Goal: Information Seeking & Learning: Learn about a topic

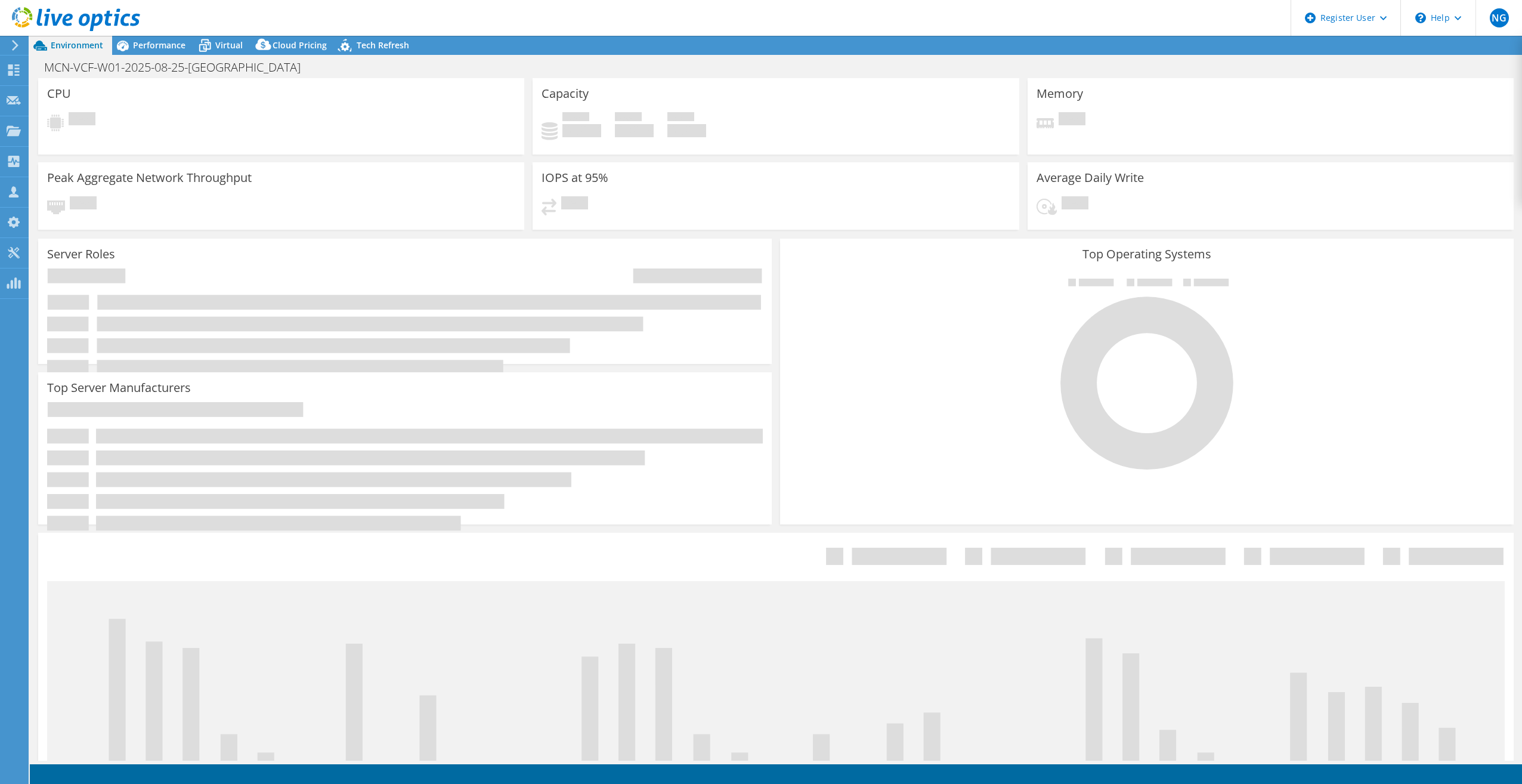
select select "Canada"
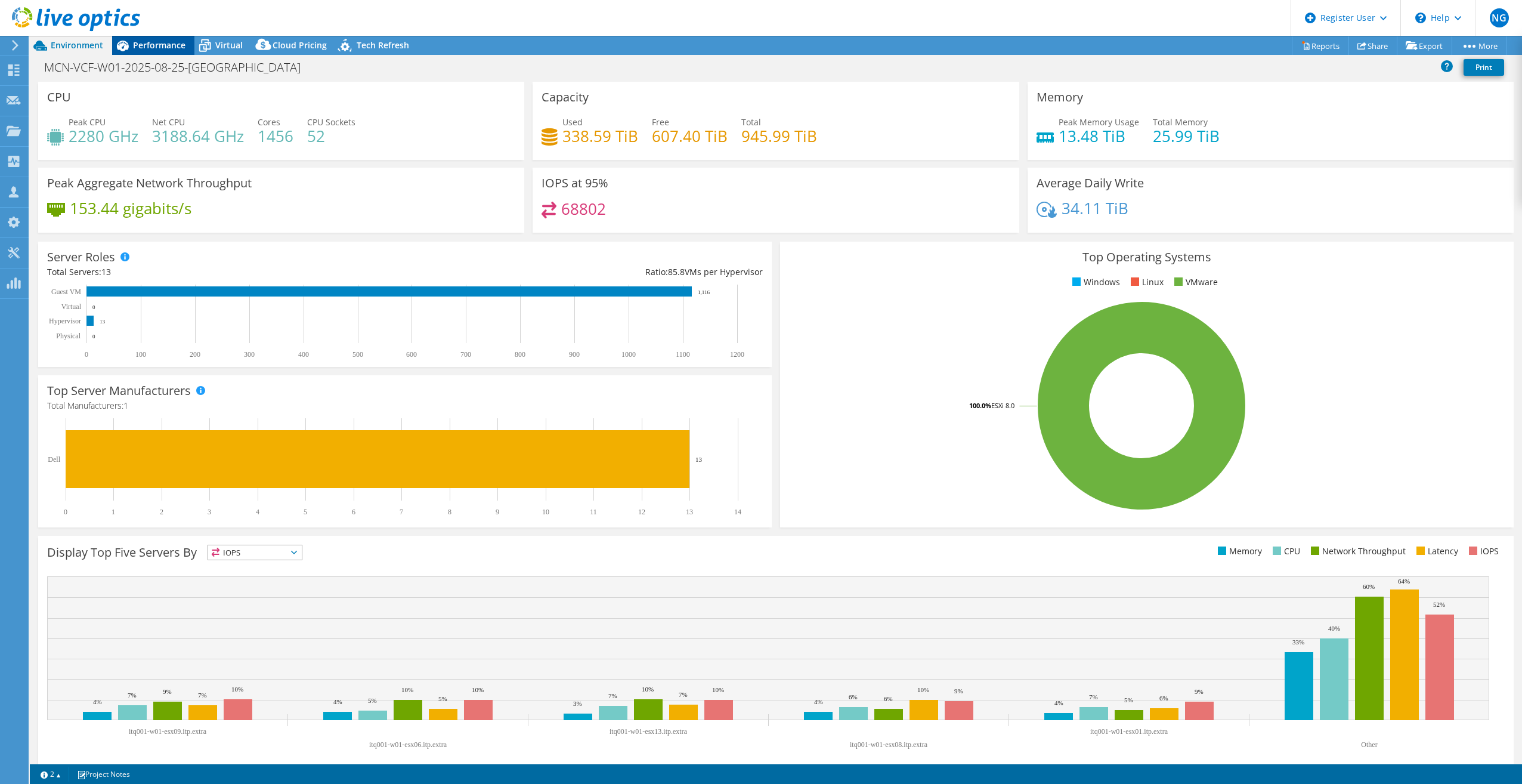
click at [172, 43] on span "Performance" at bounding box center [159, 44] width 52 height 11
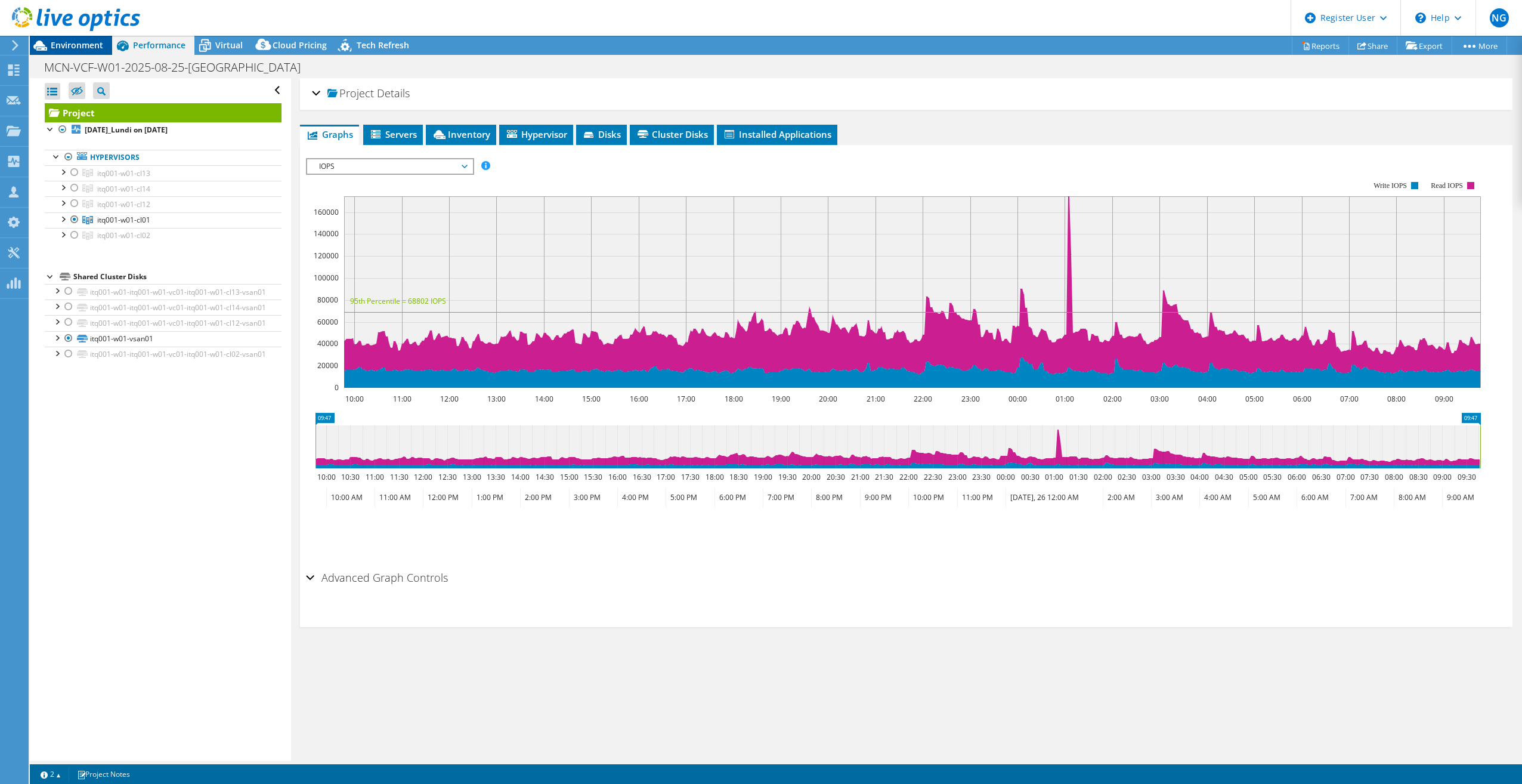
click at [76, 46] on span "Environment" at bounding box center [76, 44] width 52 height 11
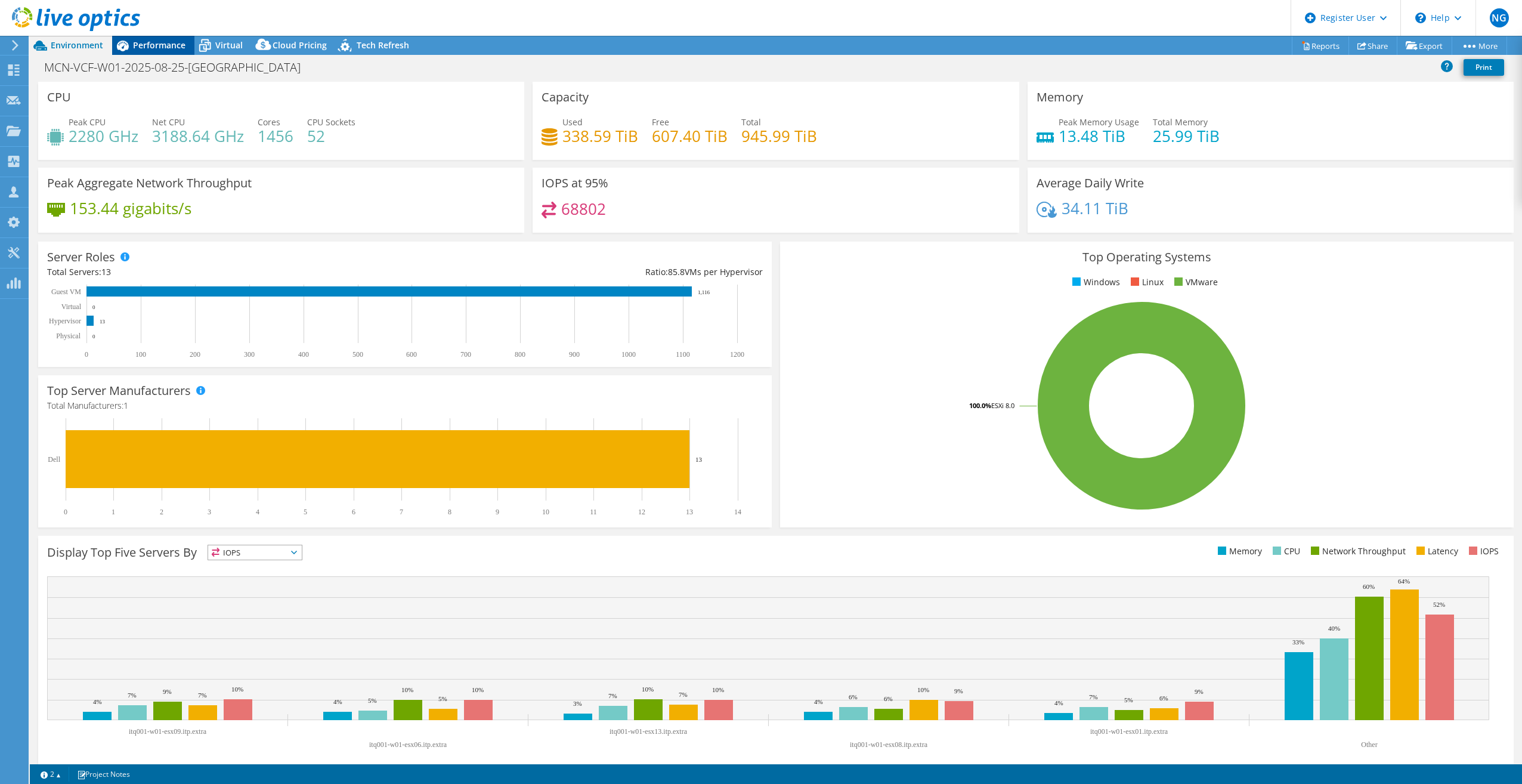
click at [159, 46] on span "Performance" at bounding box center [159, 44] width 52 height 11
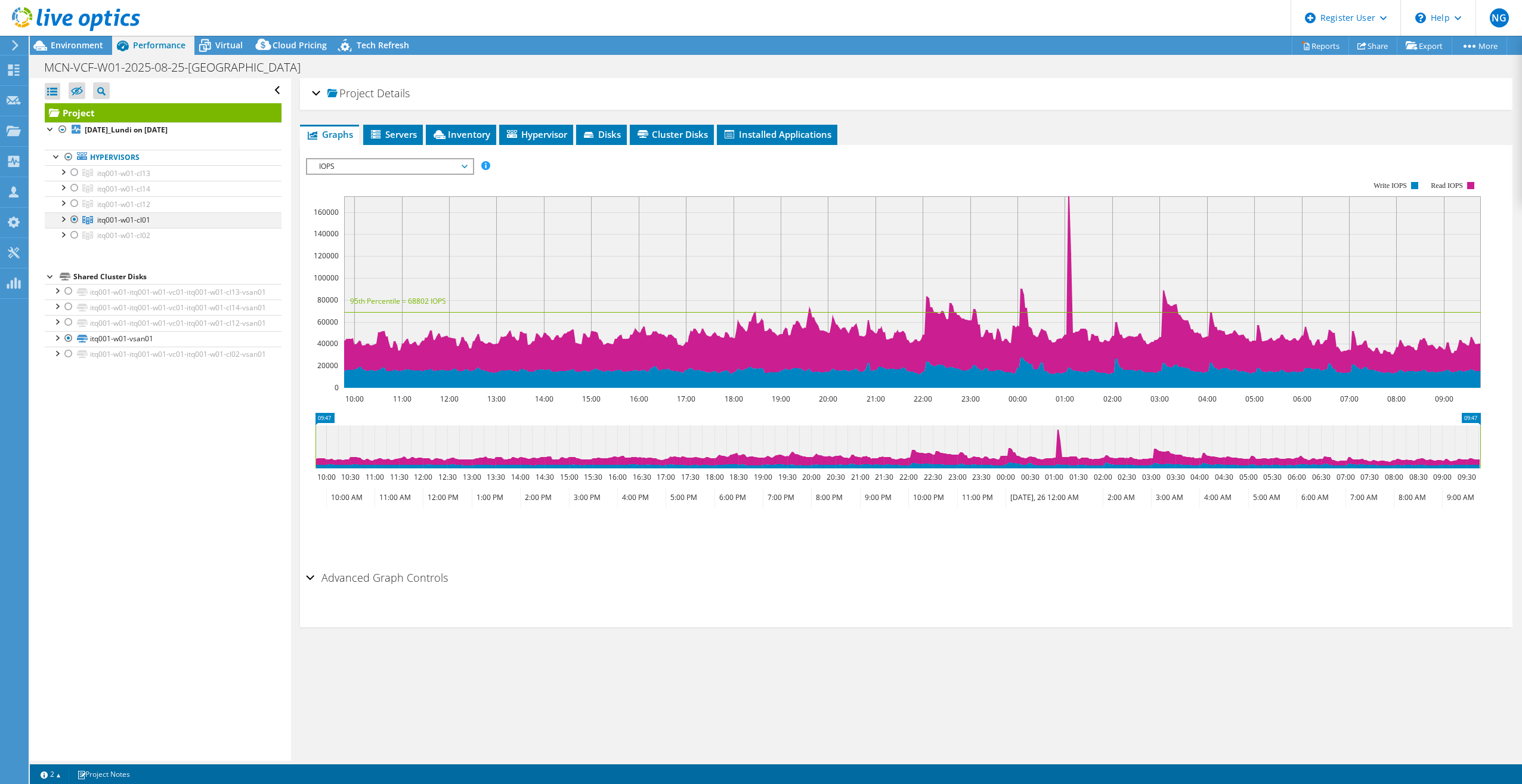
click at [62, 217] on div at bounding box center [63, 219] width 12 height 12
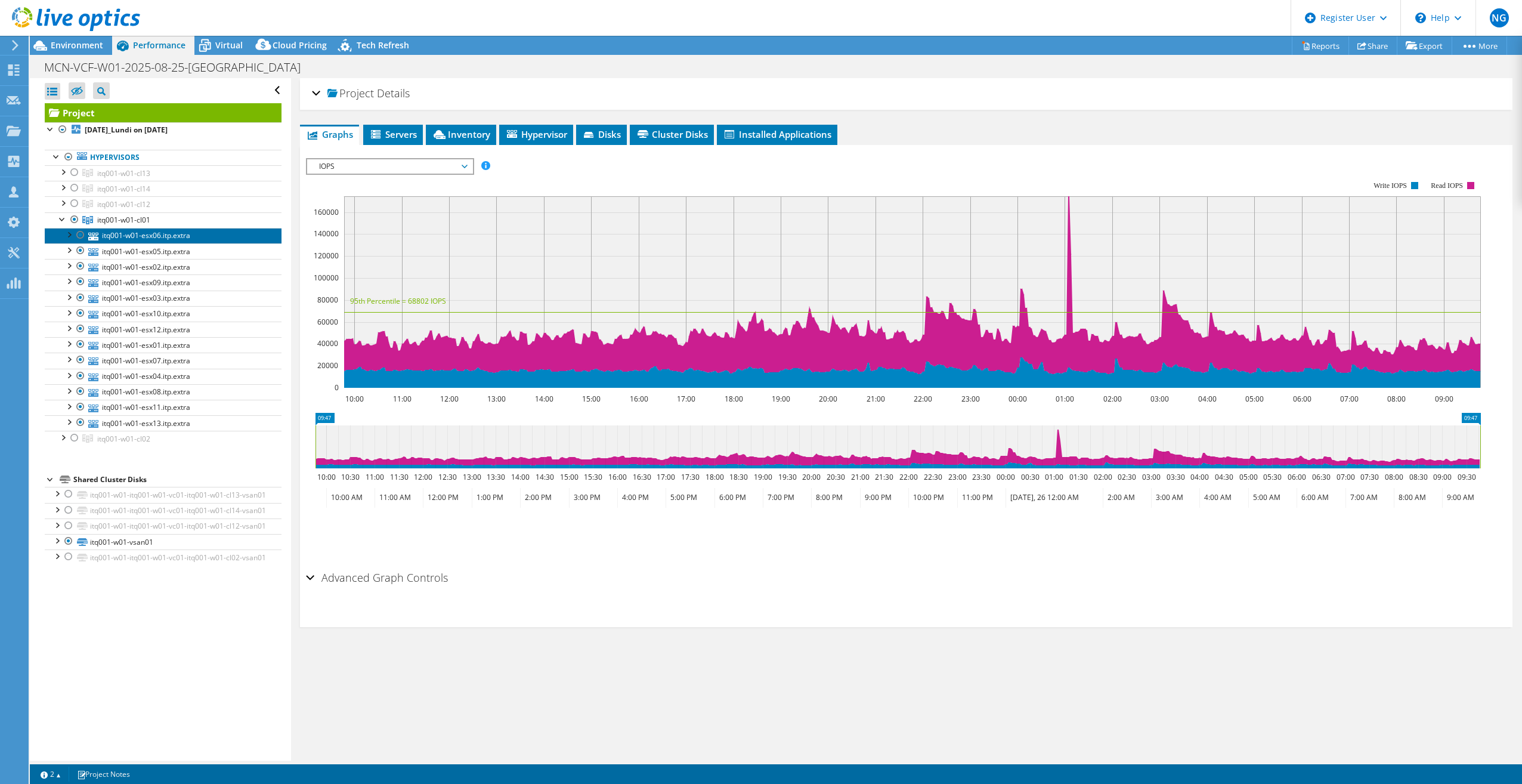
click at [128, 232] on link "itq001-w01-esx06.itp.extra" at bounding box center [163, 235] width 237 height 16
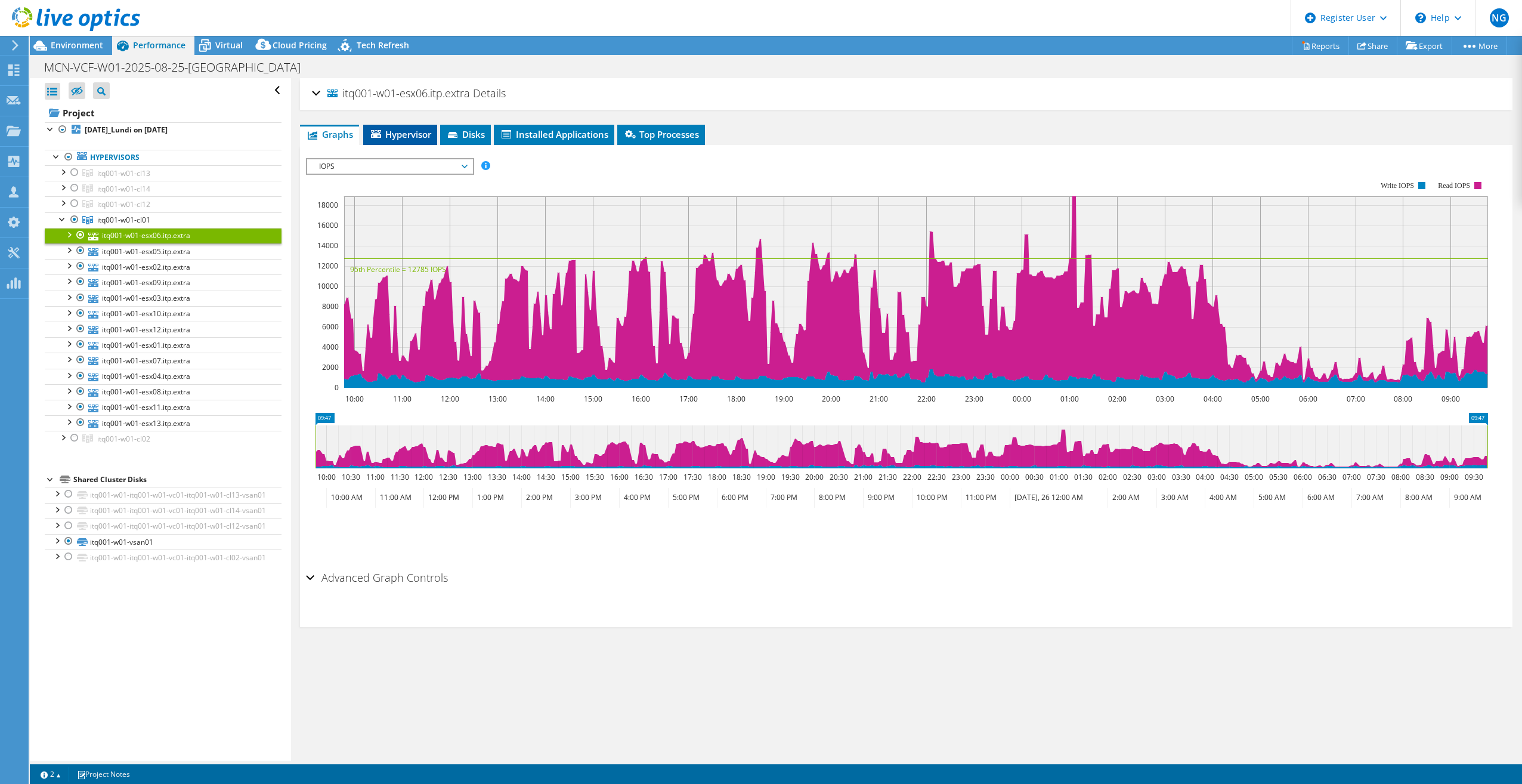
click at [399, 130] on span "Hypervisor" at bounding box center [399, 135] width 62 height 12
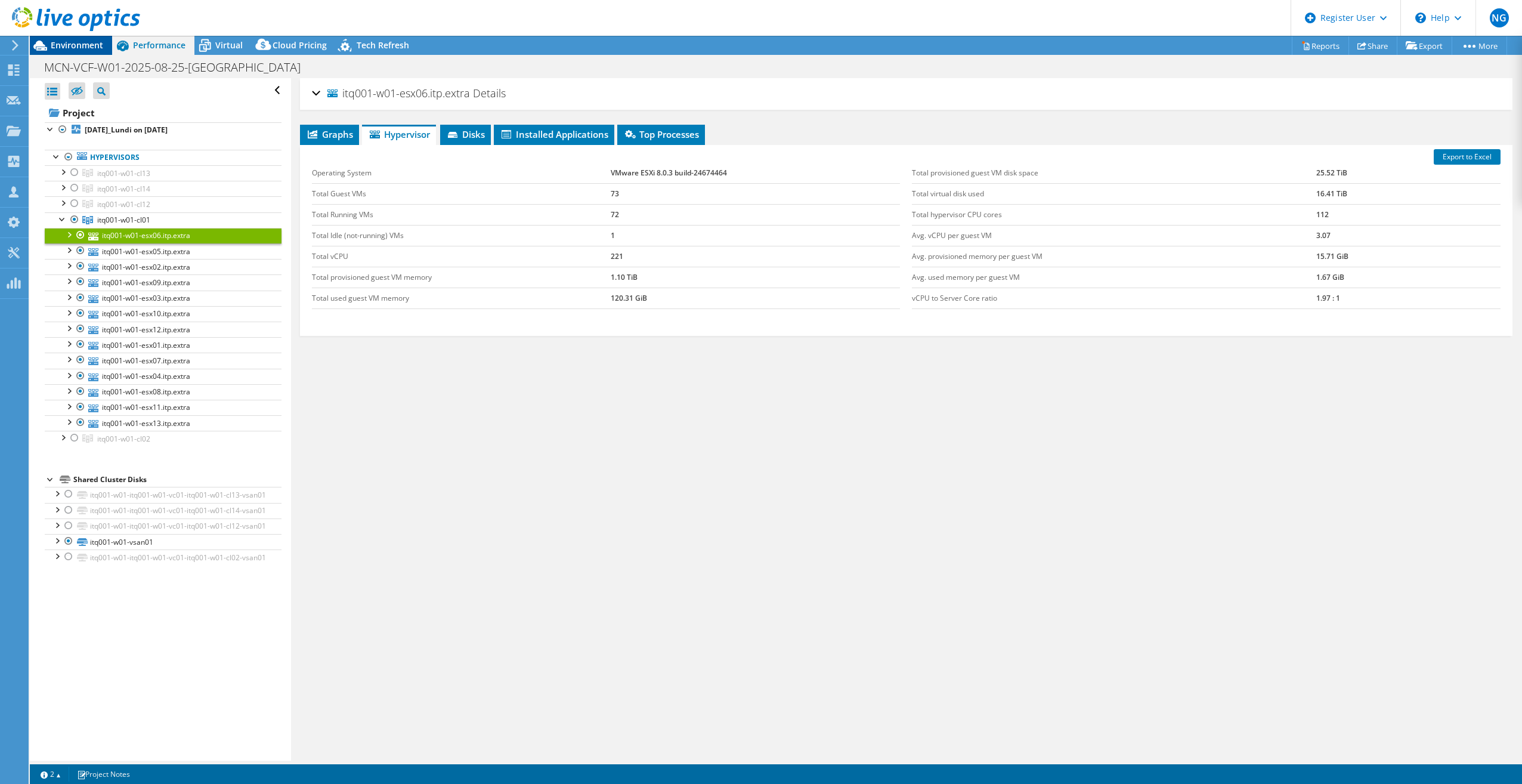
click at [71, 44] on span "Environment" at bounding box center [76, 44] width 52 height 11
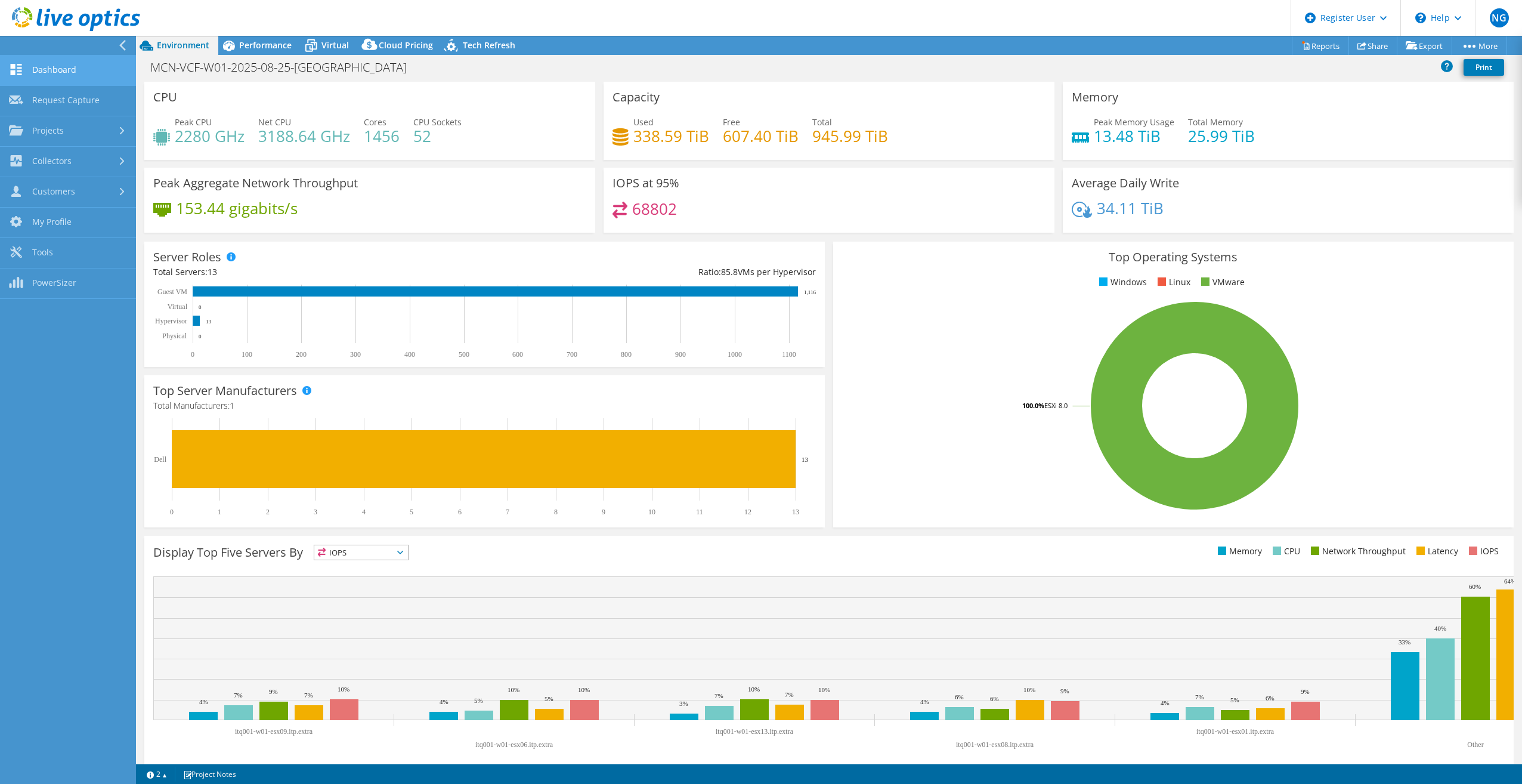
click at [79, 74] on link "Dashboard" at bounding box center [68, 70] width 136 height 30
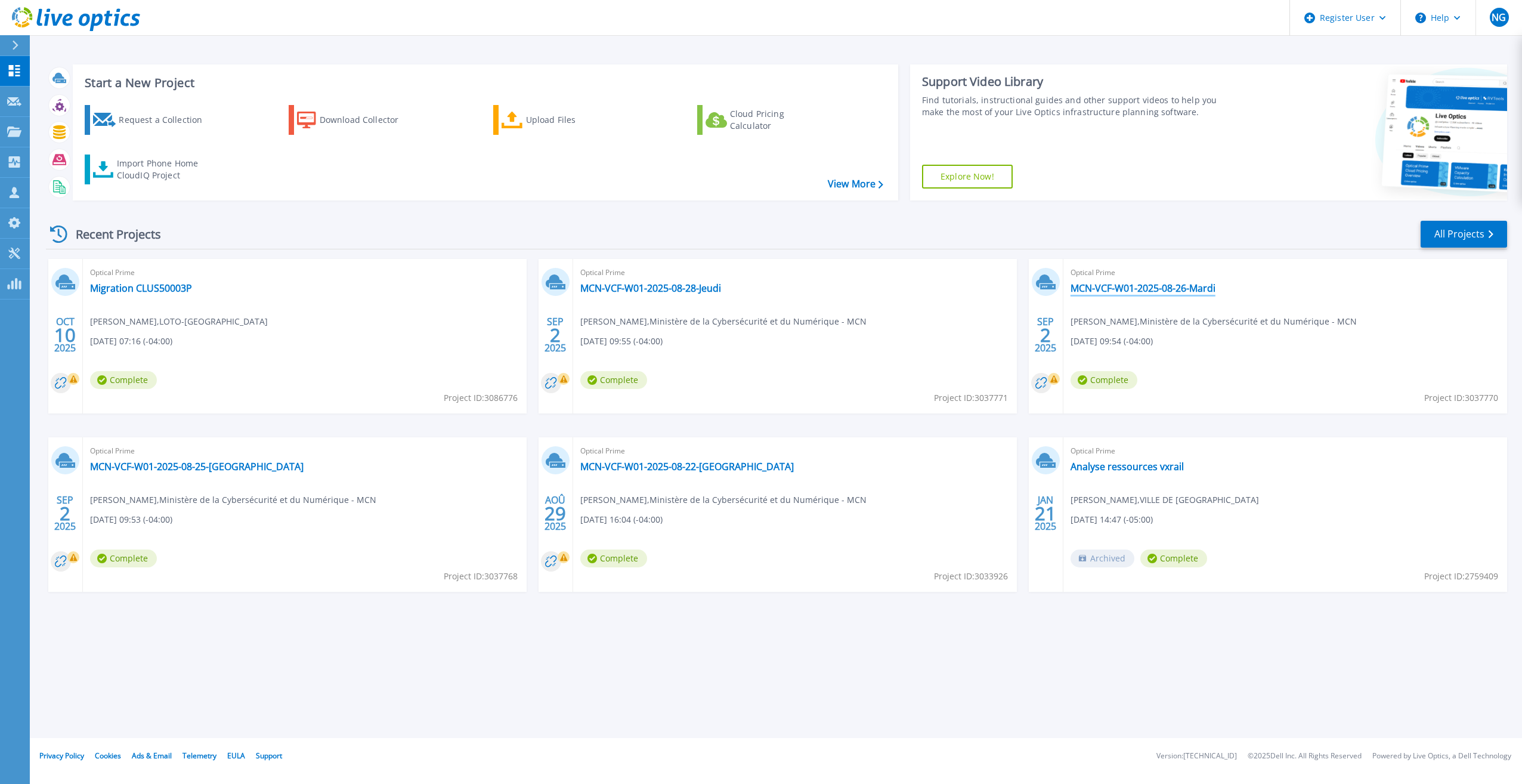
click at [1199, 288] on link "MCN-VCF-W01-2025-08-26-Mardi" at bounding box center [1143, 288] width 145 height 12
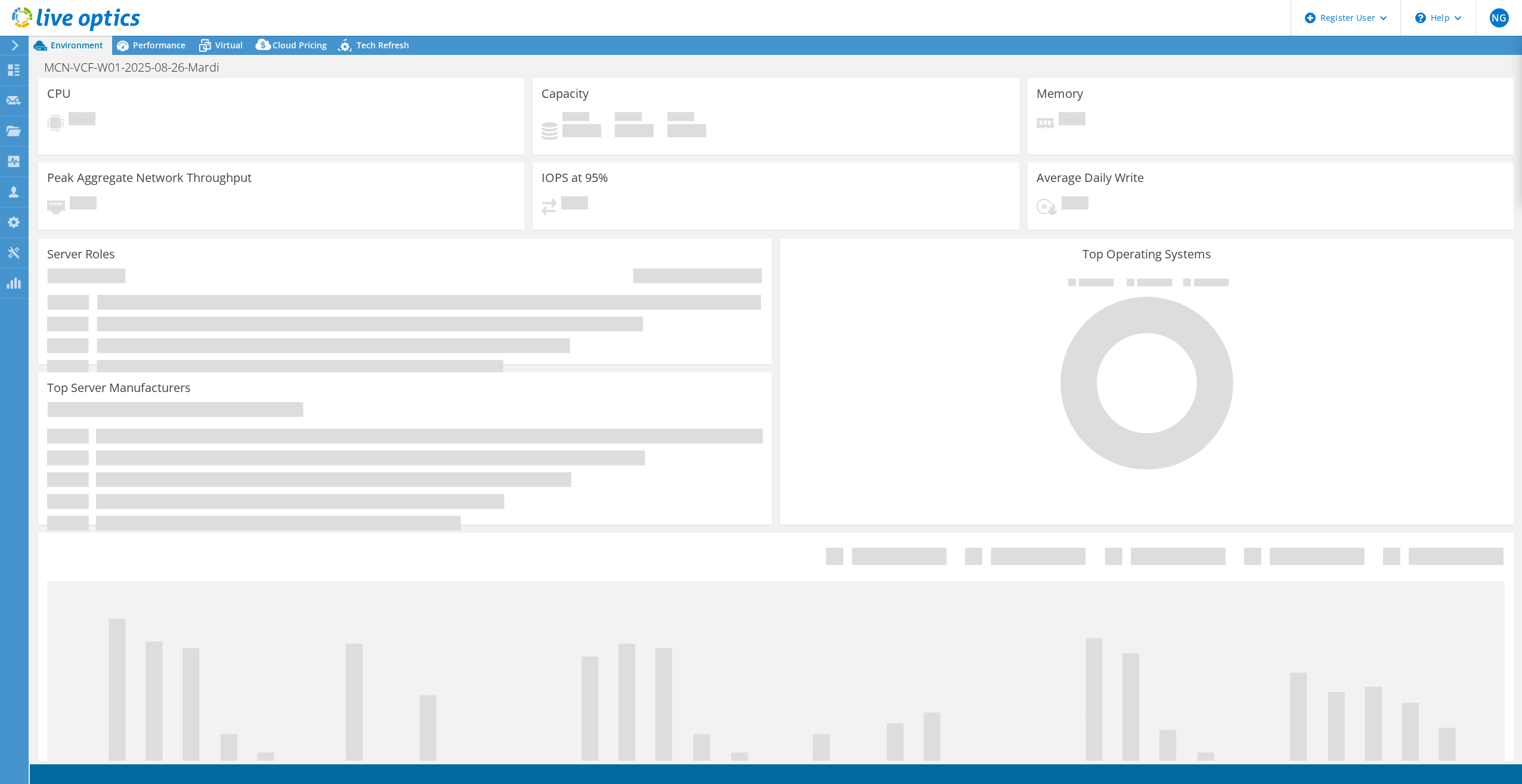
select select "USD"
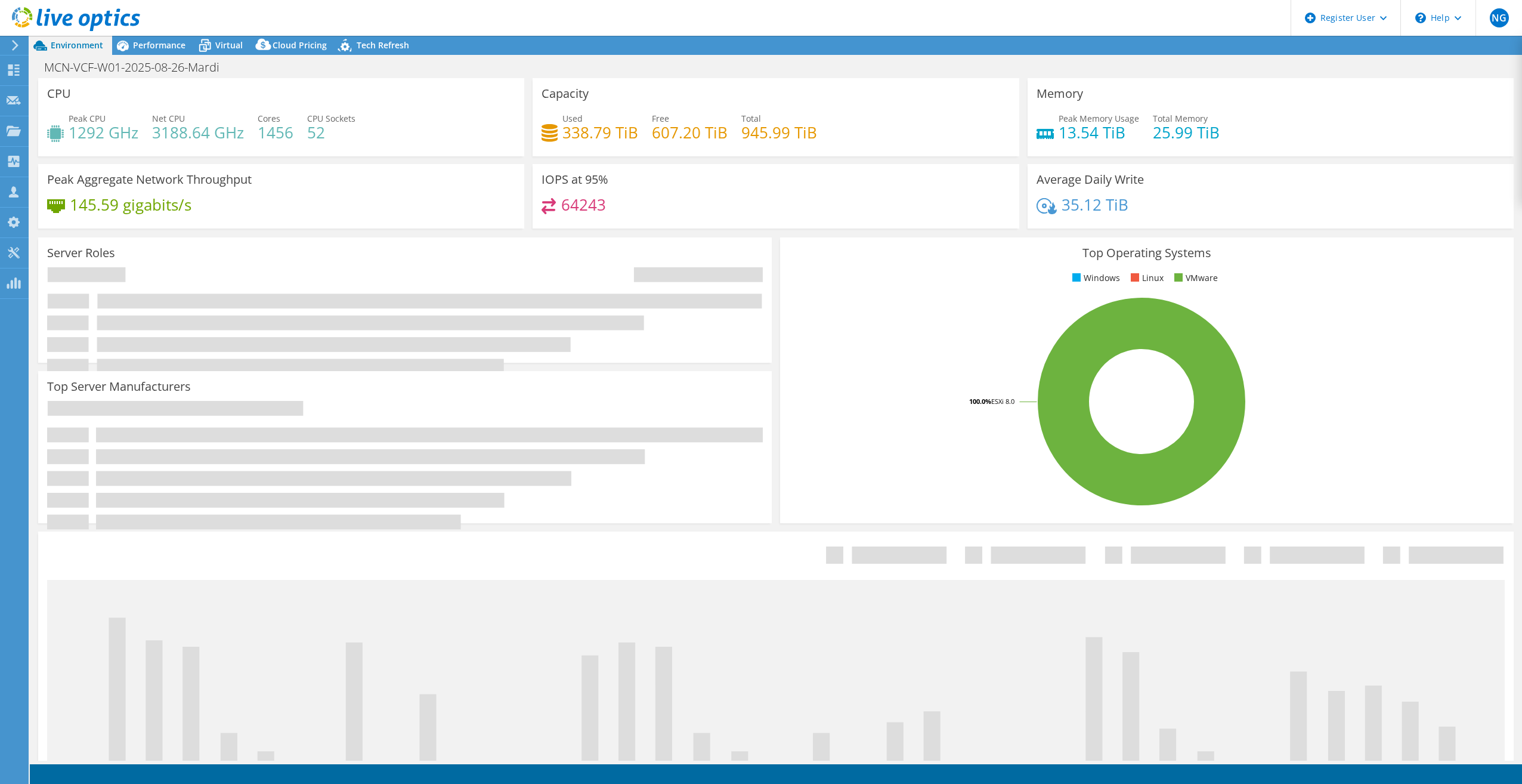
radio input "true"
radio input "false"
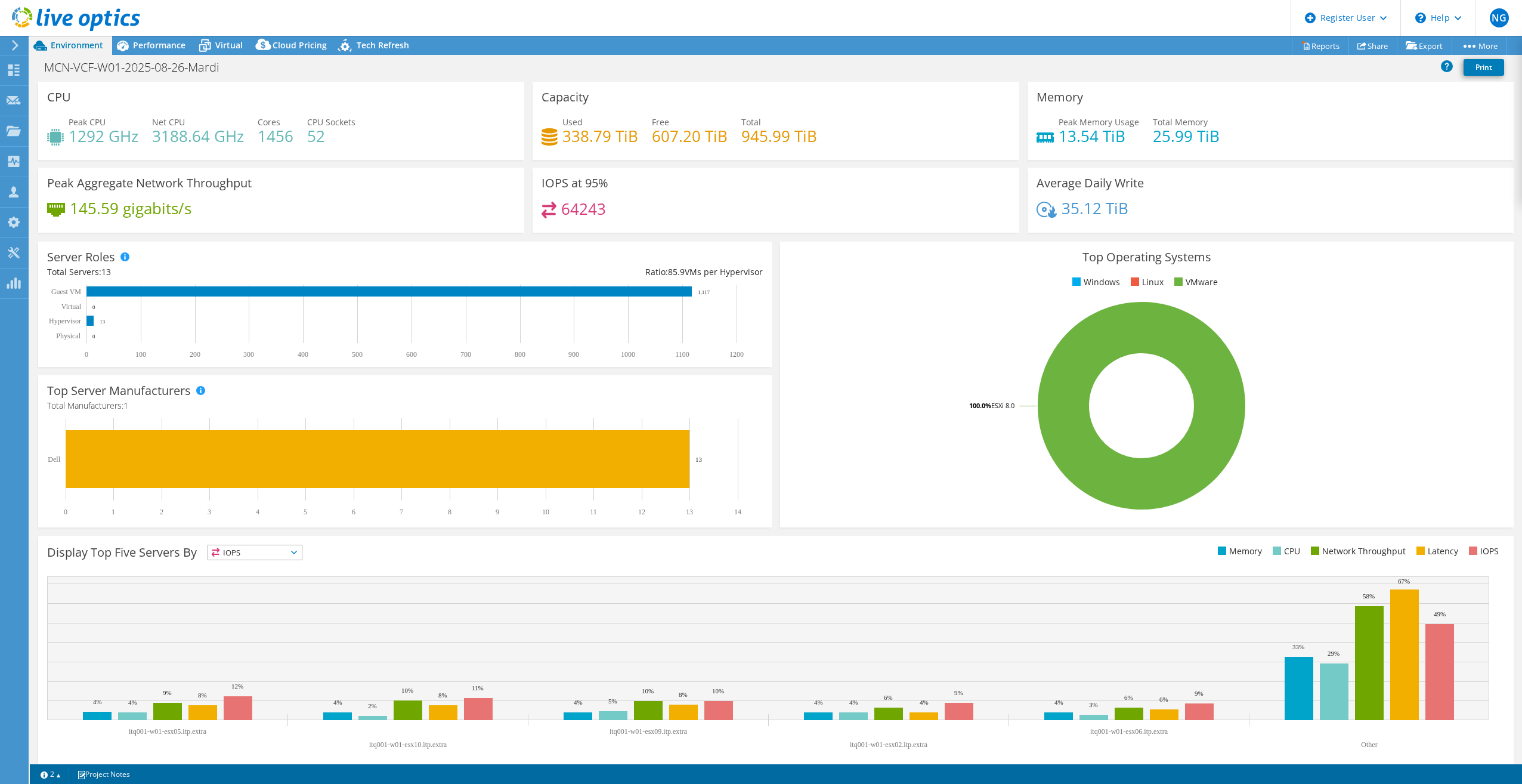
click at [19, 41] on icon at bounding box center [15, 45] width 9 height 10
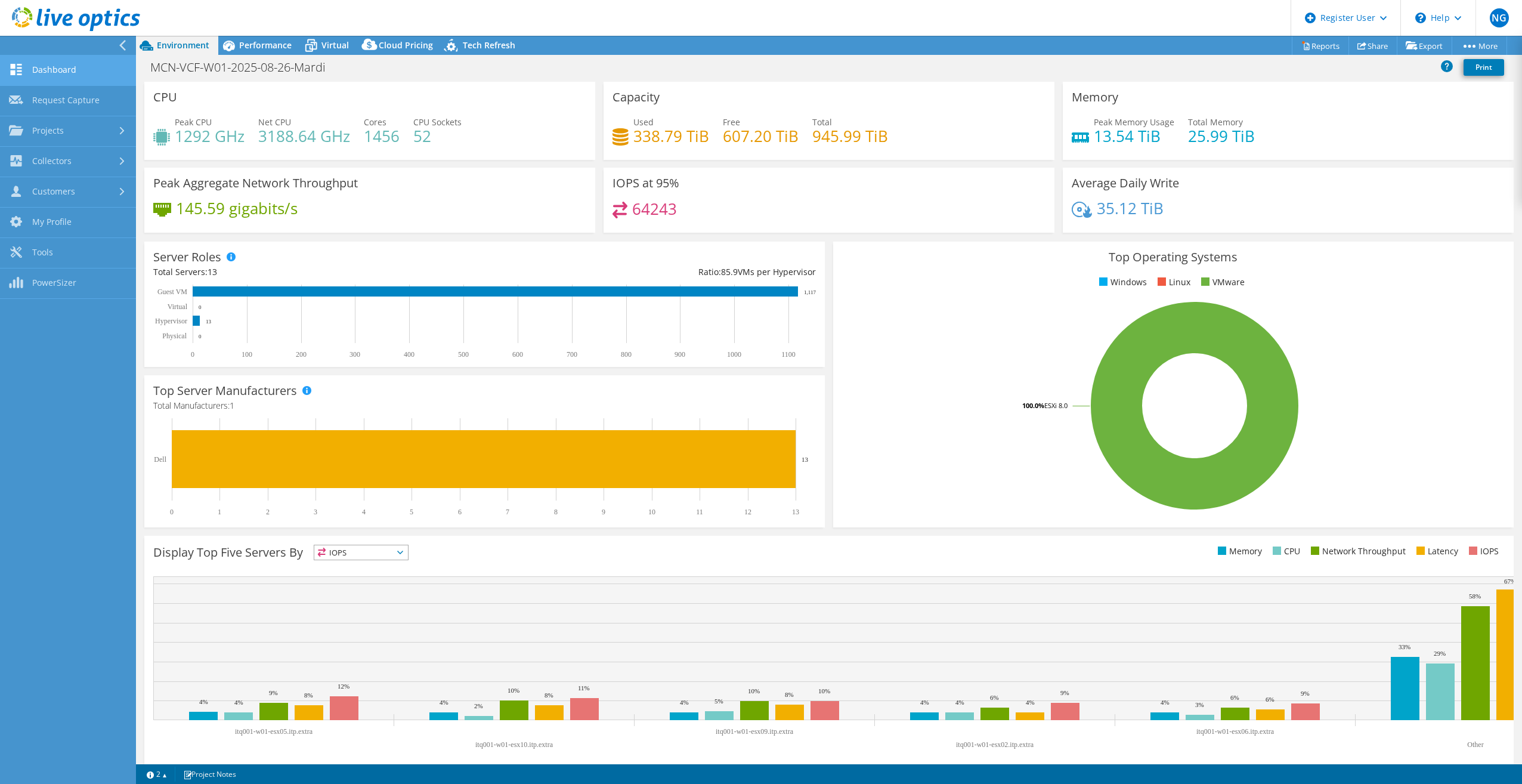
click at [41, 60] on link "Dashboard" at bounding box center [68, 70] width 136 height 30
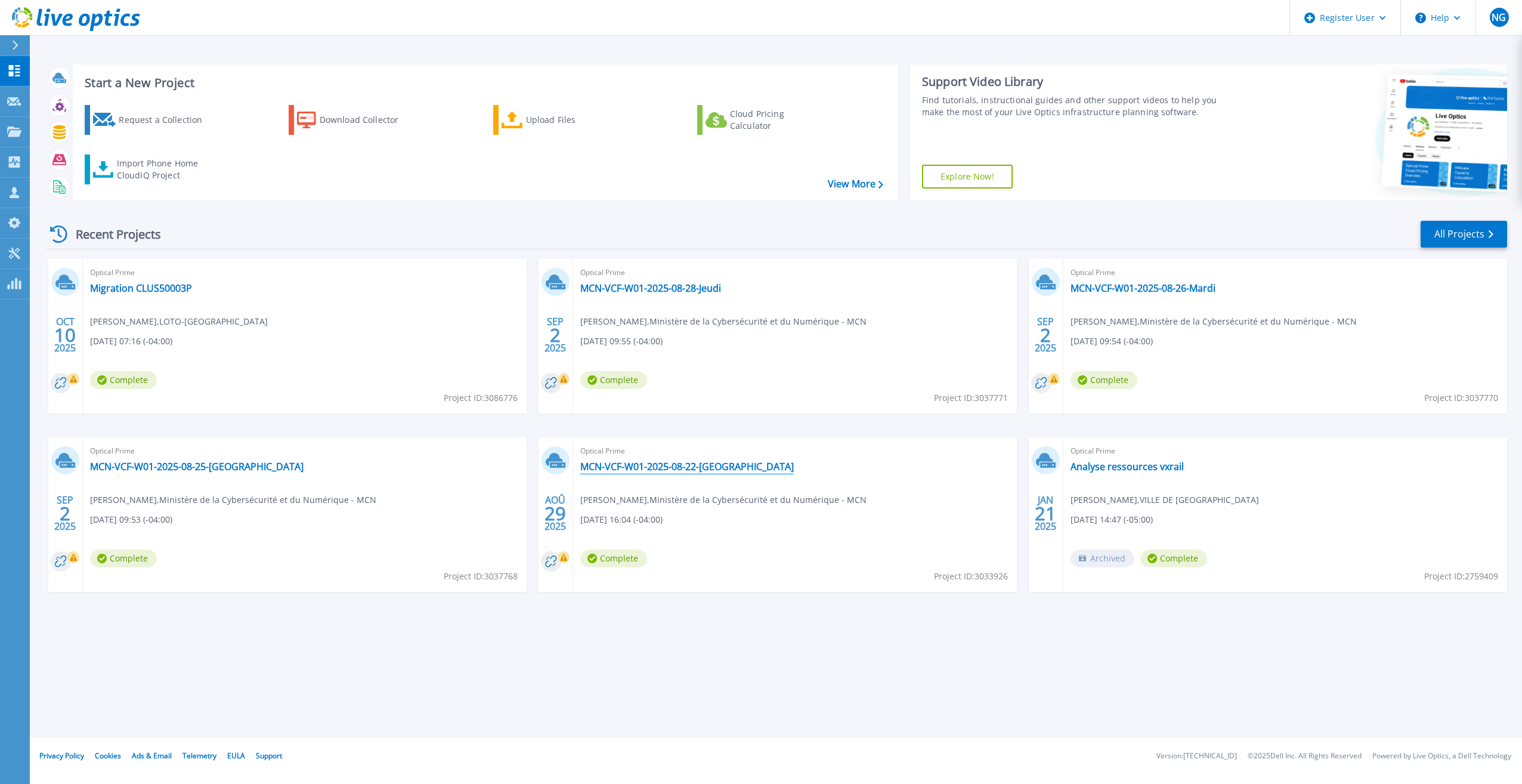
click at [686, 465] on link "MCN-VCF-W01-2025-08-22-[GEOGRAPHIC_DATA]" at bounding box center [687, 466] width 214 height 12
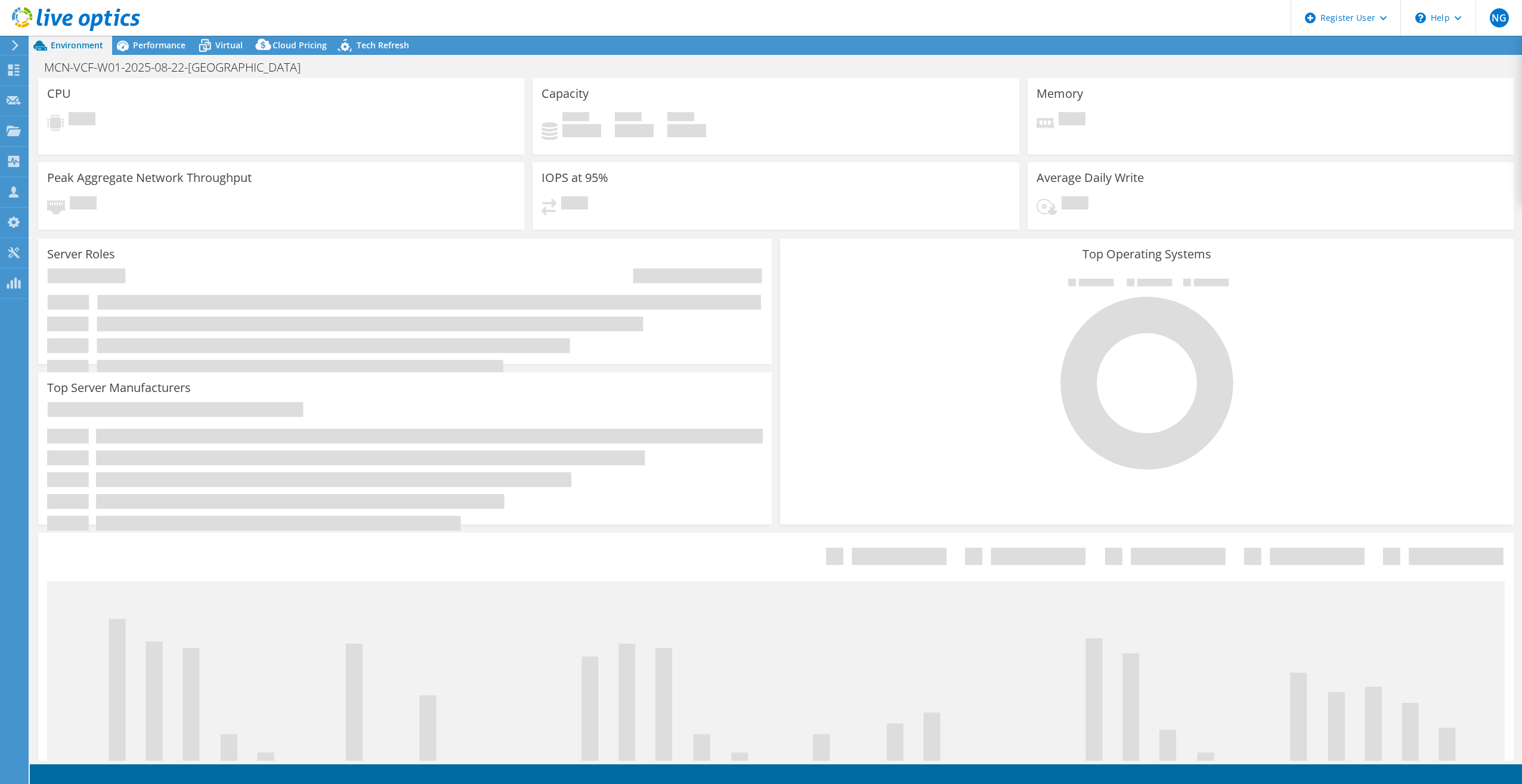
select select "USD"
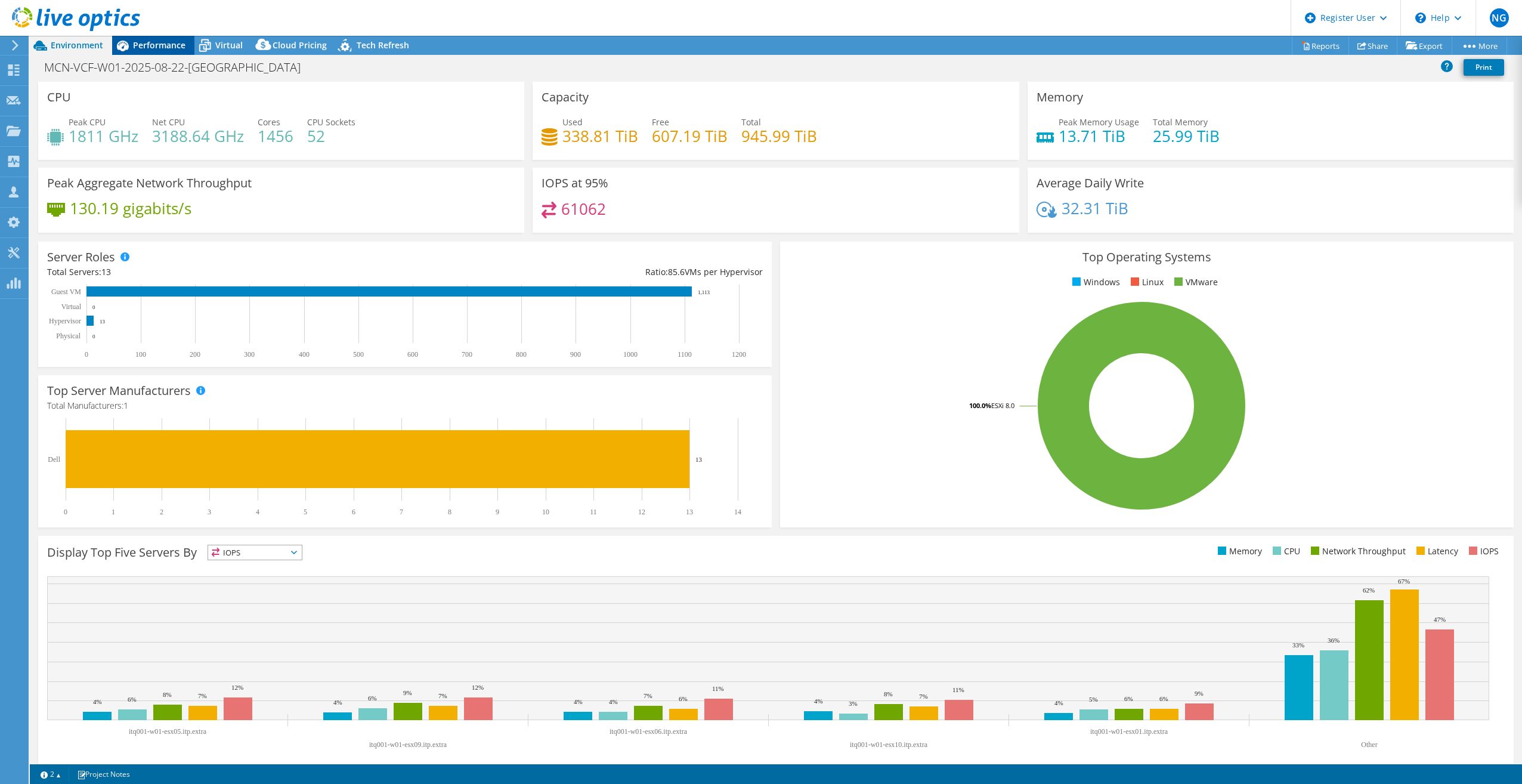
click at [151, 43] on span "Performance" at bounding box center [159, 44] width 52 height 11
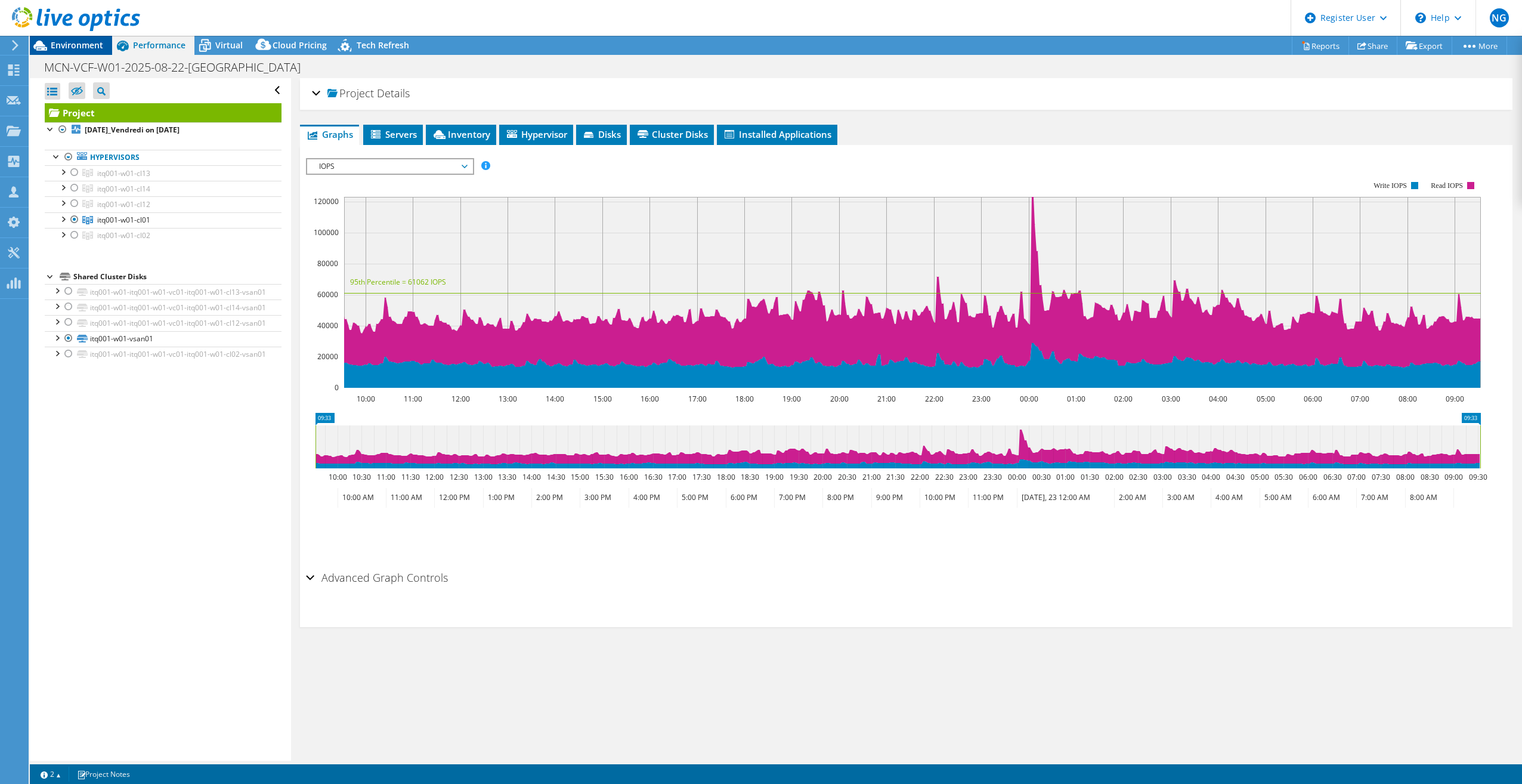
click at [86, 44] on span "Environment" at bounding box center [76, 44] width 52 height 11
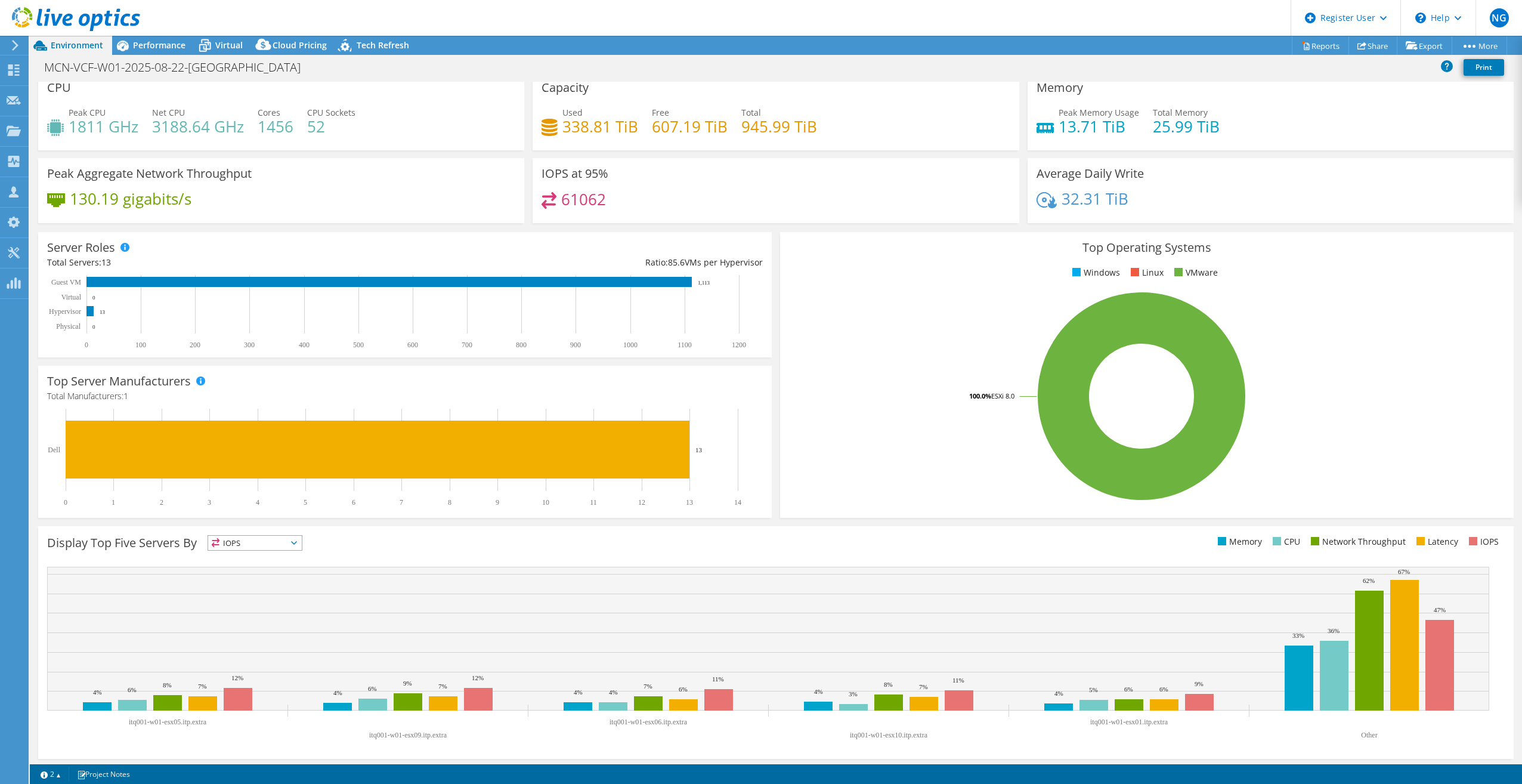
scroll to position [12, 0]
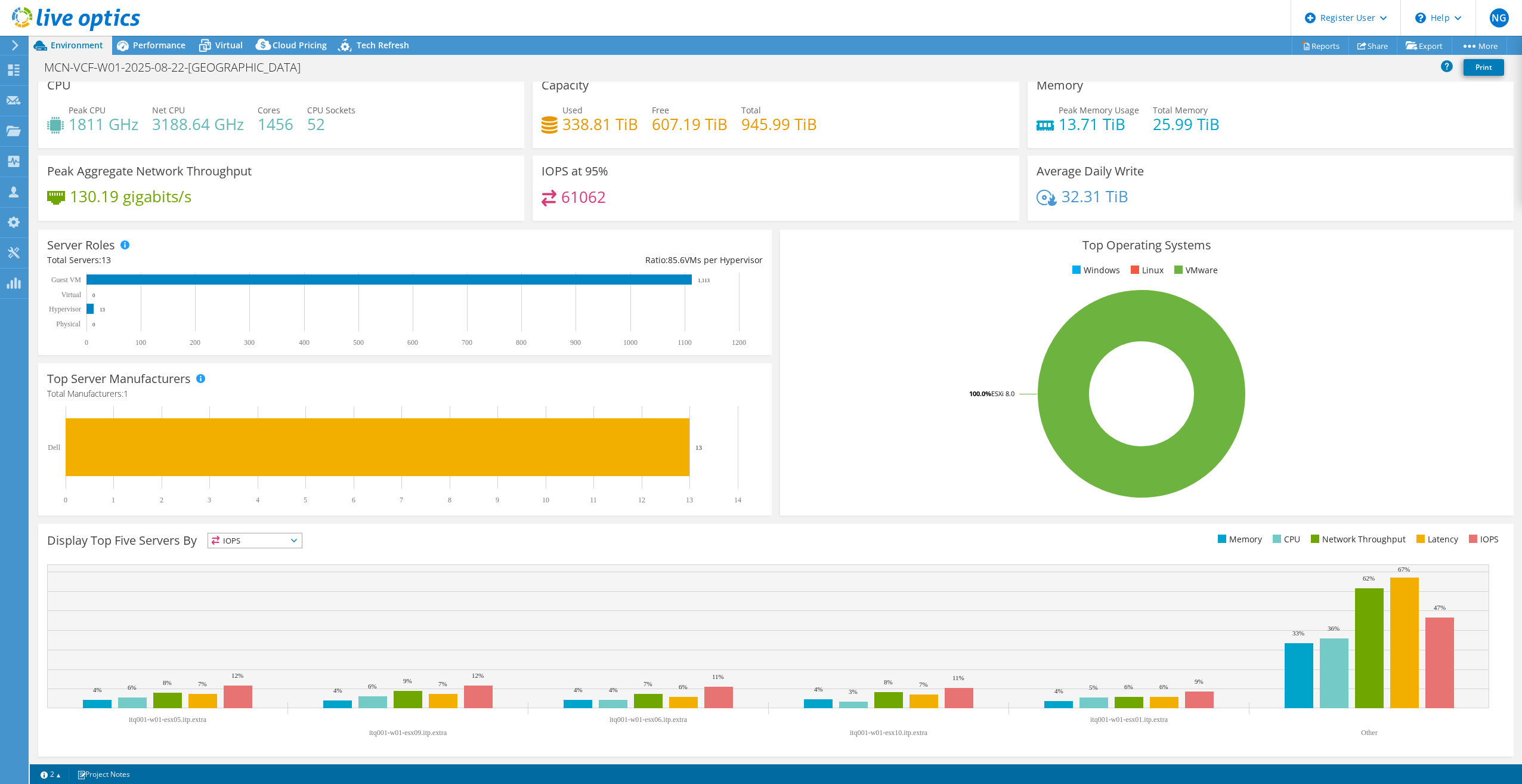
click at [291, 540] on span "IOPS" at bounding box center [255, 540] width 94 height 14
click at [264, 584] on li "CPU" at bounding box center [255, 589] width 94 height 16
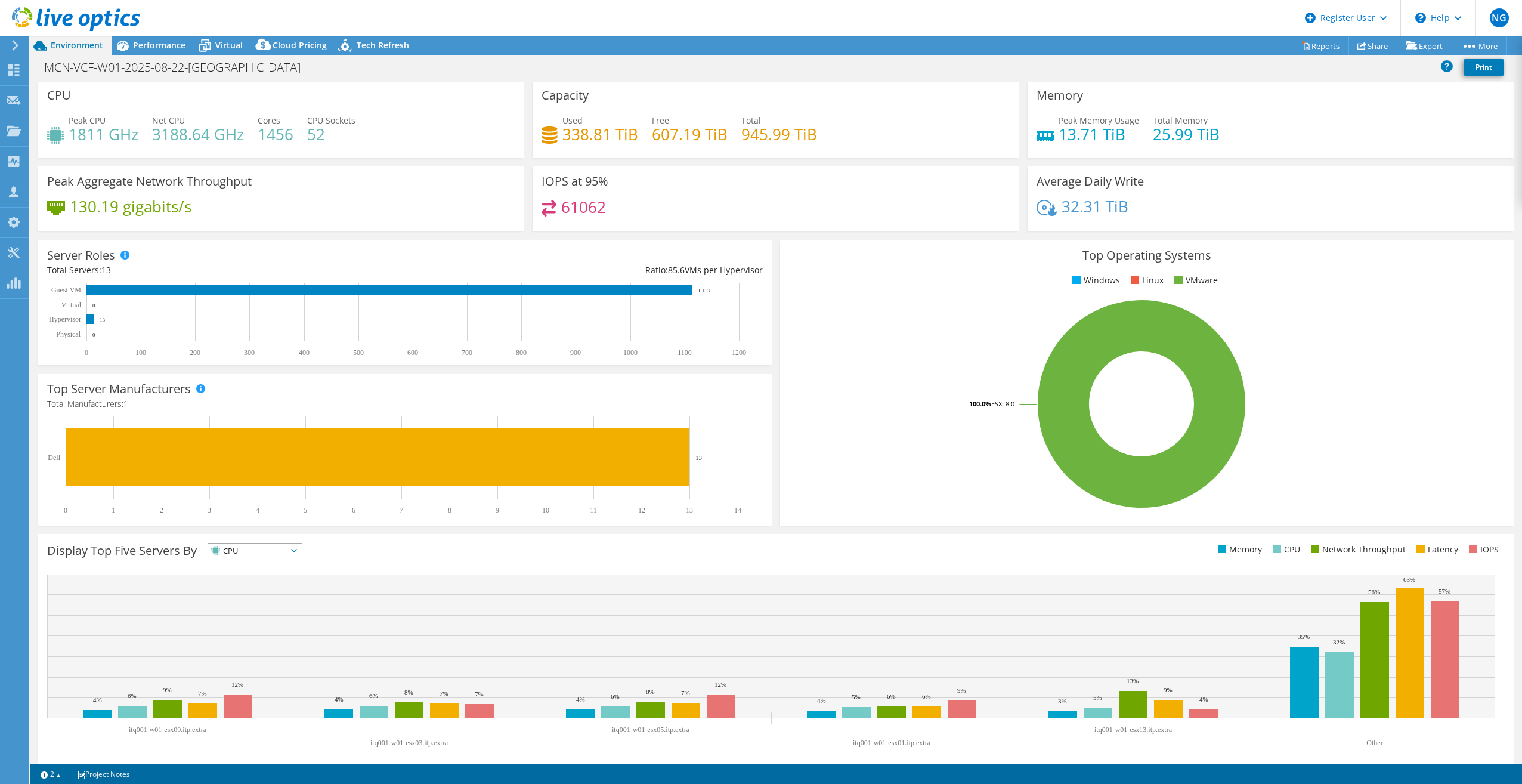
scroll to position [0, 0]
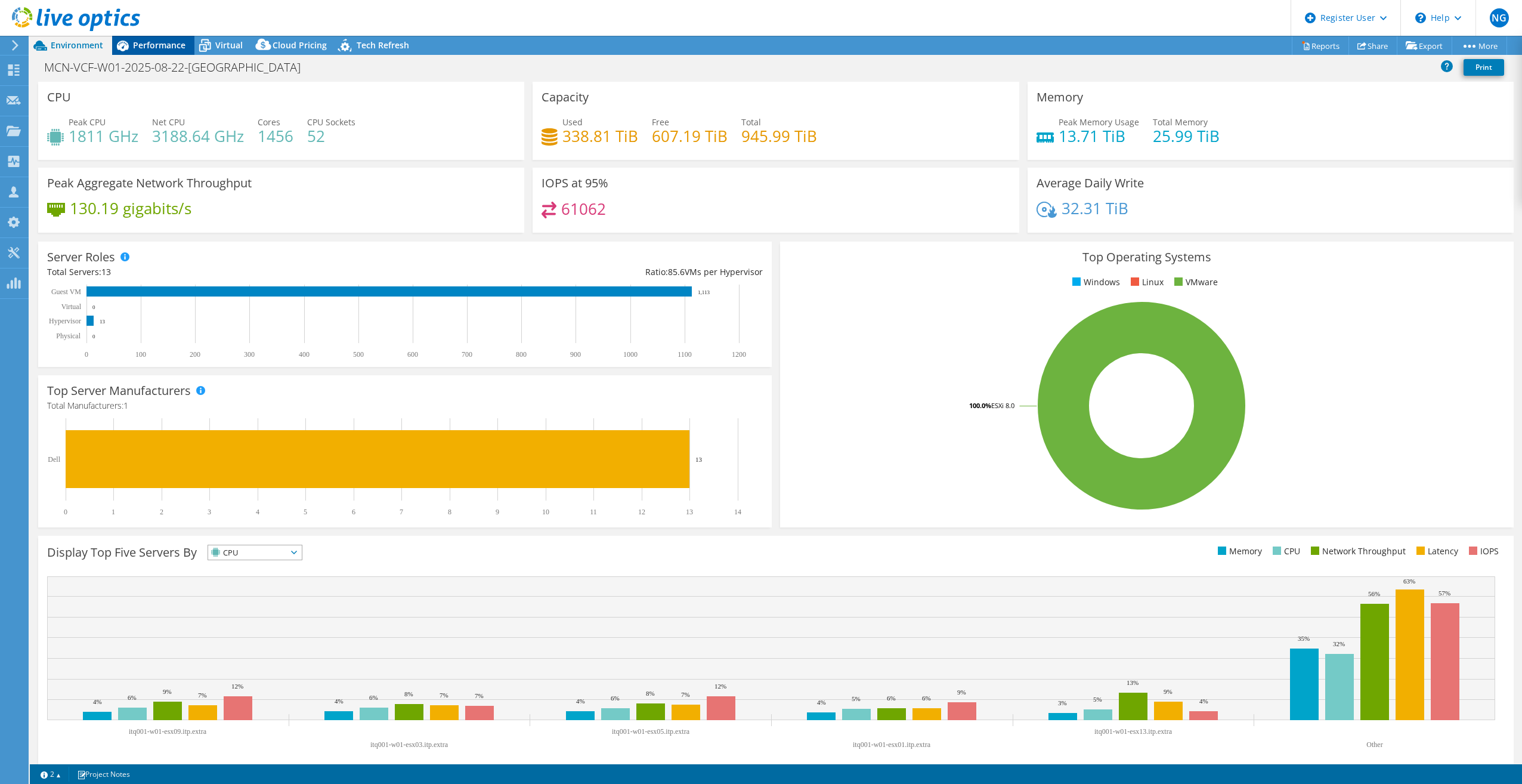
click at [161, 49] on span "Performance" at bounding box center [159, 44] width 52 height 11
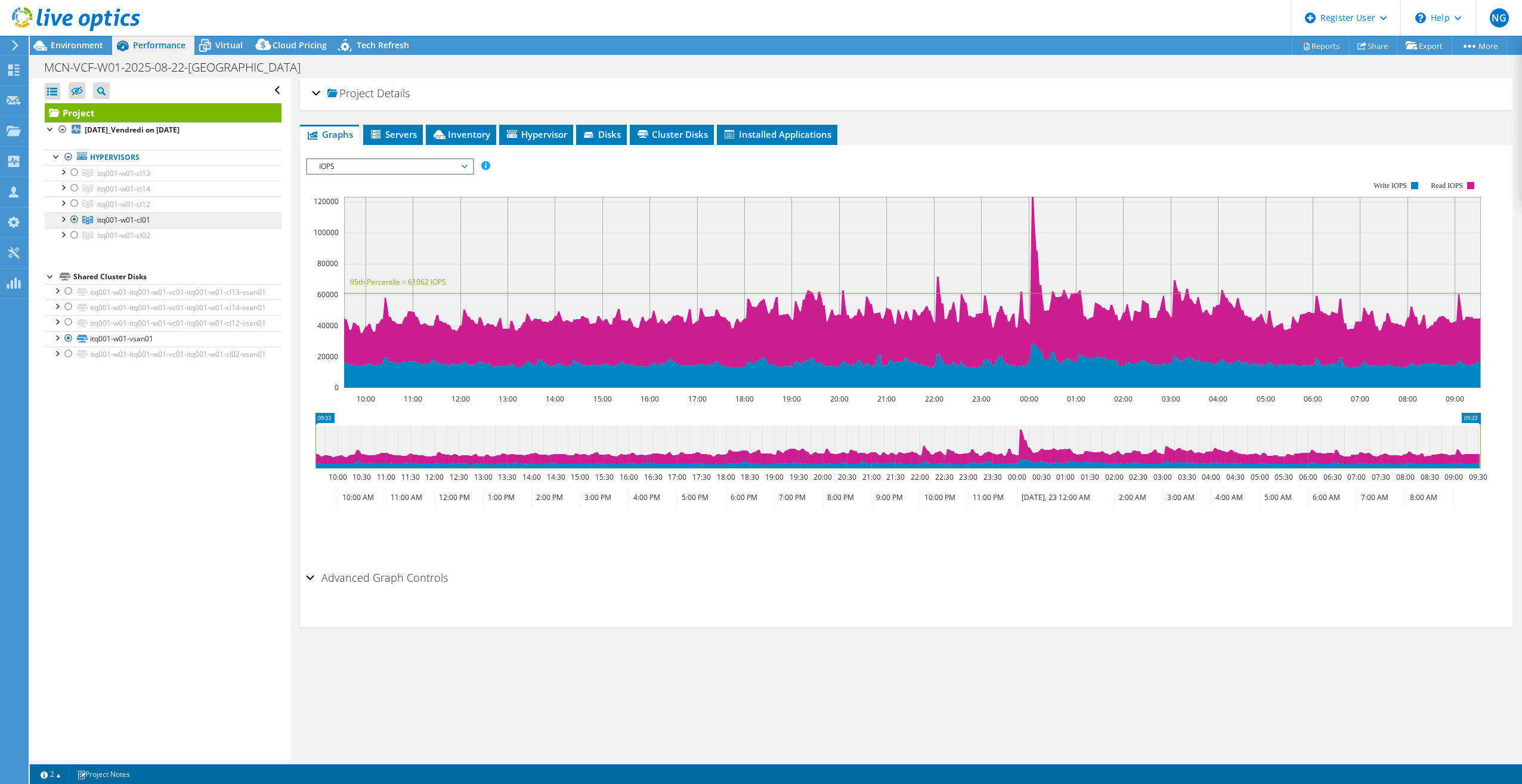
click at [105, 216] on span "itq001-w01-cl01" at bounding box center [123, 220] width 53 height 10
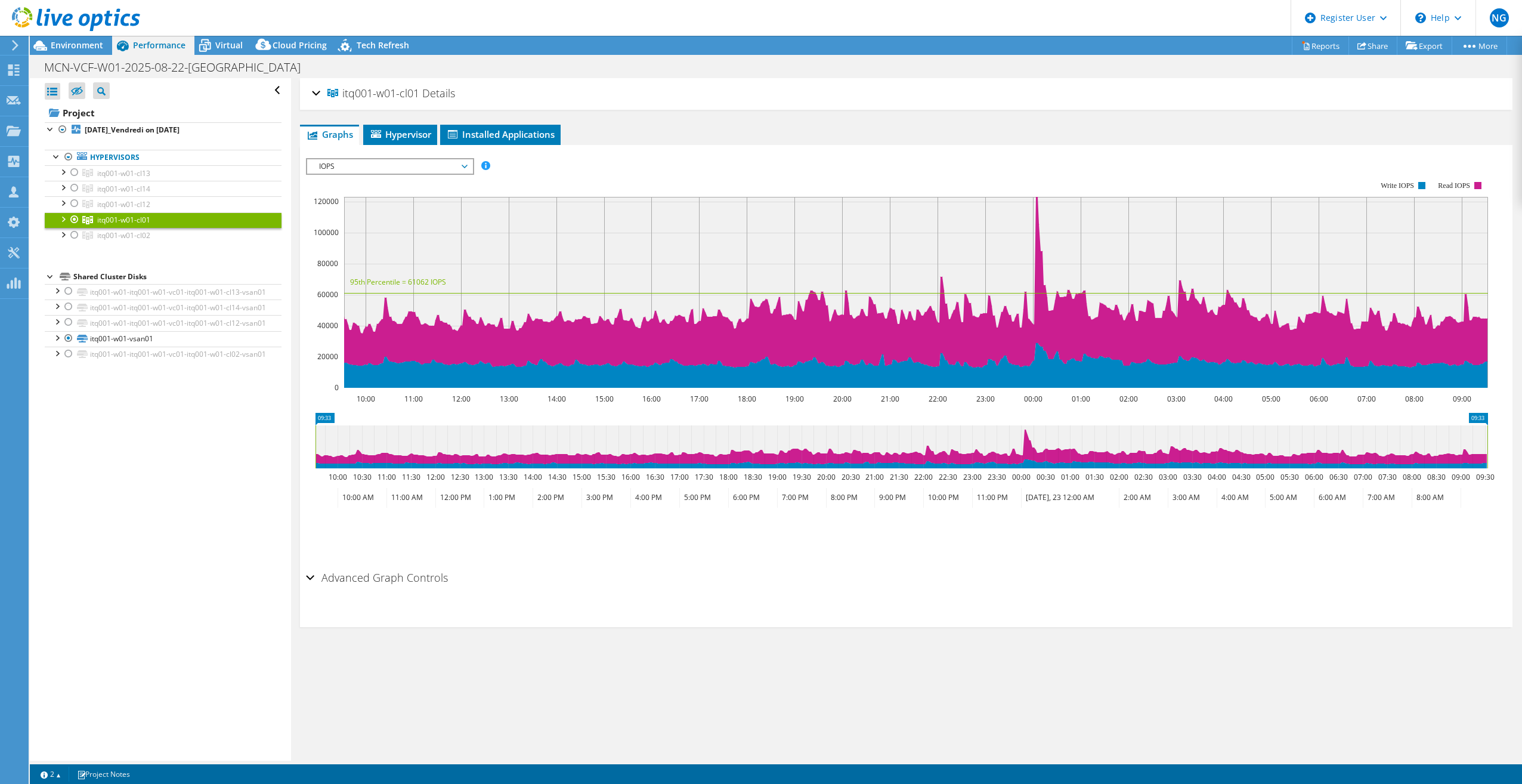
click at [430, 167] on span "IOPS" at bounding box center [390, 166] width 154 height 14
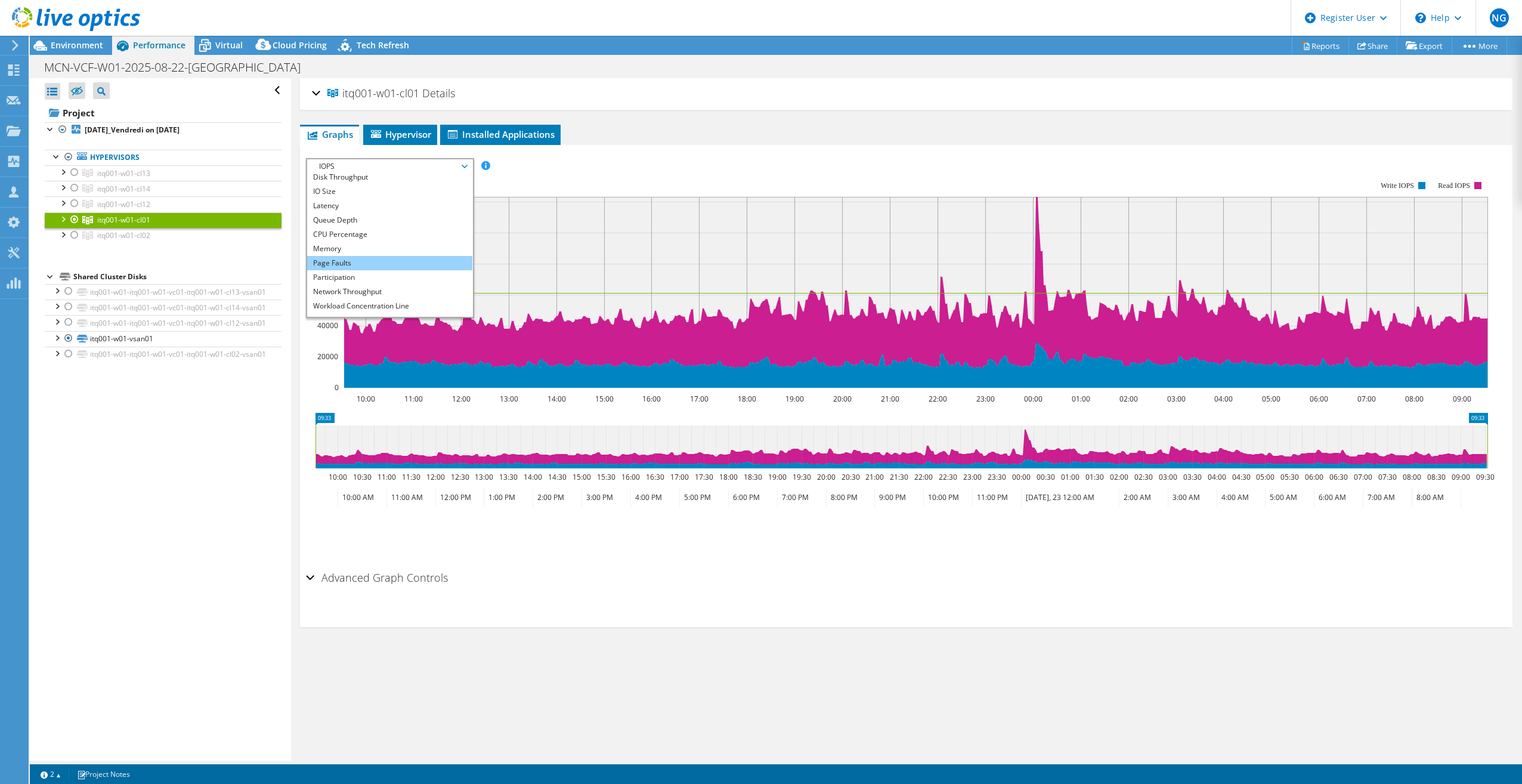
scroll to position [43, 0]
click at [363, 204] on li "CPU Percentage" at bounding box center [390, 209] width 165 height 14
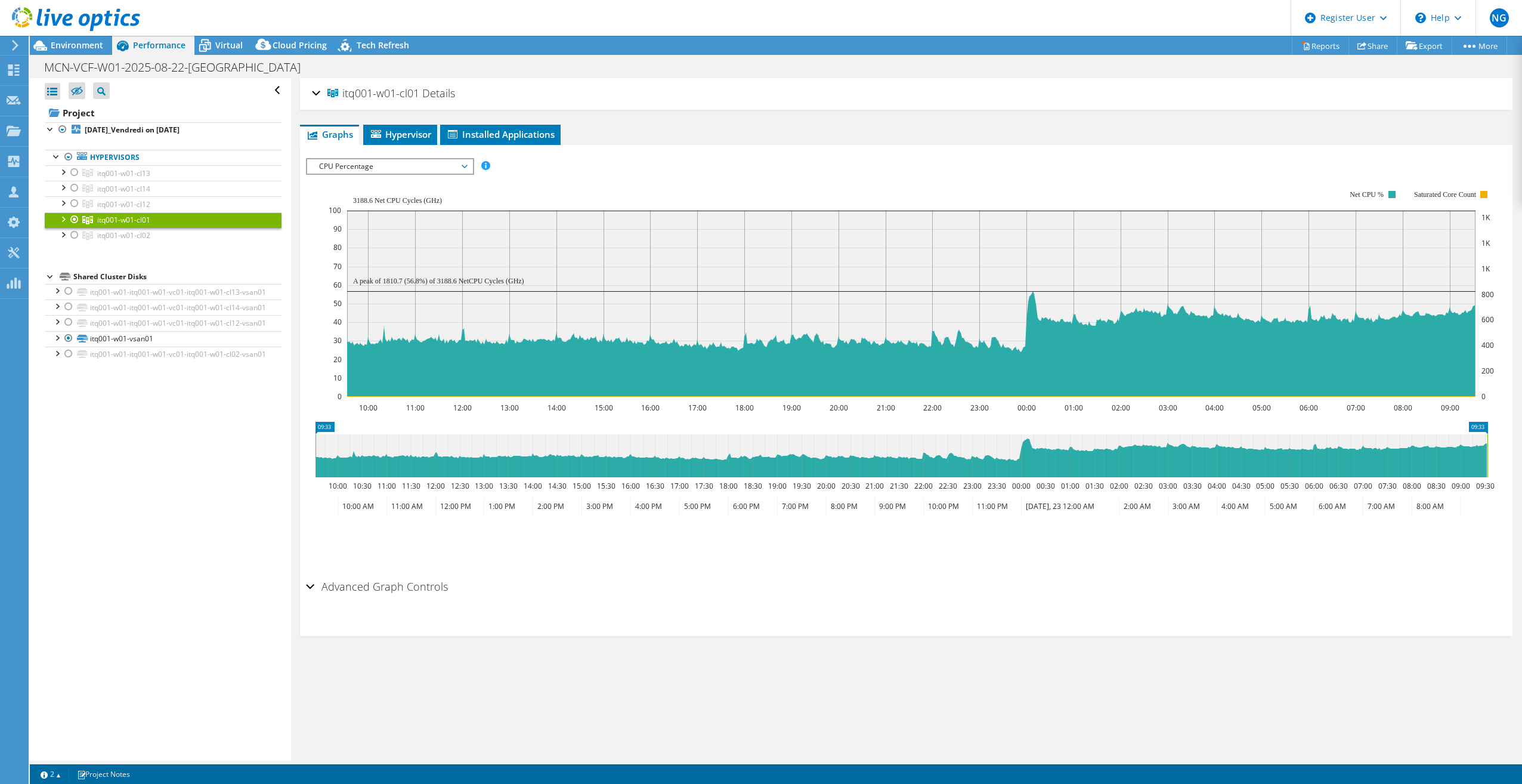
click at [122, 561] on div "Open All Close All Hide Excluded Nodes Project Tree Filter" at bounding box center [160, 419] width 260 height 682
click at [57, 47] on span "Environment" at bounding box center [76, 44] width 52 height 11
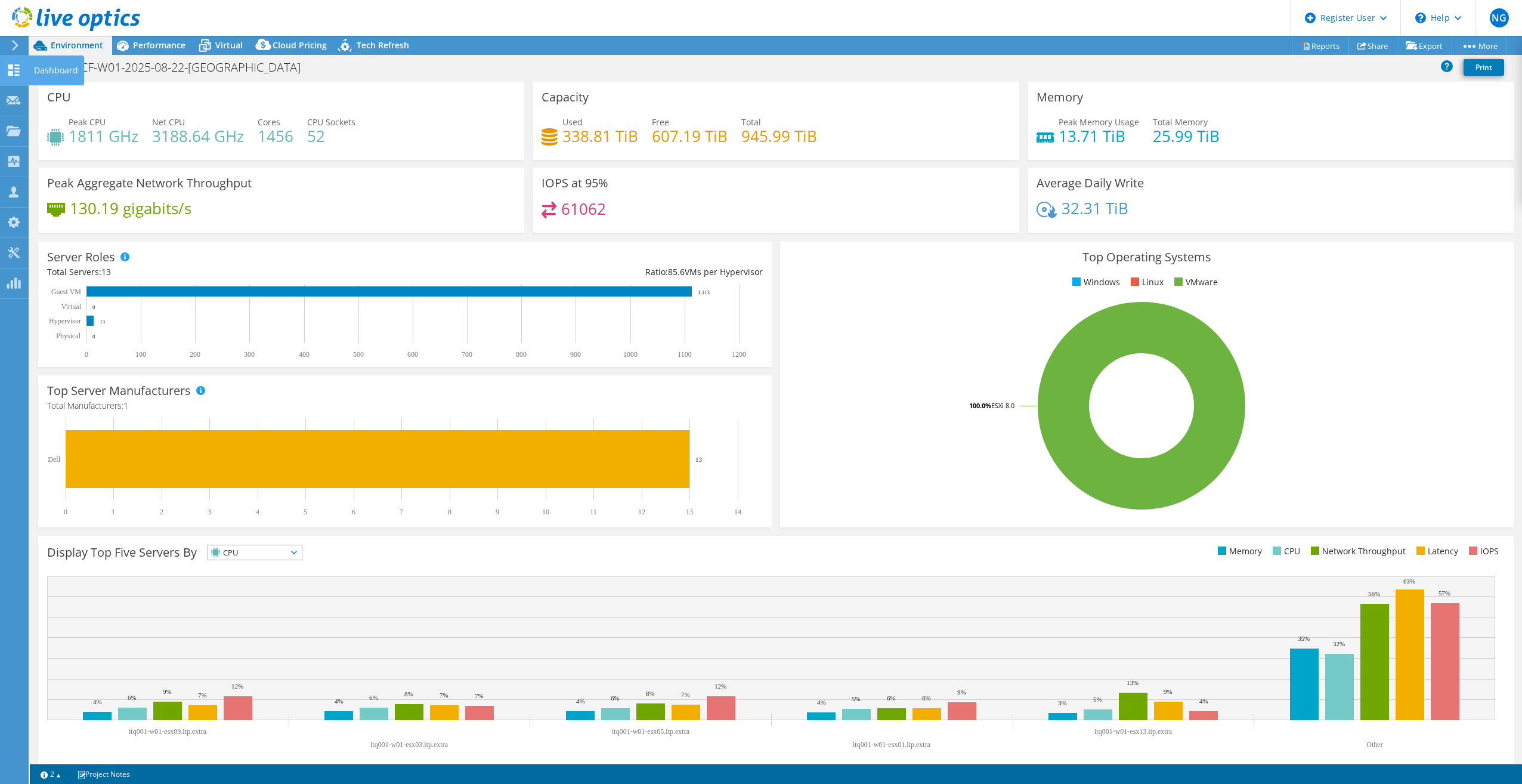
click at [33, 71] on div "Dashboard" at bounding box center [56, 70] width 56 height 30
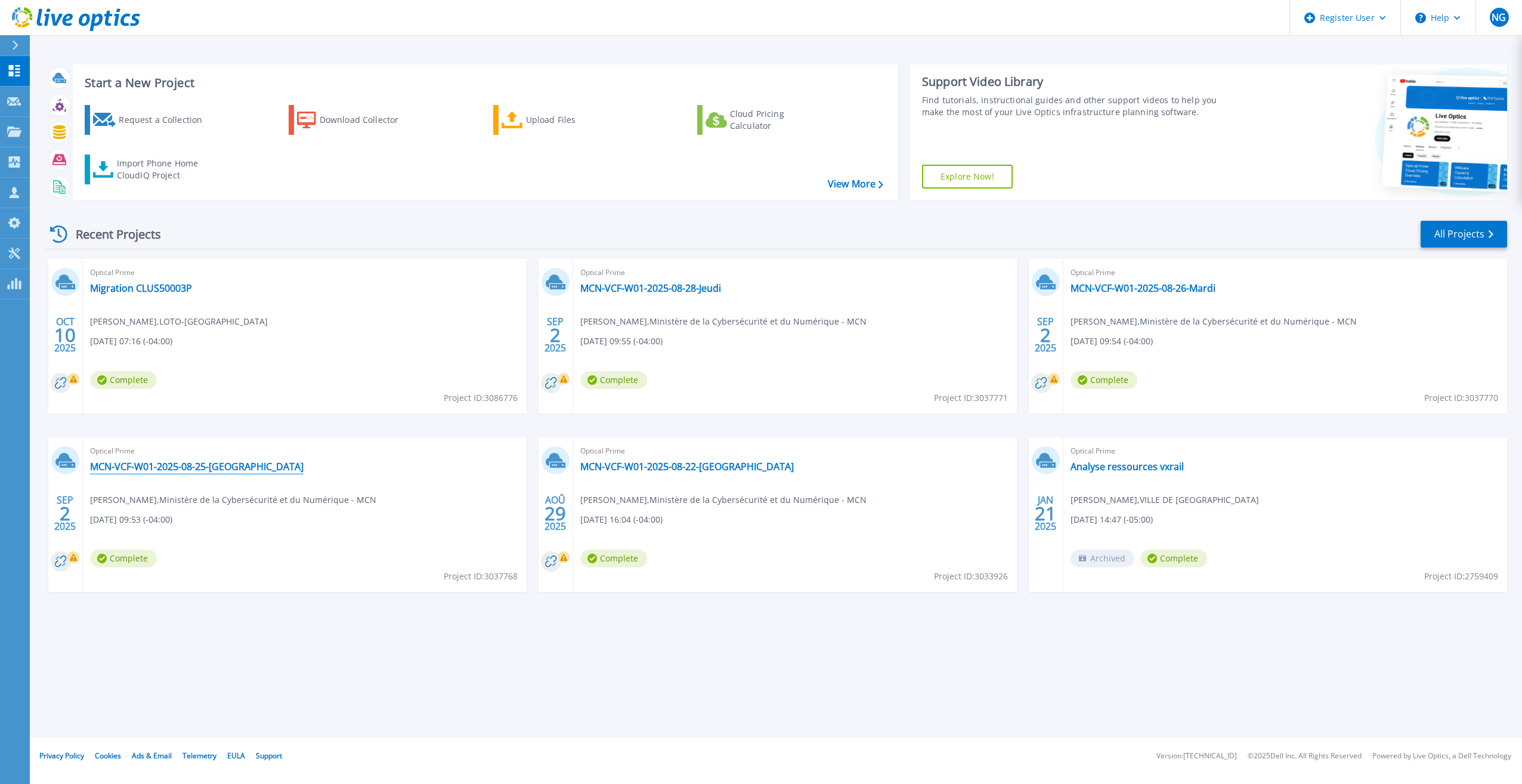
click at [207, 460] on link "MCN-VCF-W01-2025-08-25-[GEOGRAPHIC_DATA]" at bounding box center [197, 466] width 214 height 12
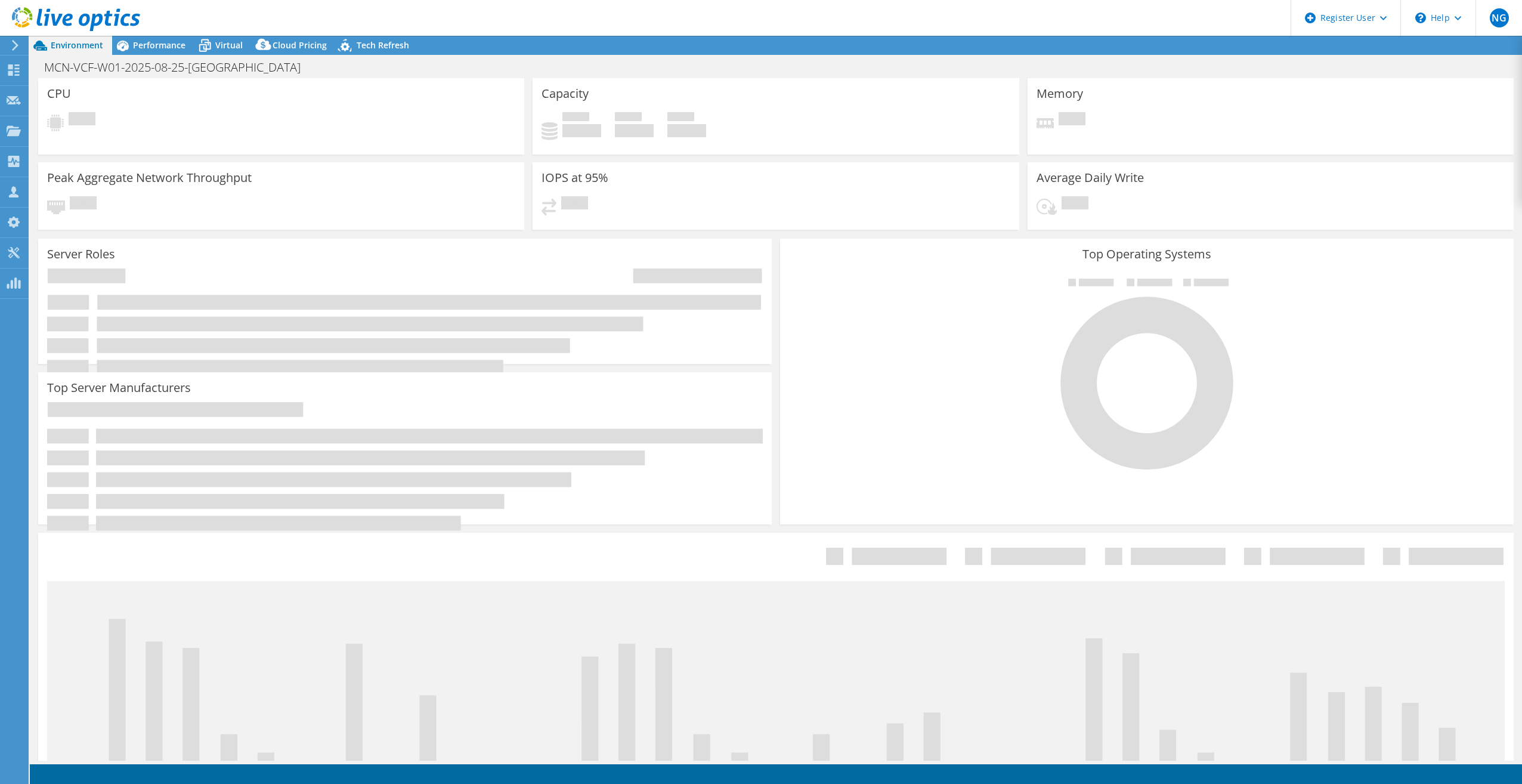
select select "[GEOGRAPHIC_DATA]"
select select "USD"
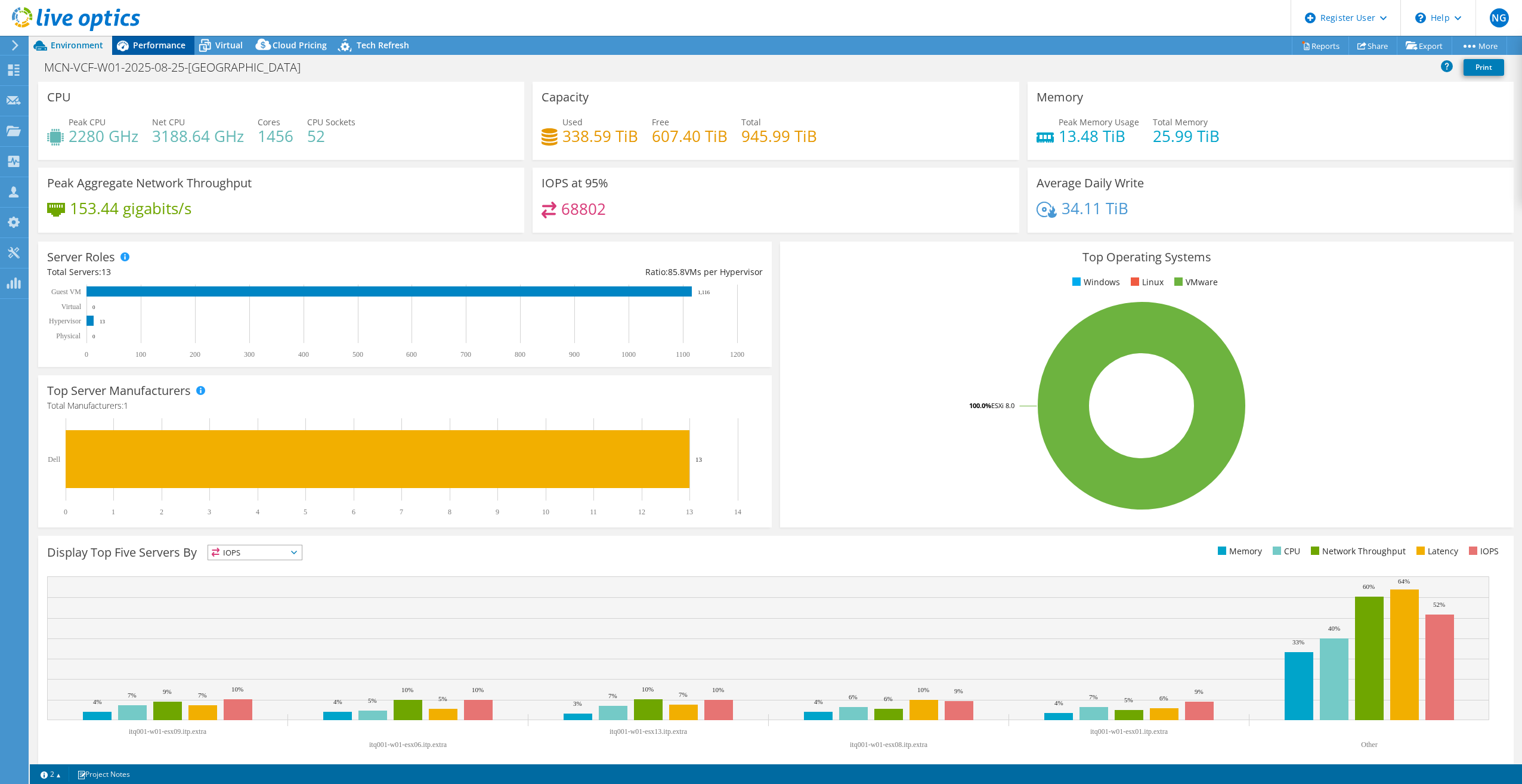
click at [166, 46] on span "Performance" at bounding box center [159, 44] width 52 height 11
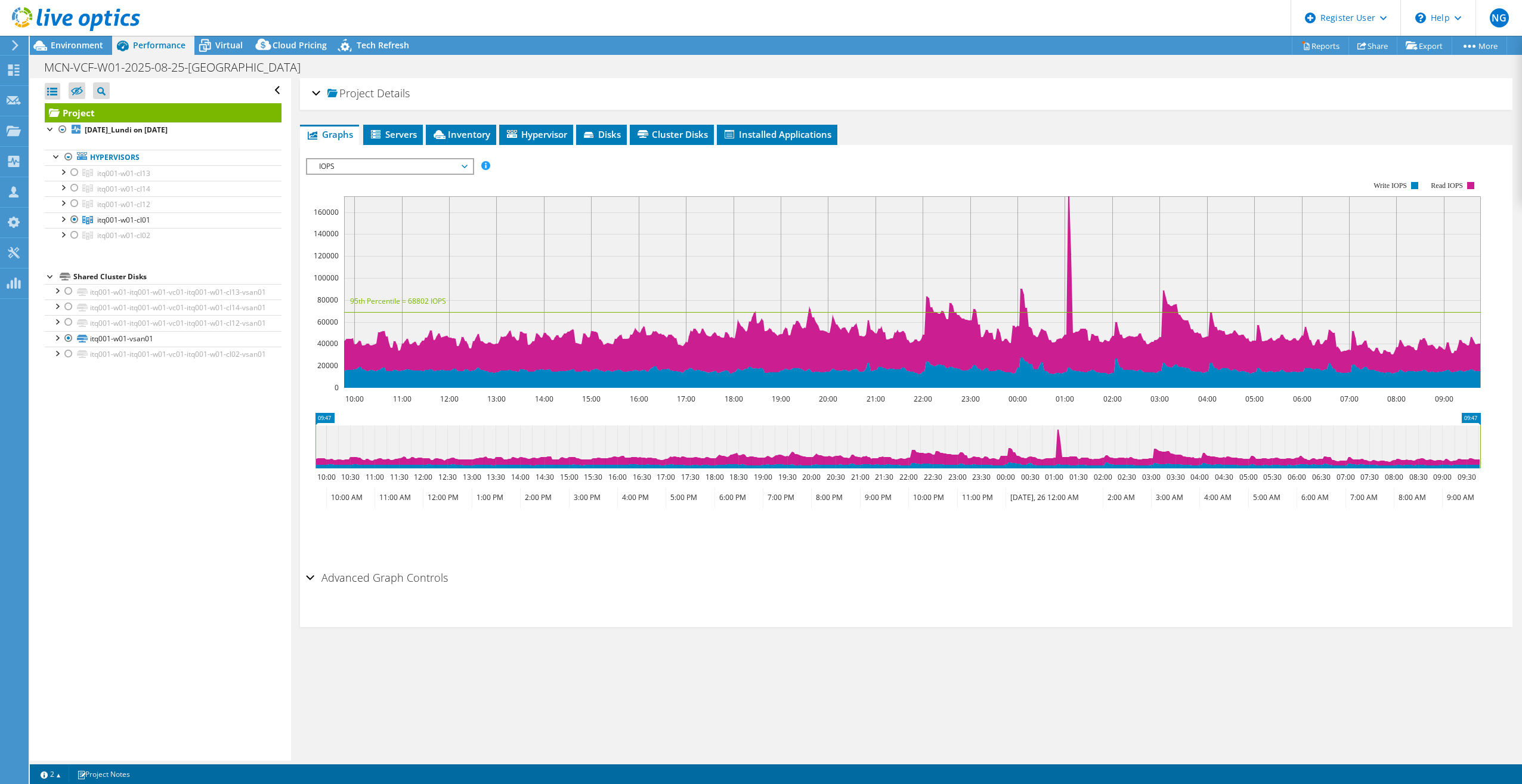
click at [380, 161] on span "IOPS" at bounding box center [390, 166] width 154 height 14
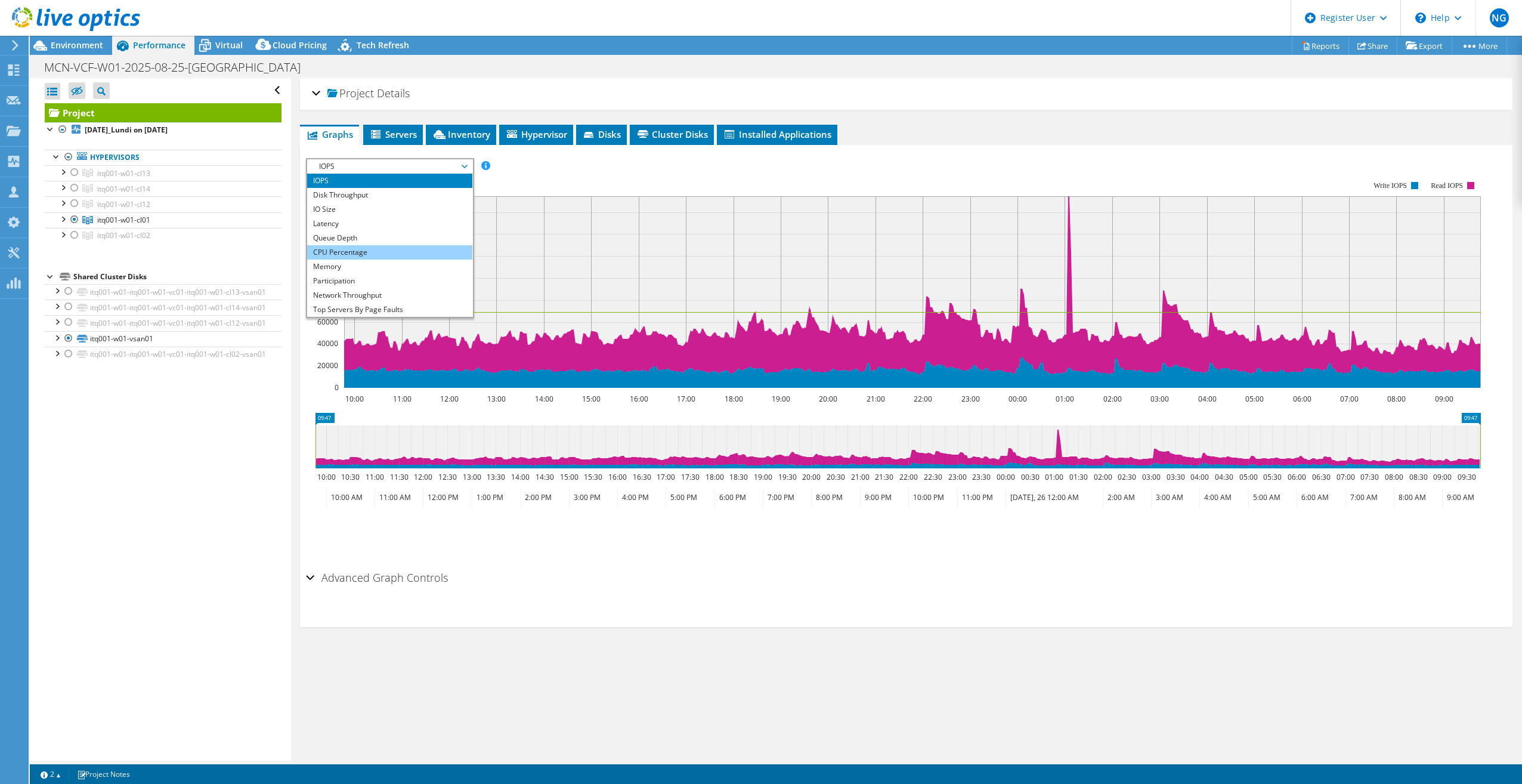
click at [367, 255] on li "CPU Percentage" at bounding box center [390, 252] width 165 height 14
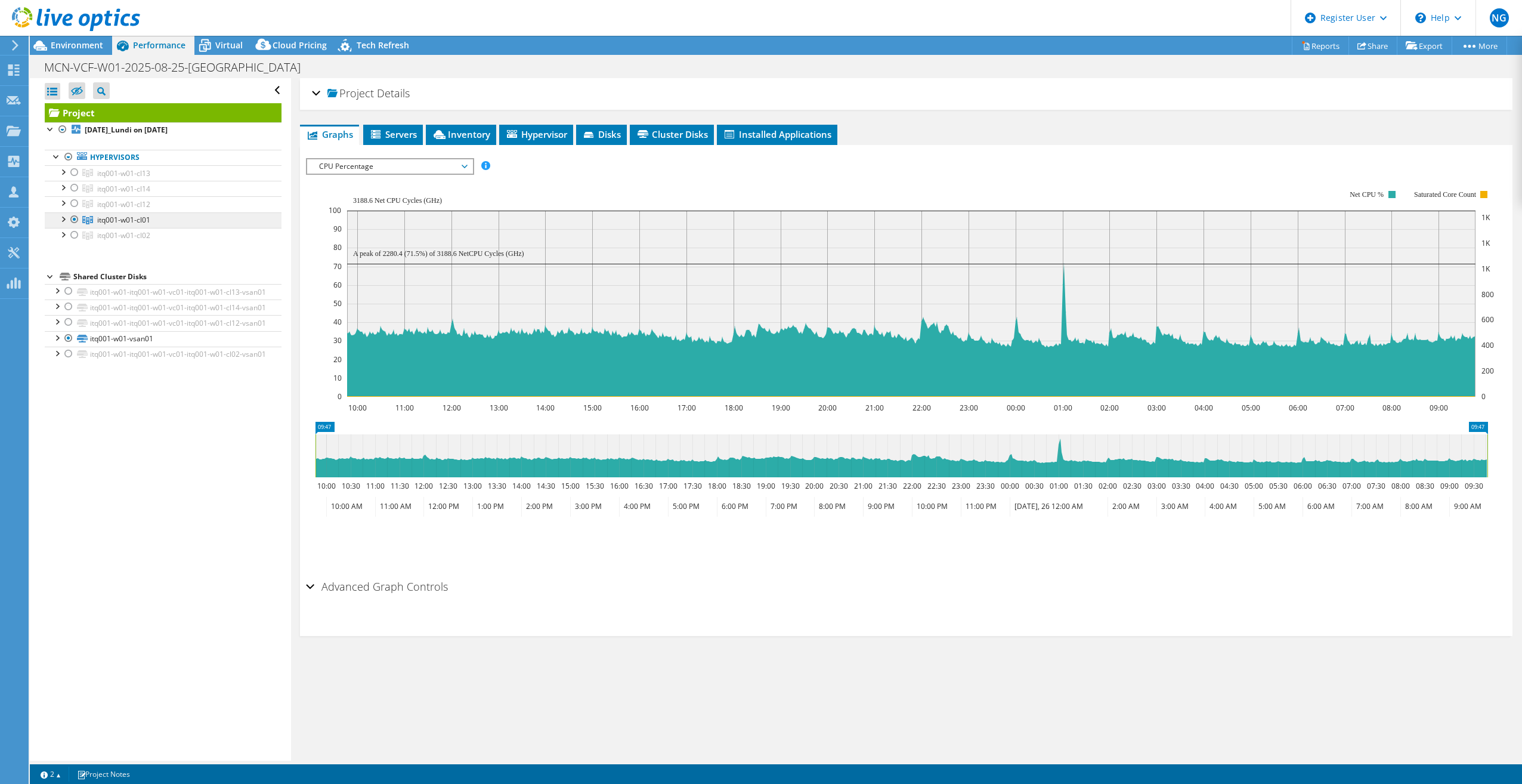
click at [114, 215] on span "itq001-w01-cl01" at bounding box center [123, 220] width 53 height 10
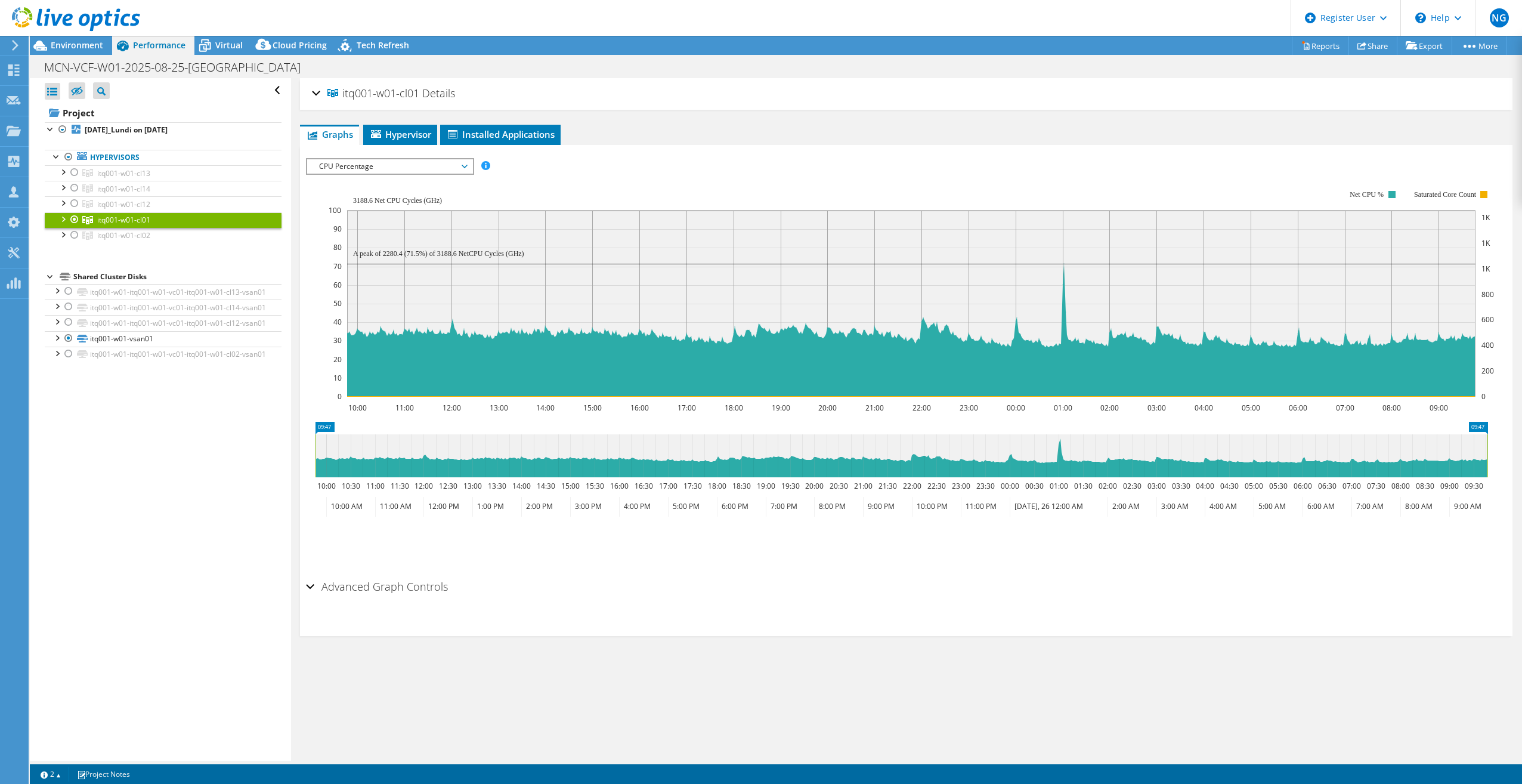
click at [79, 38] on div at bounding box center [69, 20] width 140 height 40
click at [81, 44] on span "Environment" at bounding box center [76, 44] width 52 height 11
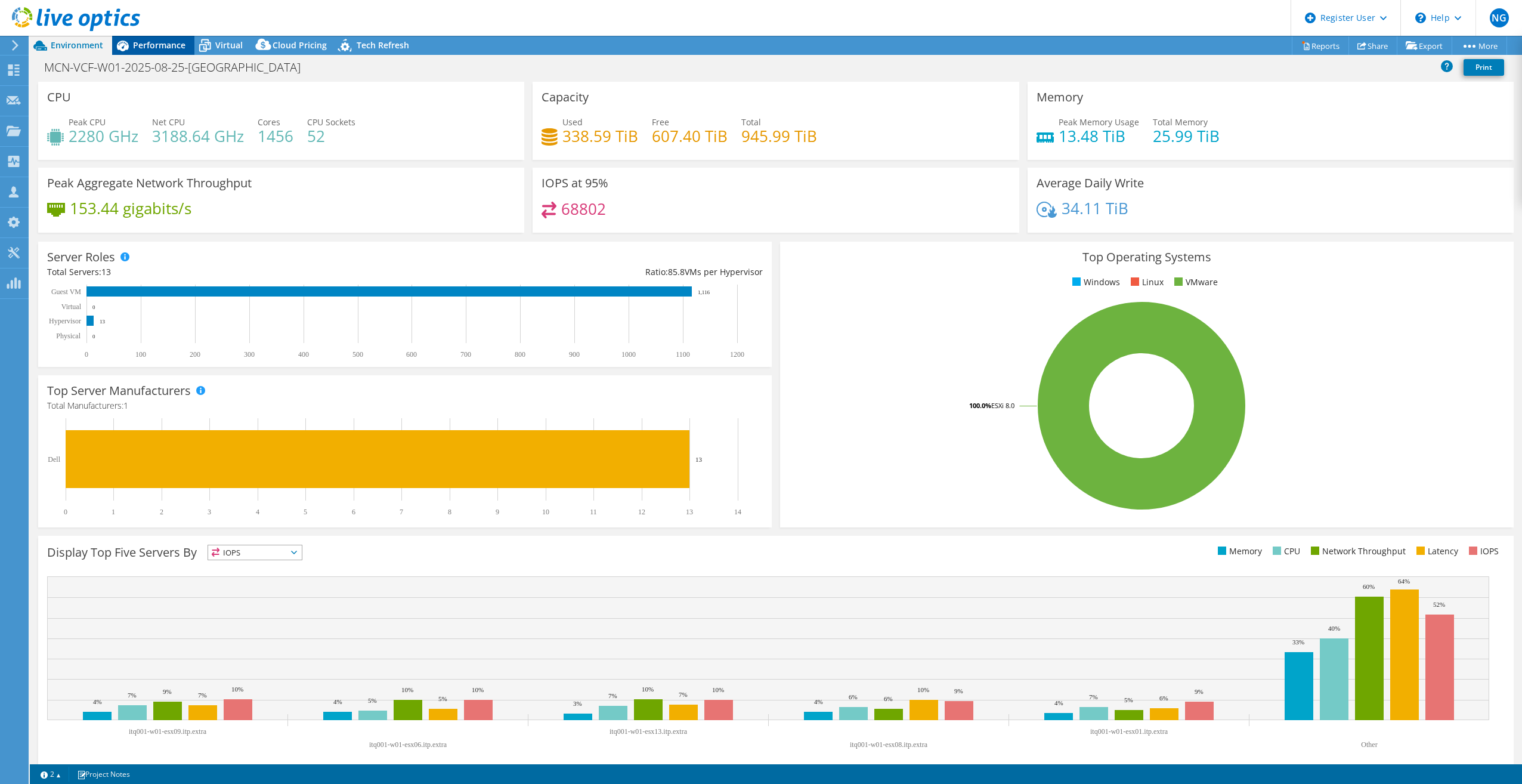
click at [170, 41] on span "Performance" at bounding box center [159, 44] width 52 height 11
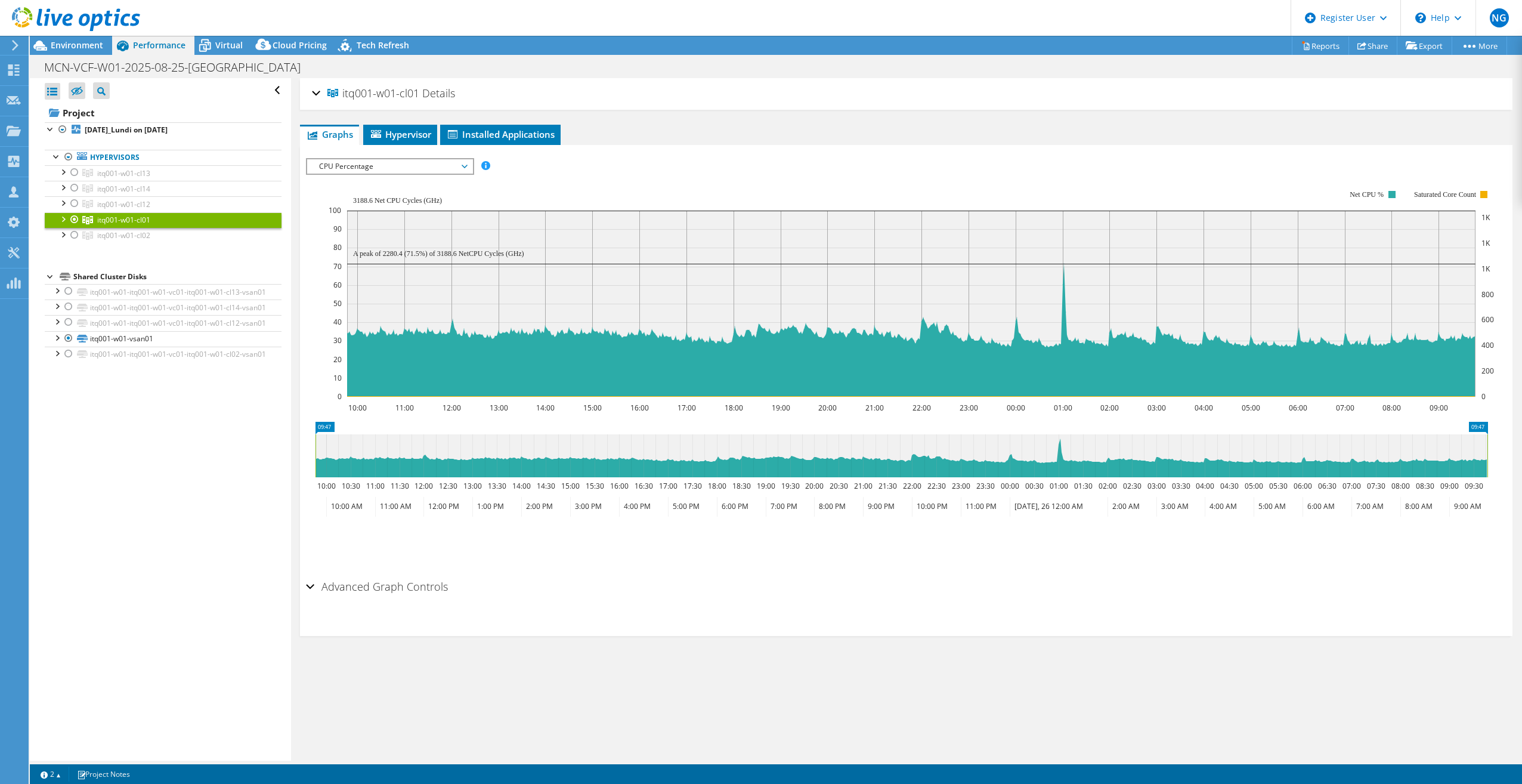
click at [16, 43] on use at bounding box center [16, 45] width 7 height 10
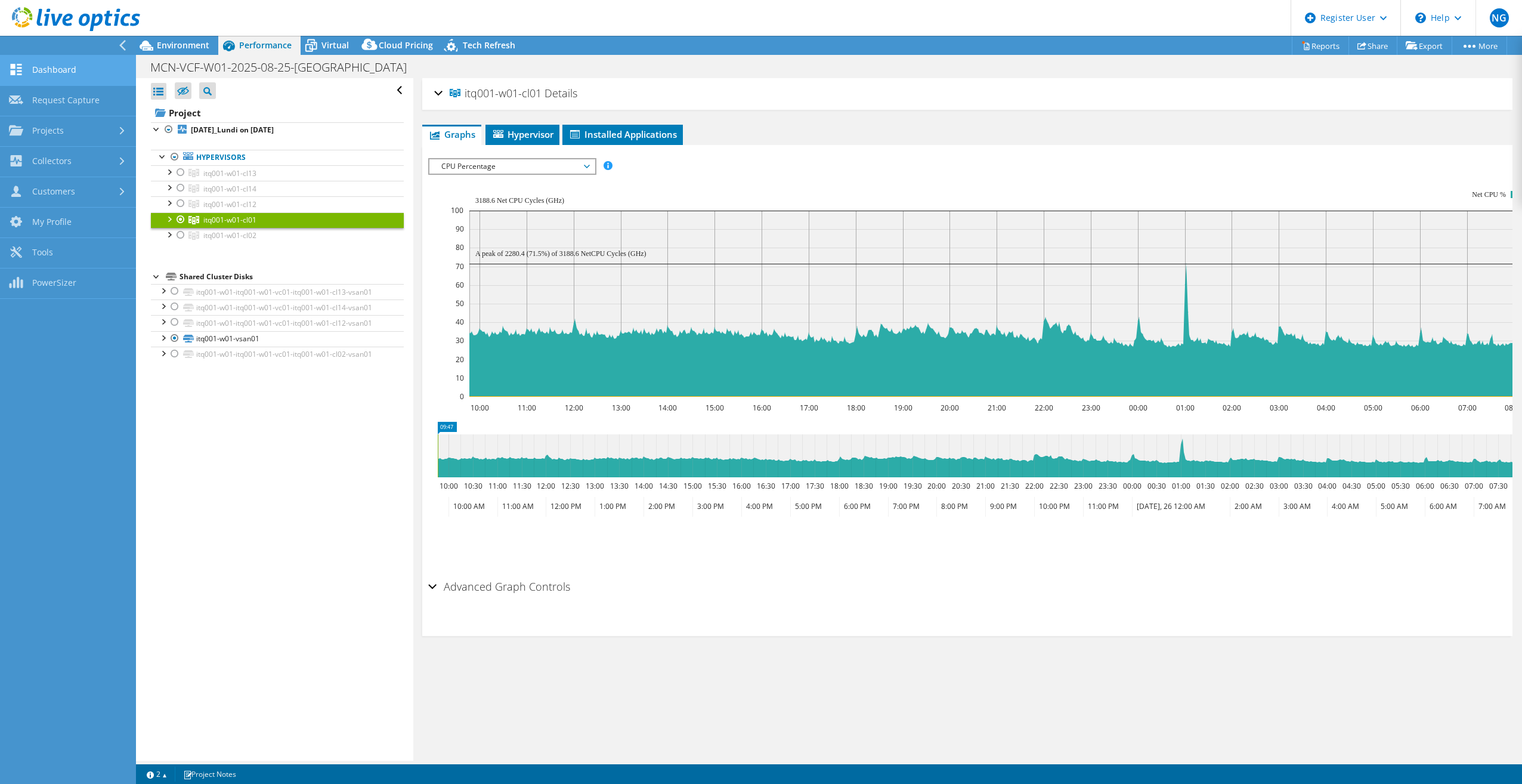
click at [60, 63] on link "Dashboard" at bounding box center [68, 70] width 136 height 30
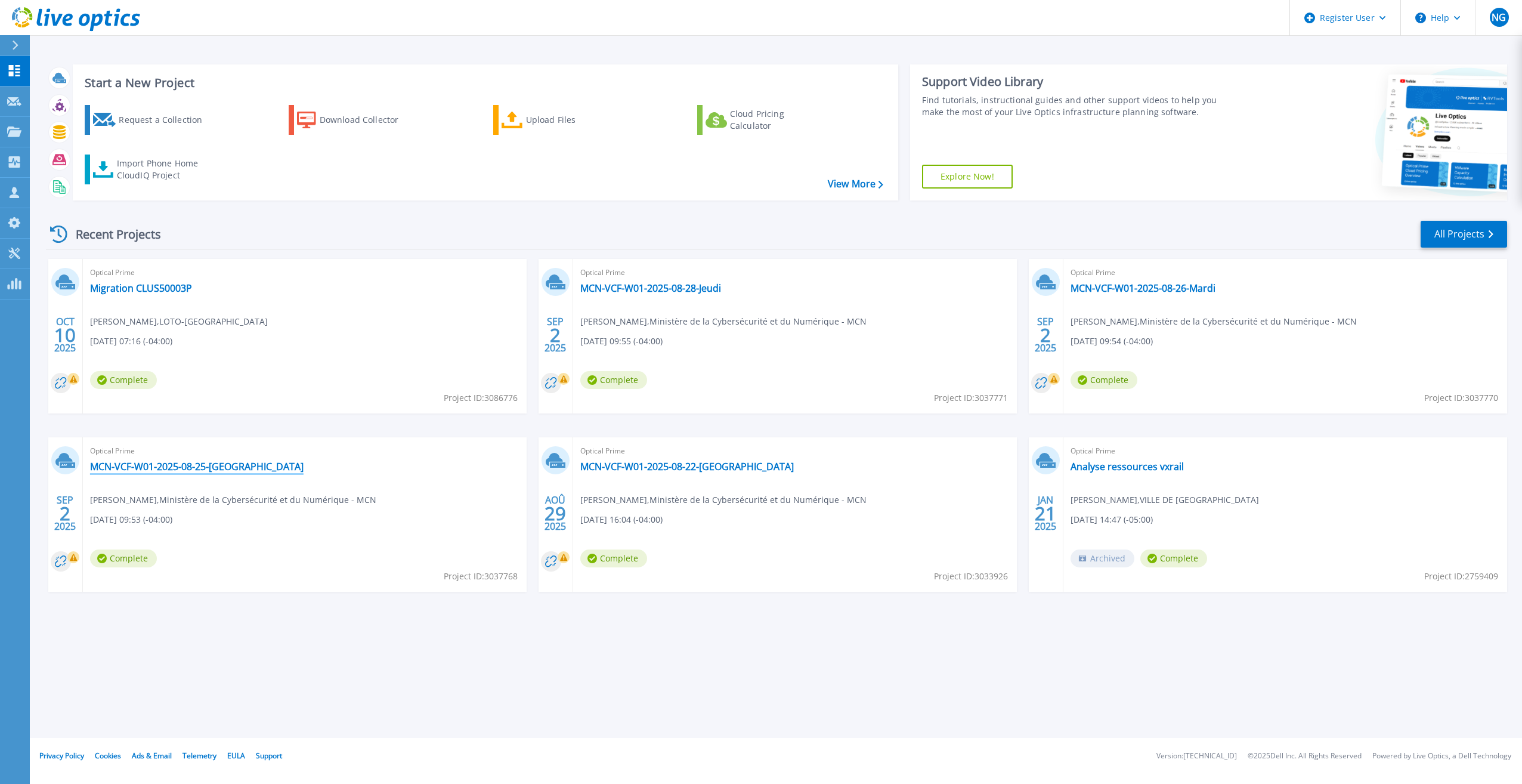
click at [205, 468] on link "MCN-VCF-W01-2025-08-25-[GEOGRAPHIC_DATA]" at bounding box center [197, 466] width 214 height 12
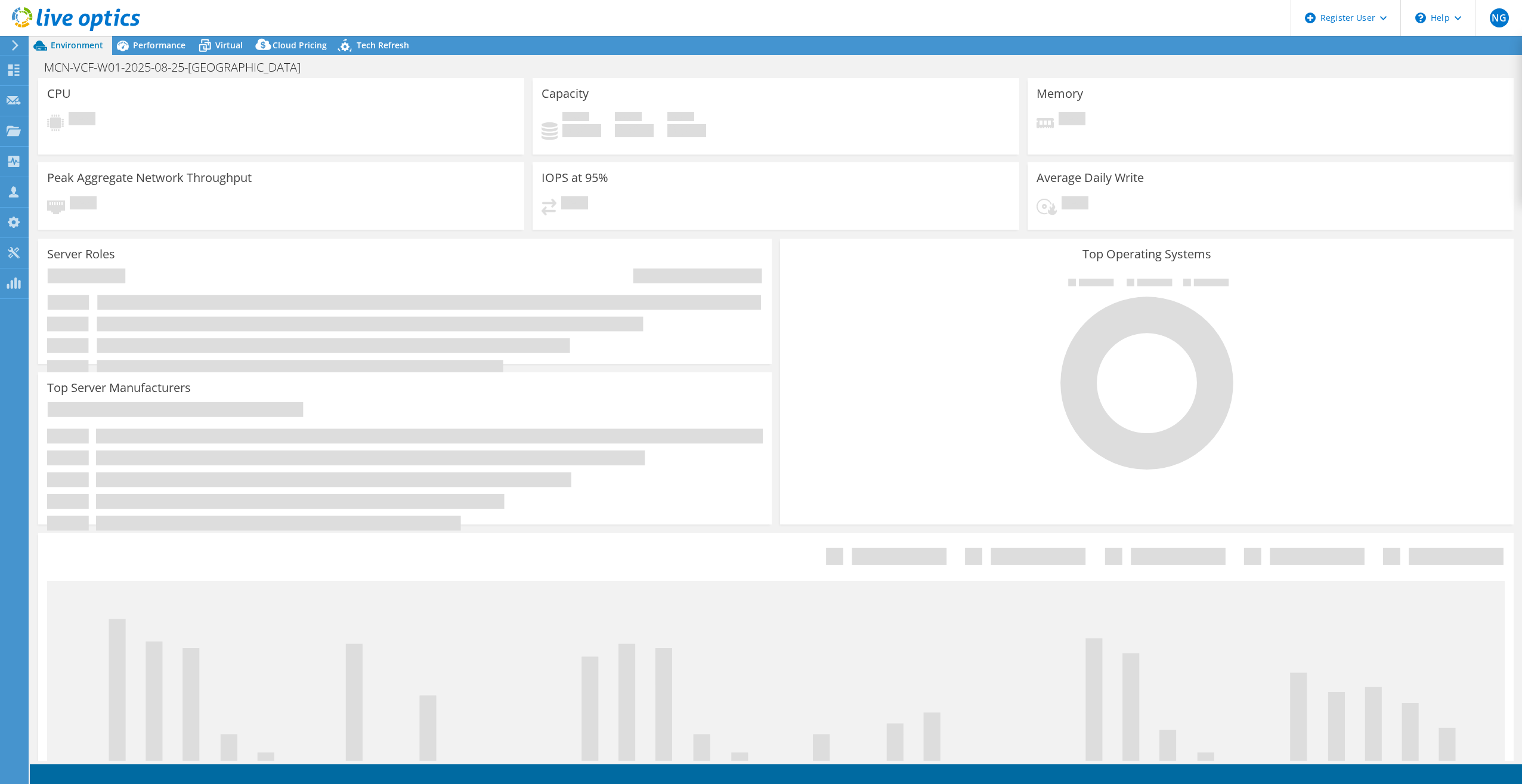
select select "[GEOGRAPHIC_DATA]"
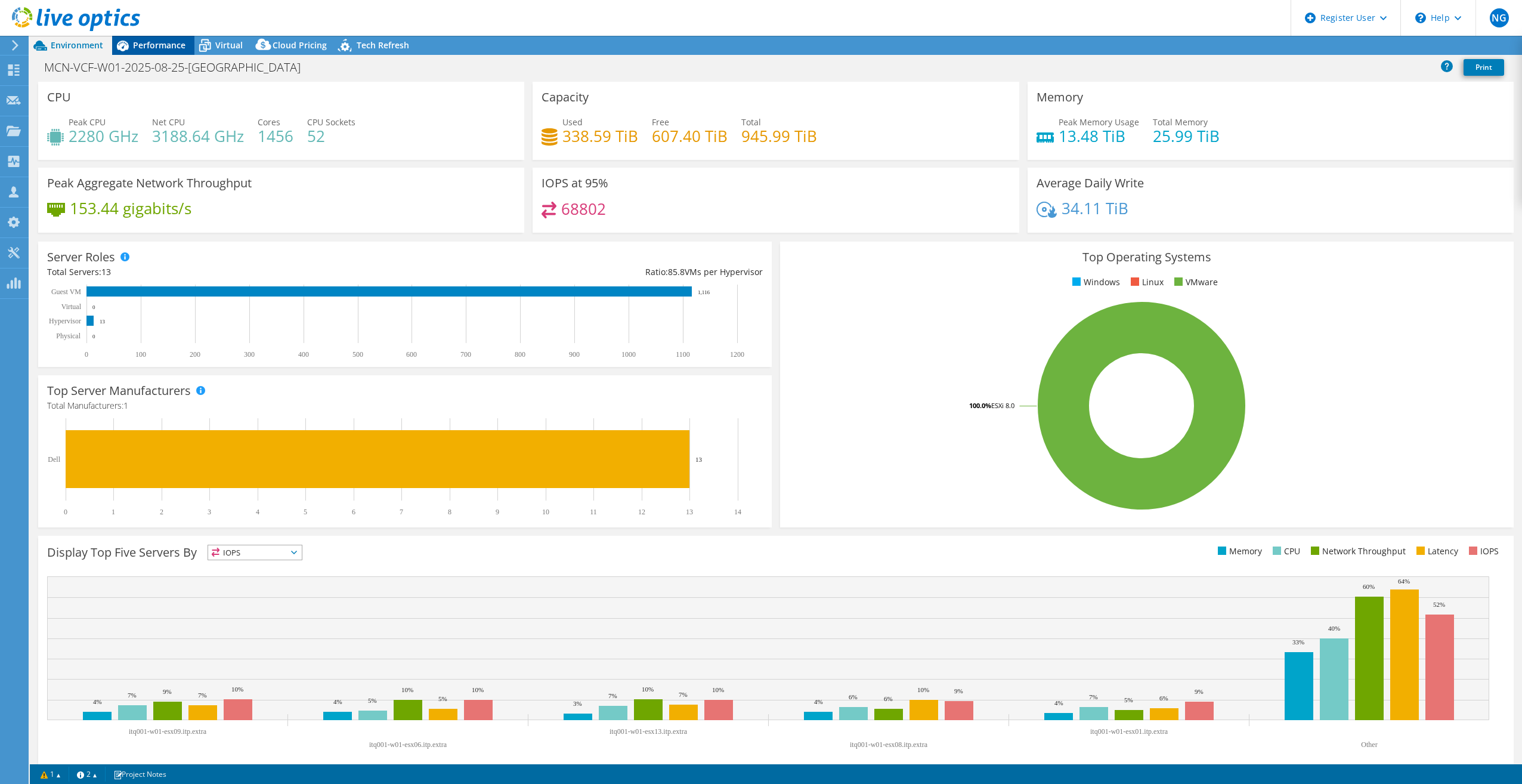
click at [161, 49] on span "Performance" at bounding box center [159, 44] width 52 height 11
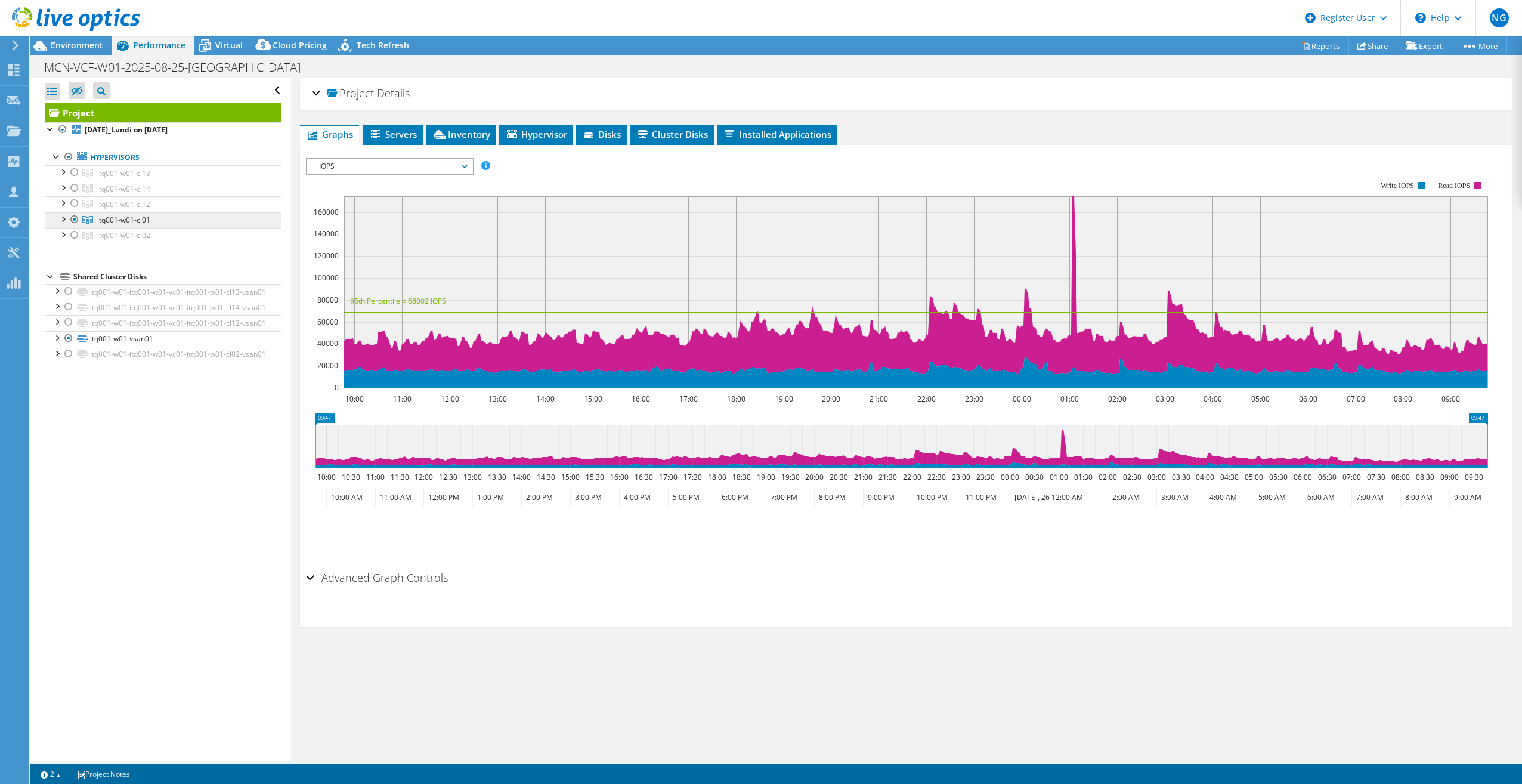
click at [143, 213] on link "itq001-w01-cl01" at bounding box center [163, 221] width 237 height 16
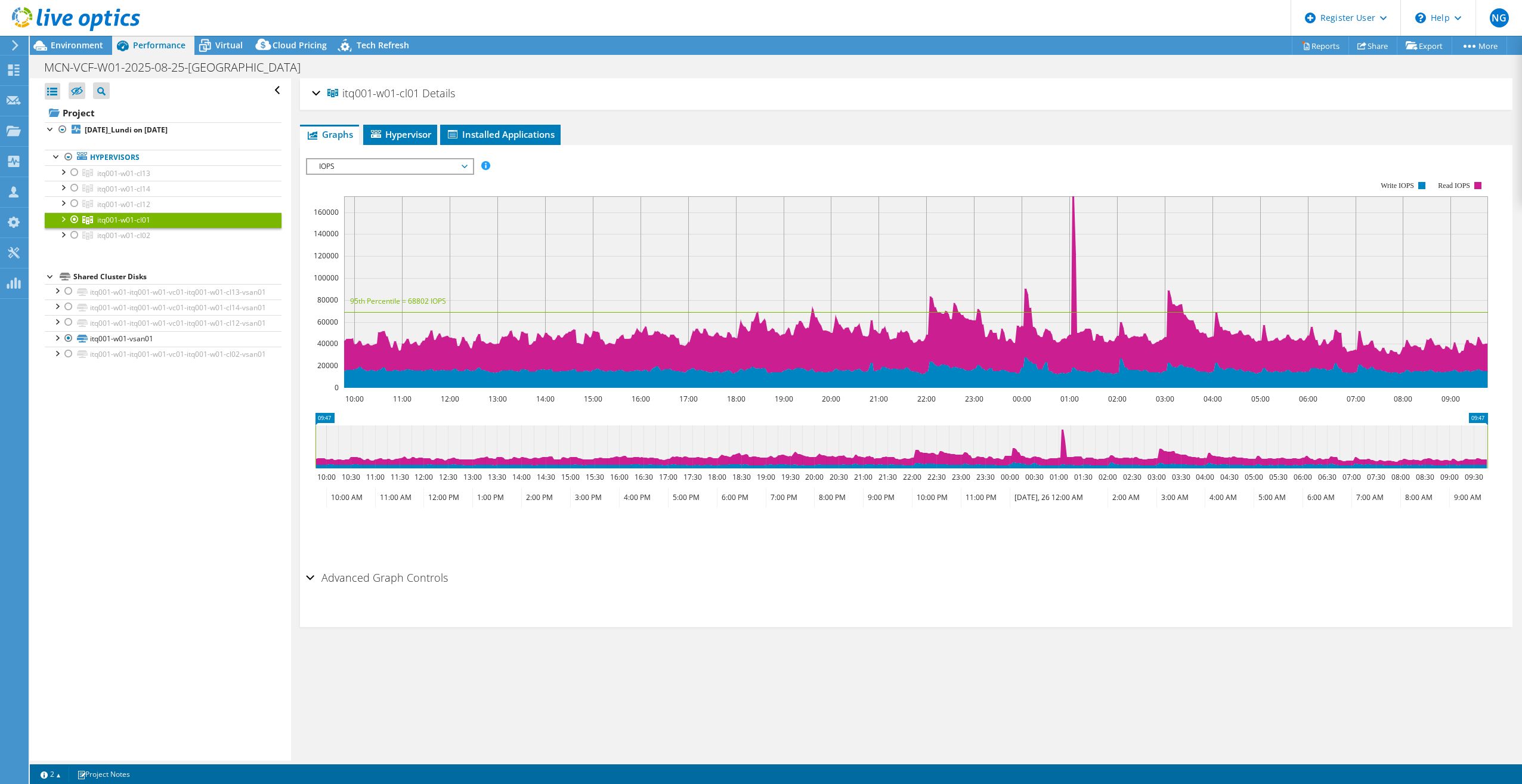
click at [431, 169] on span "IOPS" at bounding box center [390, 166] width 154 height 14
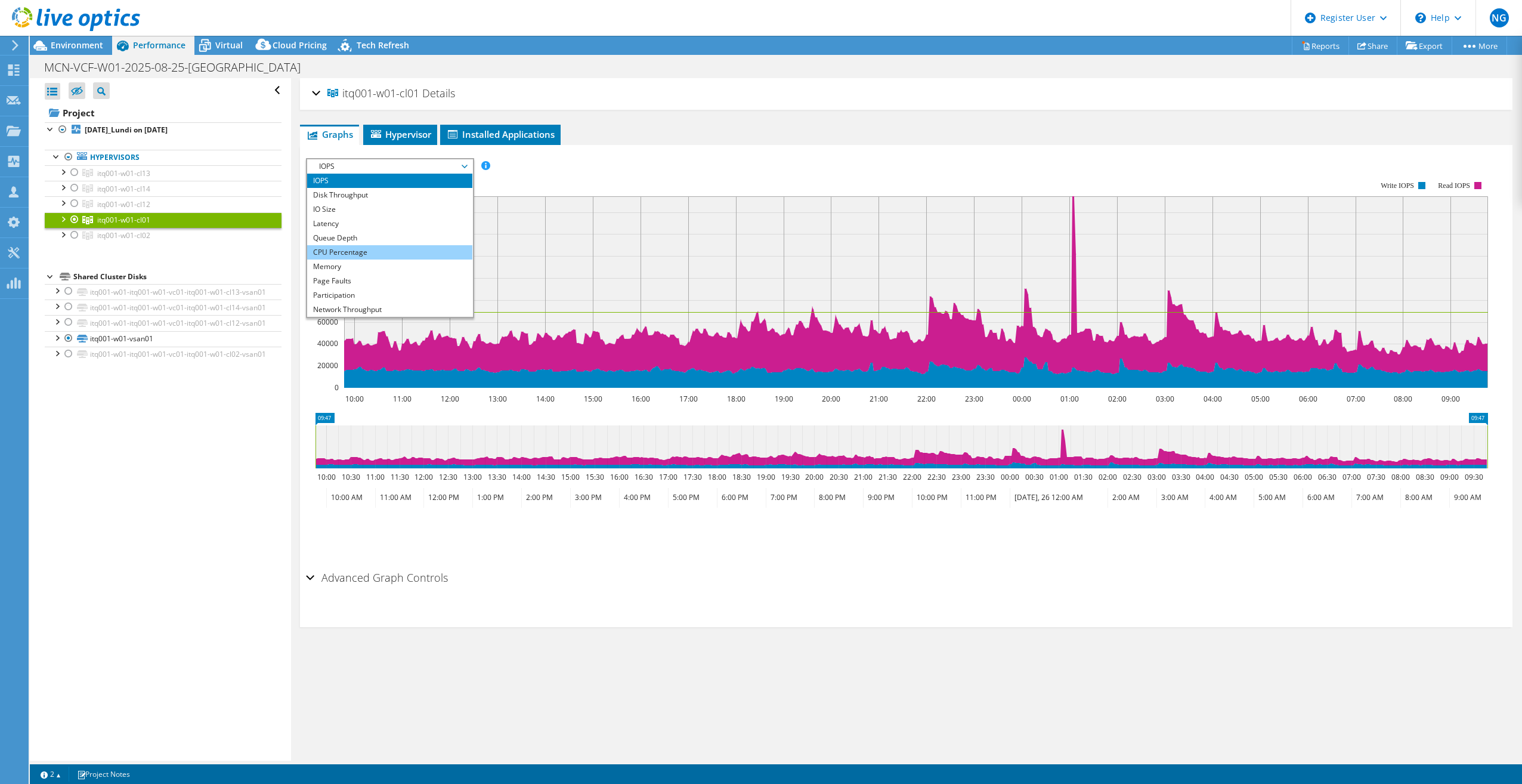
click at [383, 249] on li "CPU Percentage" at bounding box center [390, 252] width 165 height 14
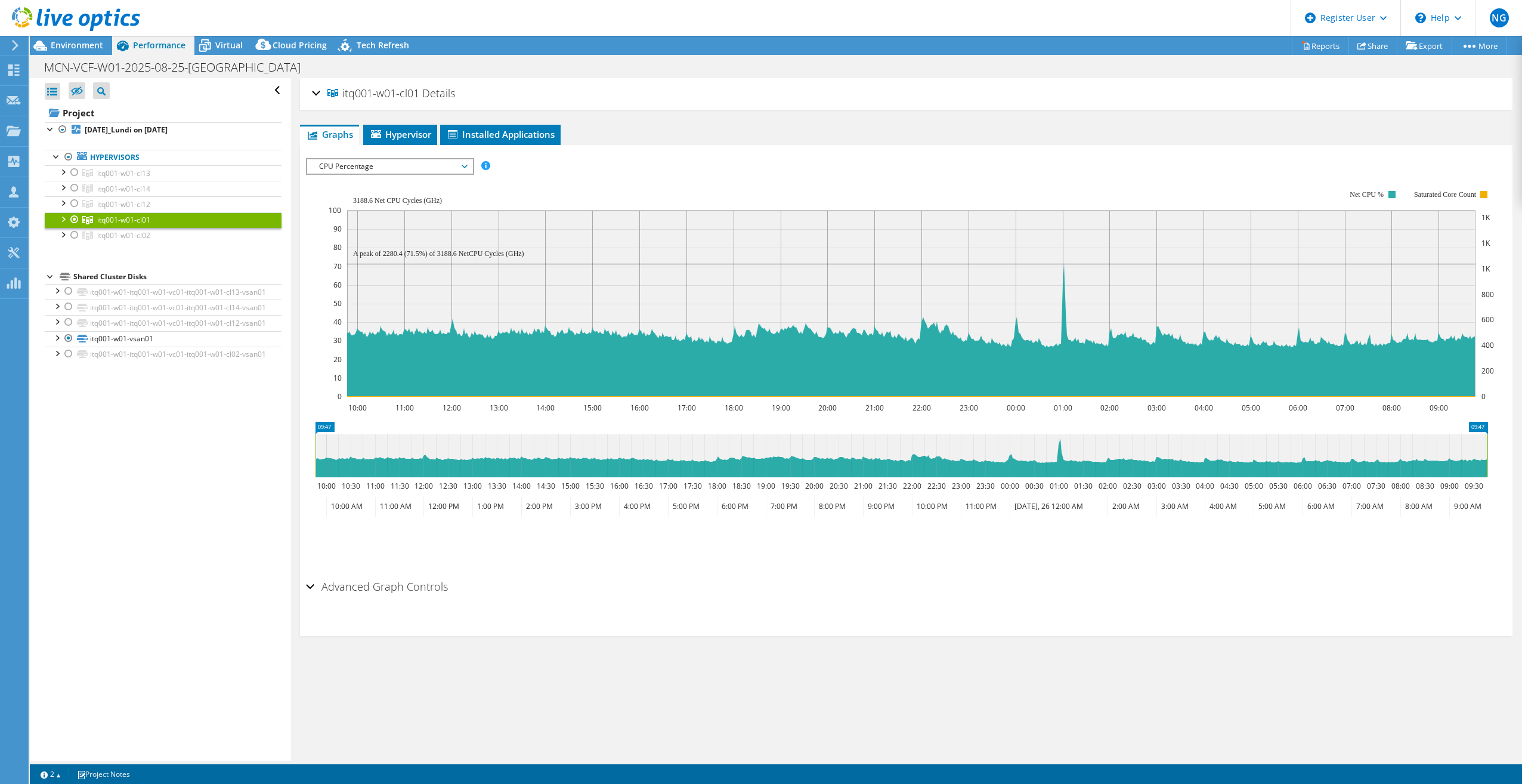
click at [19, 46] on icon at bounding box center [15, 45] width 9 height 10
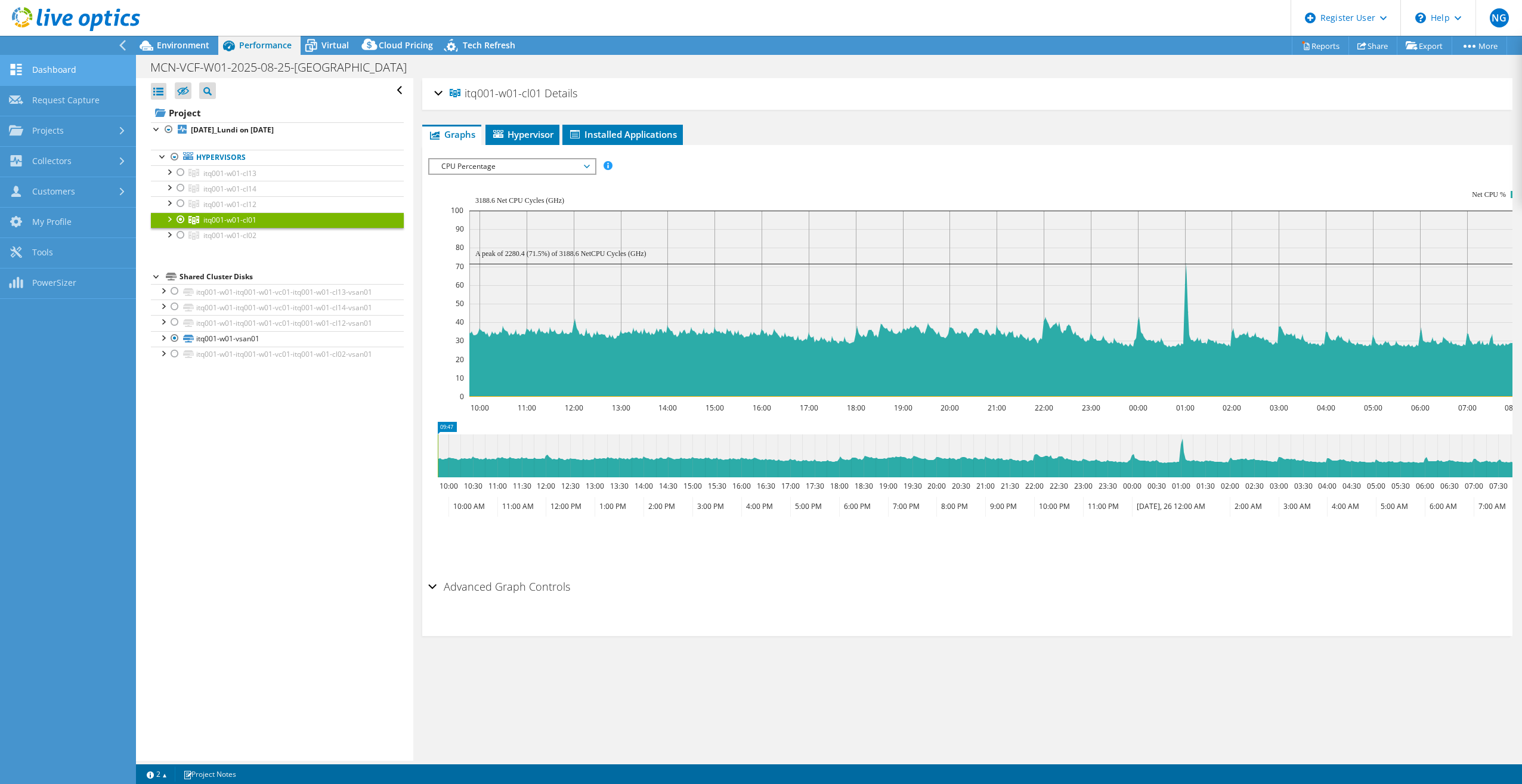
click at [66, 69] on link "Dashboard" at bounding box center [68, 70] width 136 height 30
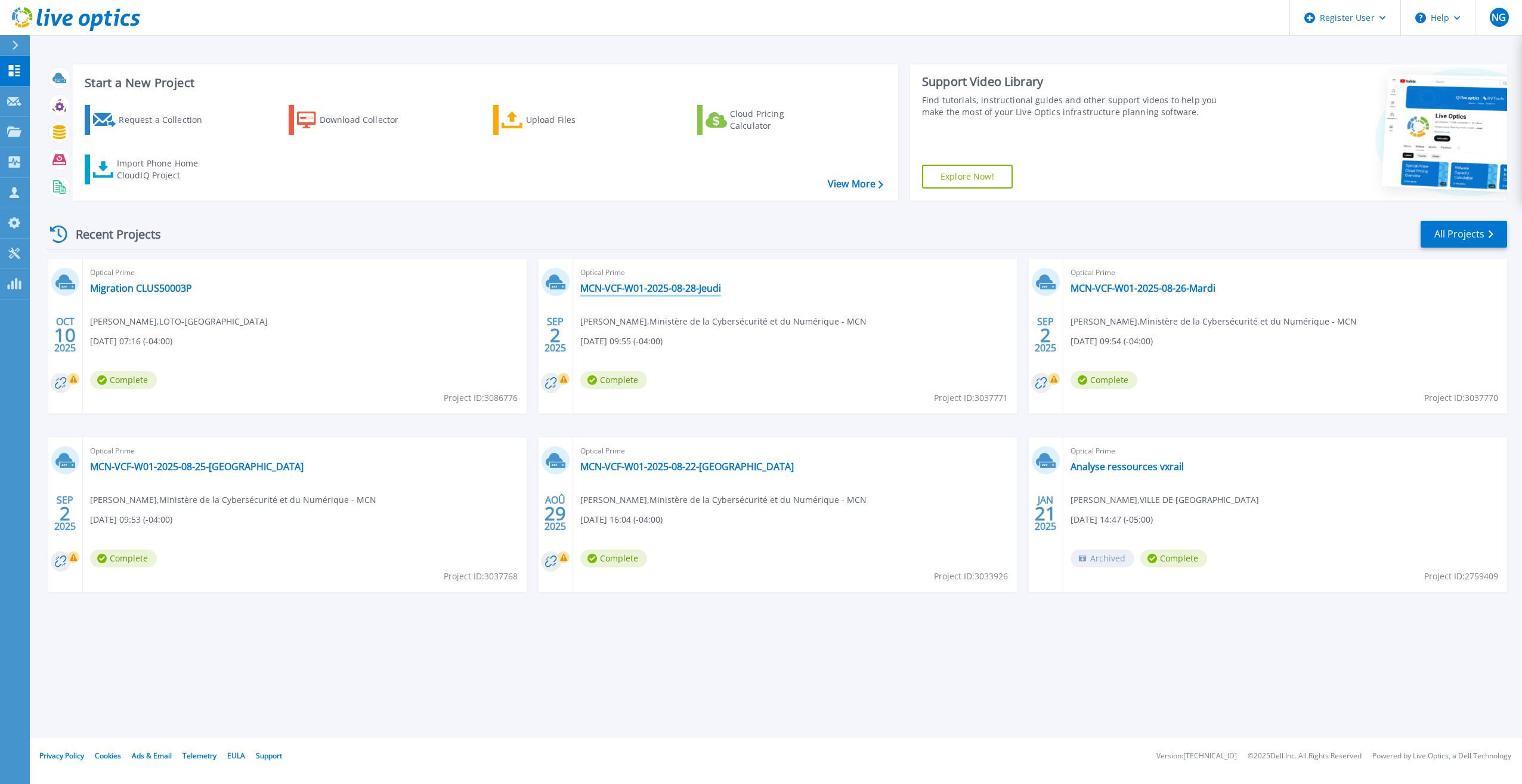
click at [685, 286] on link "MCN-VCF-W01-2025-08-28-Jeudi" at bounding box center [650, 288] width 141 height 12
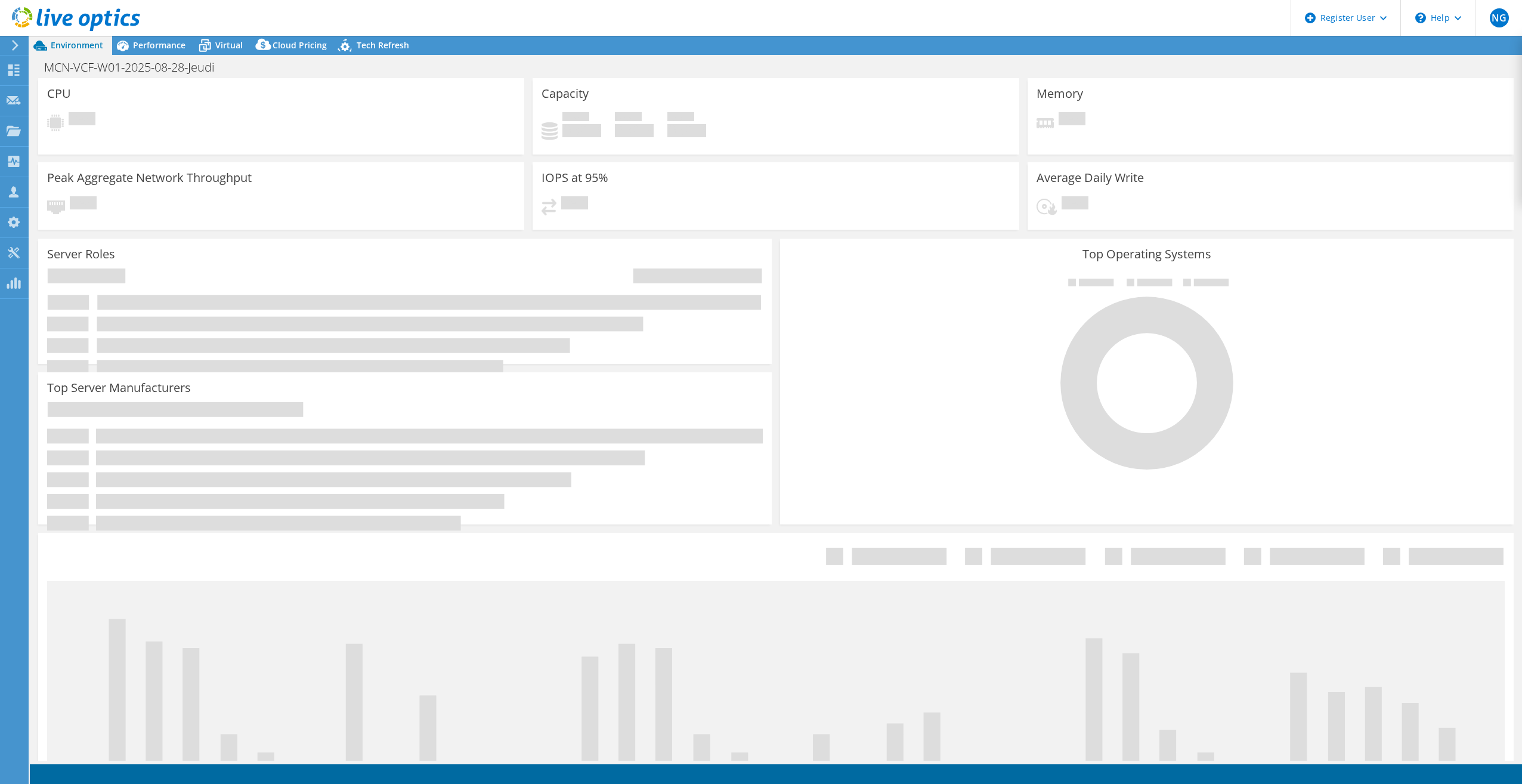
select select "USD"
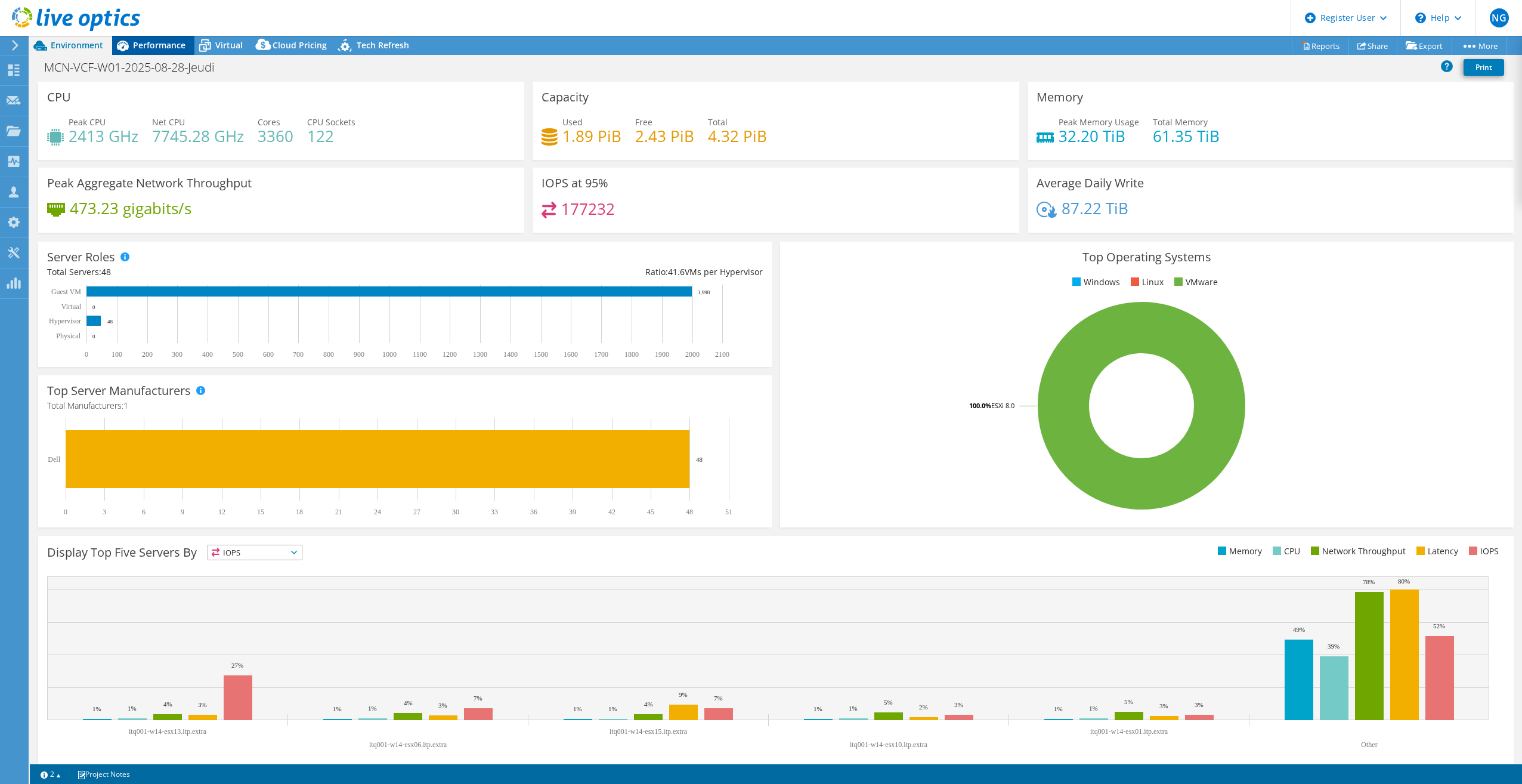
click at [140, 50] on span "Performance" at bounding box center [159, 44] width 52 height 11
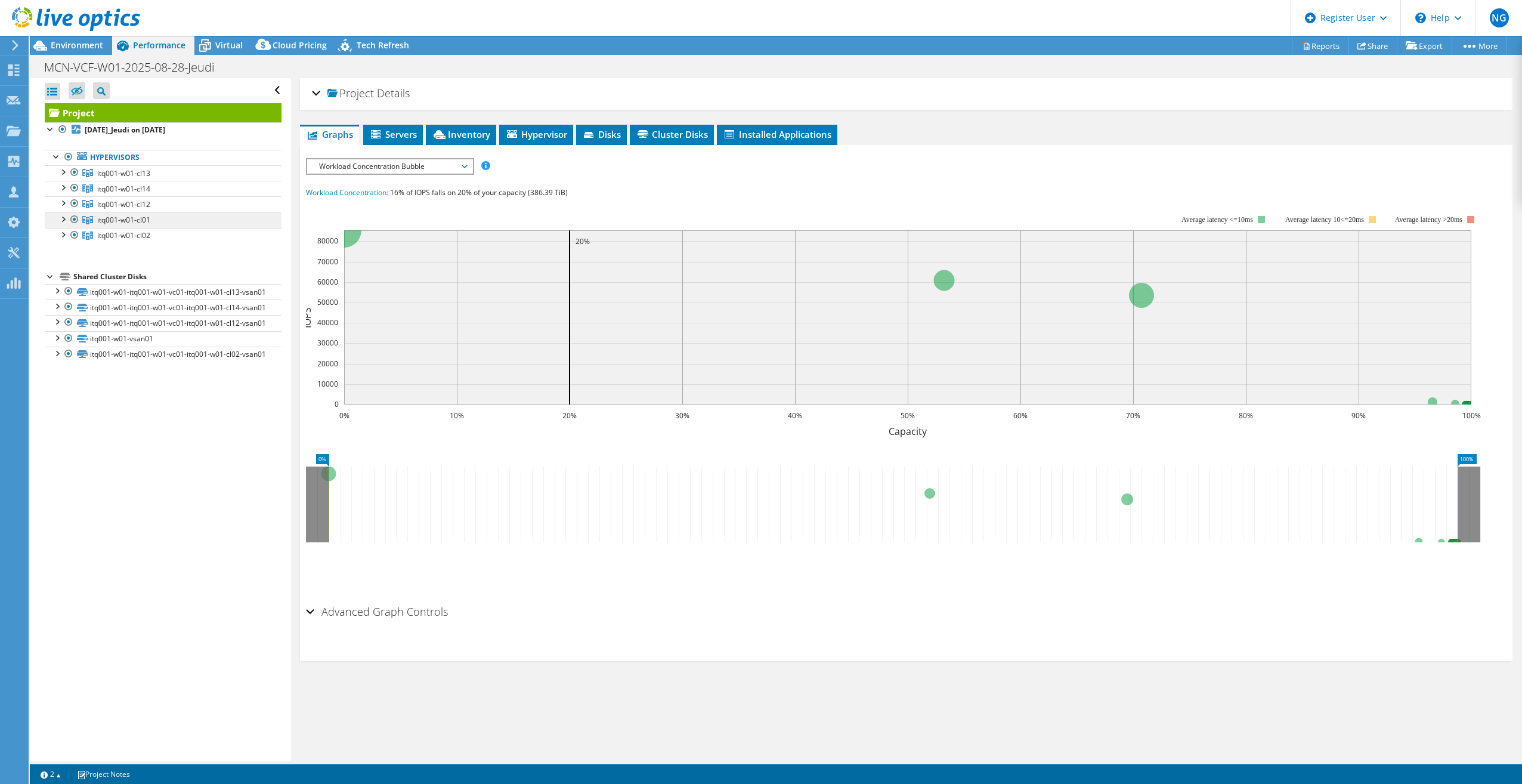
click at [107, 216] on span "itq001-w01-cl01" at bounding box center [123, 220] width 53 height 10
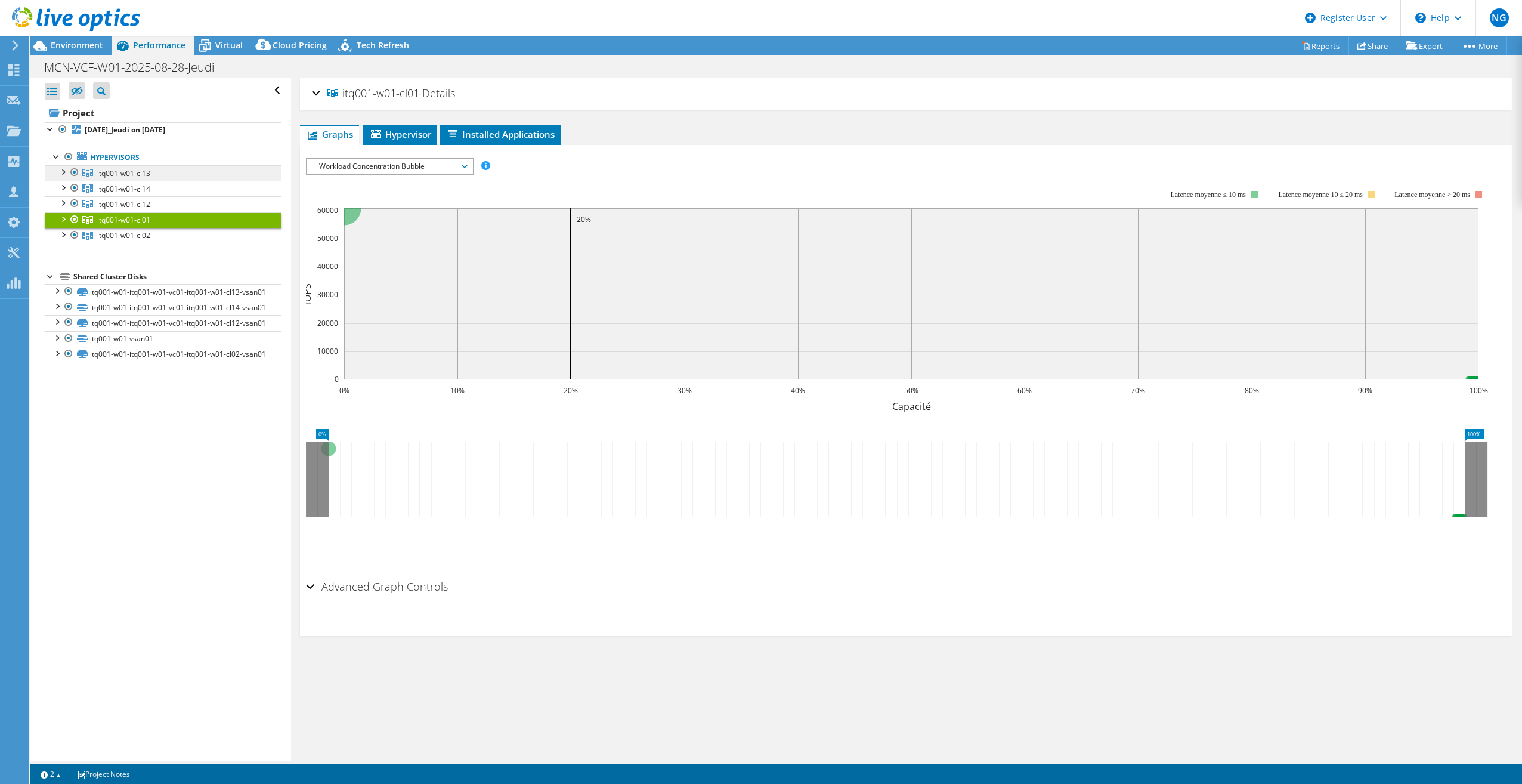
click at [102, 173] on span "itq001-w01-cl13" at bounding box center [123, 174] width 53 height 10
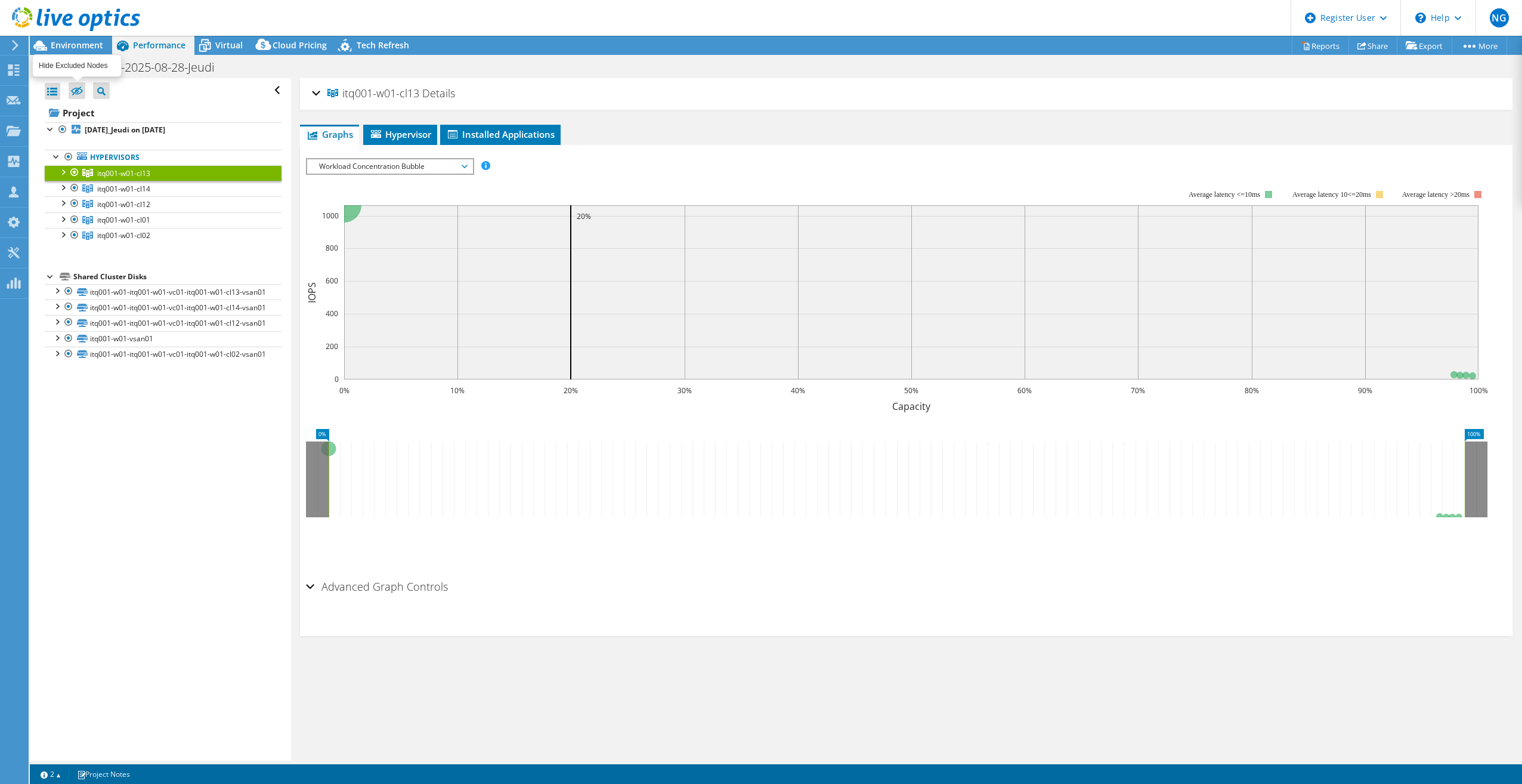
click at [77, 90] on icon at bounding box center [77, 91] width 12 height 9
click at [0, 0] on input "checkbox" at bounding box center [0, 0] width 0 height 0
click at [141, 186] on span "itq001-w01-cl14" at bounding box center [123, 189] width 53 height 10
click at [79, 89] on icon at bounding box center [77, 91] width 12 height 9
click at [0, 0] on input "checkbox" at bounding box center [0, 0] width 0 height 0
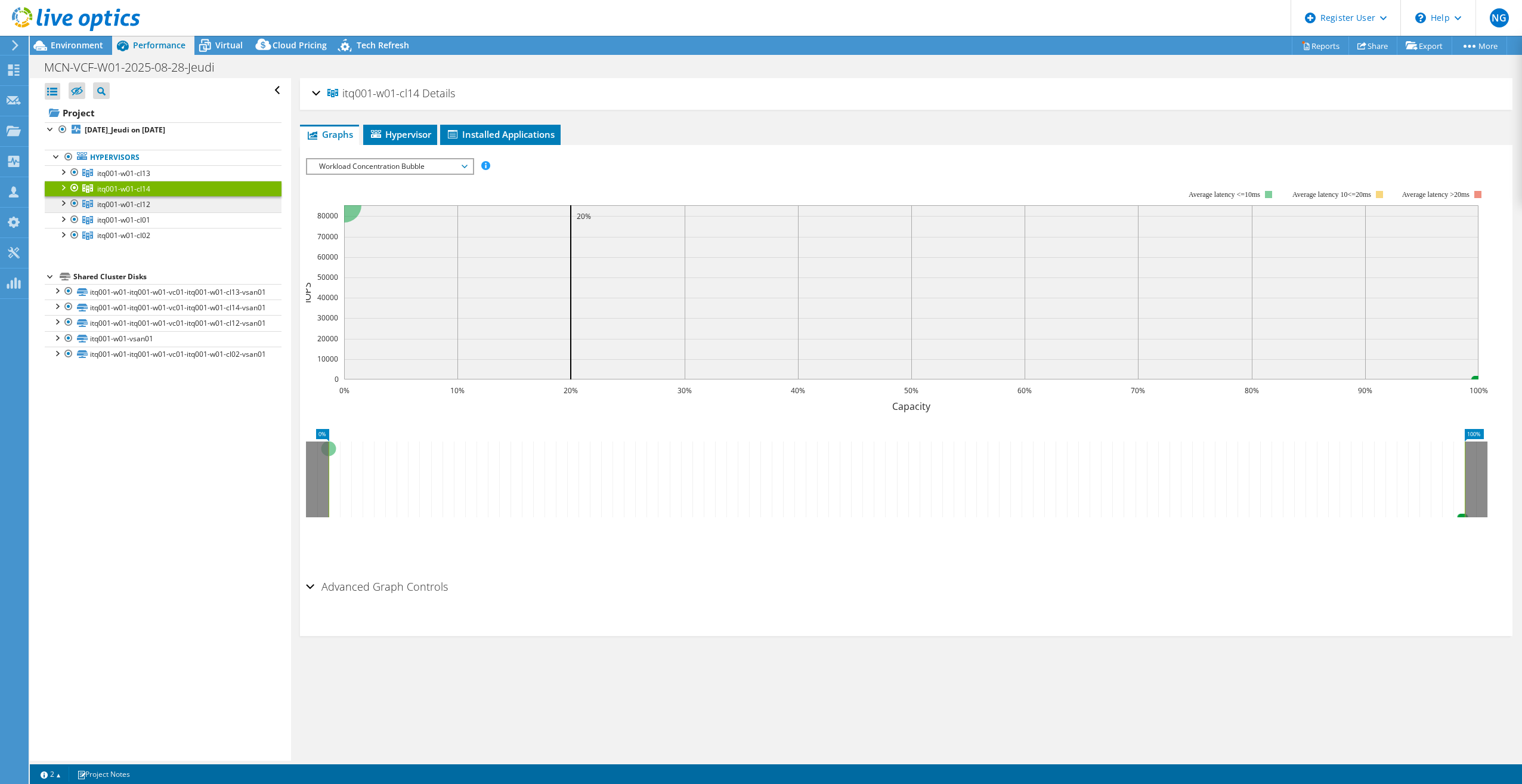
click at [146, 206] on span "itq001-w01-cl12" at bounding box center [123, 204] width 53 height 10
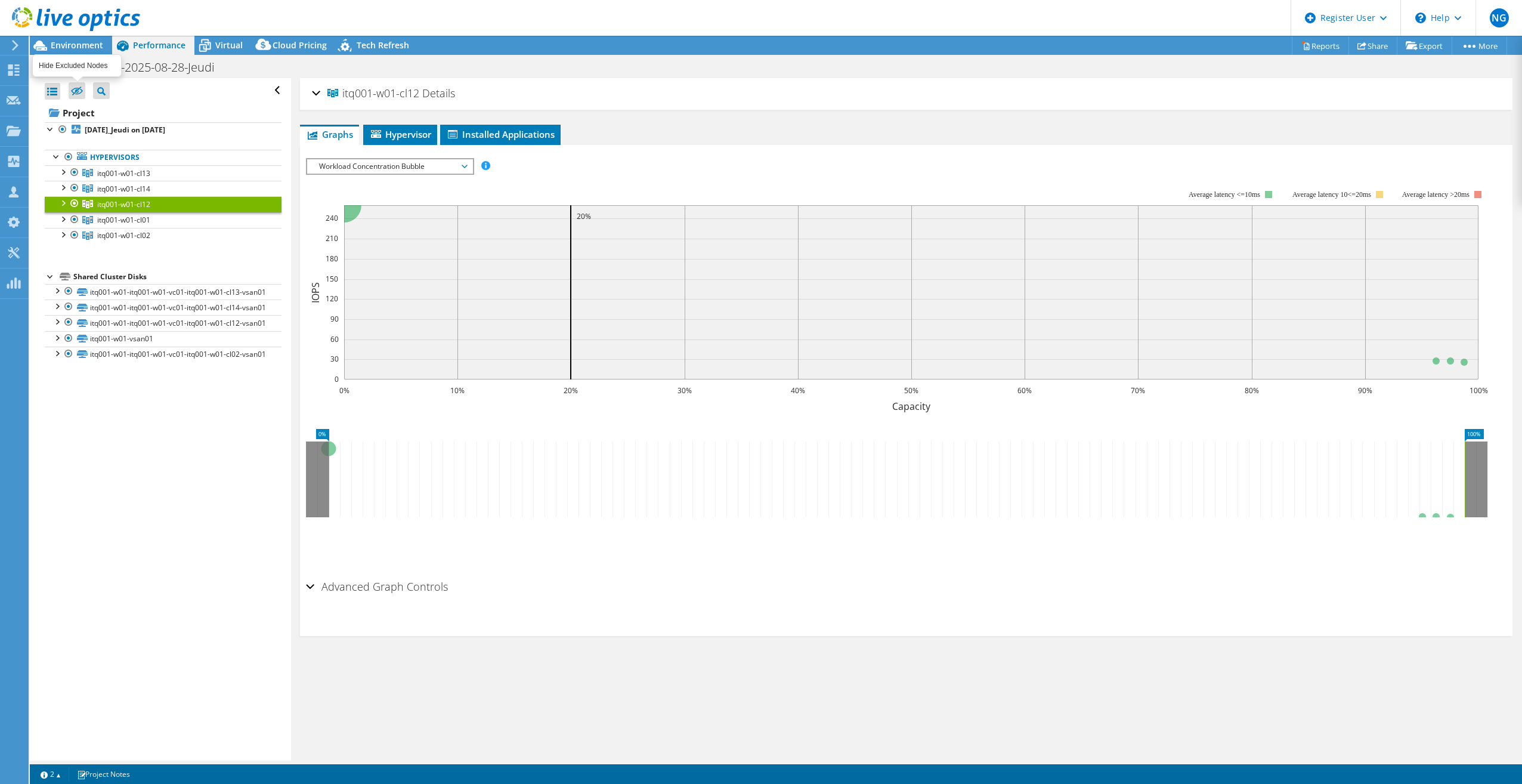
click at [76, 87] on icon at bounding box center [77, 91] width 12 height 9
click at [0, 0] on input "checkbox" at bounding box center [0, 0] width 0 height 0
click at [128, 236] on span "itq001-w01-cl02" at bounding box center [123, 235] width 53 height 10
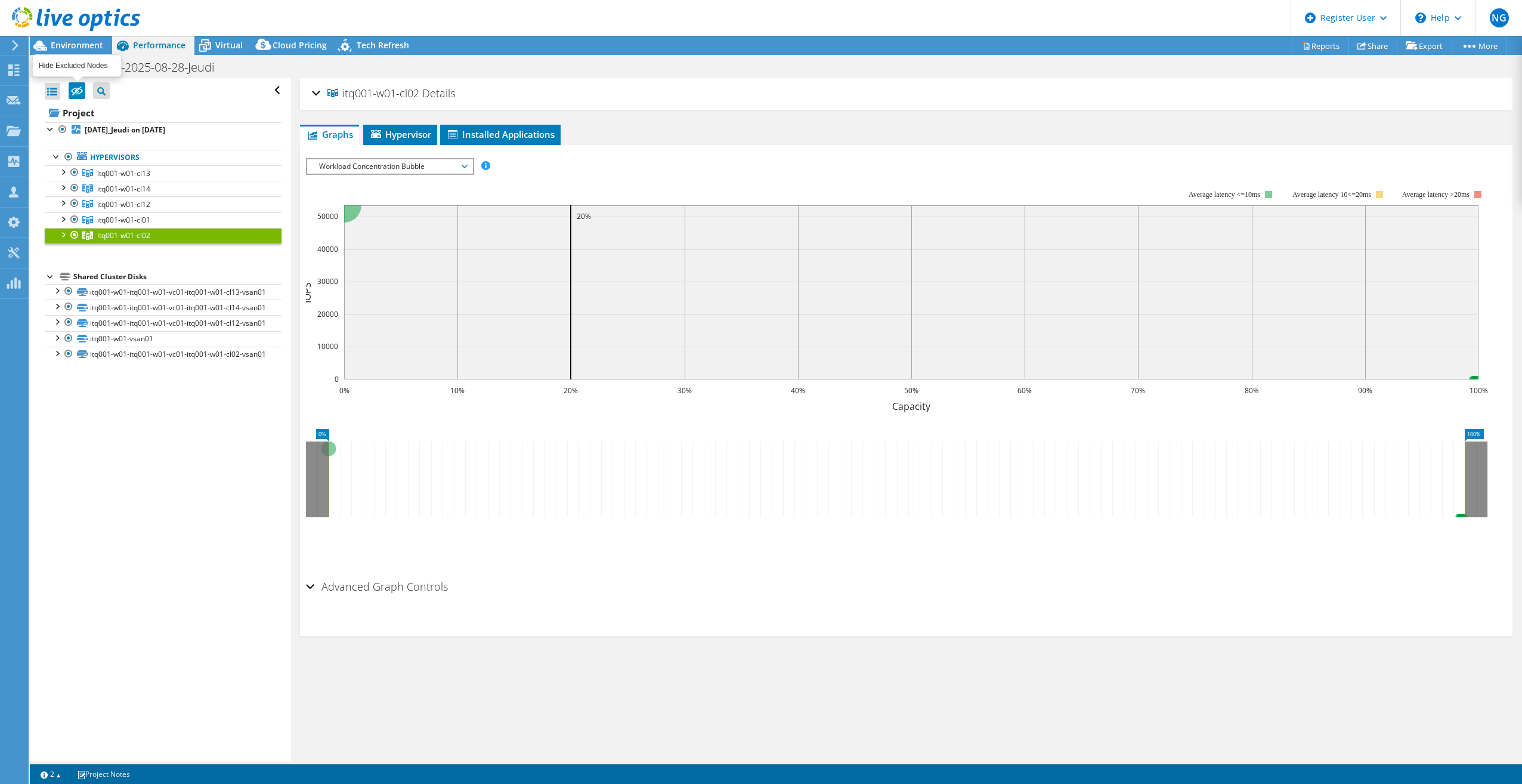
click at [76, 92] on icon at bounding box center [77, 91] width 12 height 9
click at [0, 0] on input "checkbox" at bounding box center [0, 0] width 0 height 0
click at [77, 87] on icon at bounding box center [77, 91] width 12 height 9
click at [0, 0] on input "checkbox" at bounding box center [0, 0] width 0 height 0
click at [147, 203] on span "itq001-w01-cl12" at bounding box center [123, 204] width 53 height 10
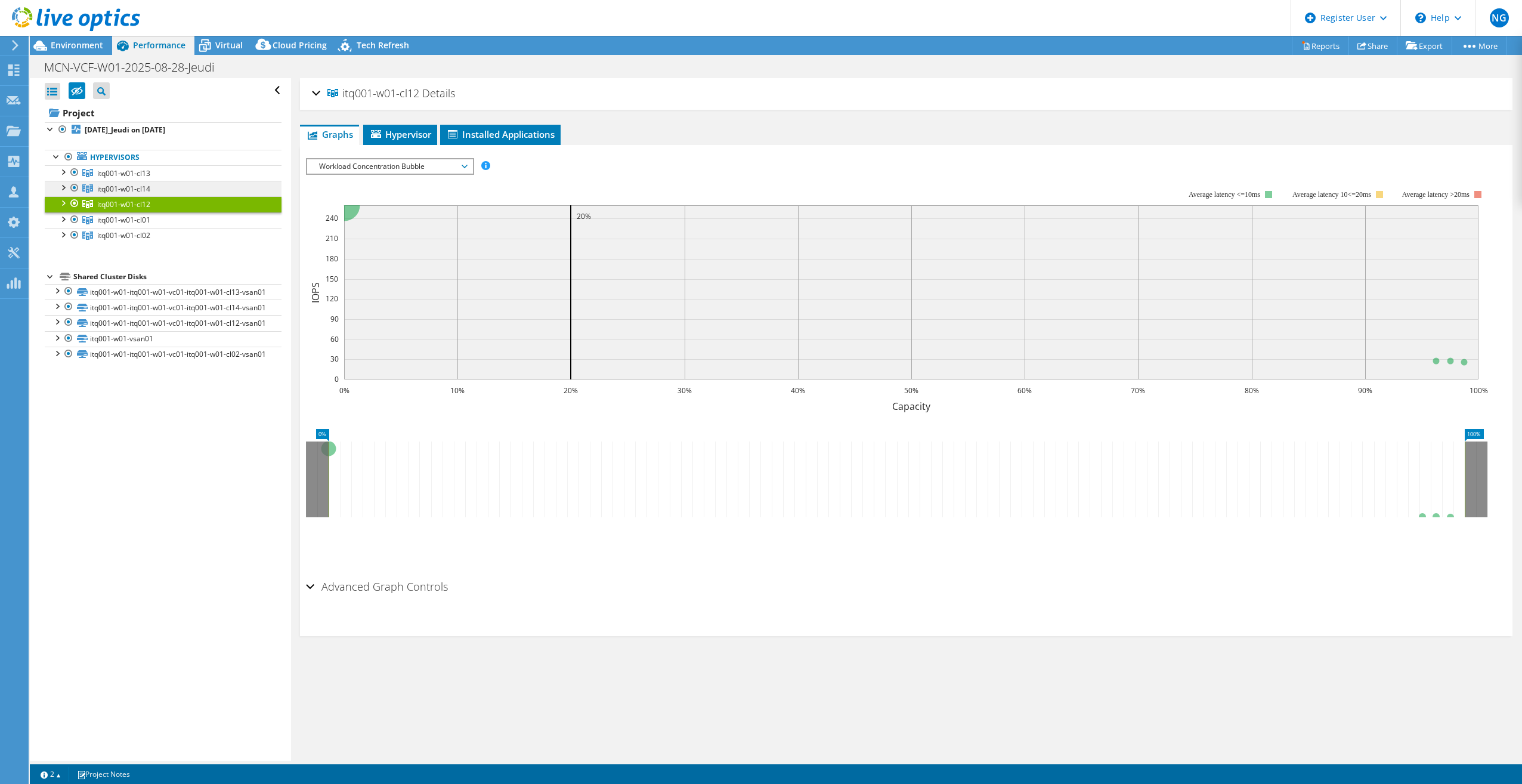
click at [140, 184] on span "itq001-w01-cl14" at bounding box center [123, 189] width 53 height 10
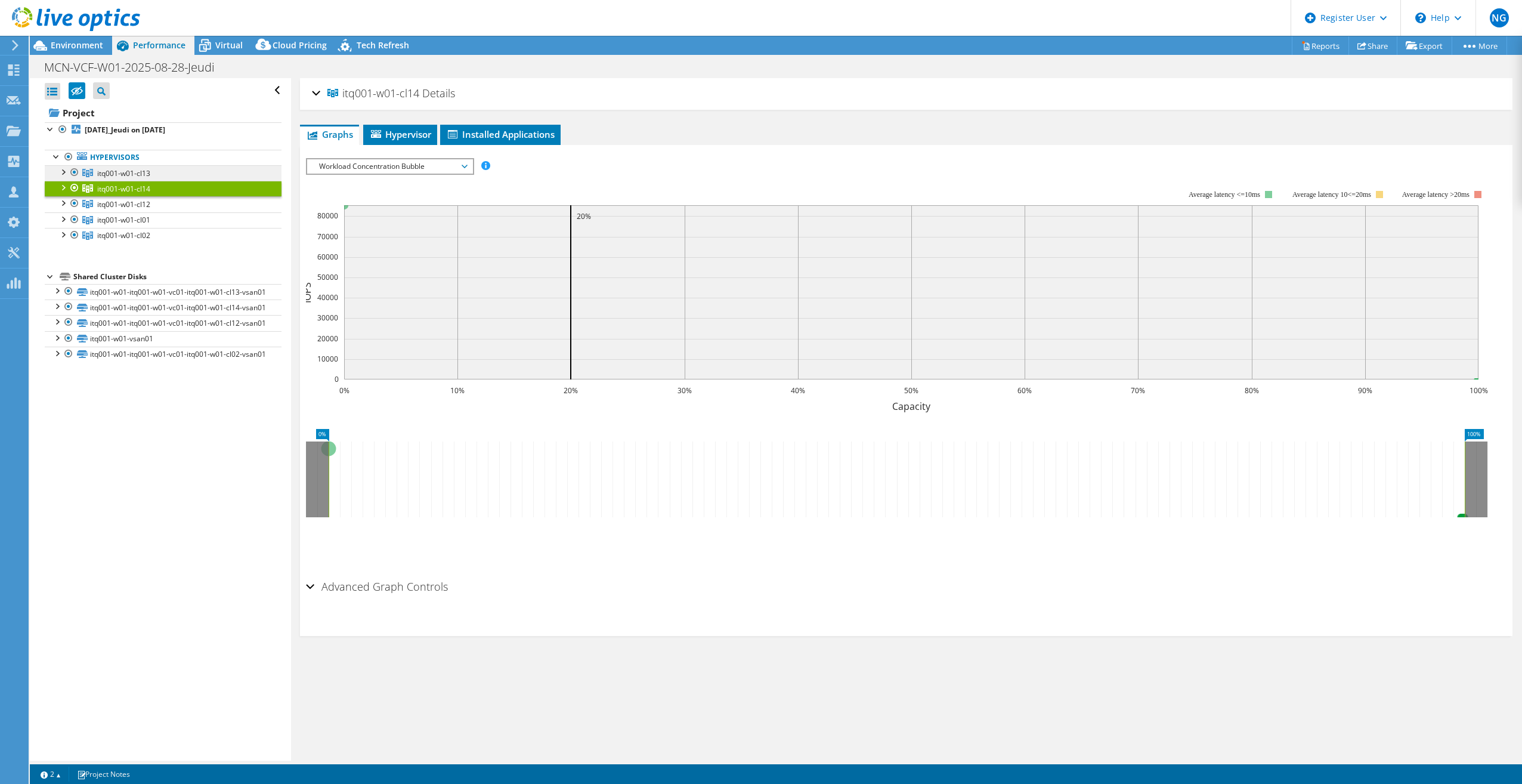
click at [136, 175] on span "itq001-w01-cl13" at bounding box center [123, 174] width 53 height 10
click at [178, 504] on div "Open All Close All Hide Excluded Nodes Project Tree Filter" at bounding box center [160, 419] width 260 height 682
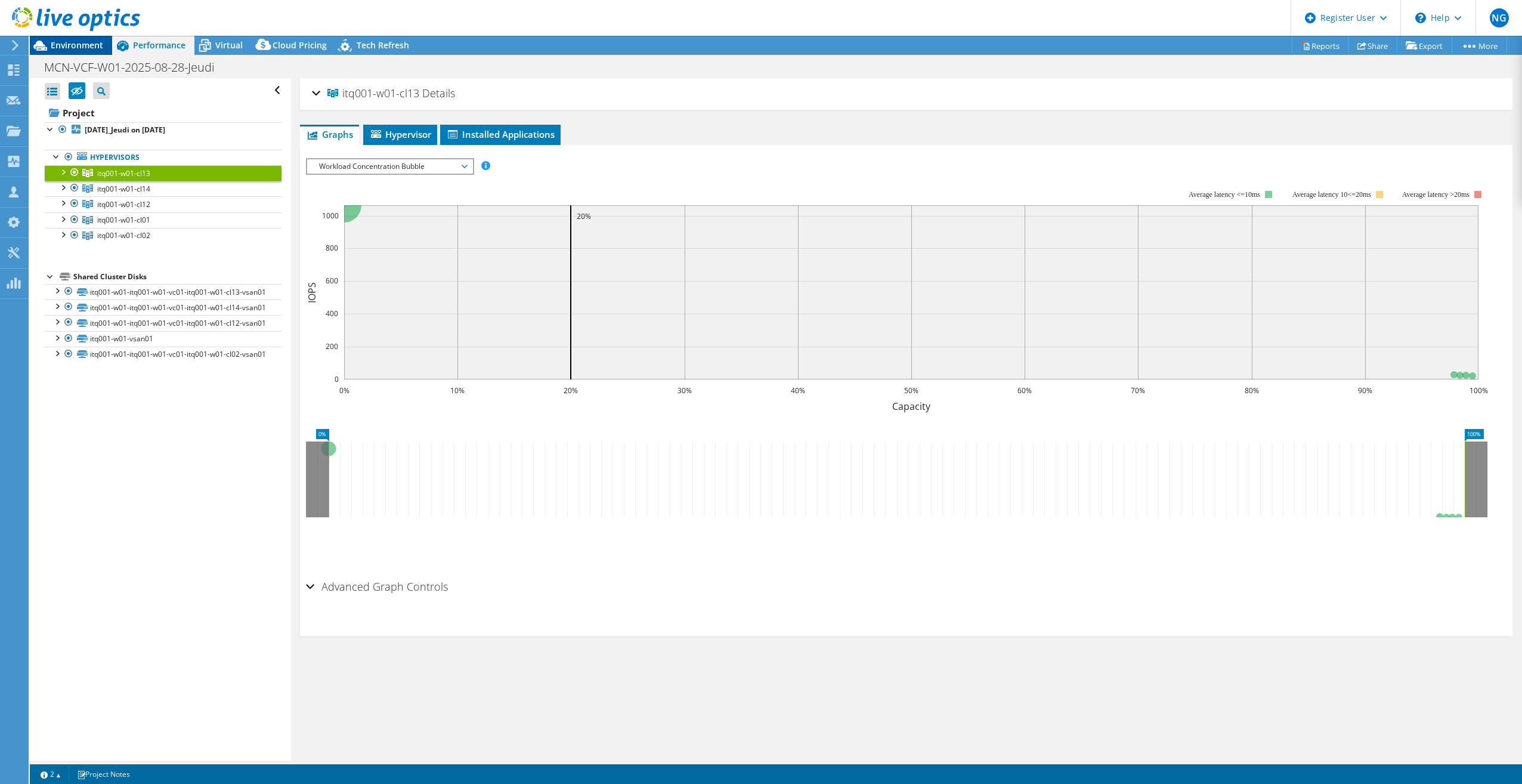
click at [79, 51] on div "Environment" at bounding box center [70, 45] width 82 height 19
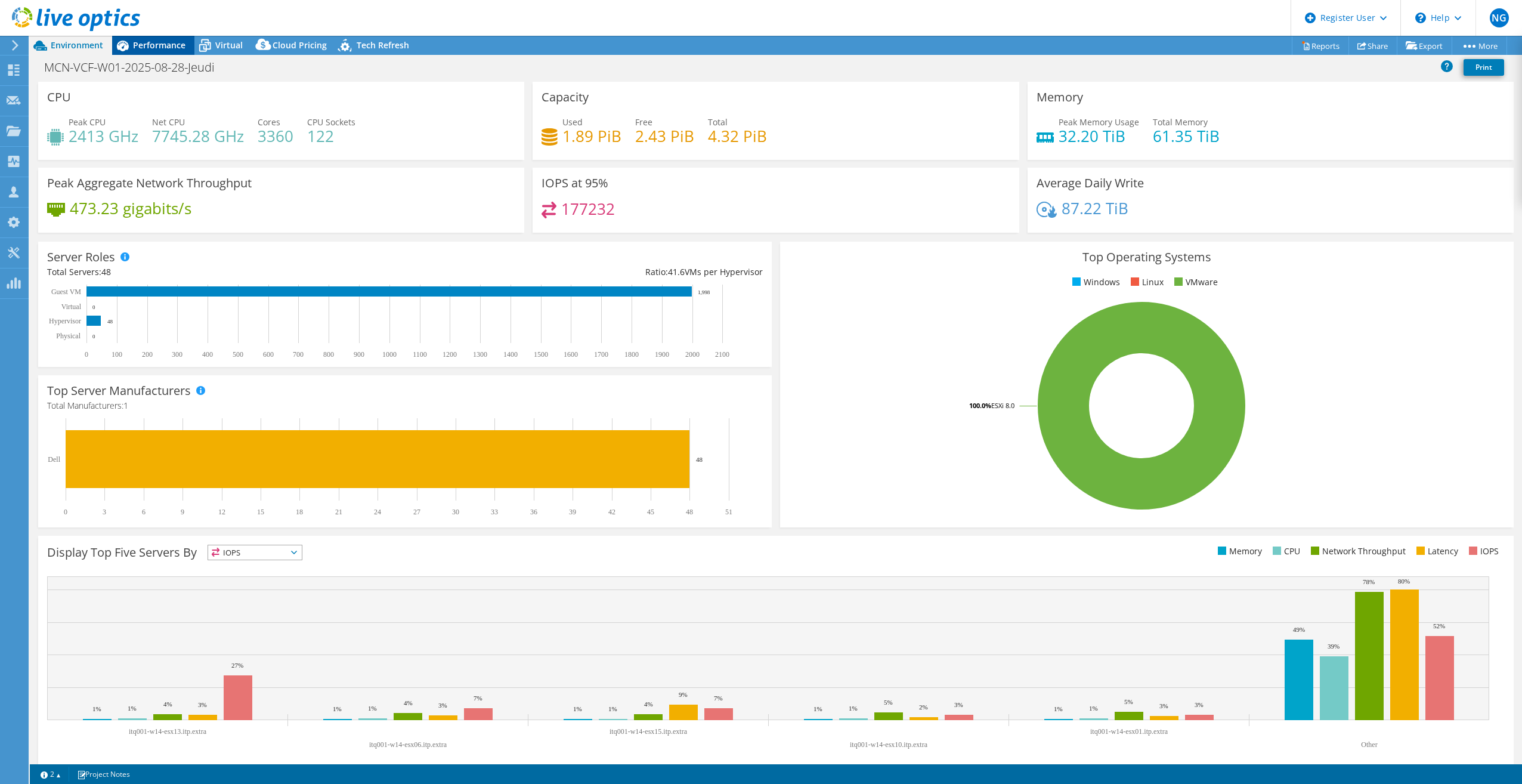
click at [137, 43] on span "Performance" at bounding box center [159, 44] width 52 height 11
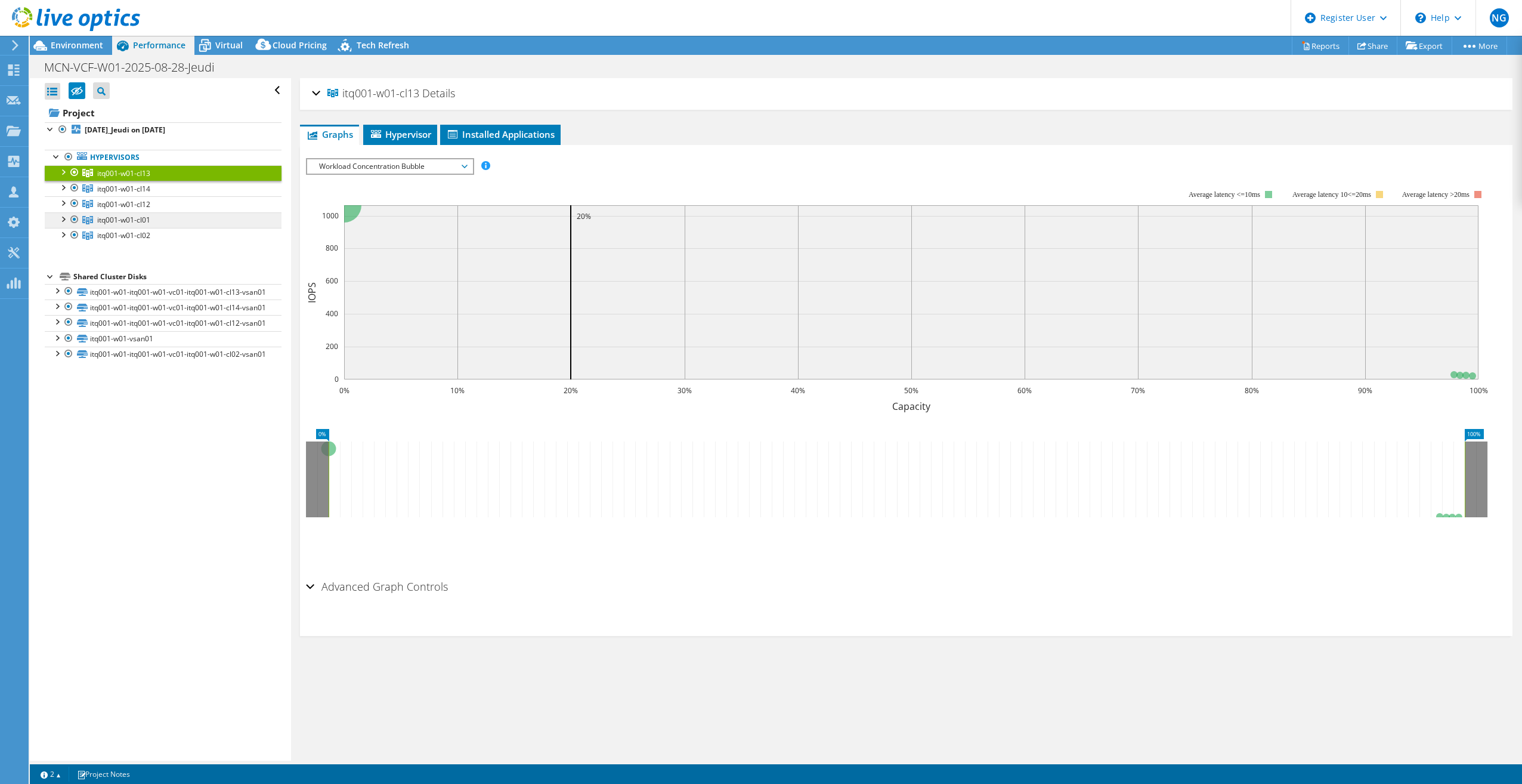
click at [105, 221] on span "itq001-w01-cl01" at bounding box center [123, 220] width 53 height 10
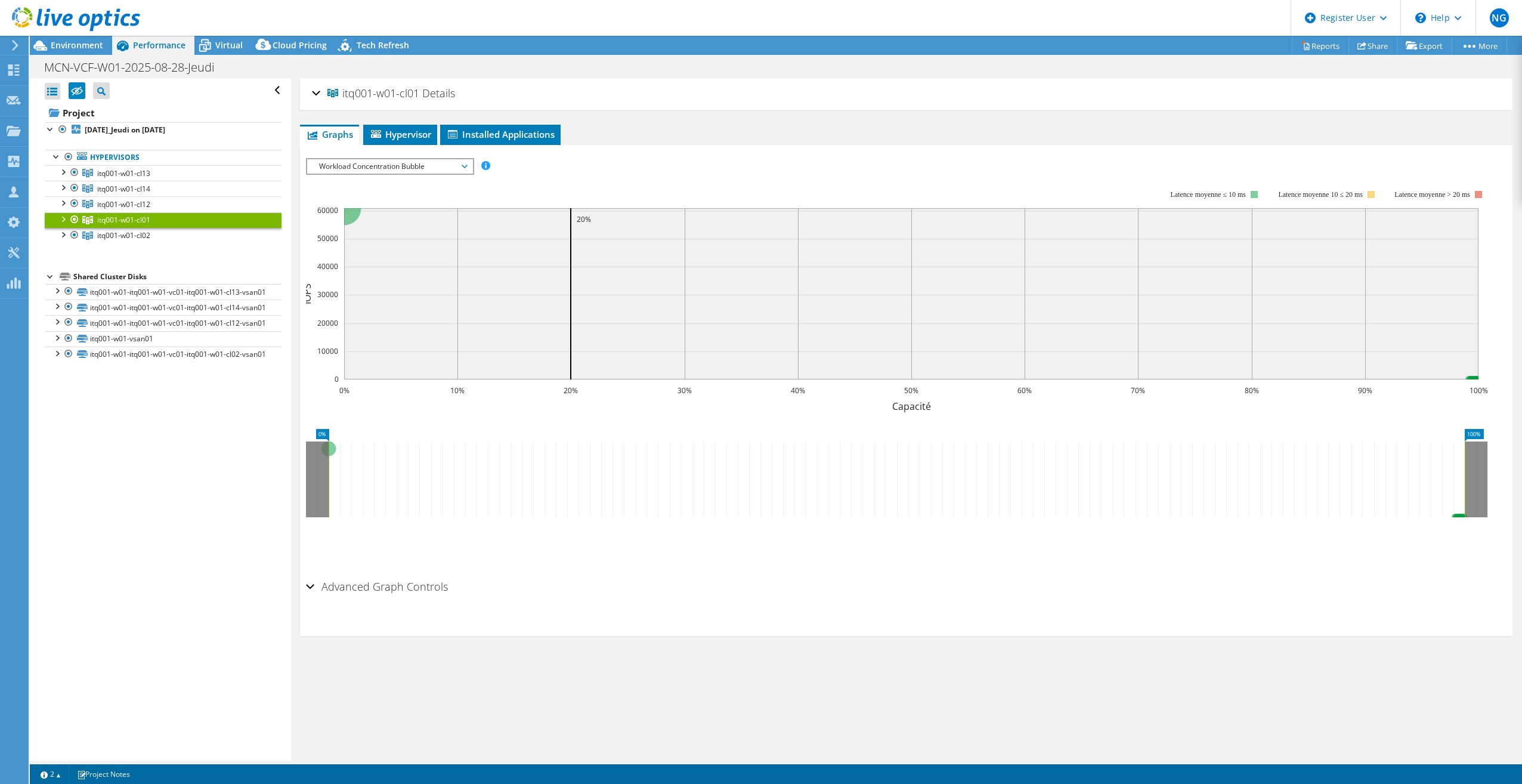
click at [391, 161] on span "Workload Concentration Bubble" at bounding box center [390, 166] width 154 height 14
click at [353, 247] on li "CPU Percentage" at bounding box center [390, 252] width 165 height 14
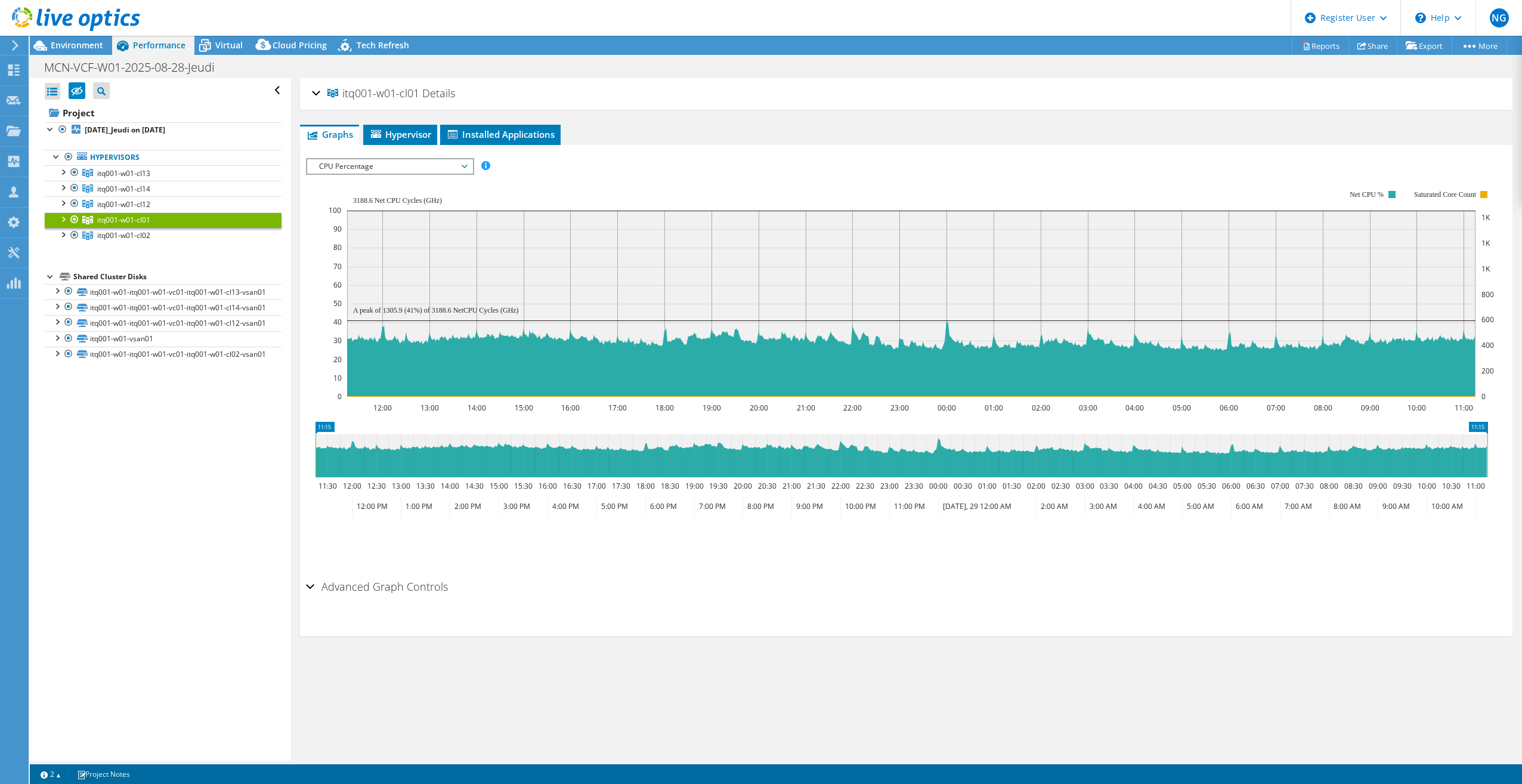
click at [377, 166] on span "CPU Percentage" at bounding box center [390, 166] width 154 height 14
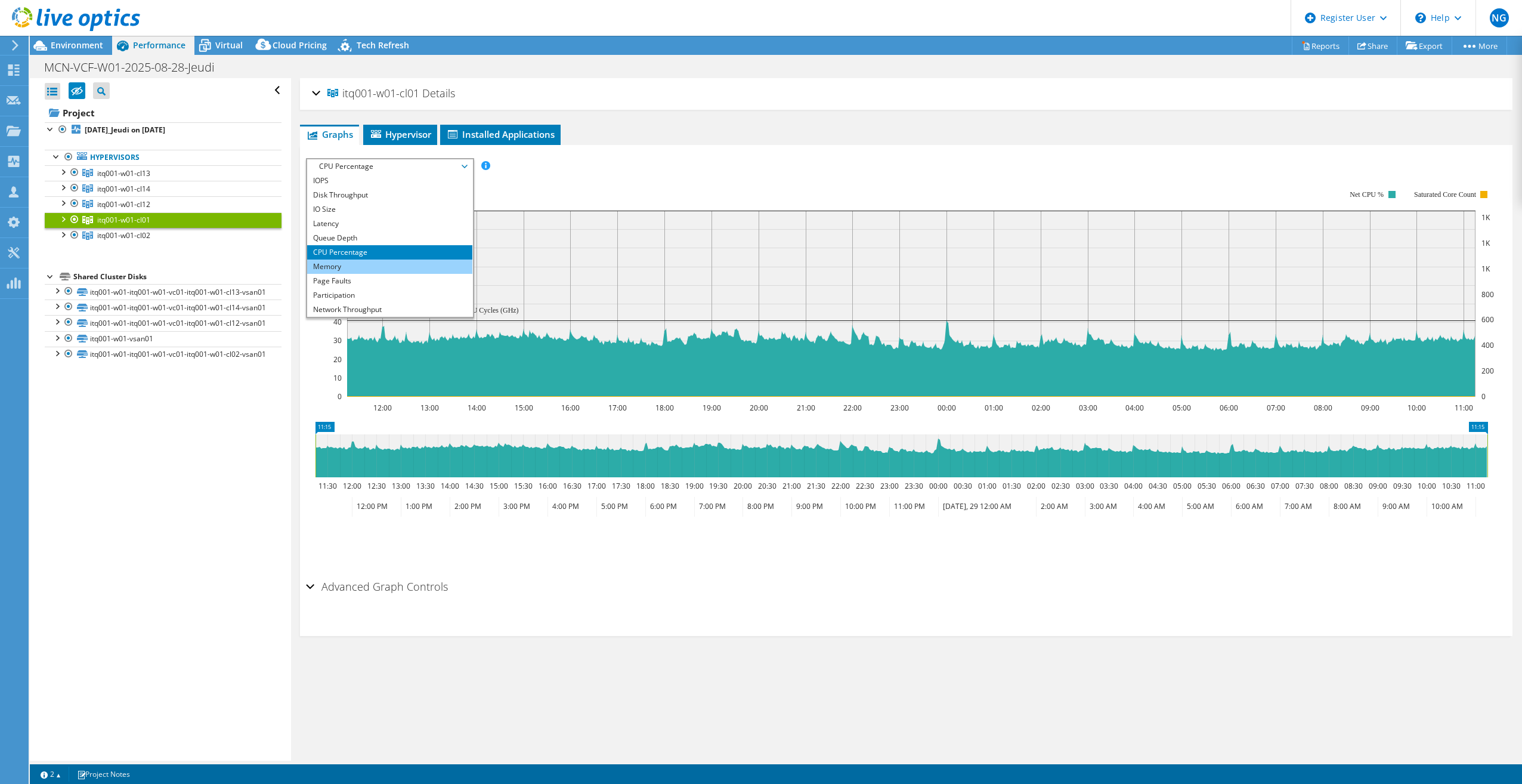
click at [350, 267] on li "Memory" at bounding box center [390, 267] width 165 height 14
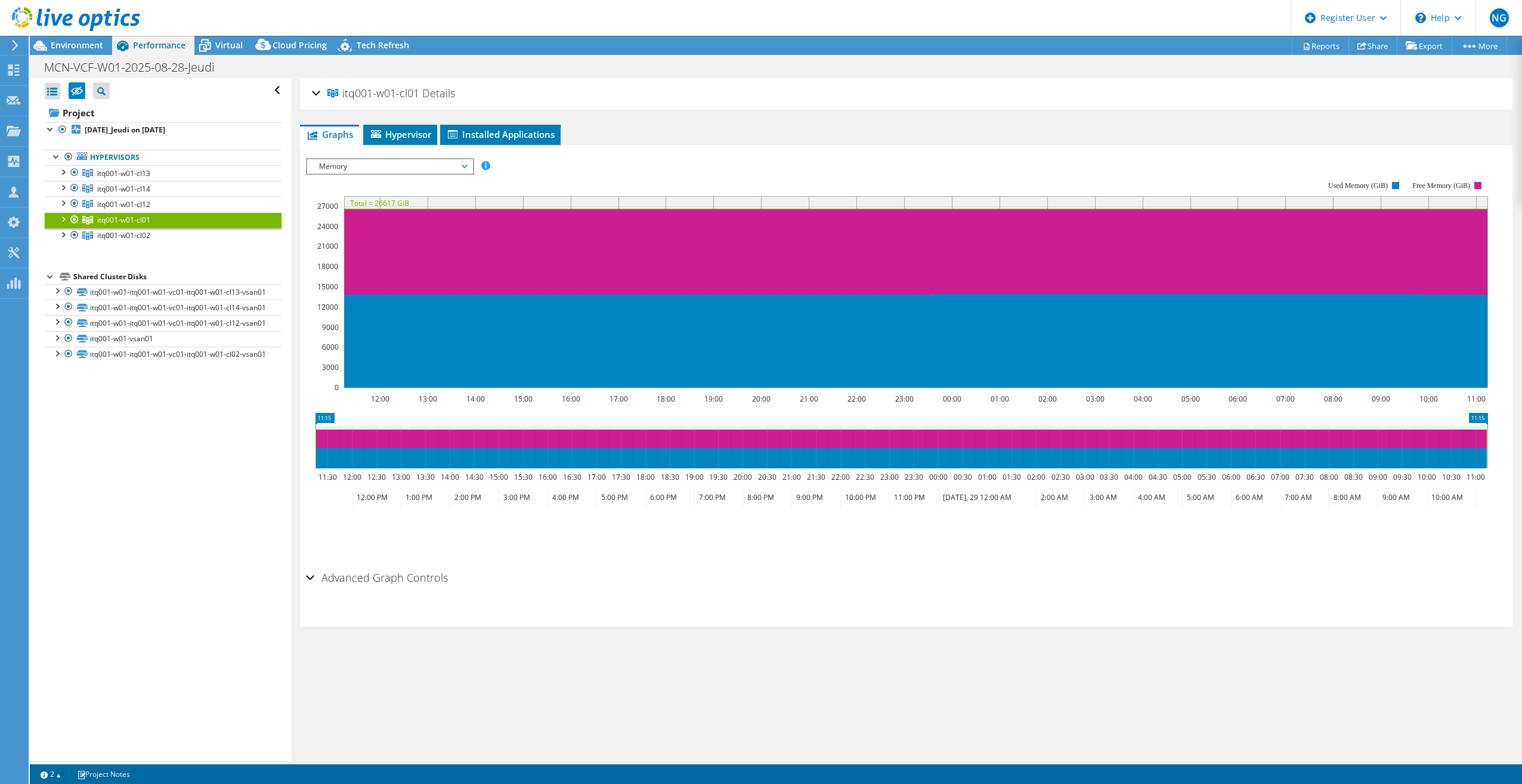
click at [357, 166] on span "Memory" at bounding box center [390, 166] width 154 height 14
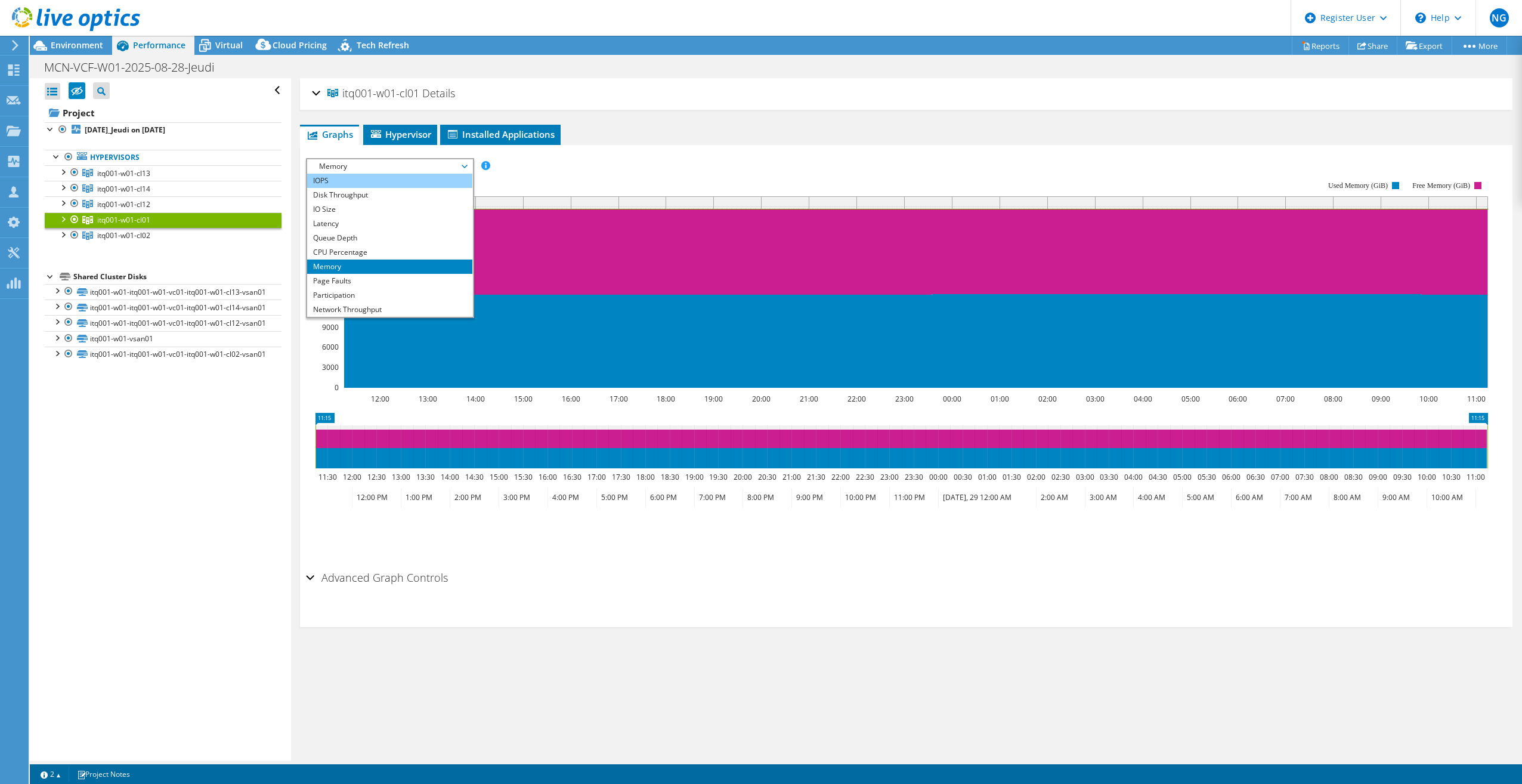
click at [349, 179] on li "IOPS" at bounding box center [390, 181] width 165 height 14
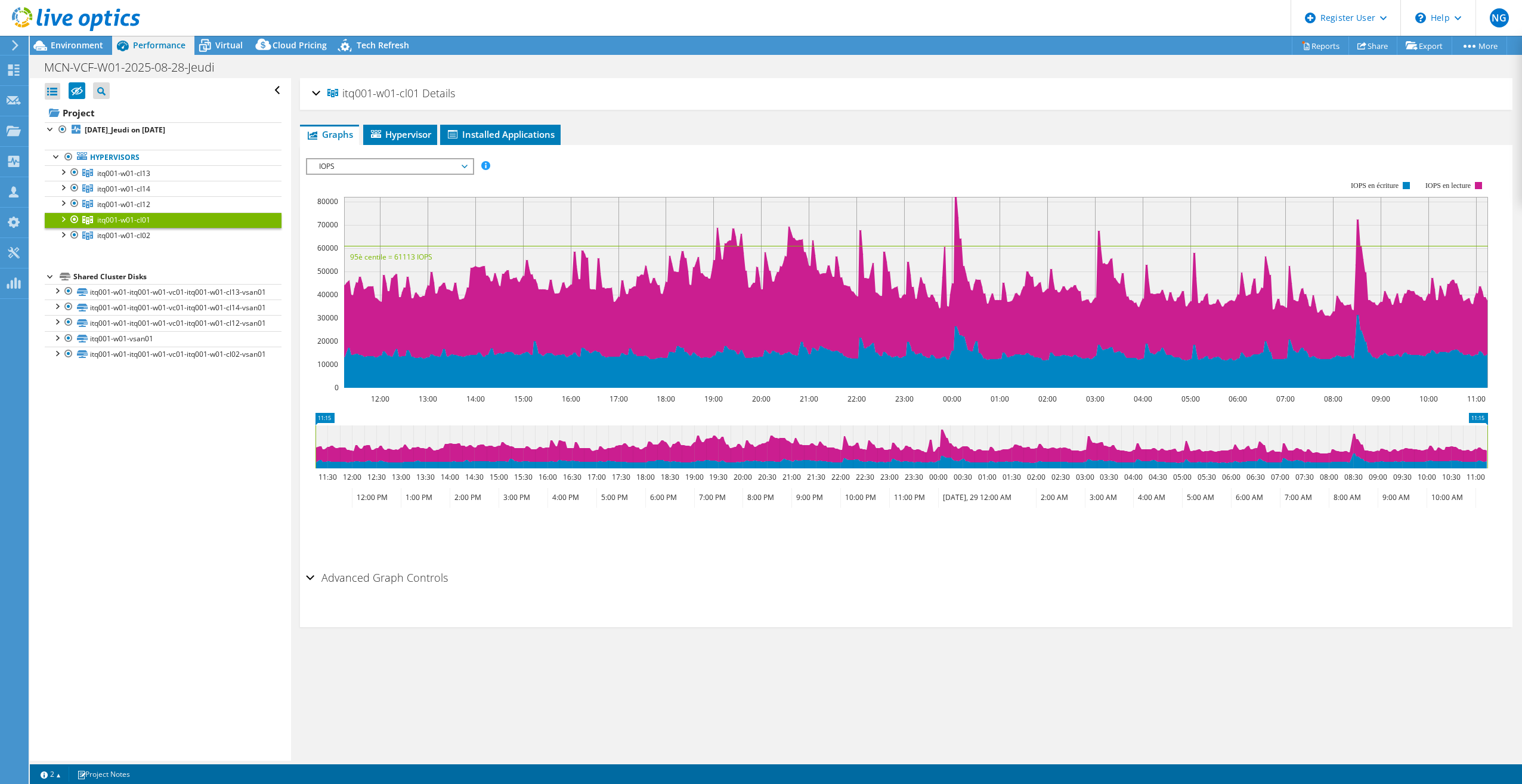
click at [352, 167] on span "IOPS" at bounding box center [390, 166] width 154 height 14
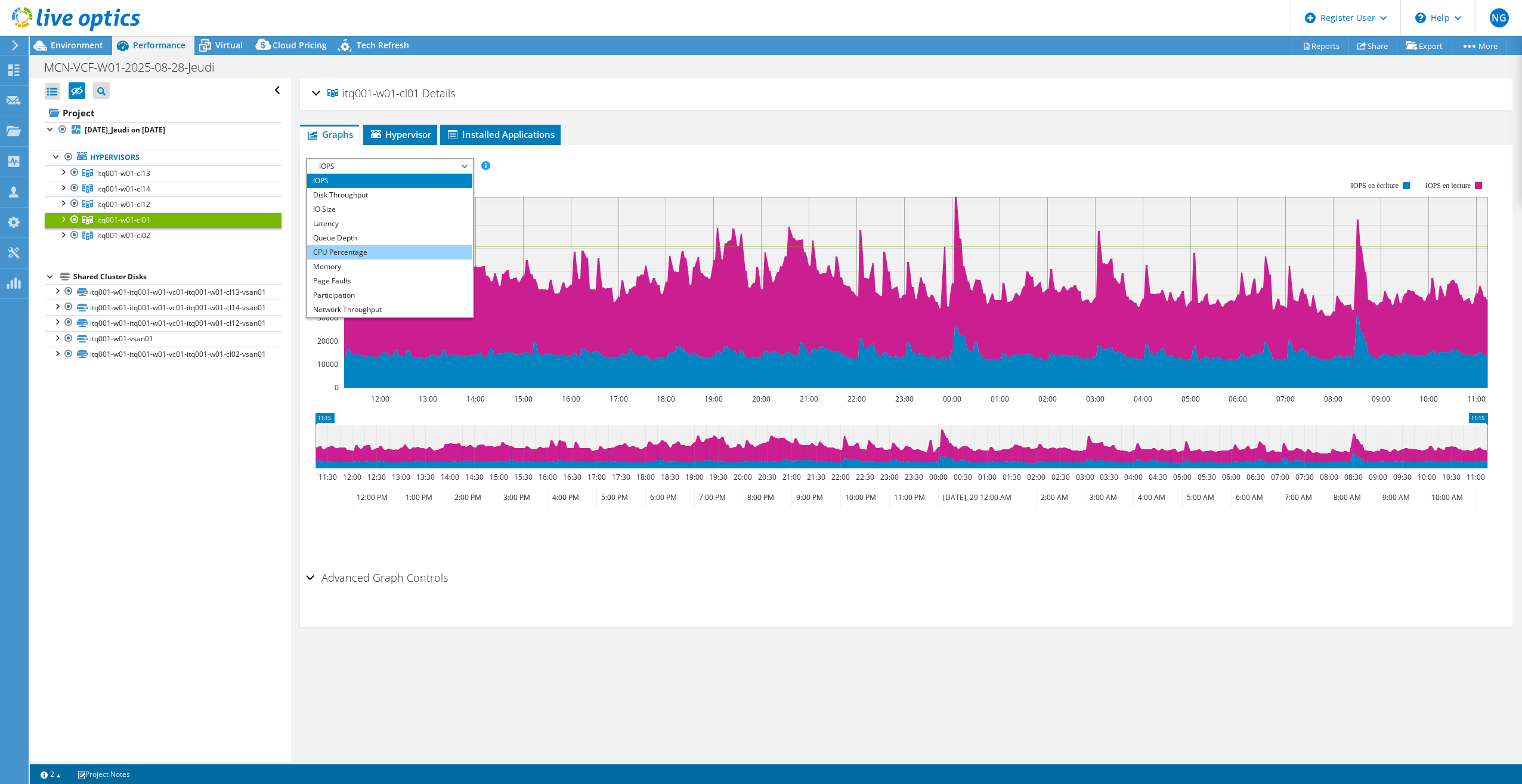
click at [351, 249] on li "CPU Percentage" at bounding box center [390, 252] width 165 height 14
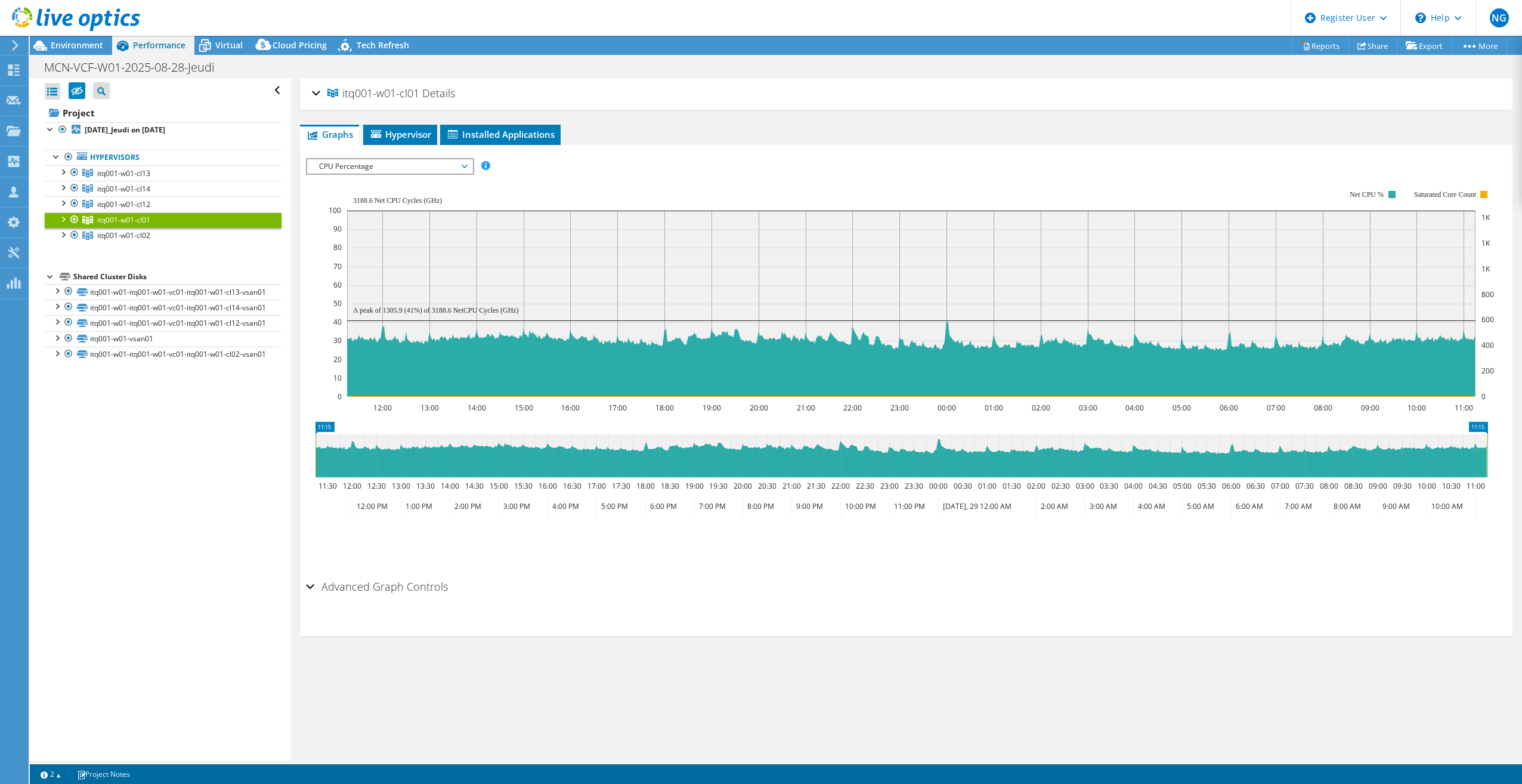
click at [382, 162] on span "CPU Percentage" at bounding box center [390, 166] width 154 height 14
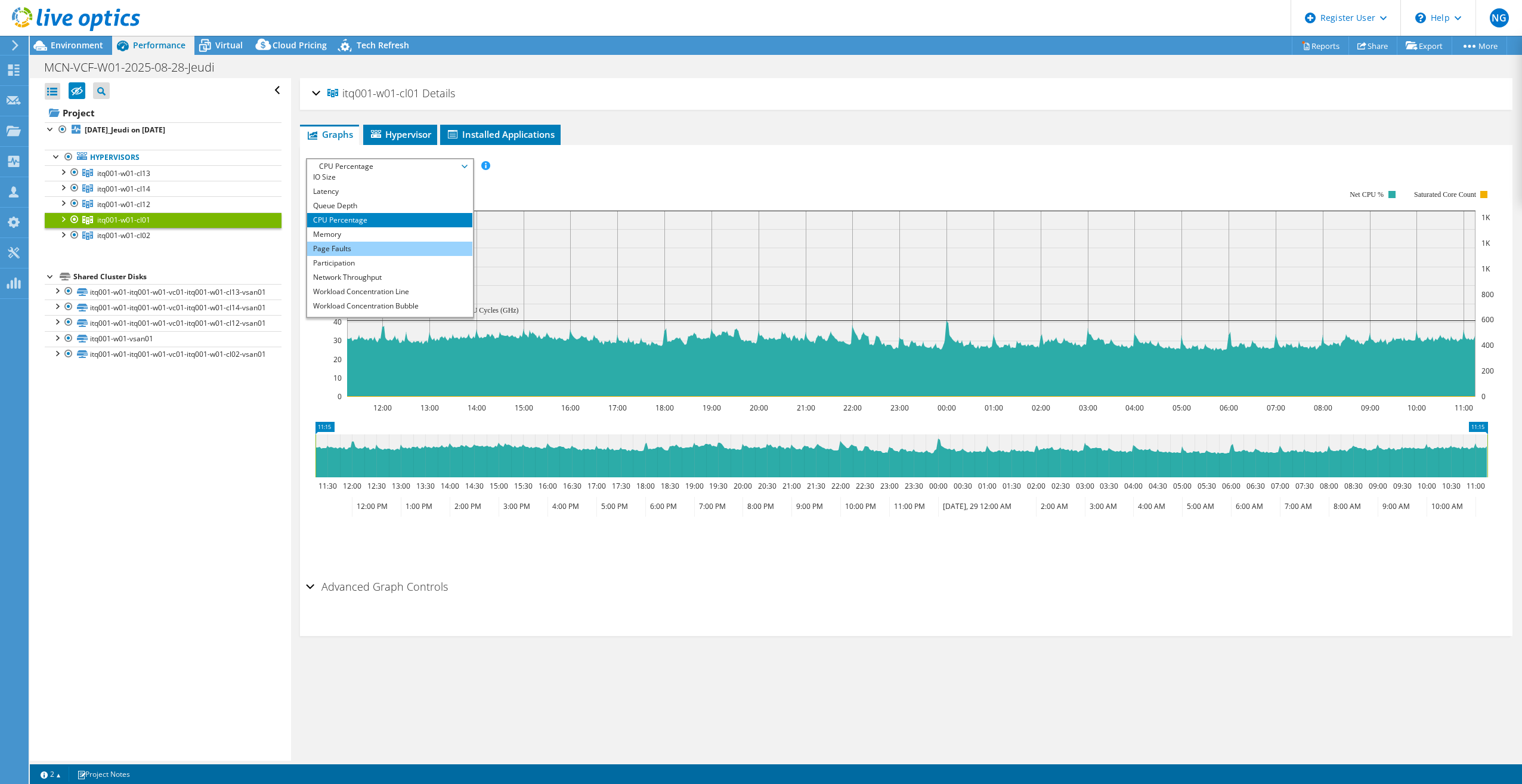
scroll to position [43, 0]
click at [373, 221] on li "Memory" at bounding box center [390, 223] width 165 height 14
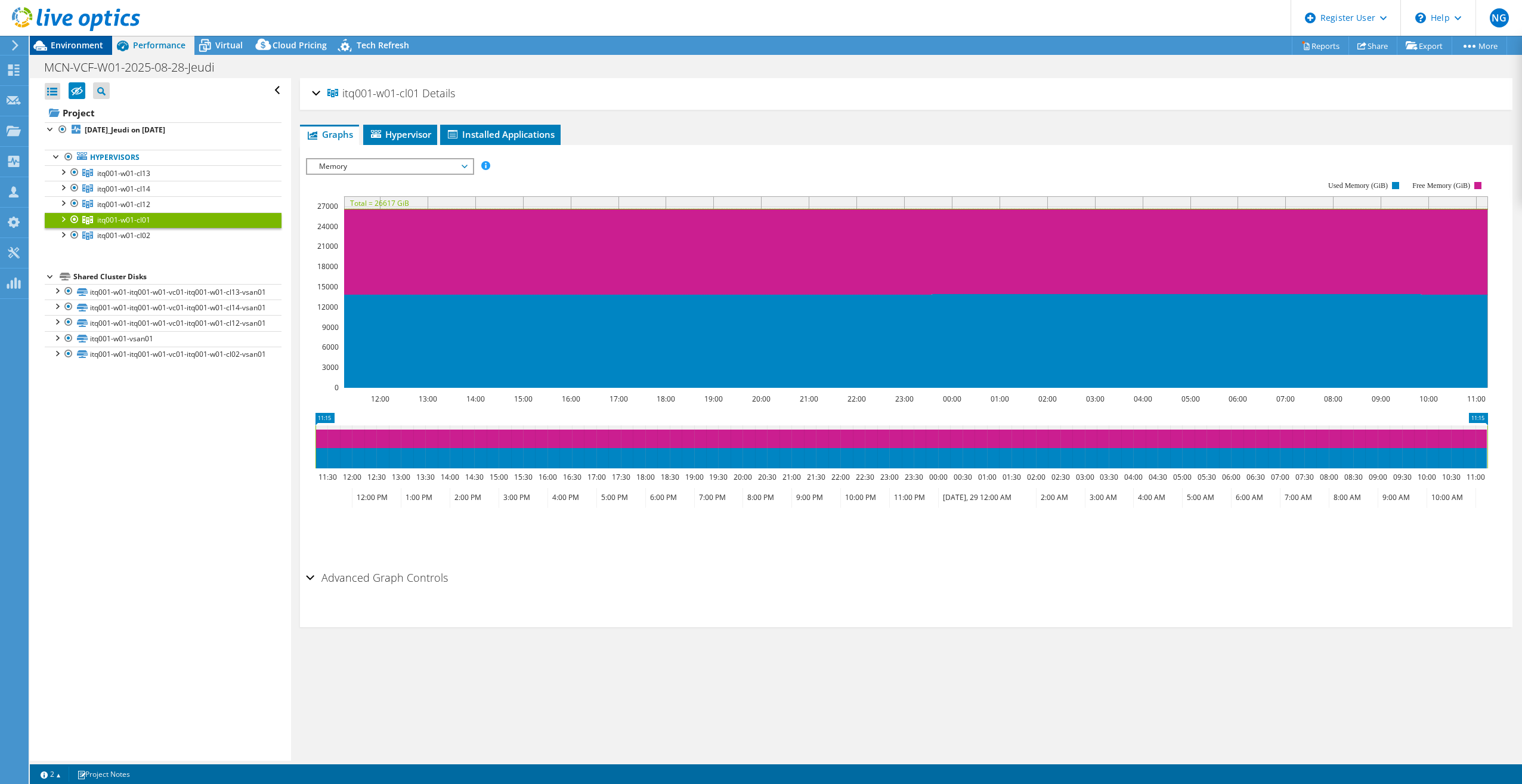
click at [63, 43] on span "Environment" at bounding box center [76, 44] width 52 height 11
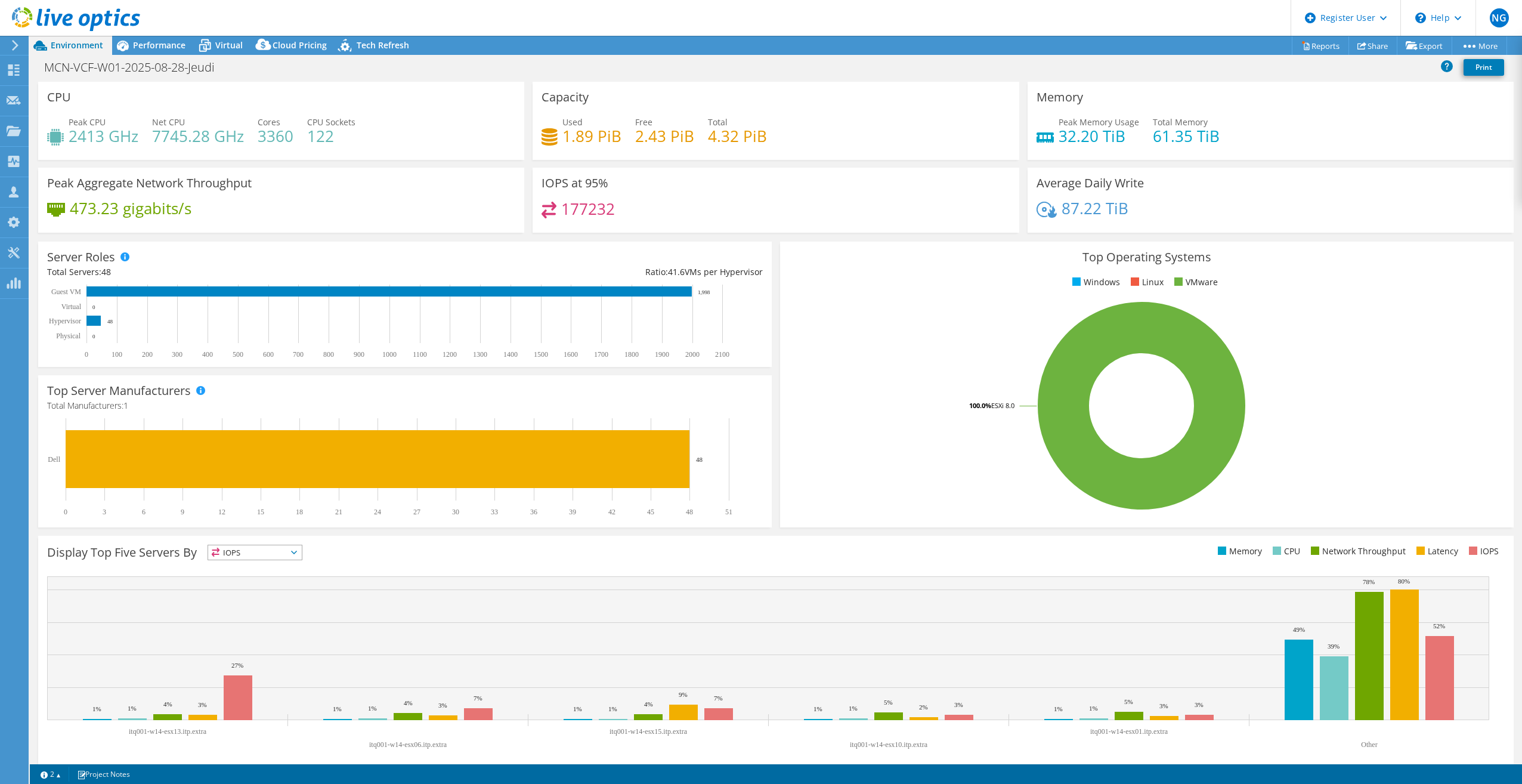
click at [16, 42] on icon at bounding box center [15, 45] width 9 height 10
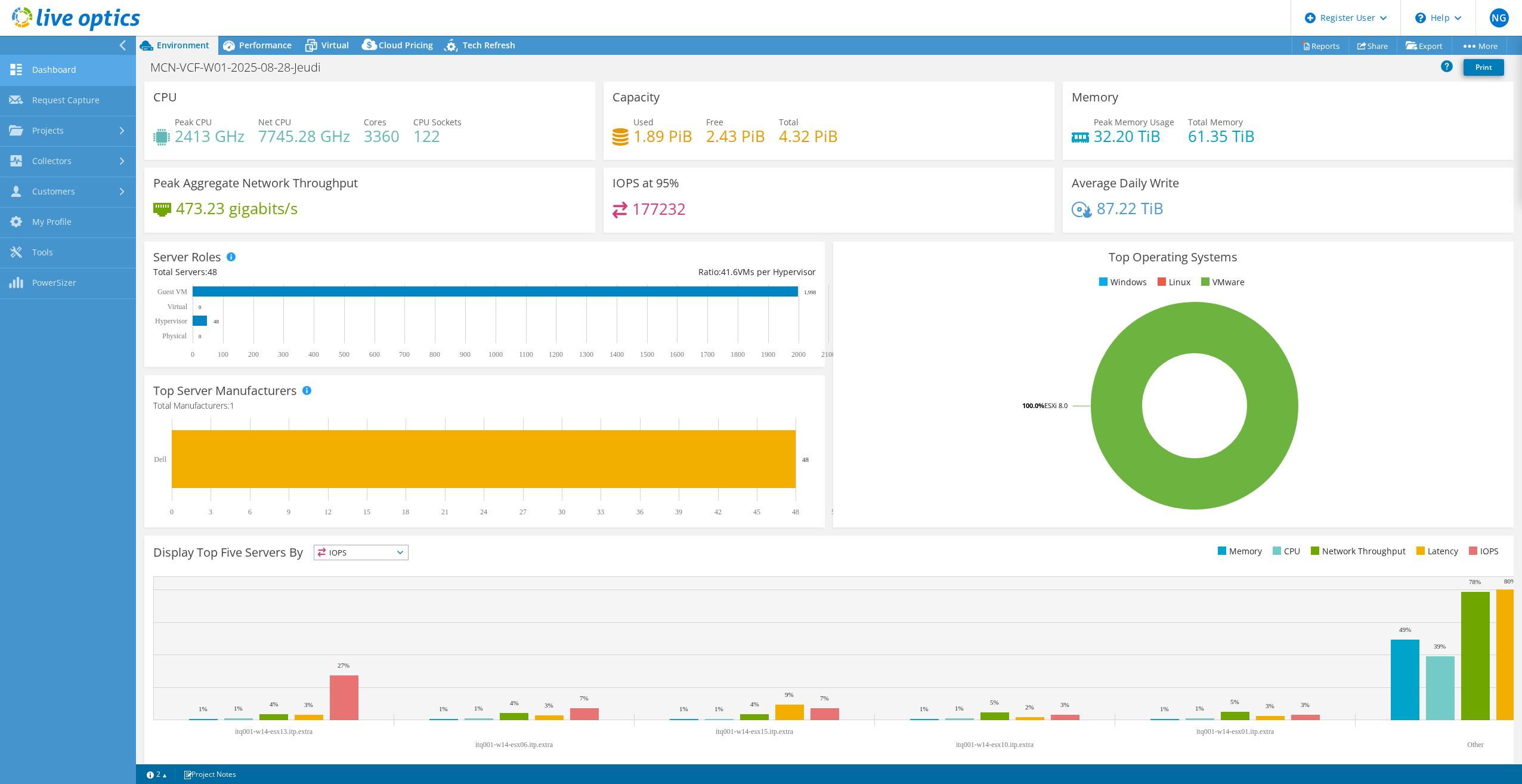
click at [82, 65] on link "Dashboard" at bounding box center [68, 70] width 136 height 30
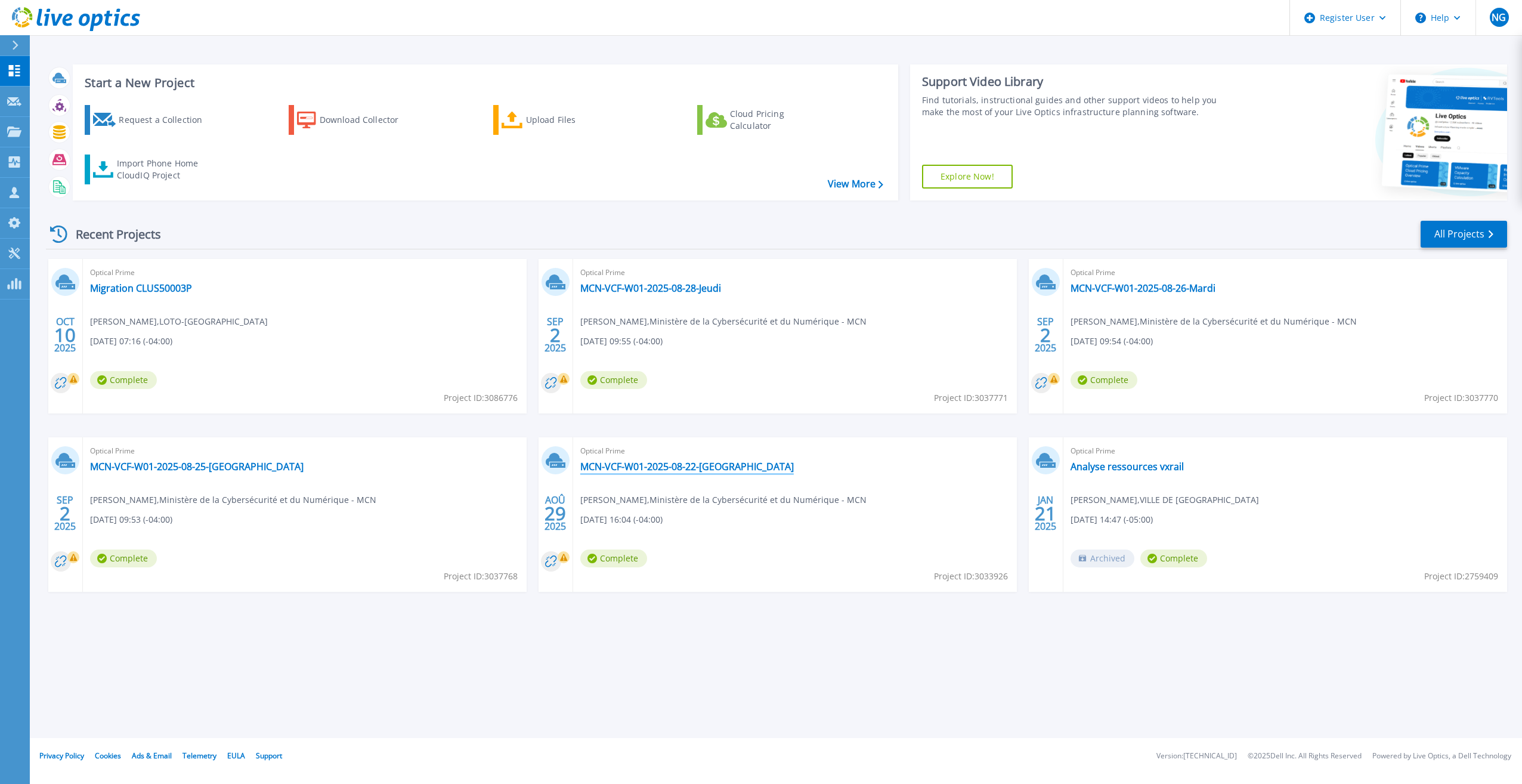
click at [723, 470] on link "MCN-VCF-W01-2025-08-22-[GEOGRAPHIC_DATA]" at bounding box center [687, 466] width 214 height 12
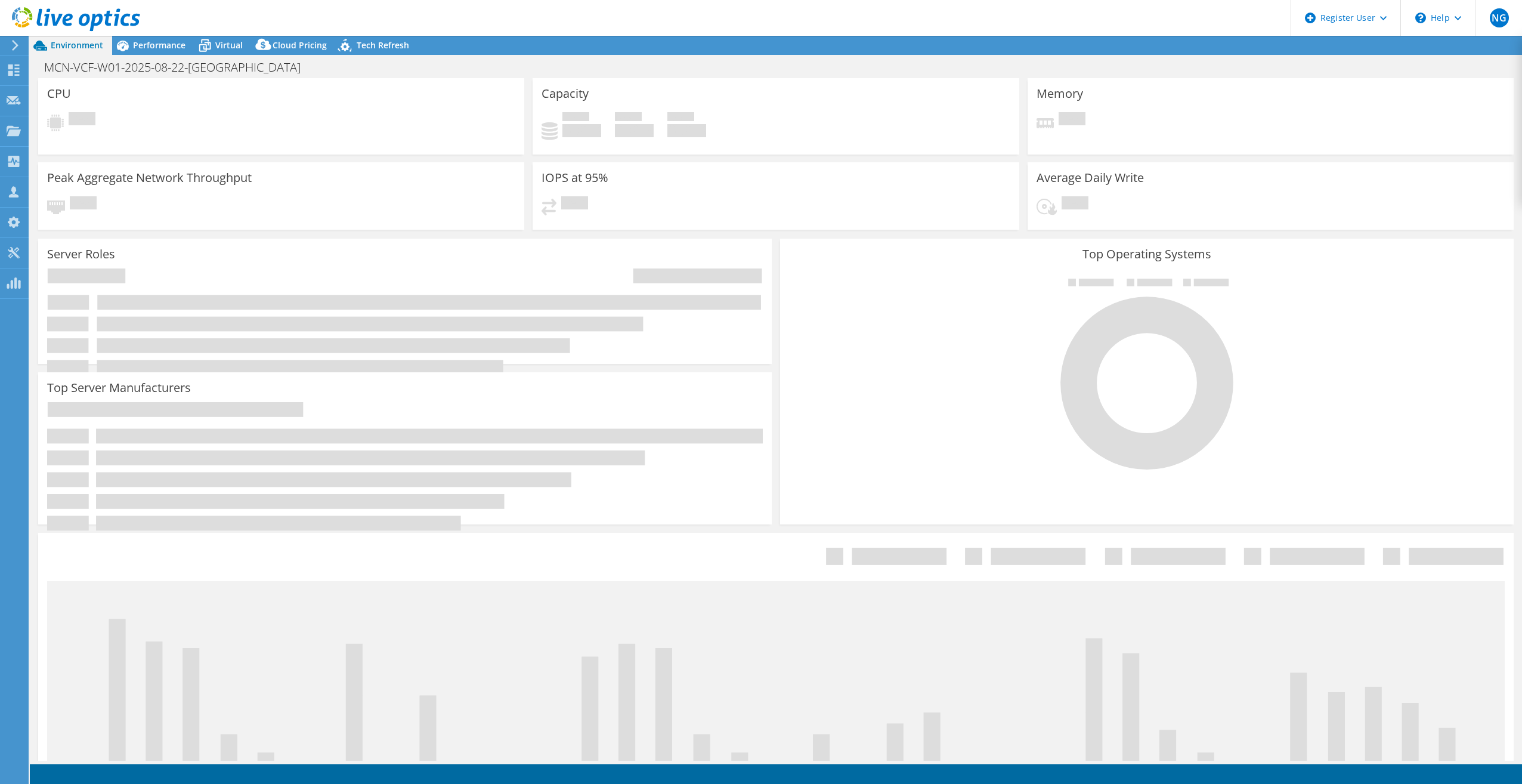
select select "USD"
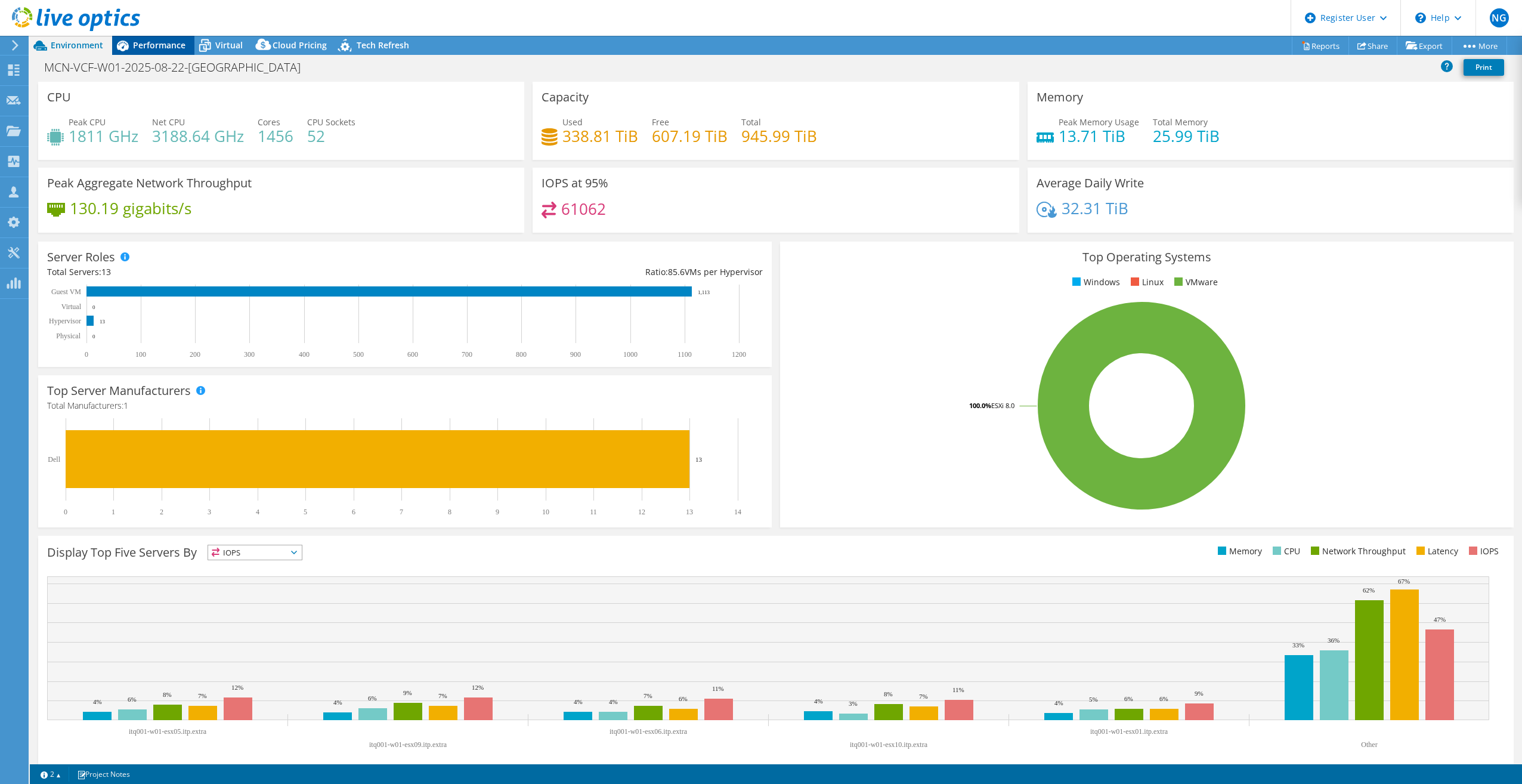
click at [144, 50] on div "Performance" at bounding box center [153, 45] width 82 height 19
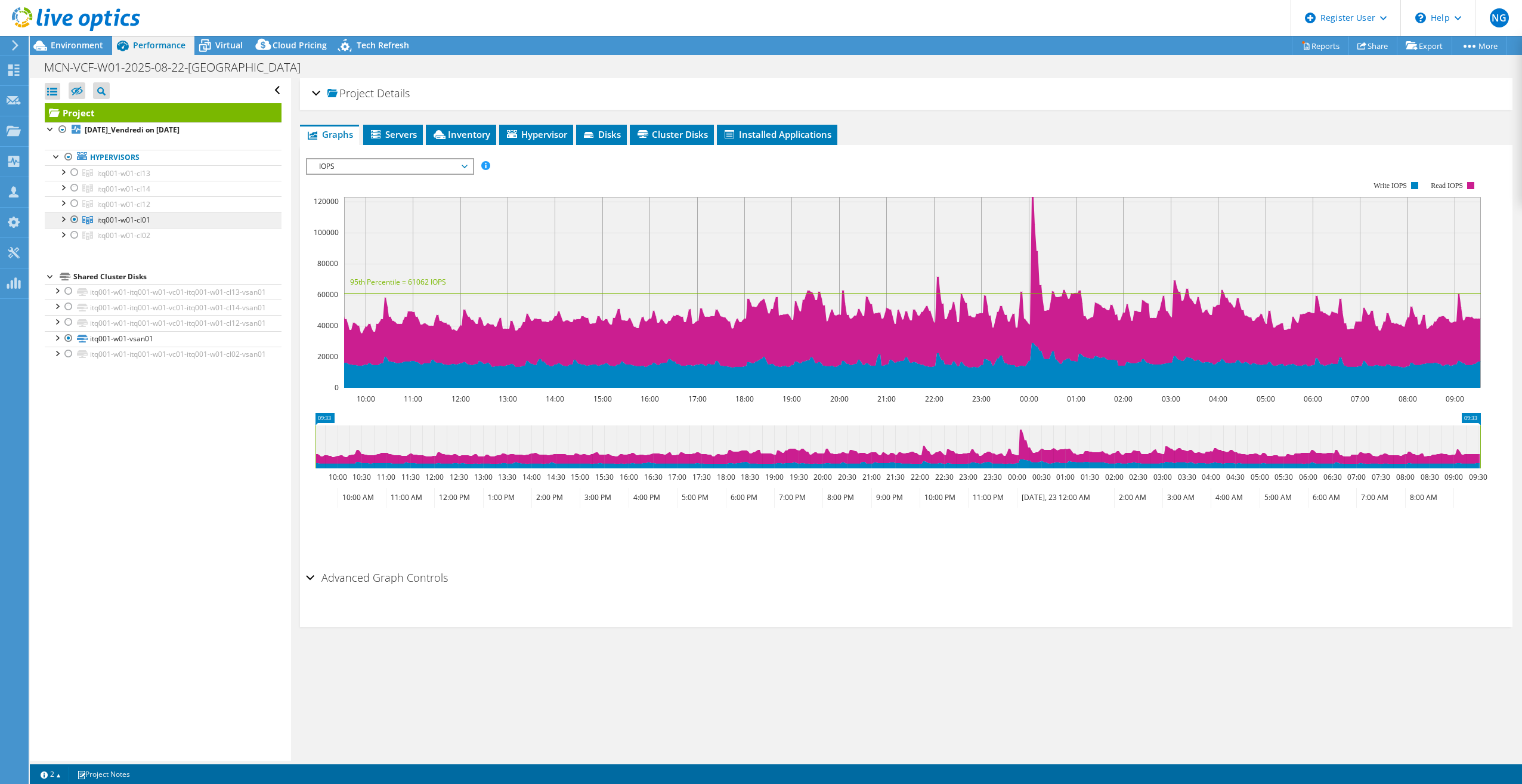
click at [129, 217] on span "itq001-w01-cl01" at bounding box center [123, 220] width 53 height 10
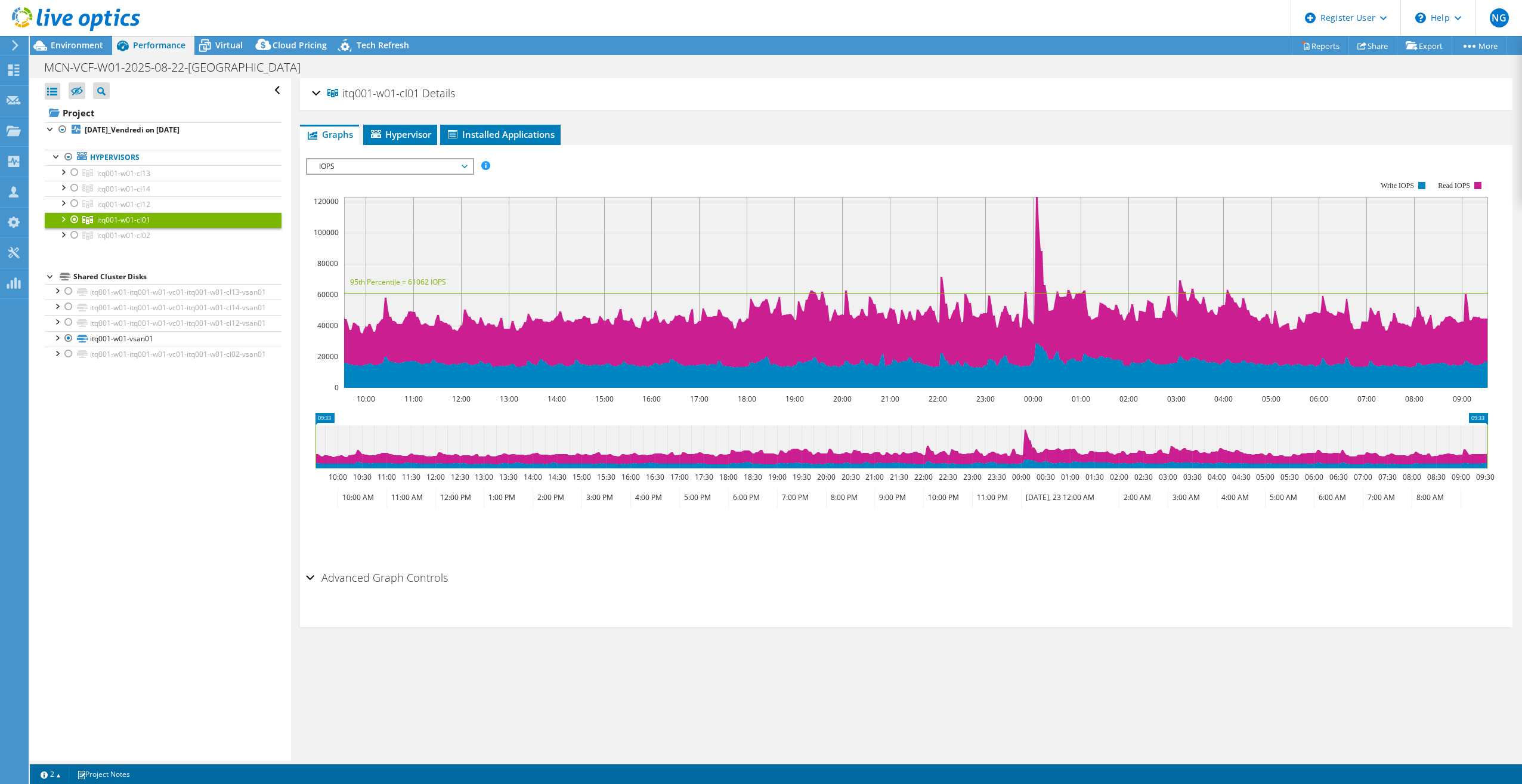
click at [419, 161] on span "IOPS" at bounding box center [390, 166] width 154 height 14
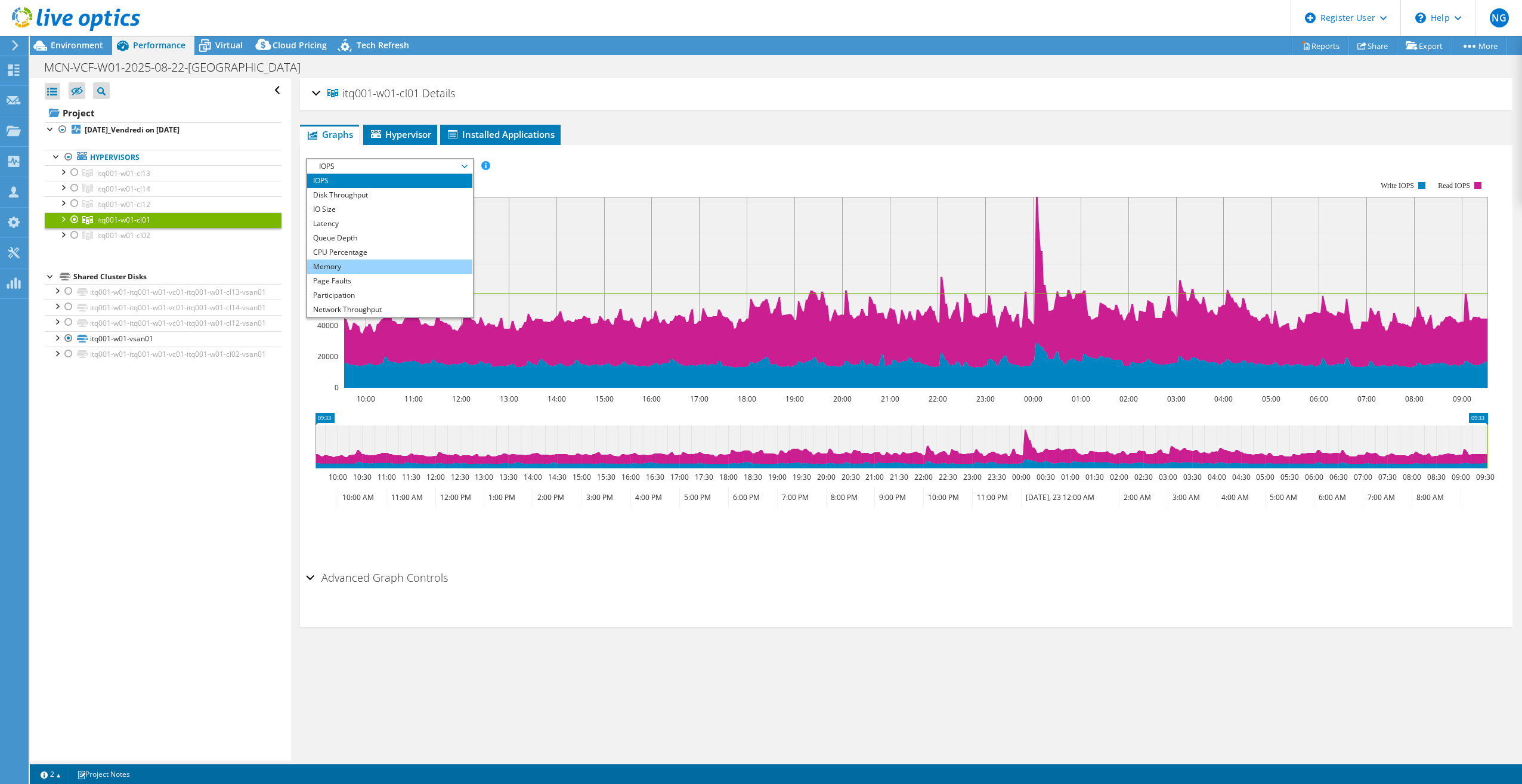
click at [374, 271] on li "Memory" at bounding box center [390, 267] width 165 height 14
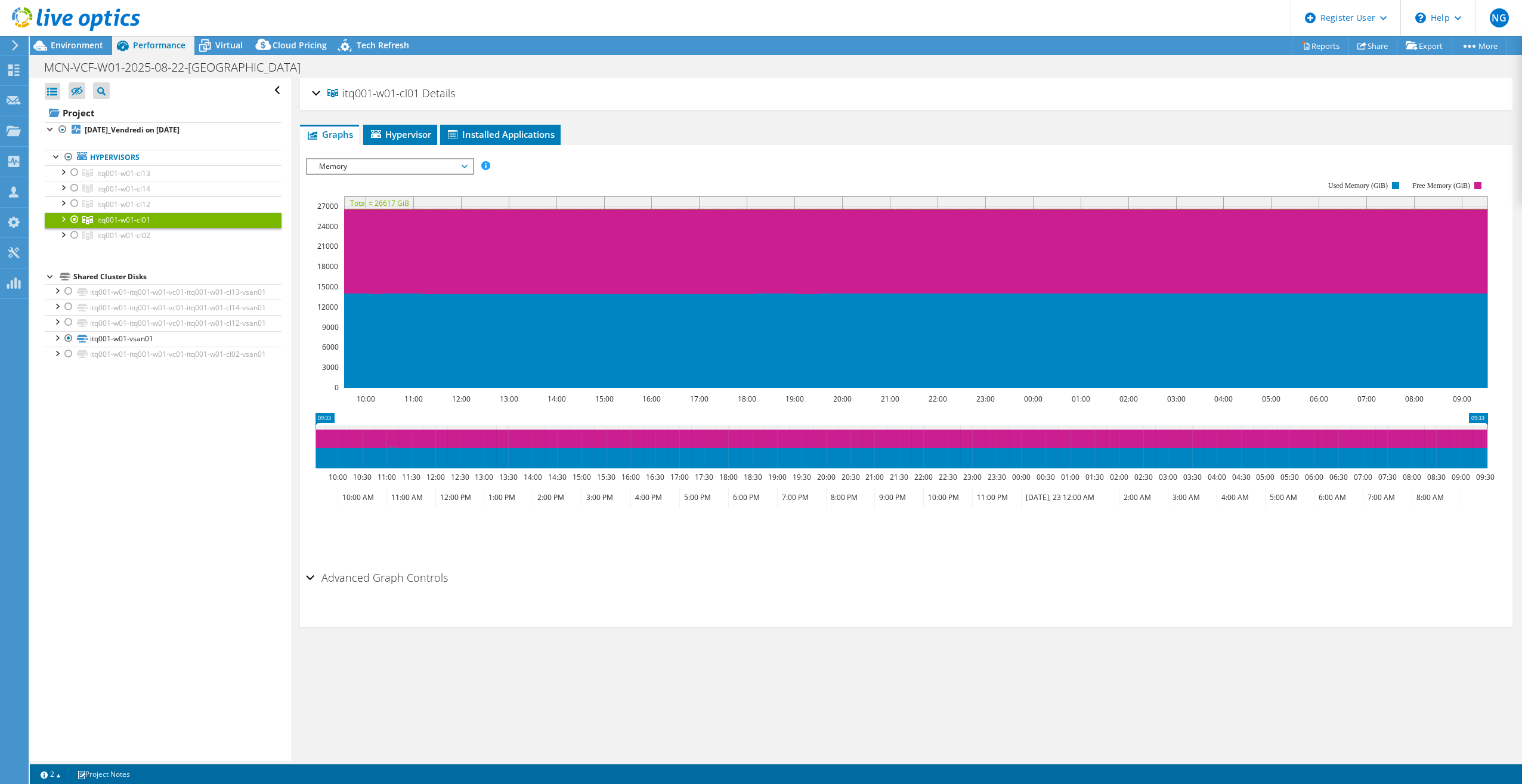
click at [405, 159] on span "Memory" at bounding box center [390, 166] width 154 height 14
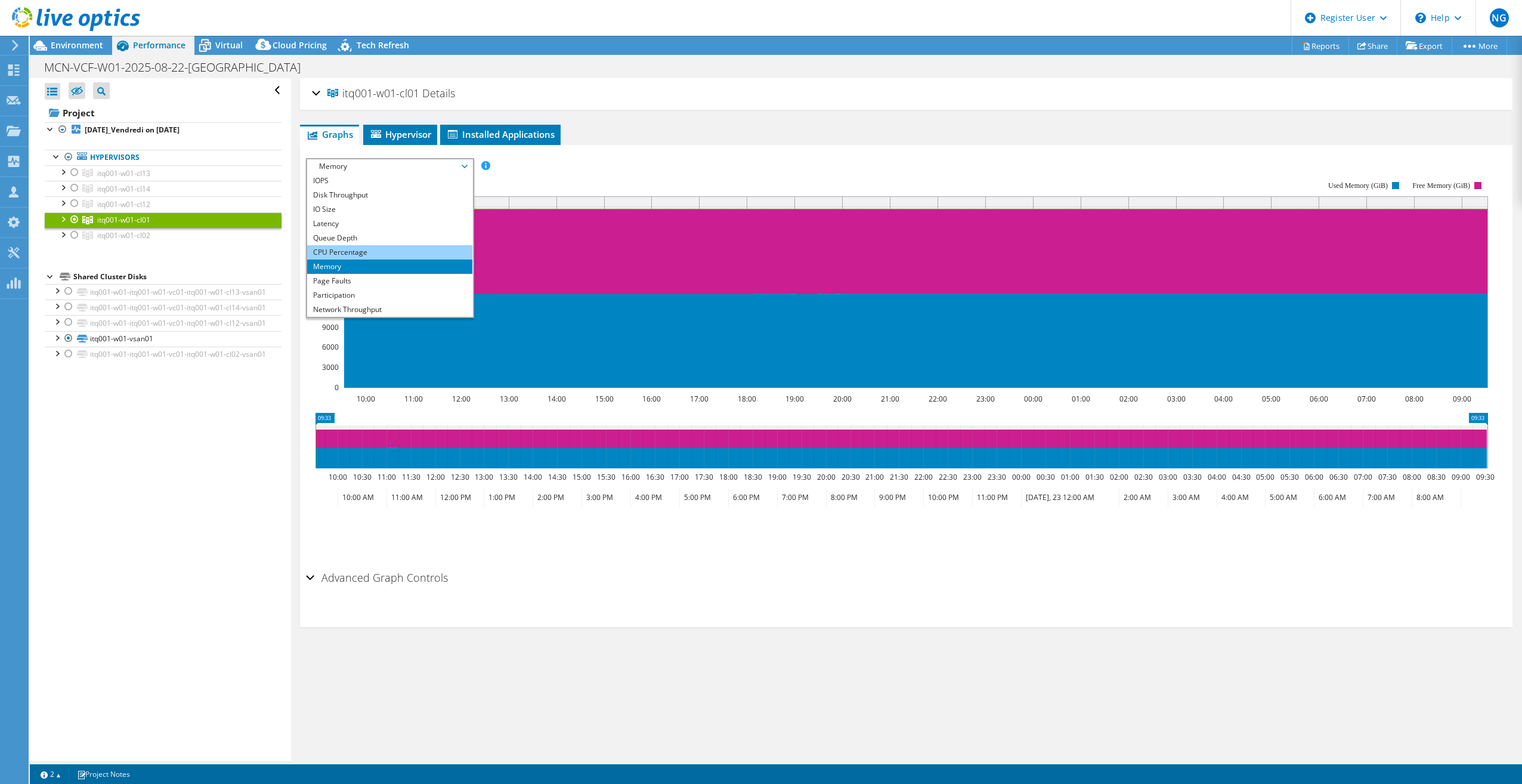
click at [343, 253] on li "CPU Percentage" at bounding box center [390, 252] width 165 height 14
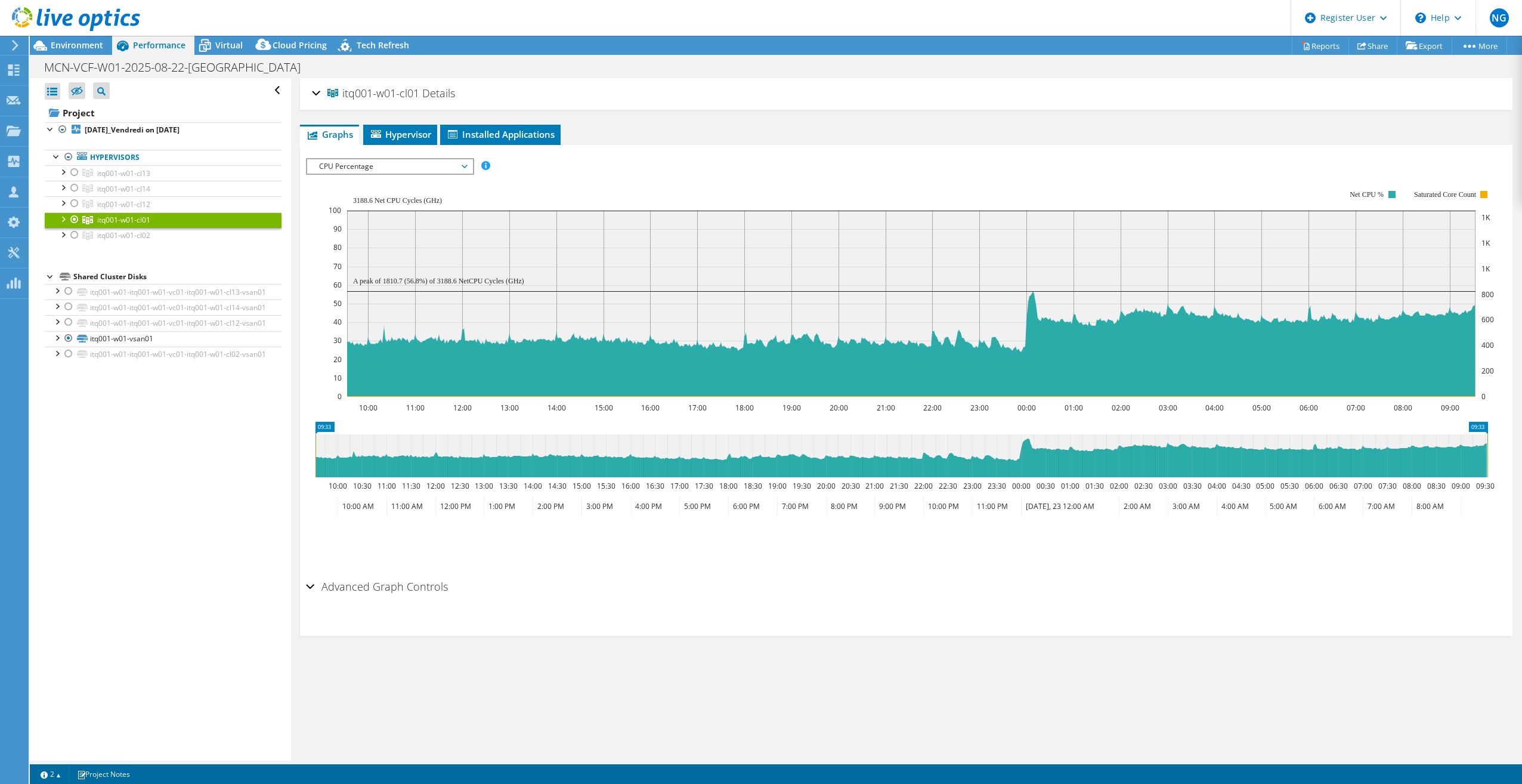
drag, startPoint x: 1389, startPoint y: 637, endPoint x: 1386, endPoint y: 579, distance: 58.1
click at [1389, 633] on div "itq001-w01-cl01 Details Hypervisors 13 Local Disks 13 Shared Cluster Disks 1 Us…" at bounding box center [906, 419] width 1230 height 682
click at [229, 577] on div "Open All Close All Hide Excluded Nodes Project Tree Filter" at bounding box center [160, 419] width 260 height 682
click at [418, 132] on span "Hypervisor" at bounding box center [399, 135] width 62 height 12
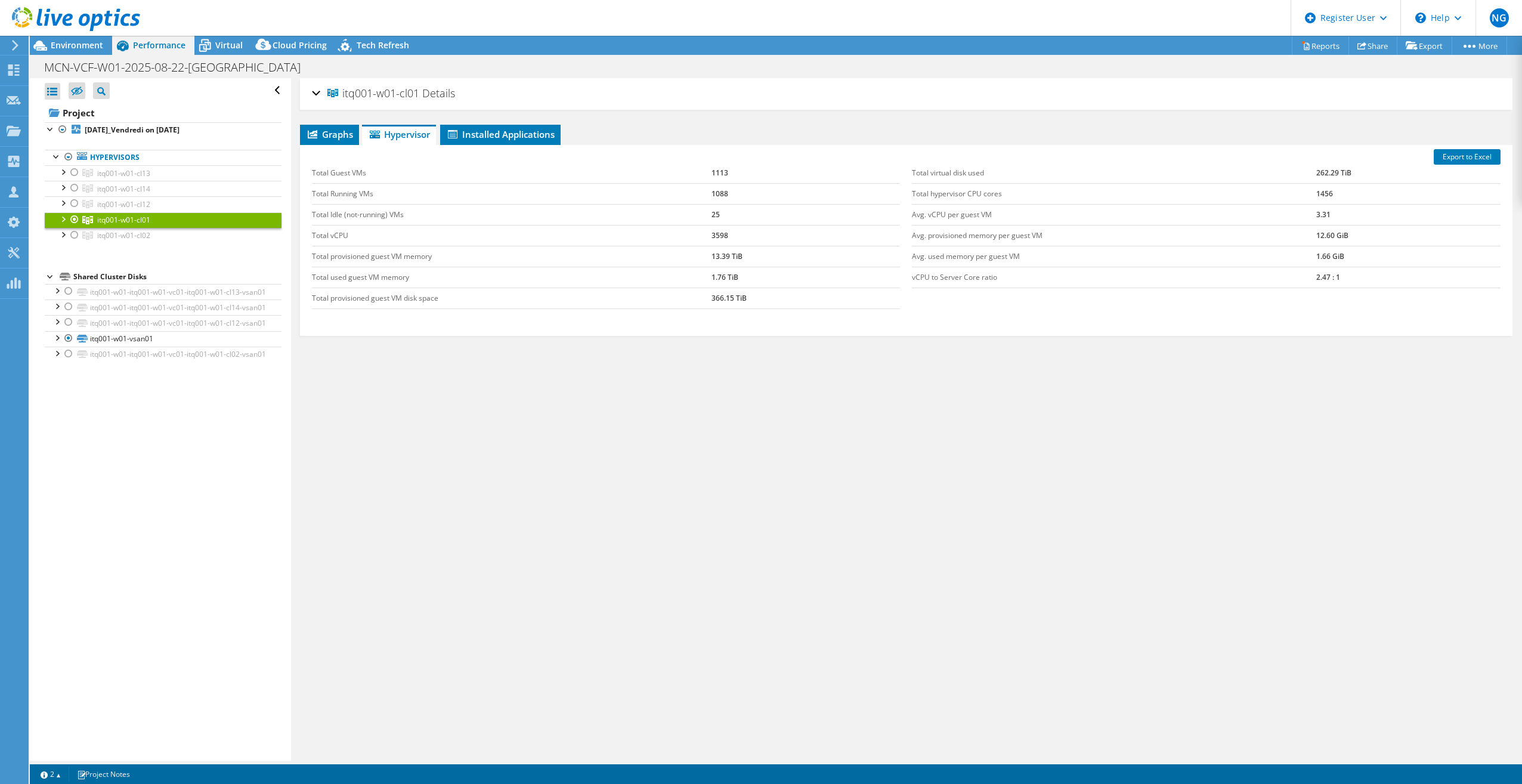
click at [66, 215] on div at bounding box center [63, 219] width 12 height 12
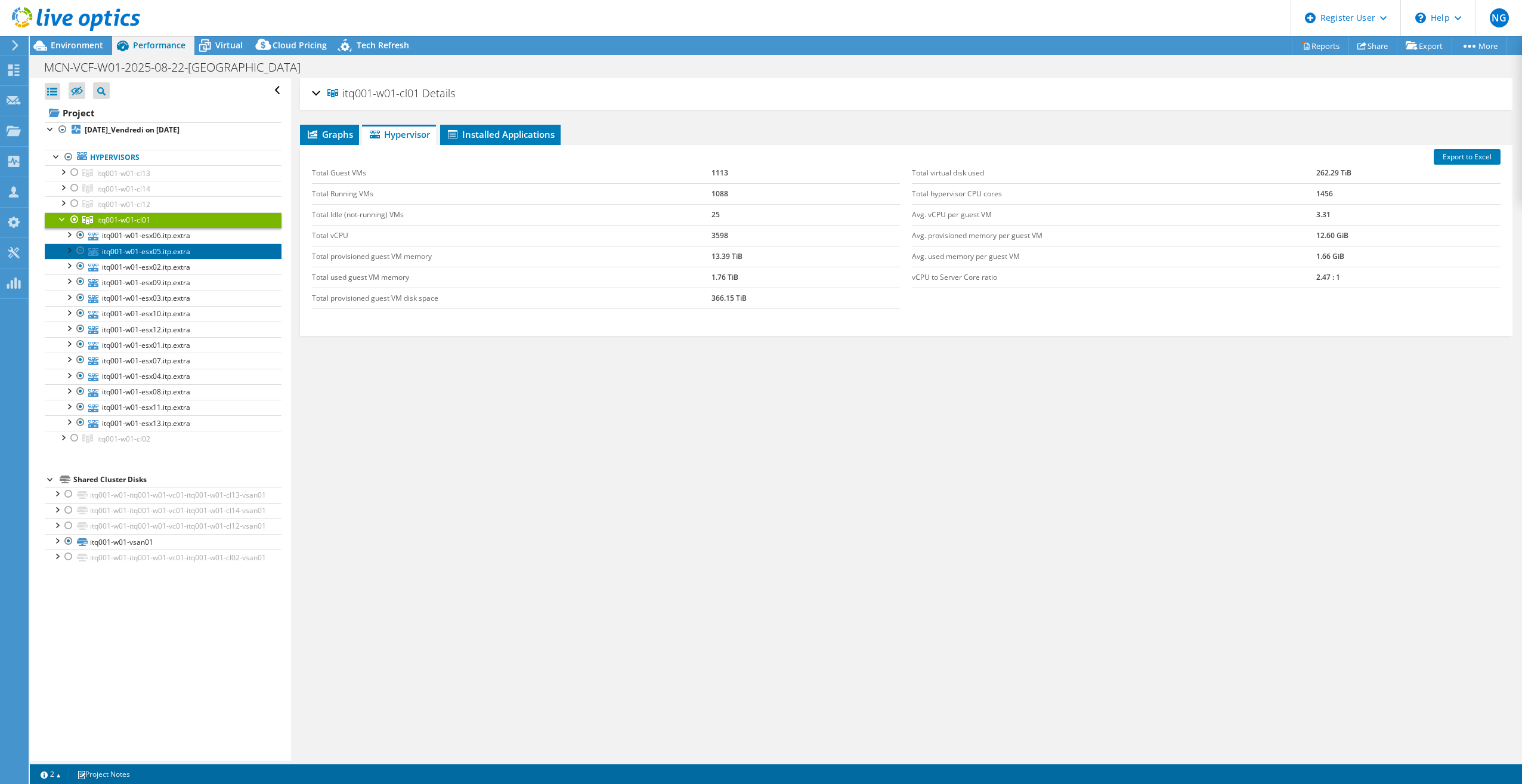
click at [155, 243] on link "itq001-w01-esx05.itp.extra" at bounding box center [163, 251] width 237 height 16
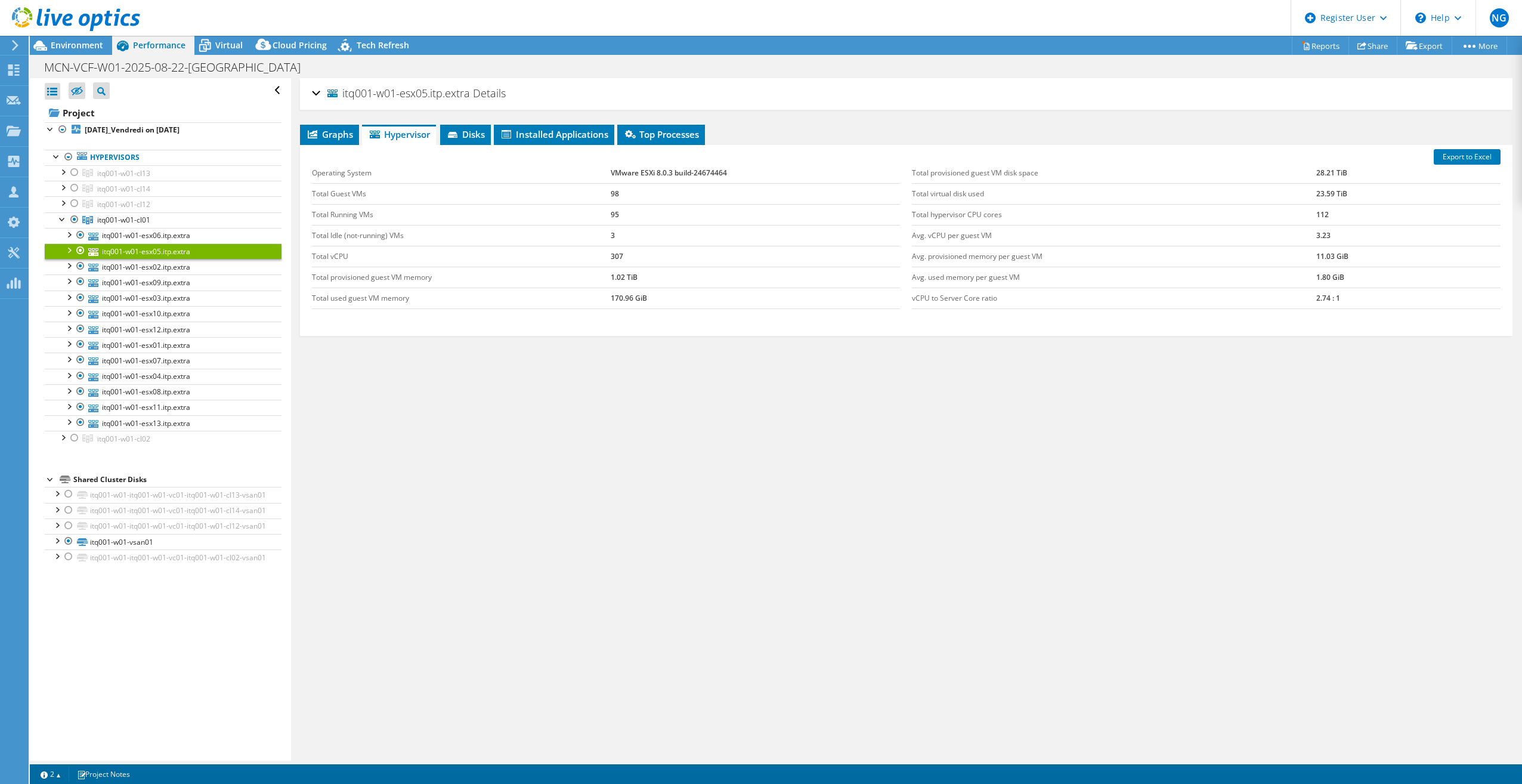
click at [340, 721] on div "itq001-w01-esx05.itp.extra Details Operating System VMware ESXi 8.0.3 build-246…" at bounding box center [906, 419] width 1230 height 682
click at [674, 533] on div "itq001-w01-esx05.itp.extra Details Operating System VMware ESXi 8.0.3 build-246…" at bounding box center [906, 419] width 1230 height 682
drag, startPoint x: 452, startPoint y: 738, endPoint x: 544, endPoint y: 583, distance: 180.2
click at [452, 738] on div "itq001-w01-esx05.itp.extra Details Operating System VMware ESXi 8.0.3 build-246…" at bounding box center [906, 419] width 1230 height 682
click at [96, 38] on div at bounding box center [69, 20] width 140 height 40
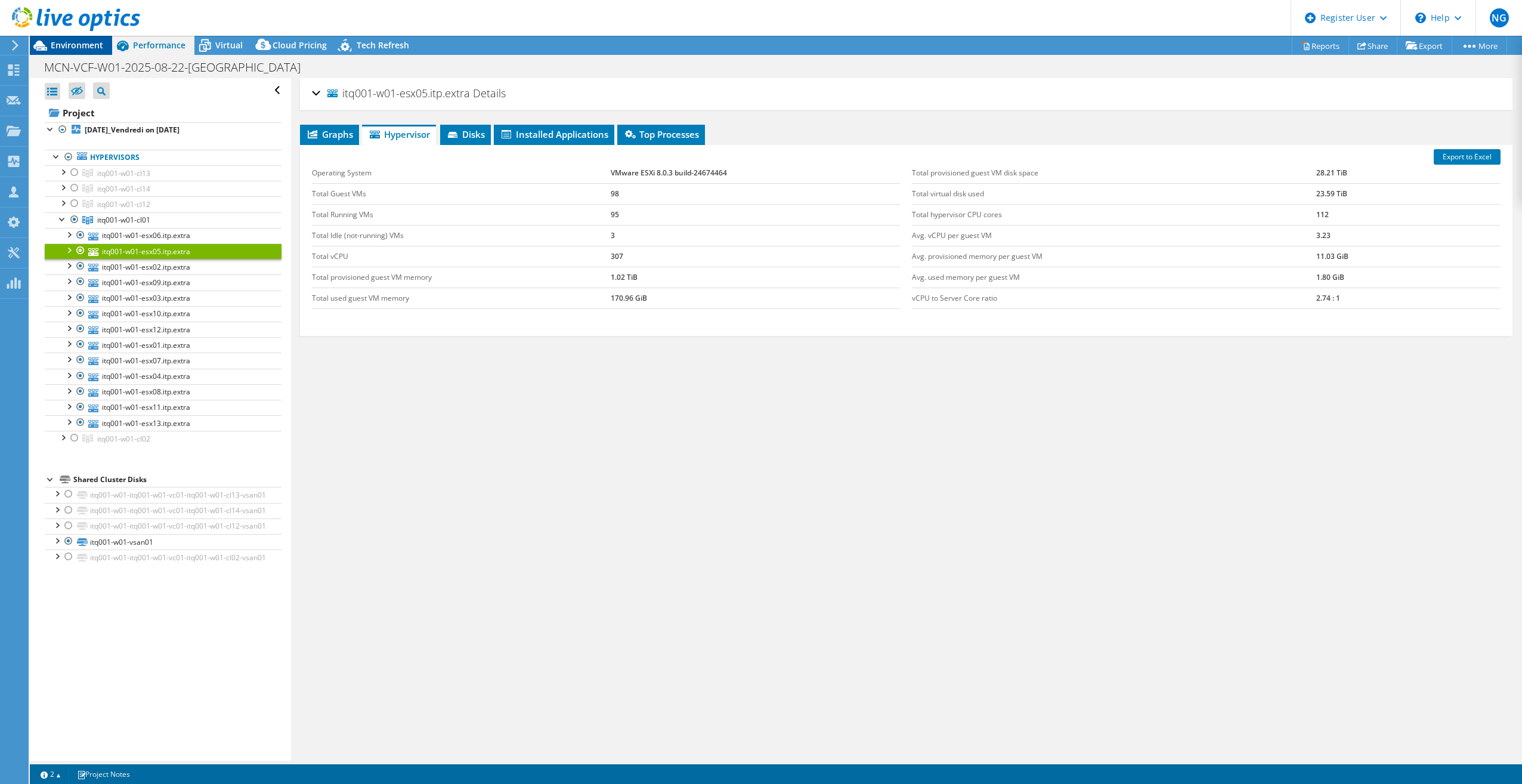
click at [96, 41] on span "Environment" at bounding box center [76, 44] width 52 height 11
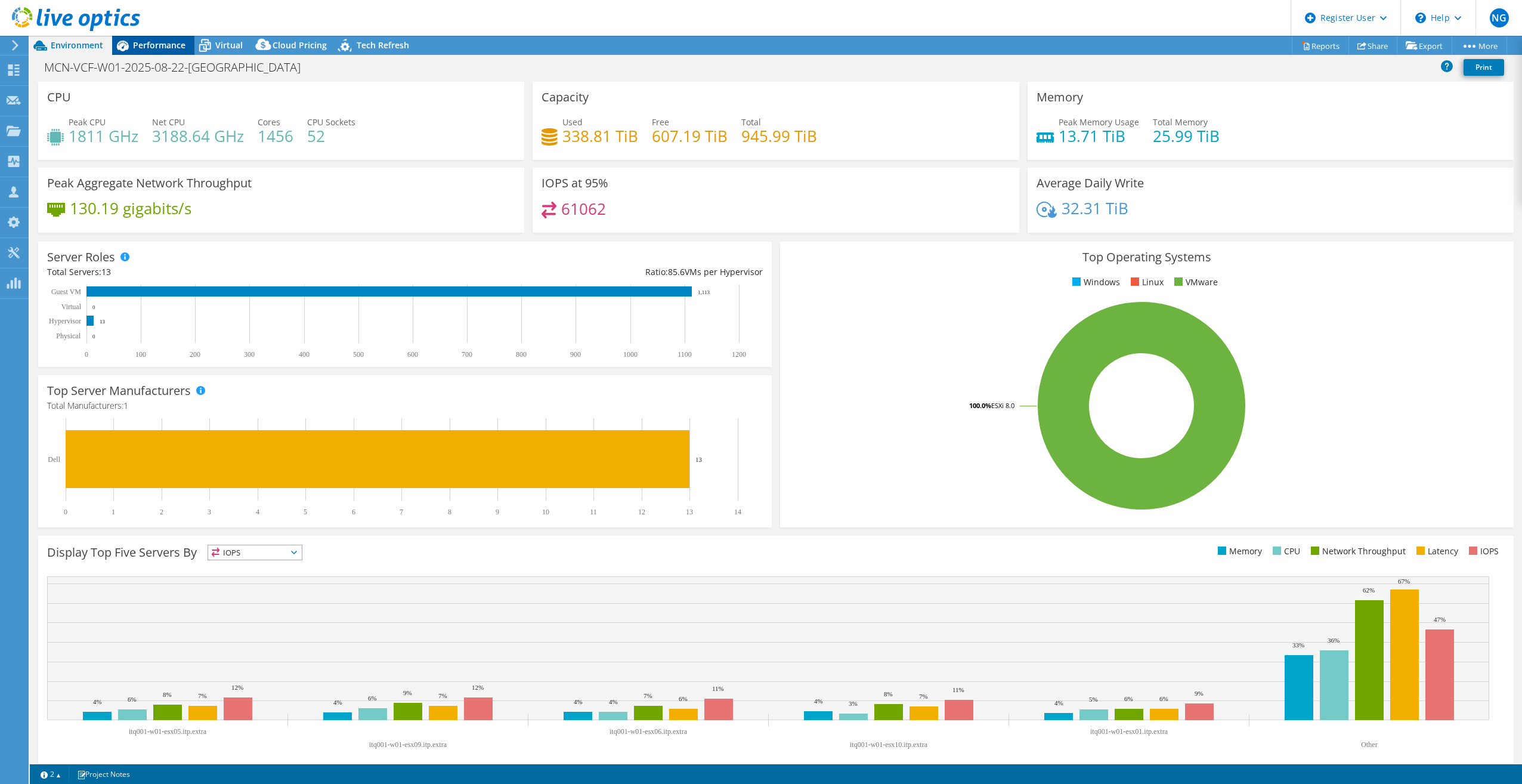
click at [170, 48] on span "Performance" at bounding box center [159, 44] width 52 height 11
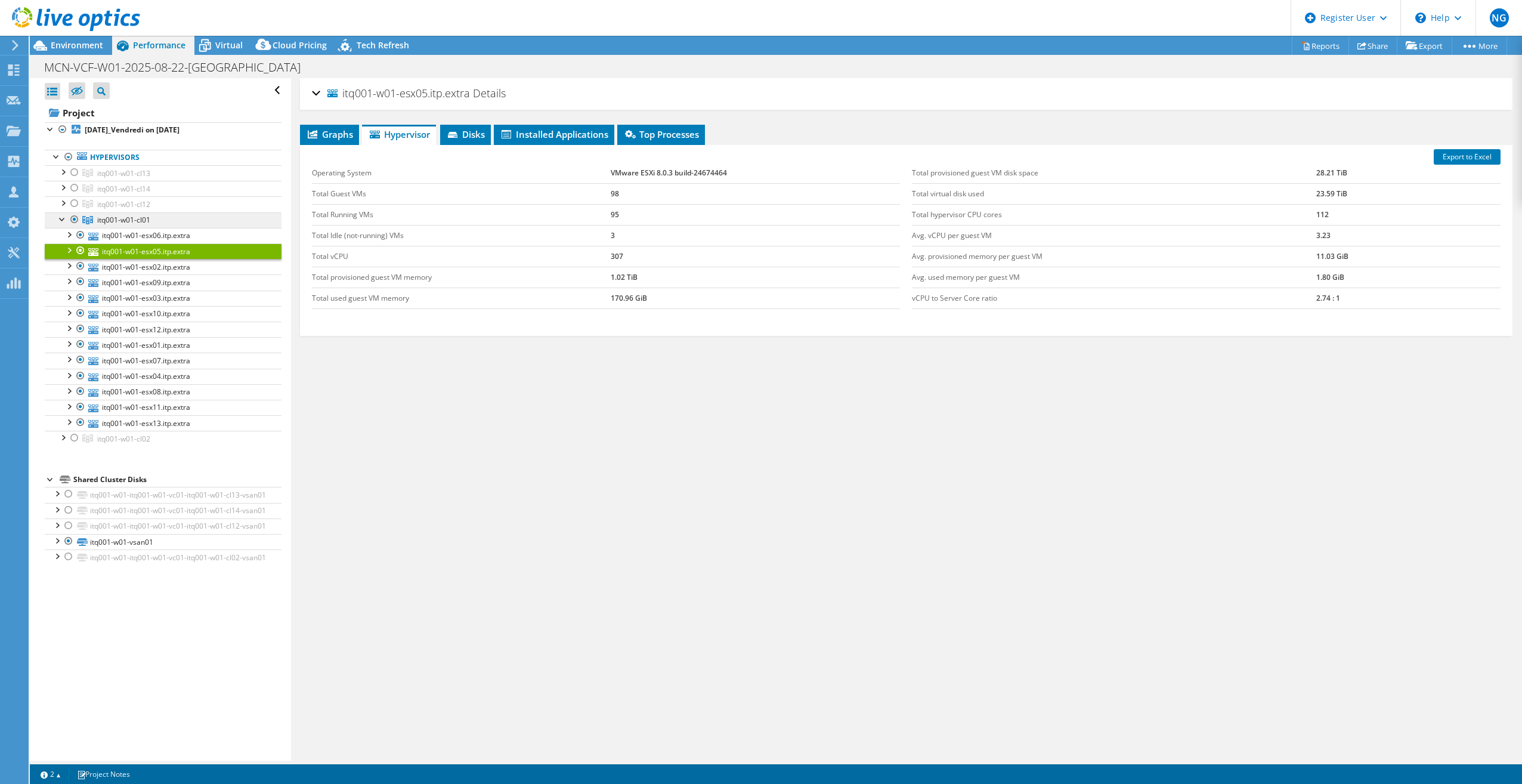
click at [143, 217] on span "itq001-w01-cl01" at bounding box center [123, 220] width 53 height 10
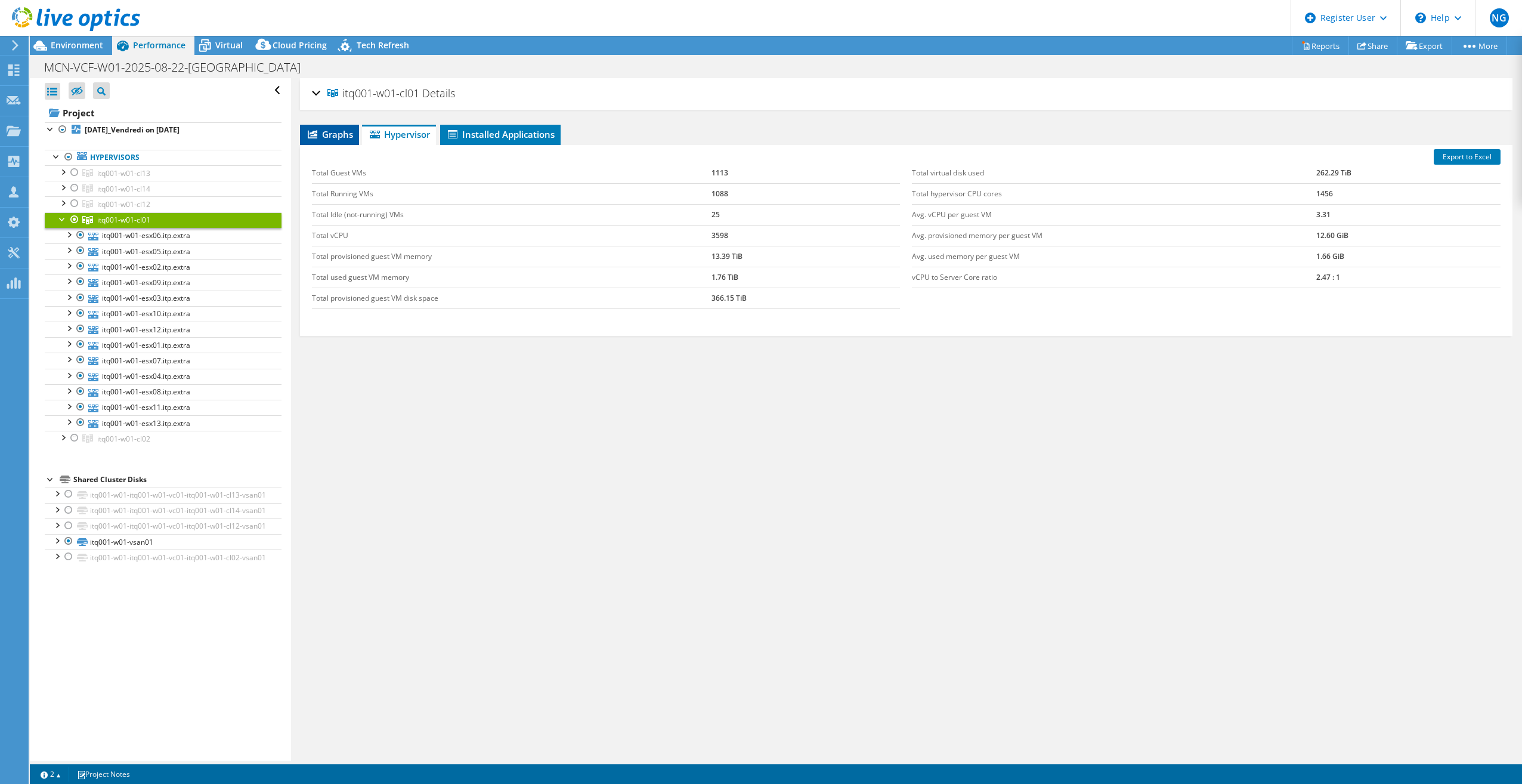
click at [336, 133] on span "Graphs" at bounding box center [329, 135] width 47 height 12
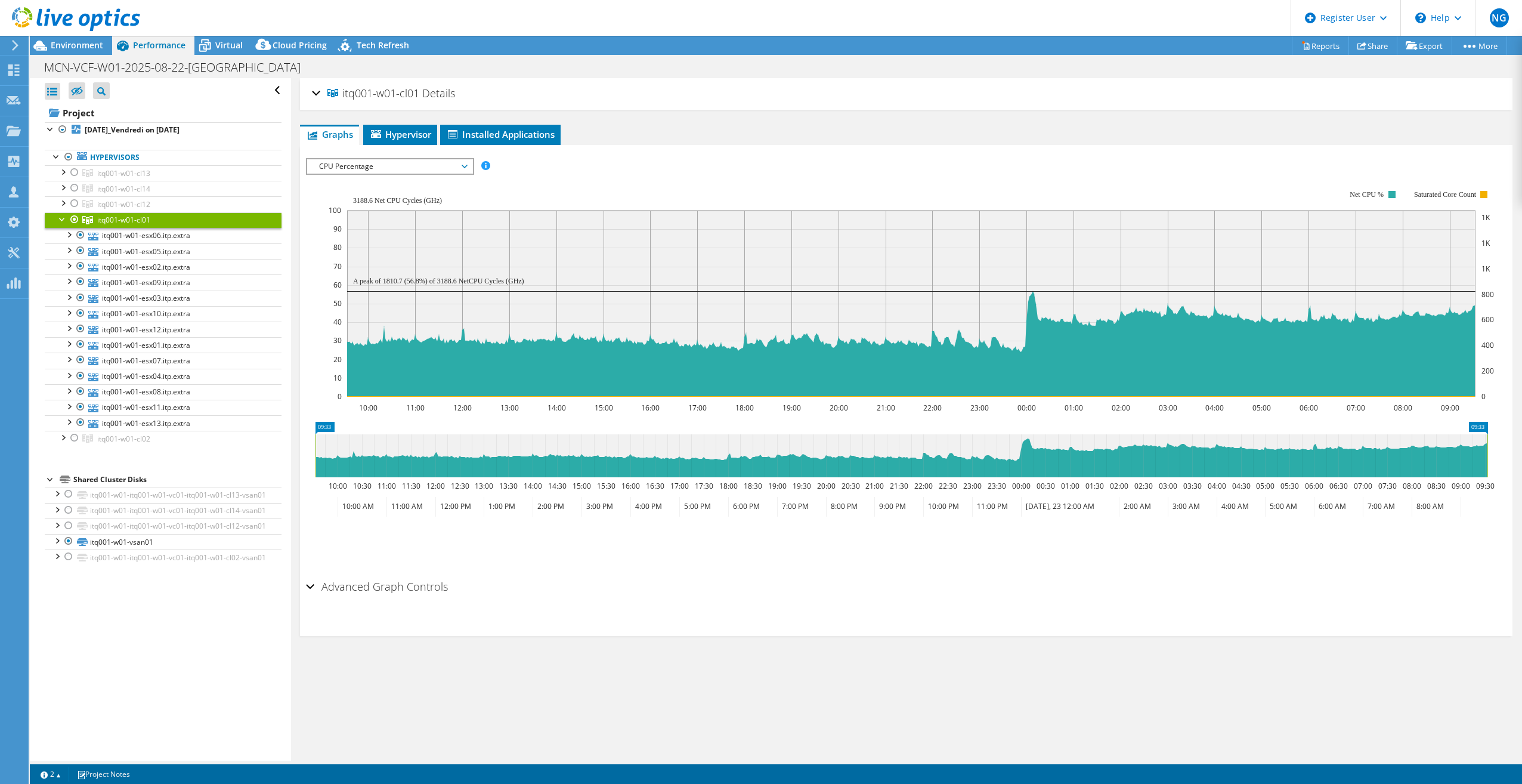
click at [395, 171] on span "CPU Percentage" at bounding box center [390, 166] width 154 height 14
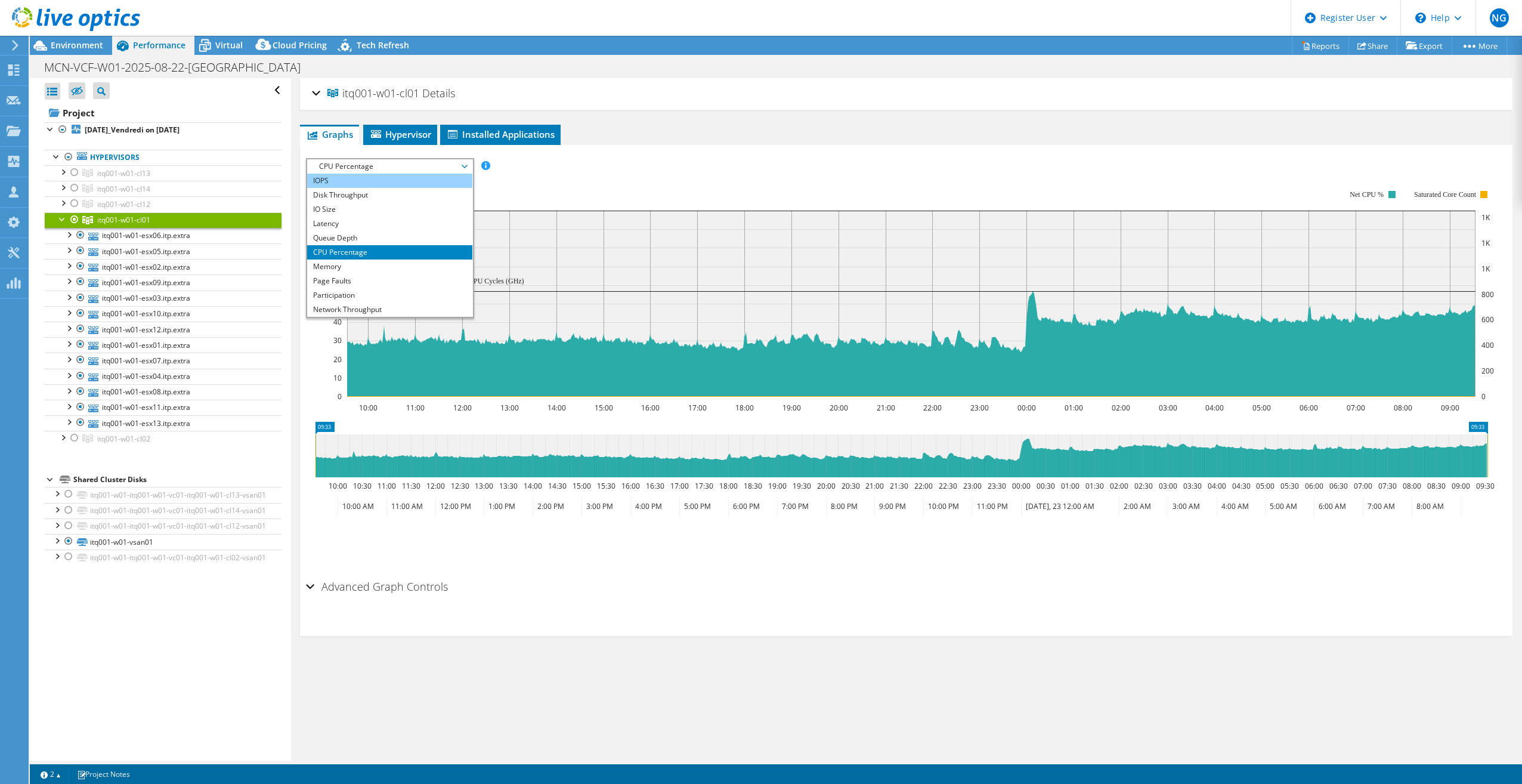
click at [373, 181] on li "IOPS" at bounding box center [390, 181] width 165 height 14
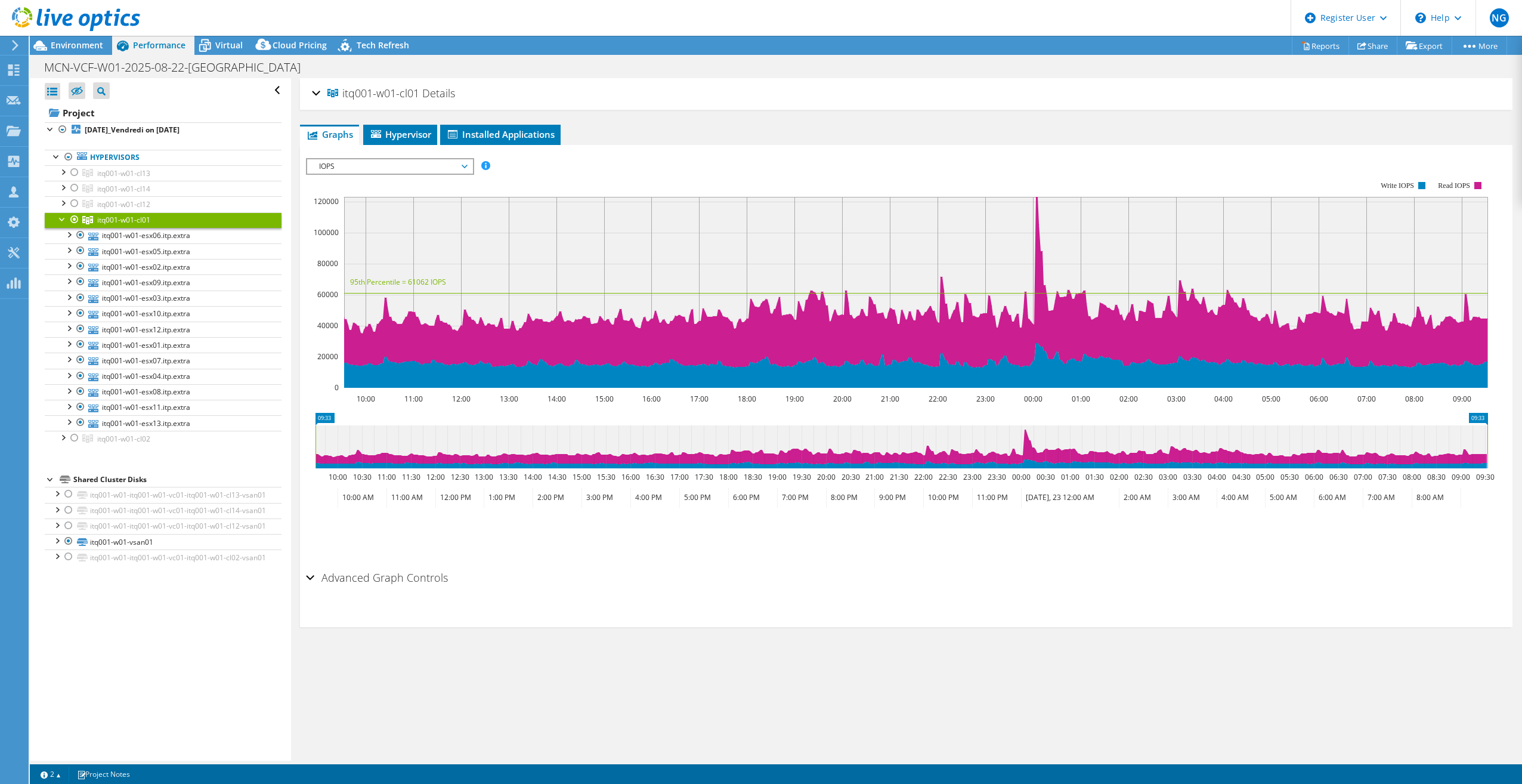
click at [392, 582] on h2 "Advanced Graph Controls" at bounding box center [376, 576] width 142 height 23
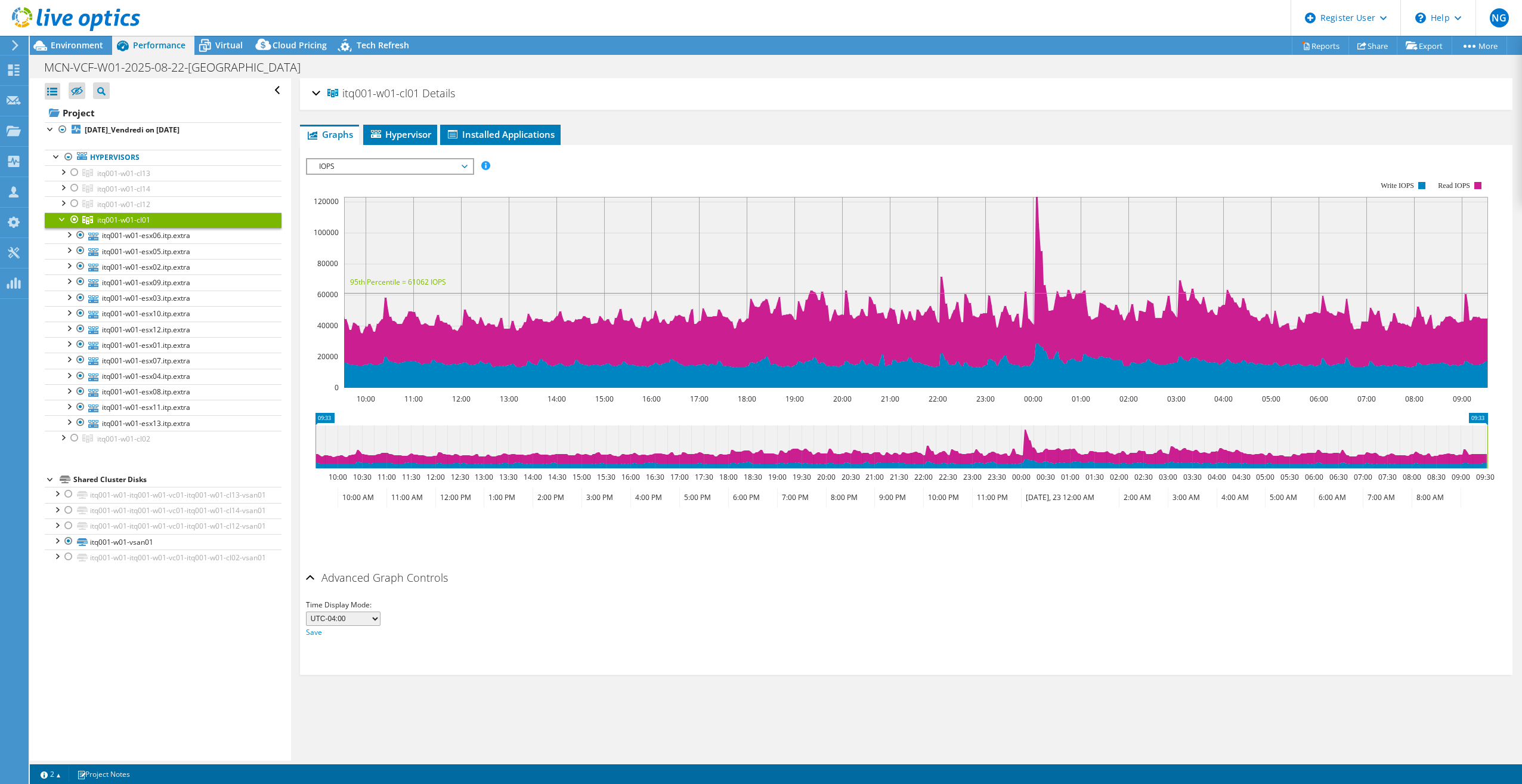
click at [347, 616] on select "UTC-12:00 UTC-11:00 UTC-10:00 UTC-09:30 UTC-09:00 UTC-08:00 UTC-07:00 UTC-06:00…" at bounding box center [343, 618] width 75 height 14
click at [516, 601] on div "Time Display Mode: UTC-12:00 UTC-11:00 UTC-10:00 UTC-09:30 UTC-09:00 UTC-08:00 …" at bounding box center [906, 618] width 1201 height 41
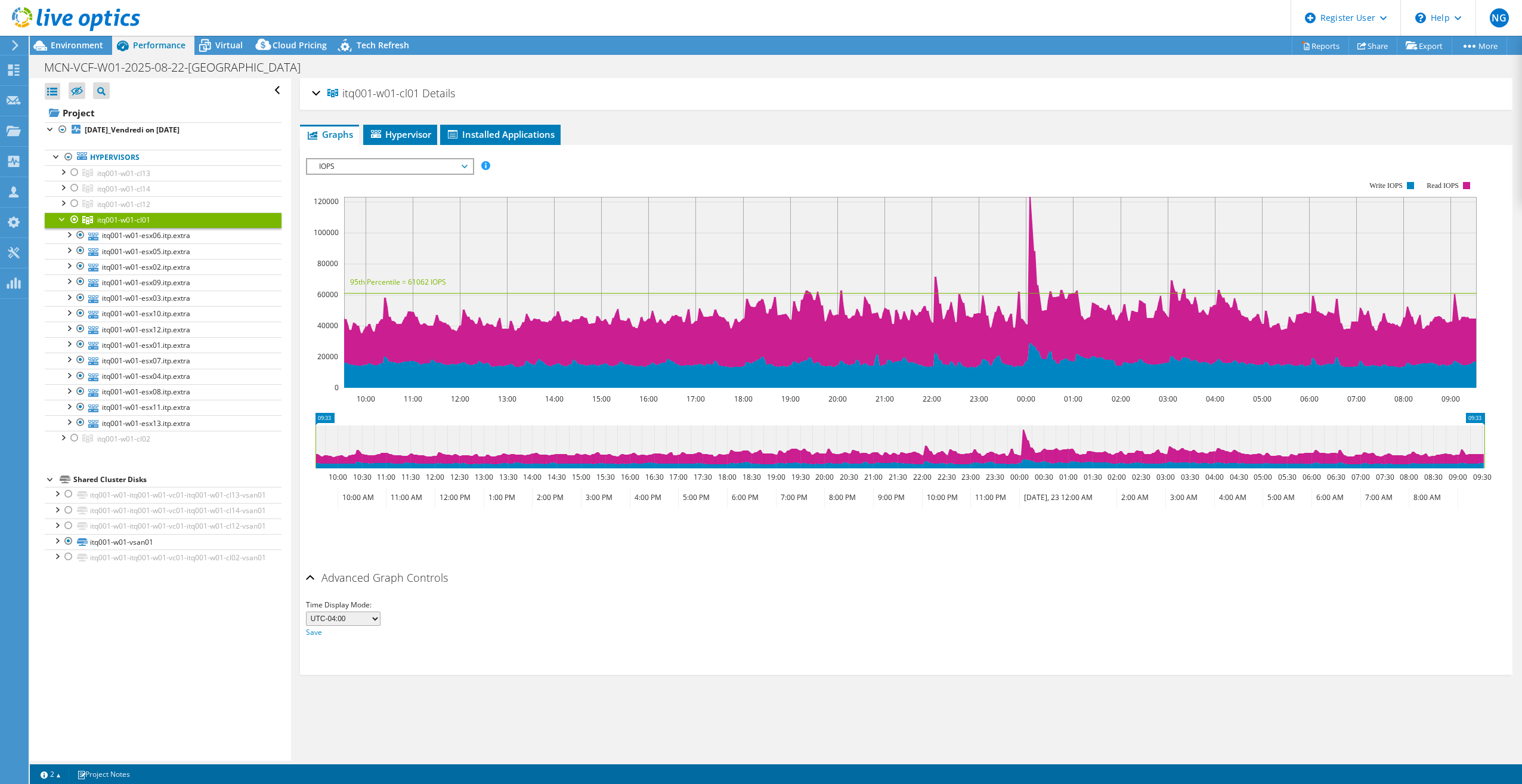
click at [17, 45] on use at bounding box center [16, 45] width 7 height 10
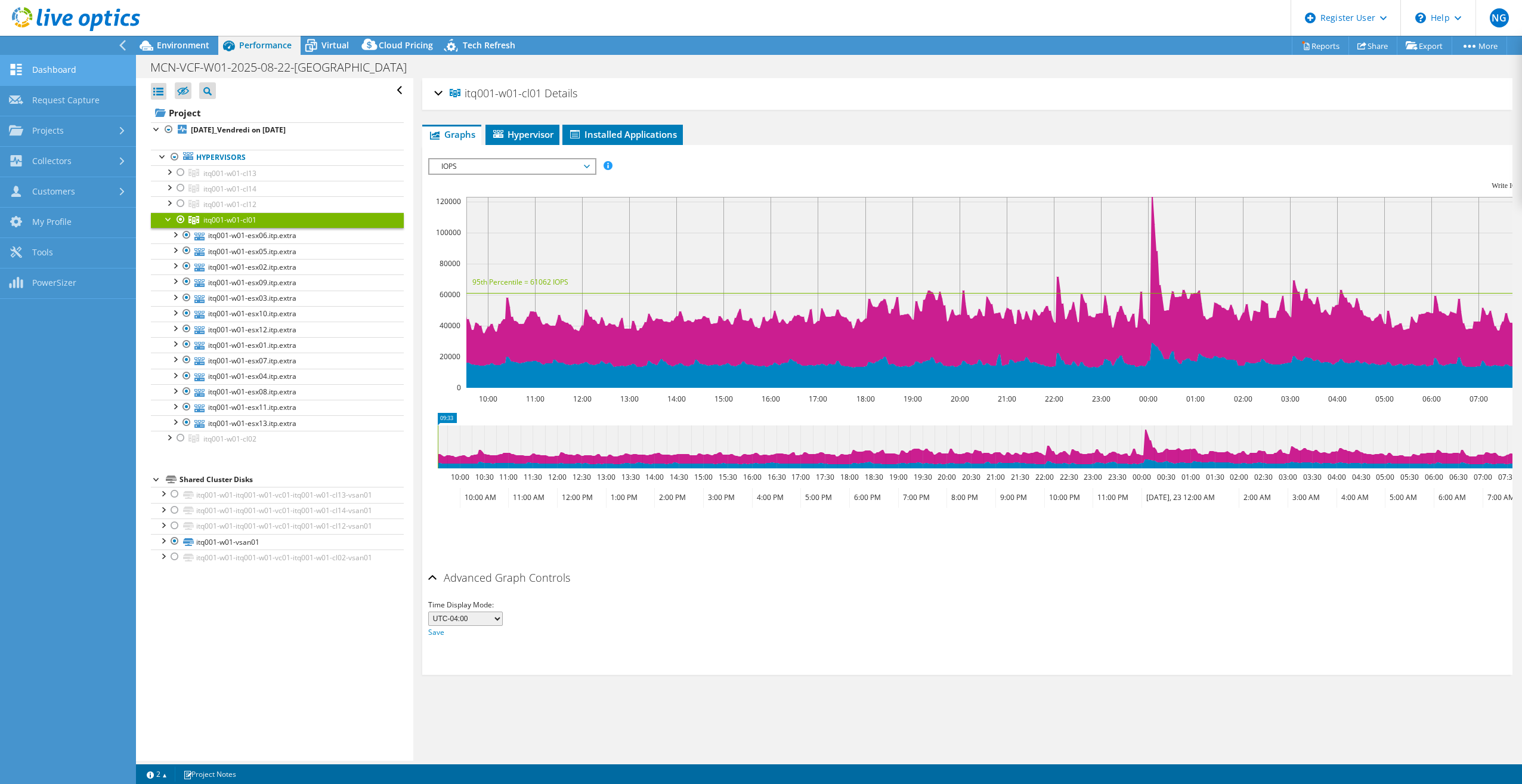
click at [49, 61] on link "Dashboard" at bounding box center [68, 70] width 136 height 30
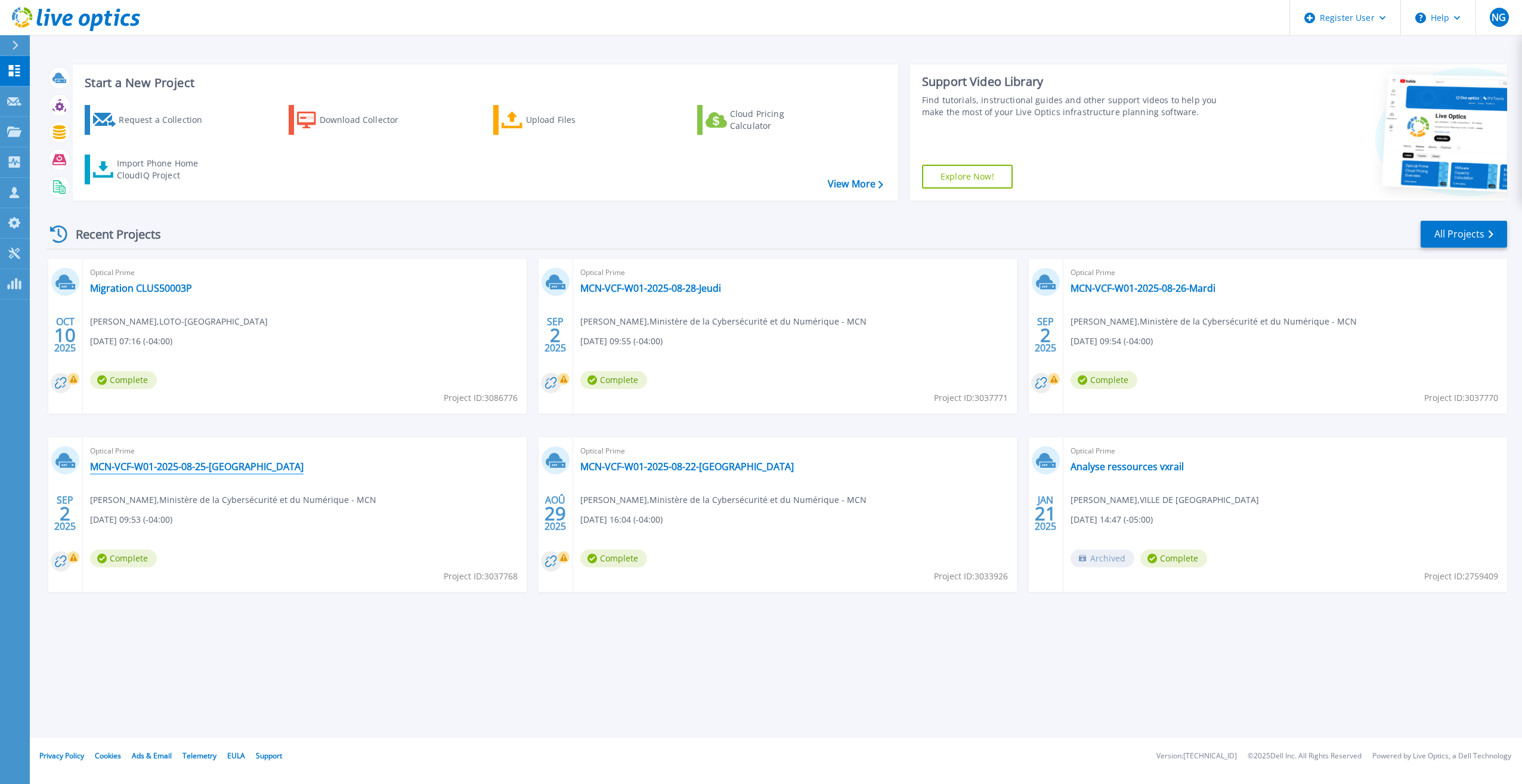
click at [181, 469] on link "MCN-VCF-W01-2025-08-25-[GEOGRAPHIC_DATA]" at bounding box center [197, 466] width 214 height 12
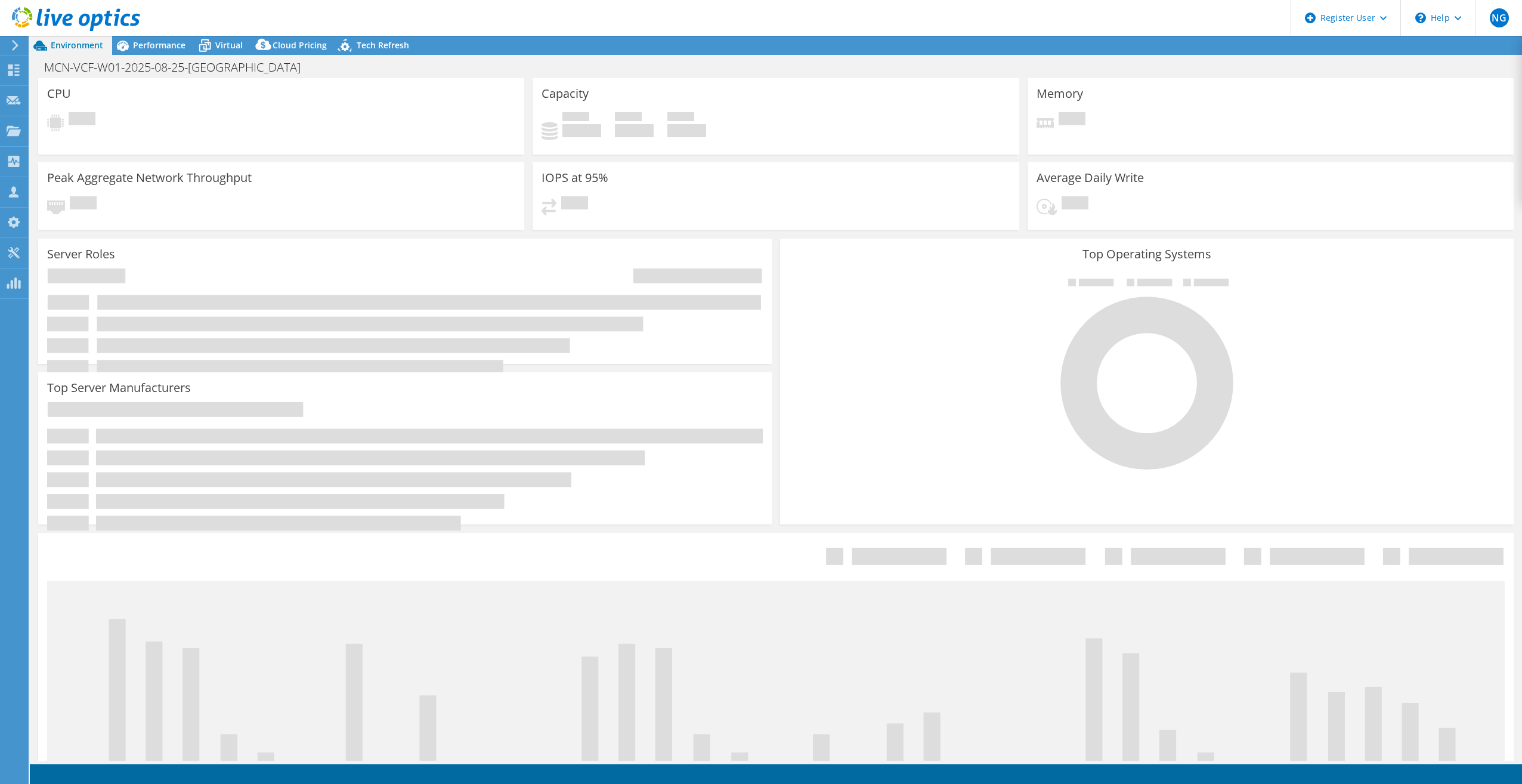
select select "Canada"
select select "USD"
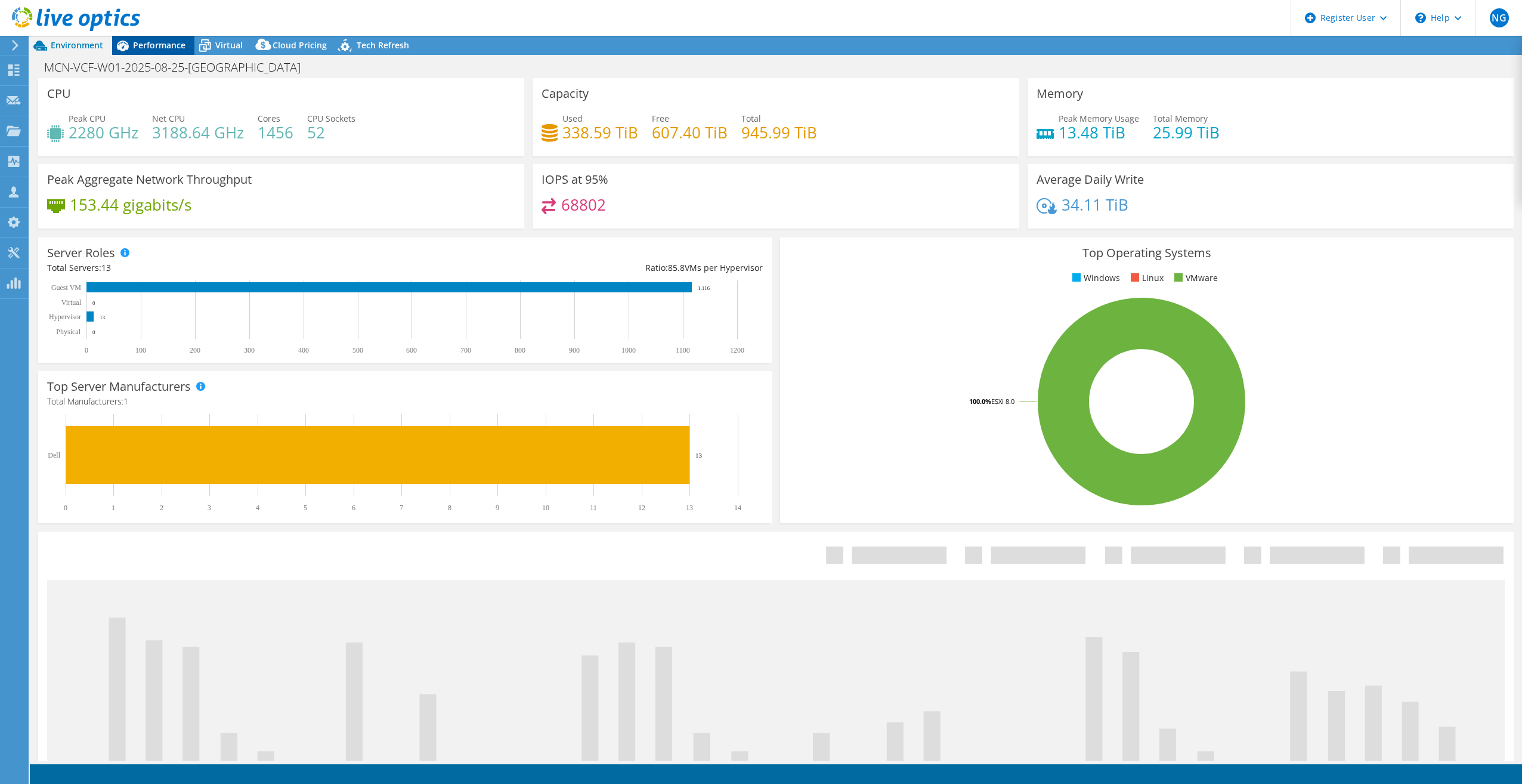
click at [170, 41] on span "Performance" at bounding box center [159, 44] width 52 height 11
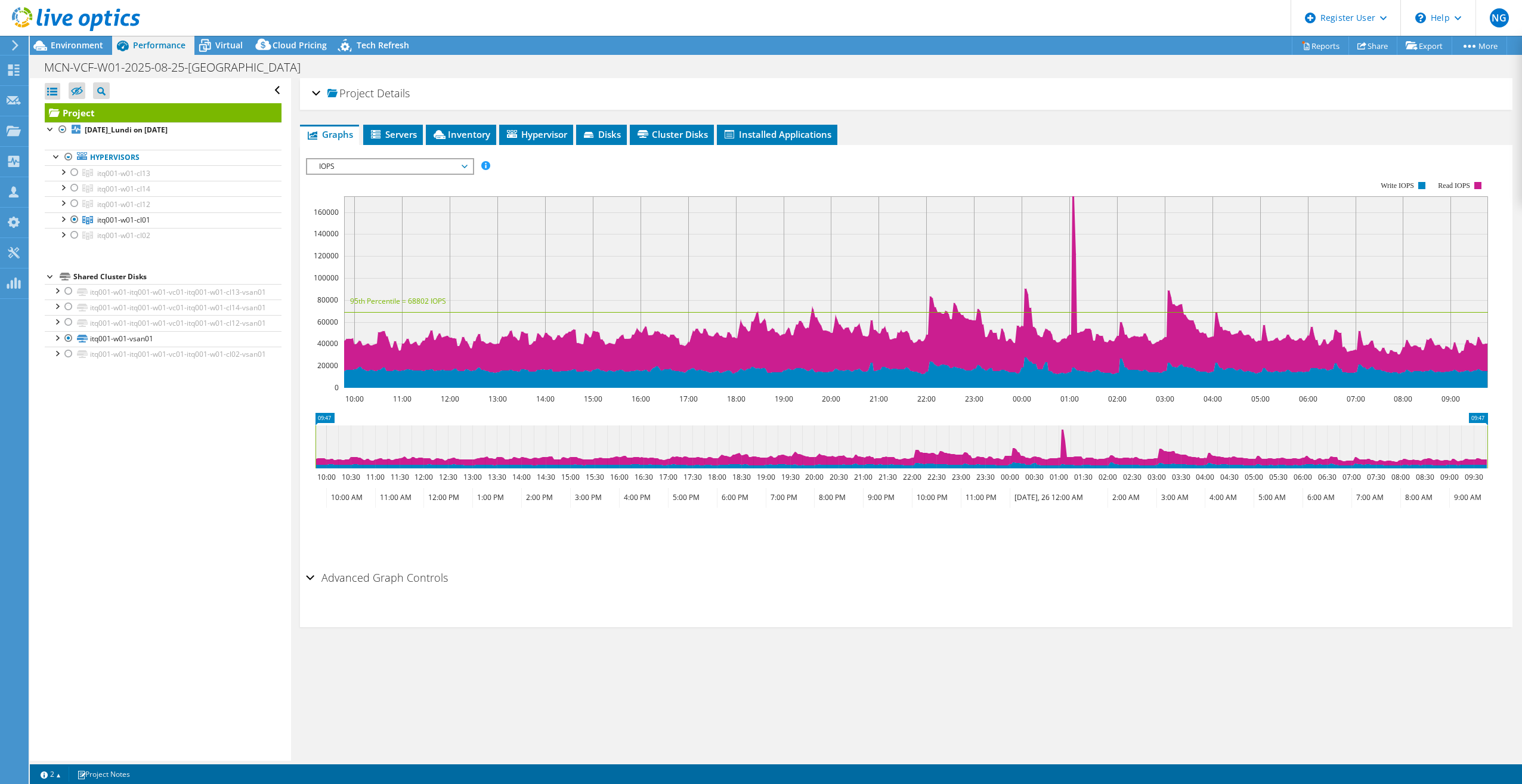
click at [10, 48] on icon at bounding box center [15, 45] width 9 height 10
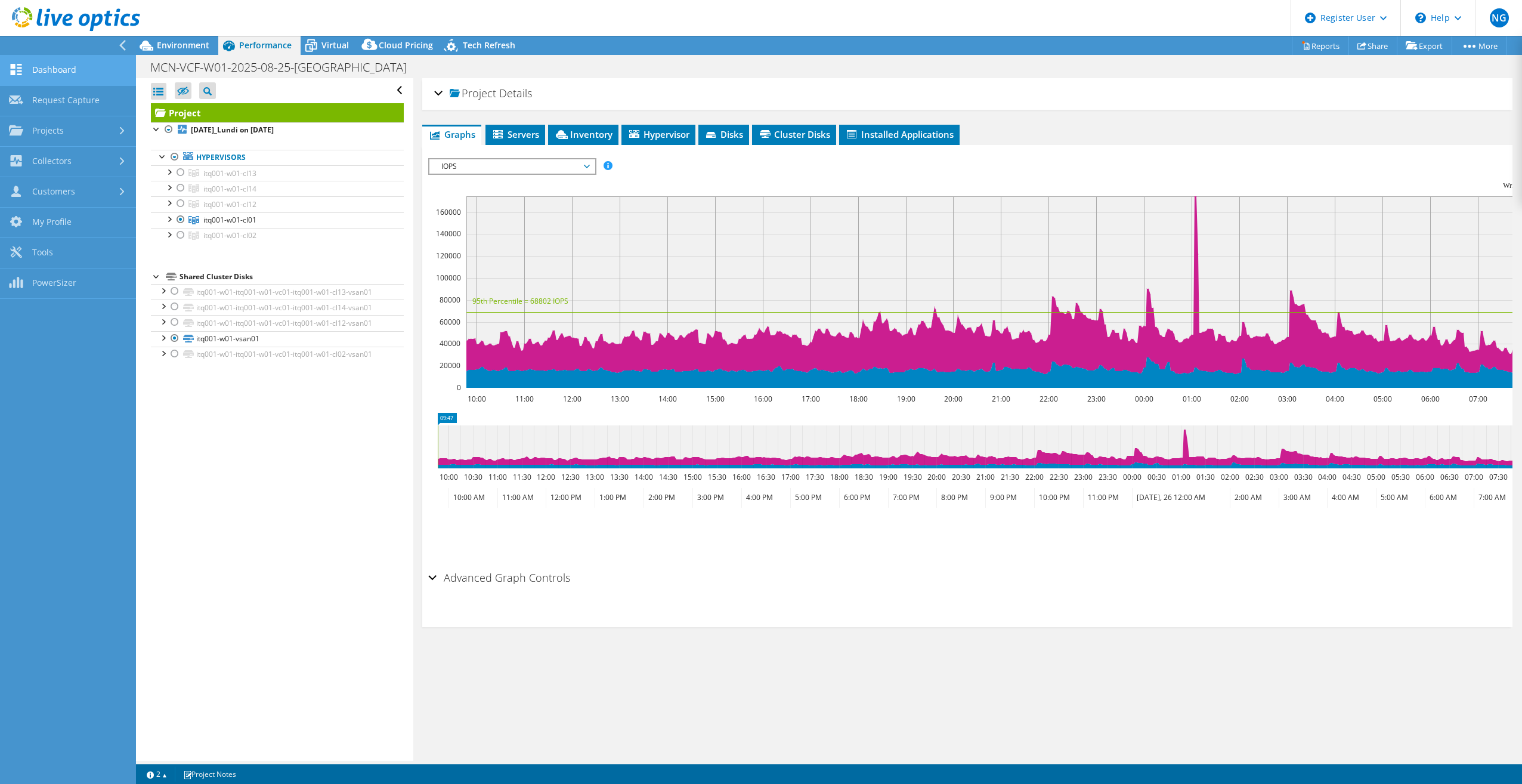
click at [47, 73] on link "Dashboard" at bounding box center [68, 70] width 136 height 30
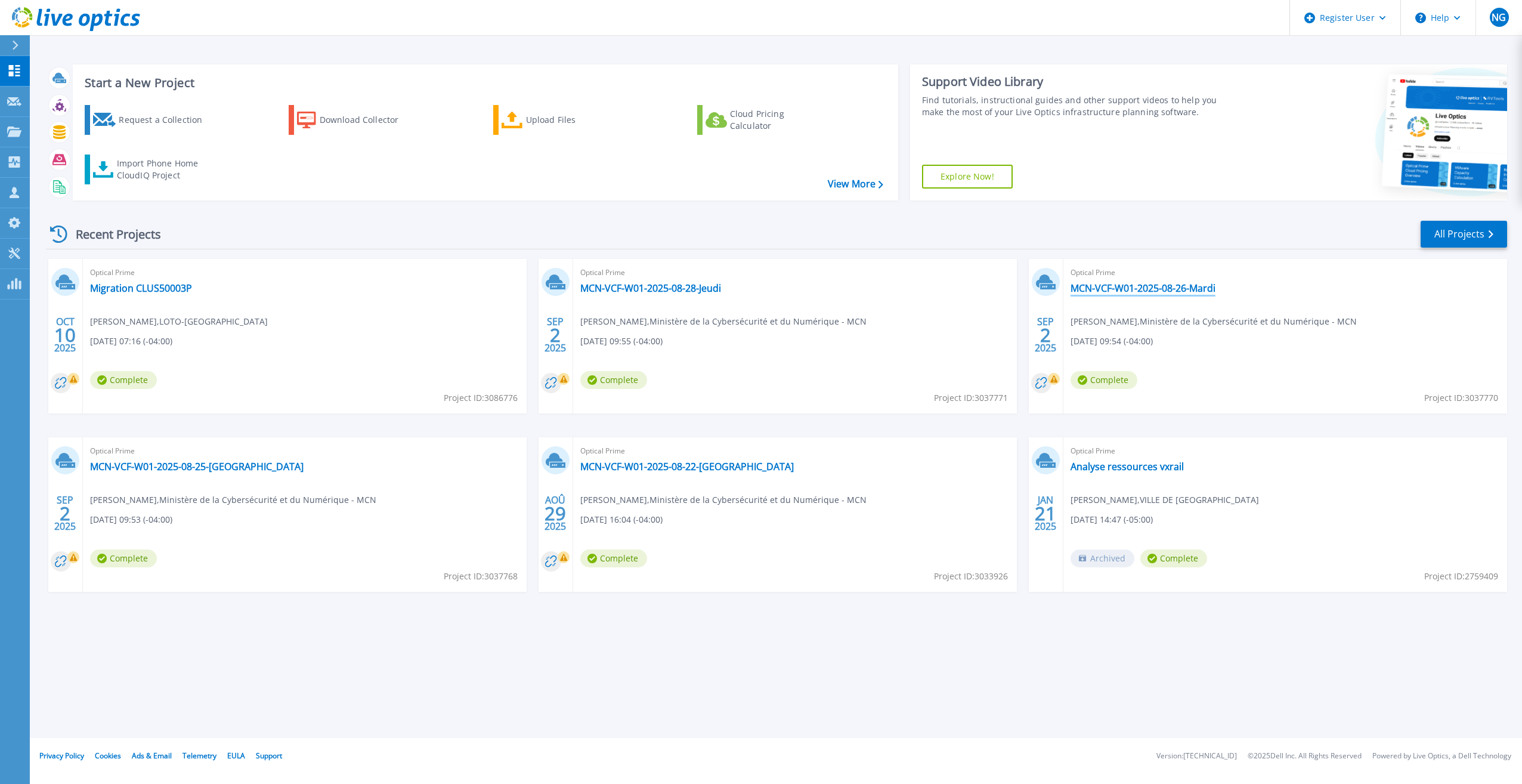
click at [1209, 293] on link "MCN-VCF-W01-2025-08-26-Mardi" at bounding box center [1143, 288] width 145 height 12
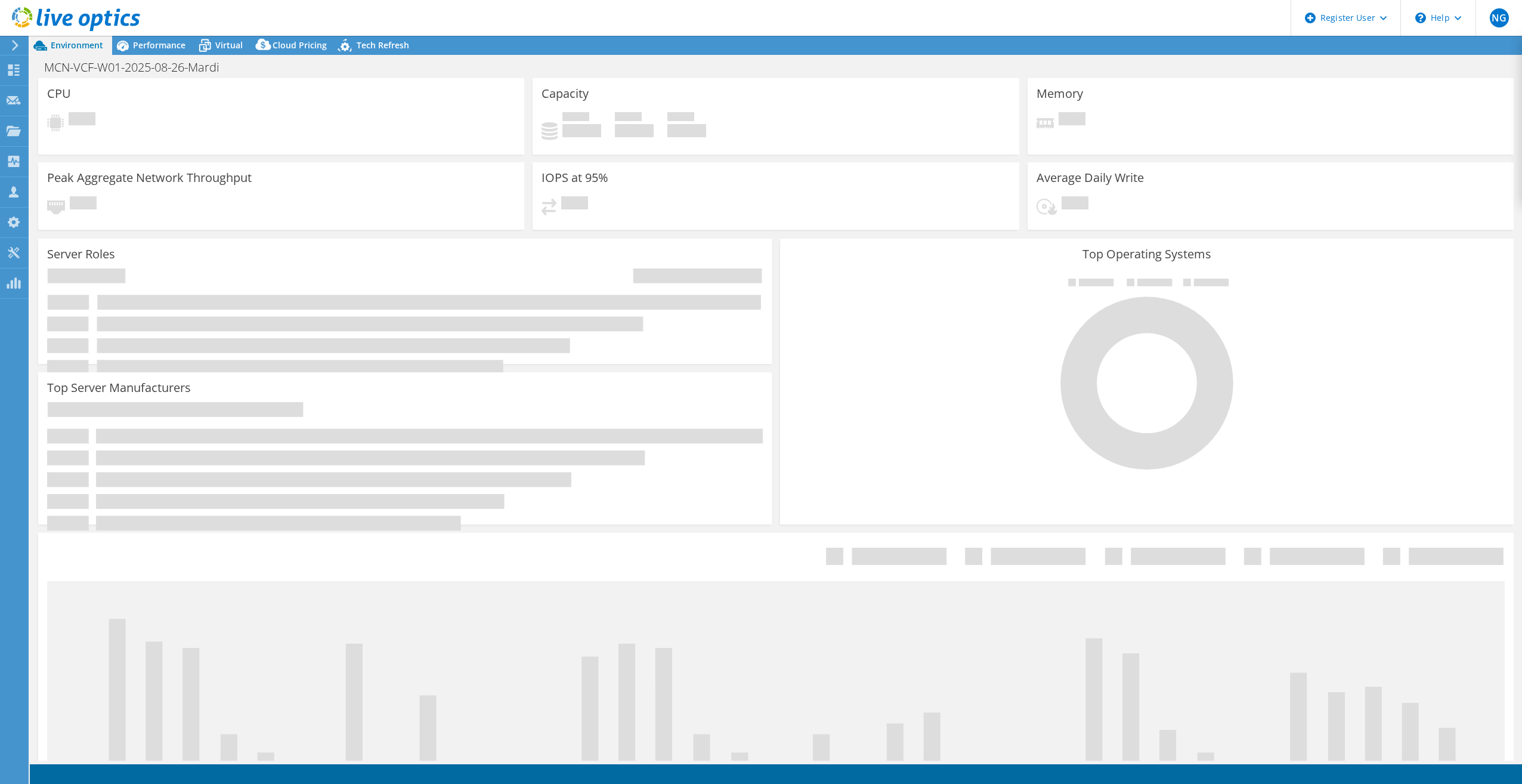
select select "USD"
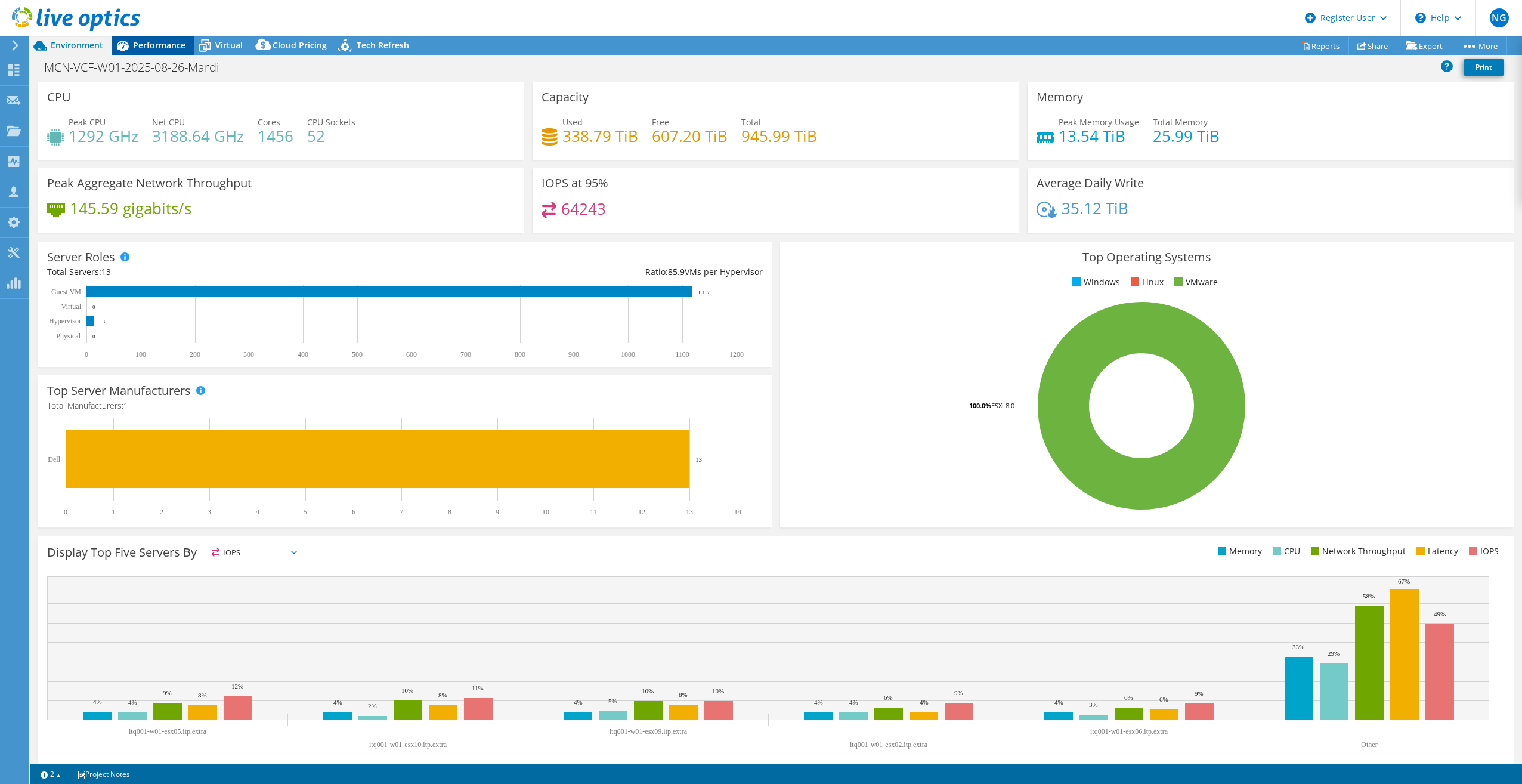
click at [144, 42] on span "Performance" at bounding box center [159, 44] width 52 height 11
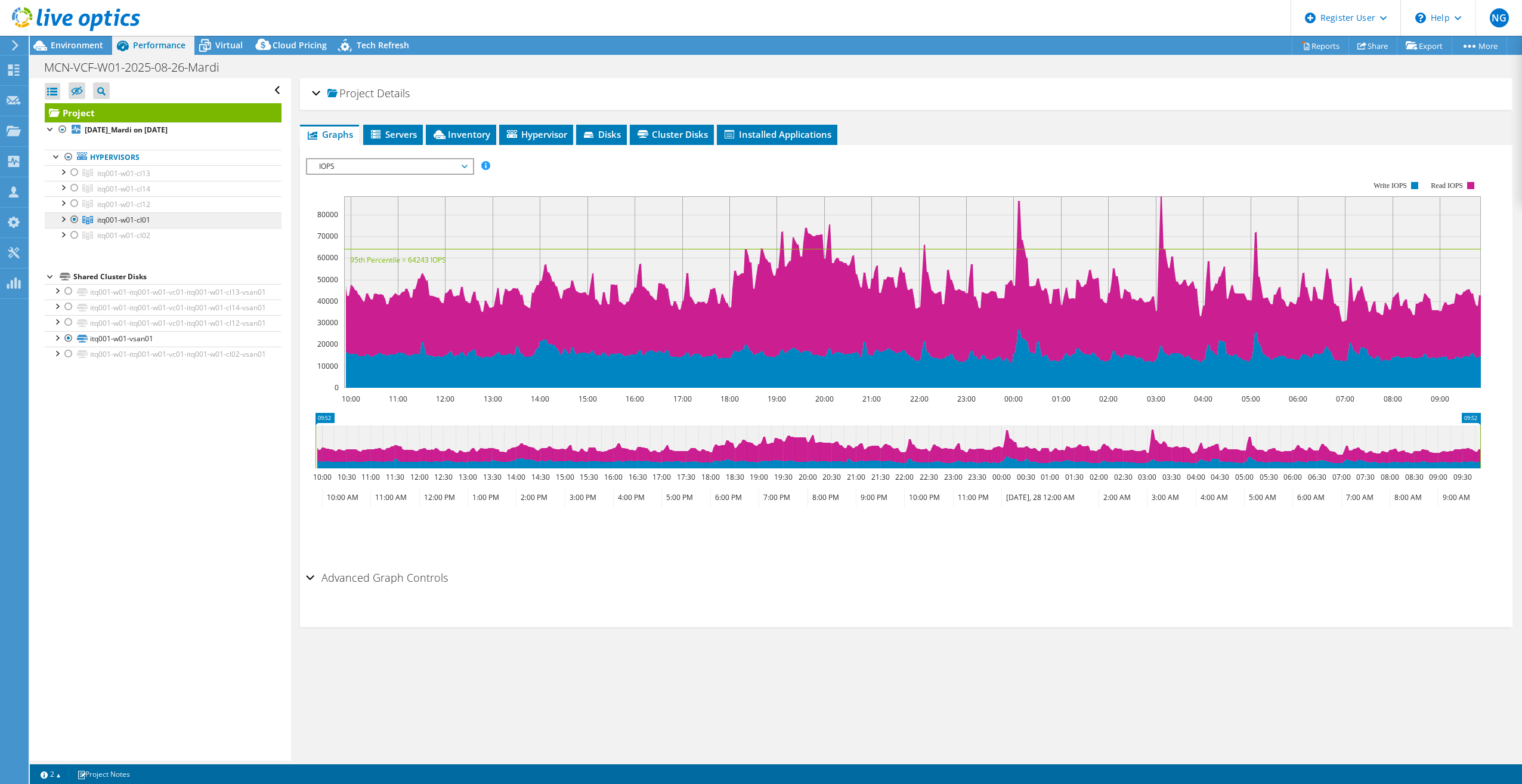
click at [147, 222] on span "itq001-w01-cl01" at bounding box center [123, 220] width 53 height 10
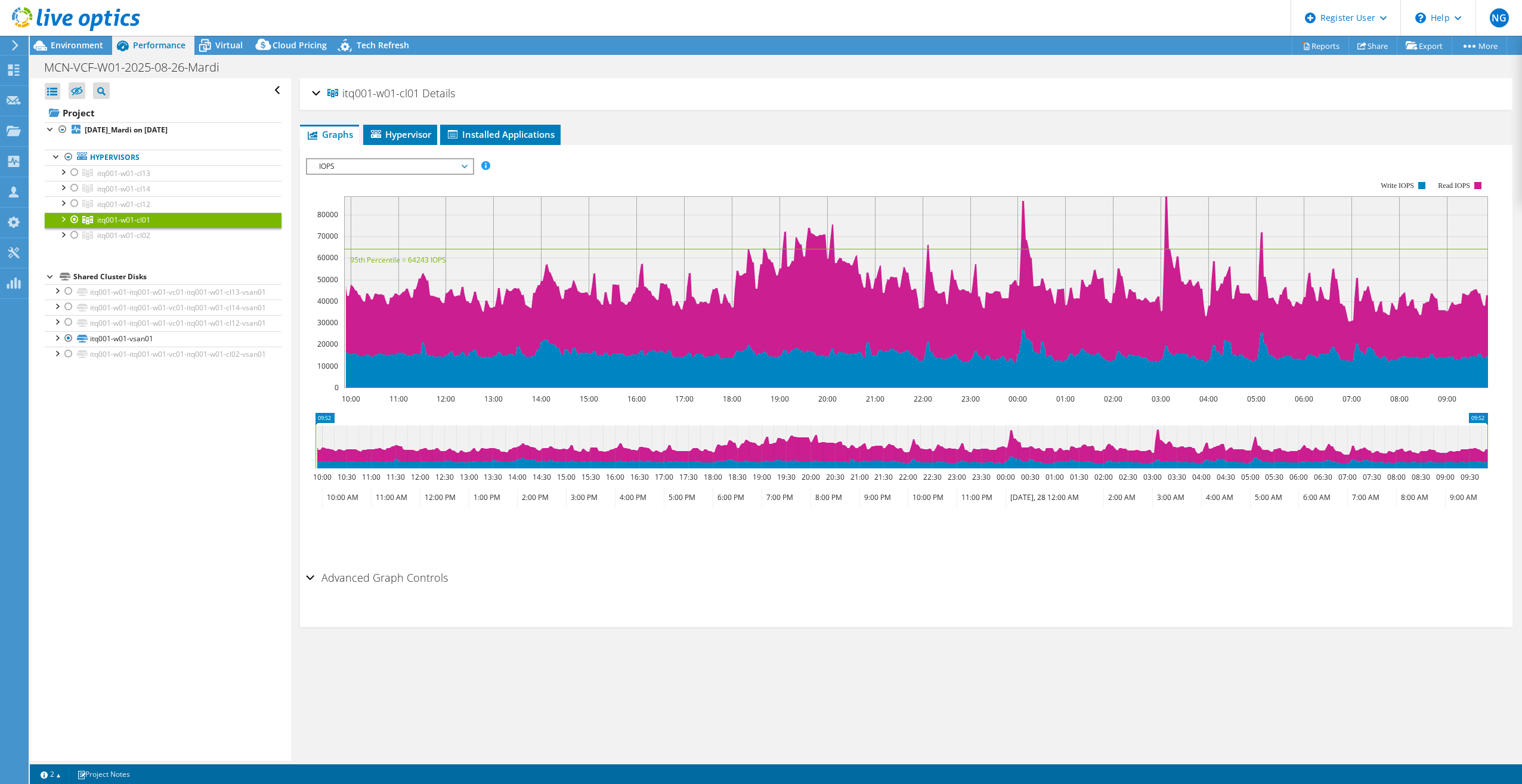
click at [14, 43] on use at bounding box center [16, 45] width 7 height 10
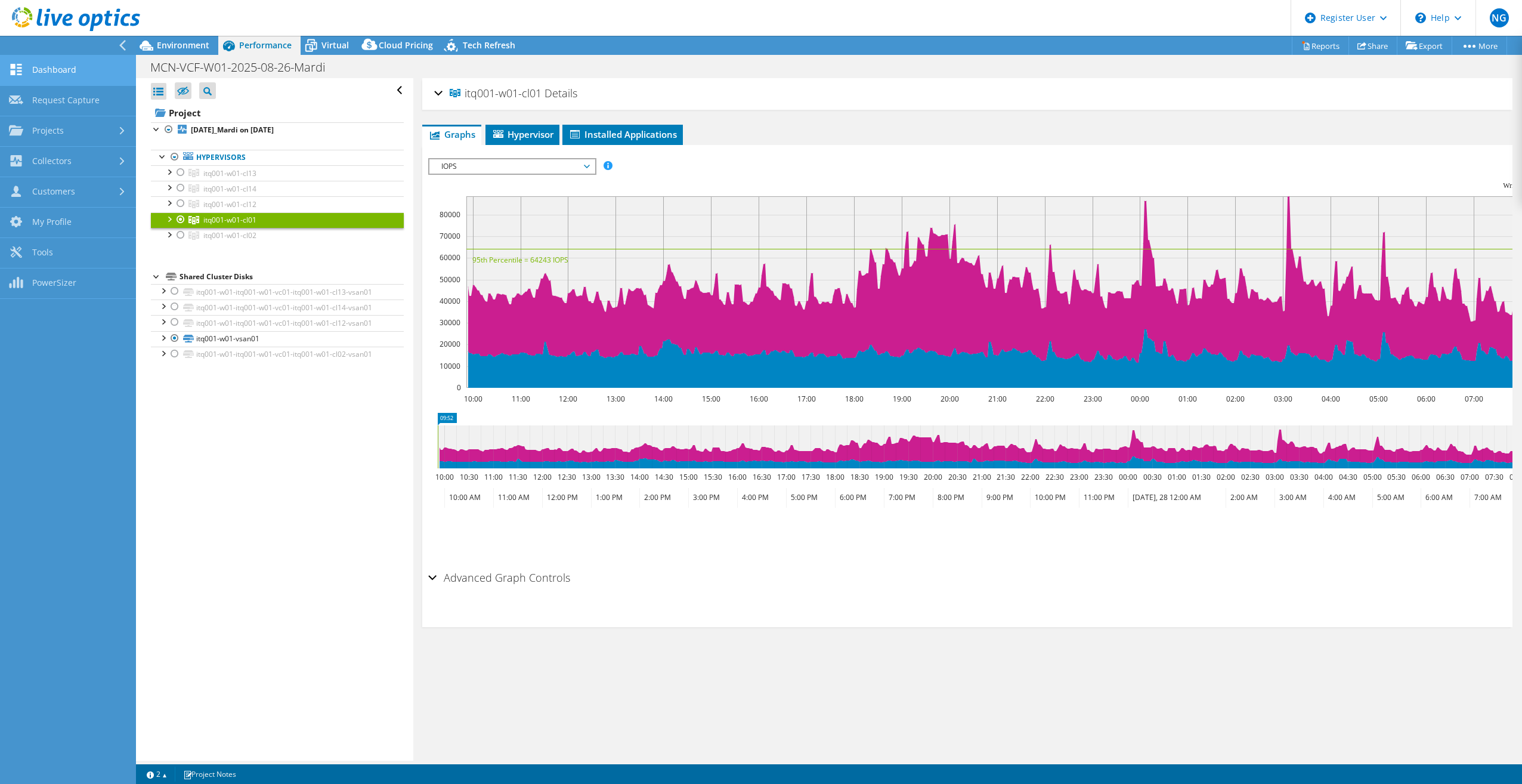
click at [67, 66] on link "Dashboard" at bounding box center [68, 70] width 136 height 30
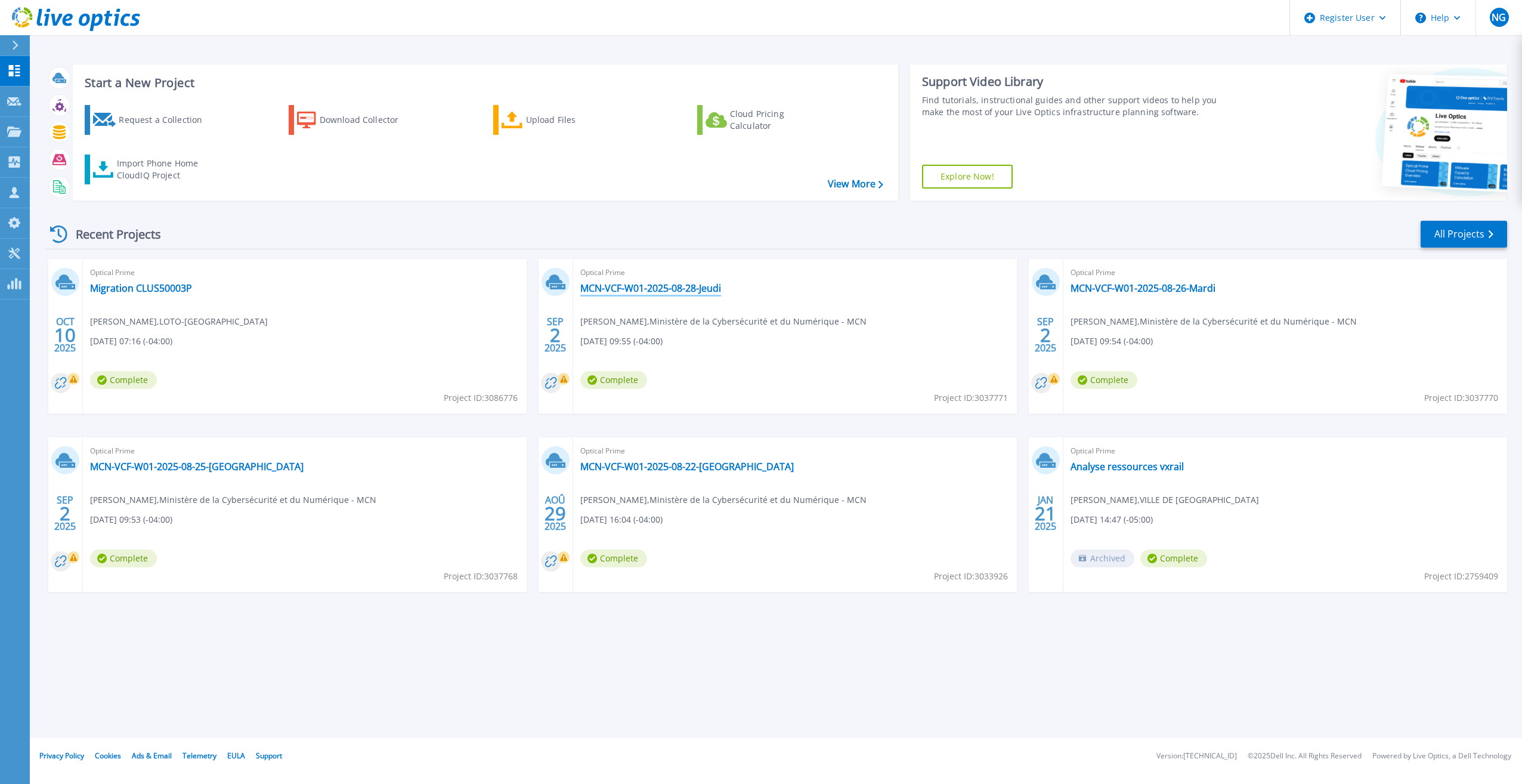
click at [702, 291] on link "MCN-VCF-W01-2025-08-28-Jeudi" at bounding box center [650, 288] width 141 height 12
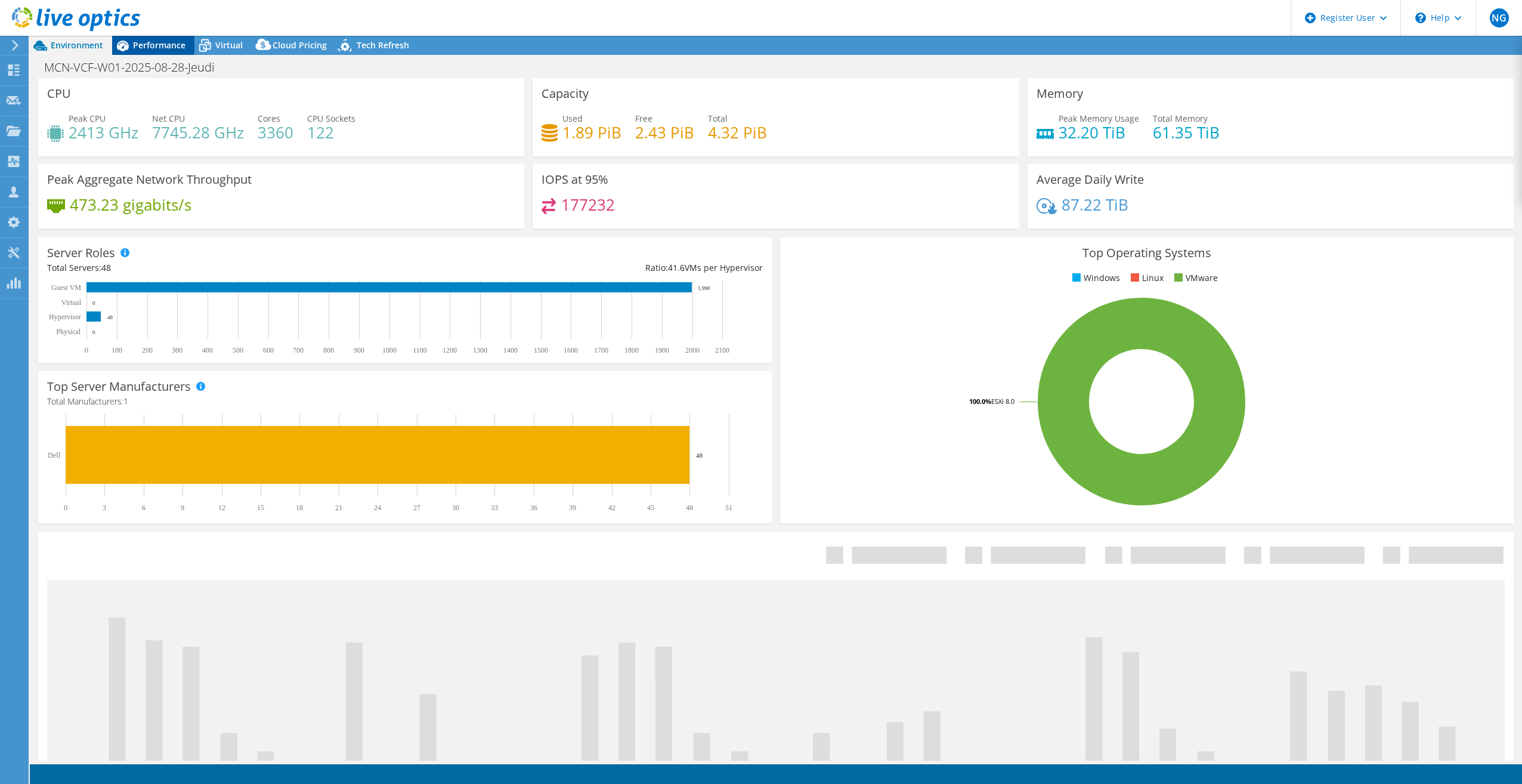
select select "USD"
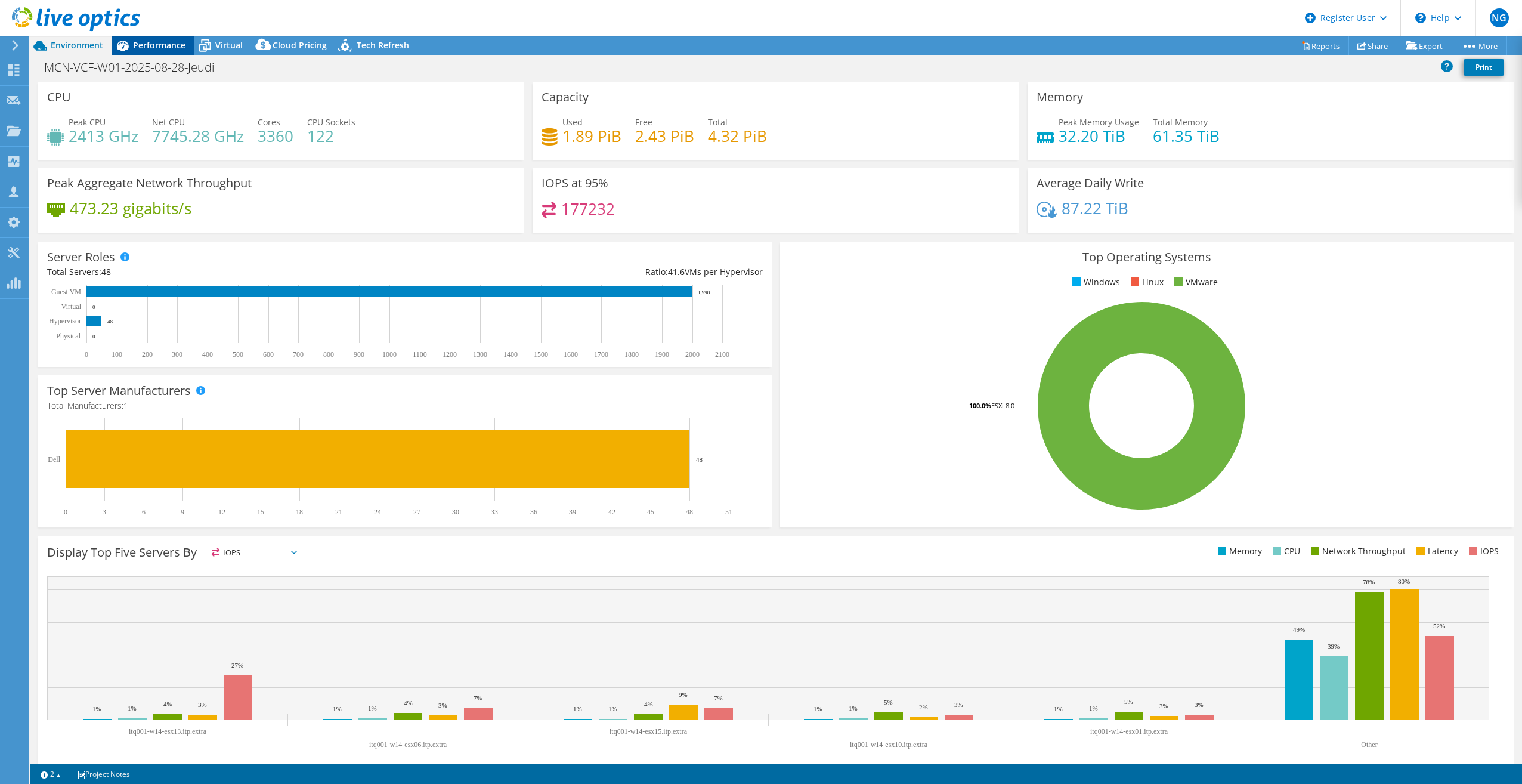
click at [155, 43] on span "Performance" at bounding box center [159, 44] width 52 height 11
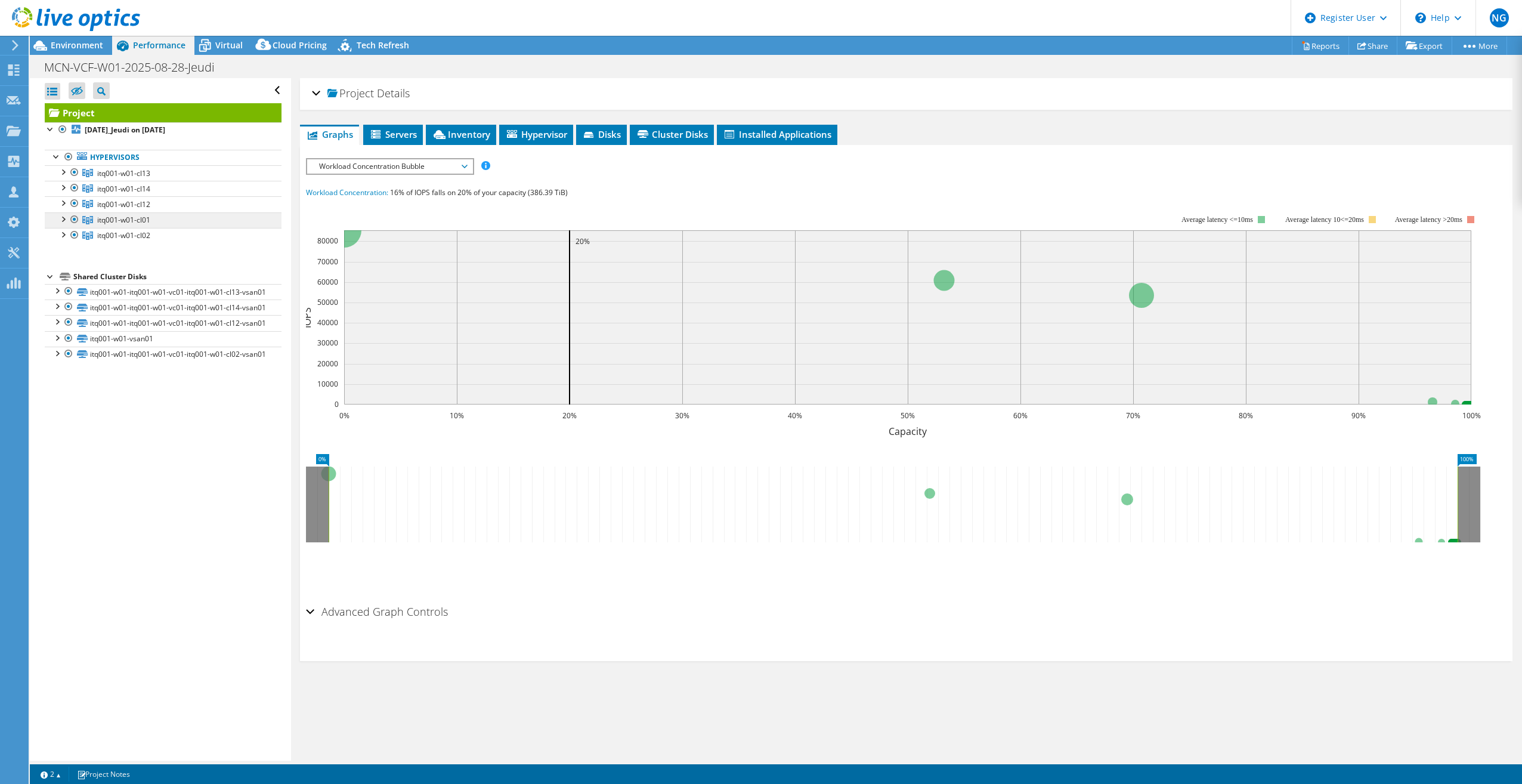
click at [147, 216] on span "itq001-w01-cl01" at bounding box center [123, 220] width 53 height 10
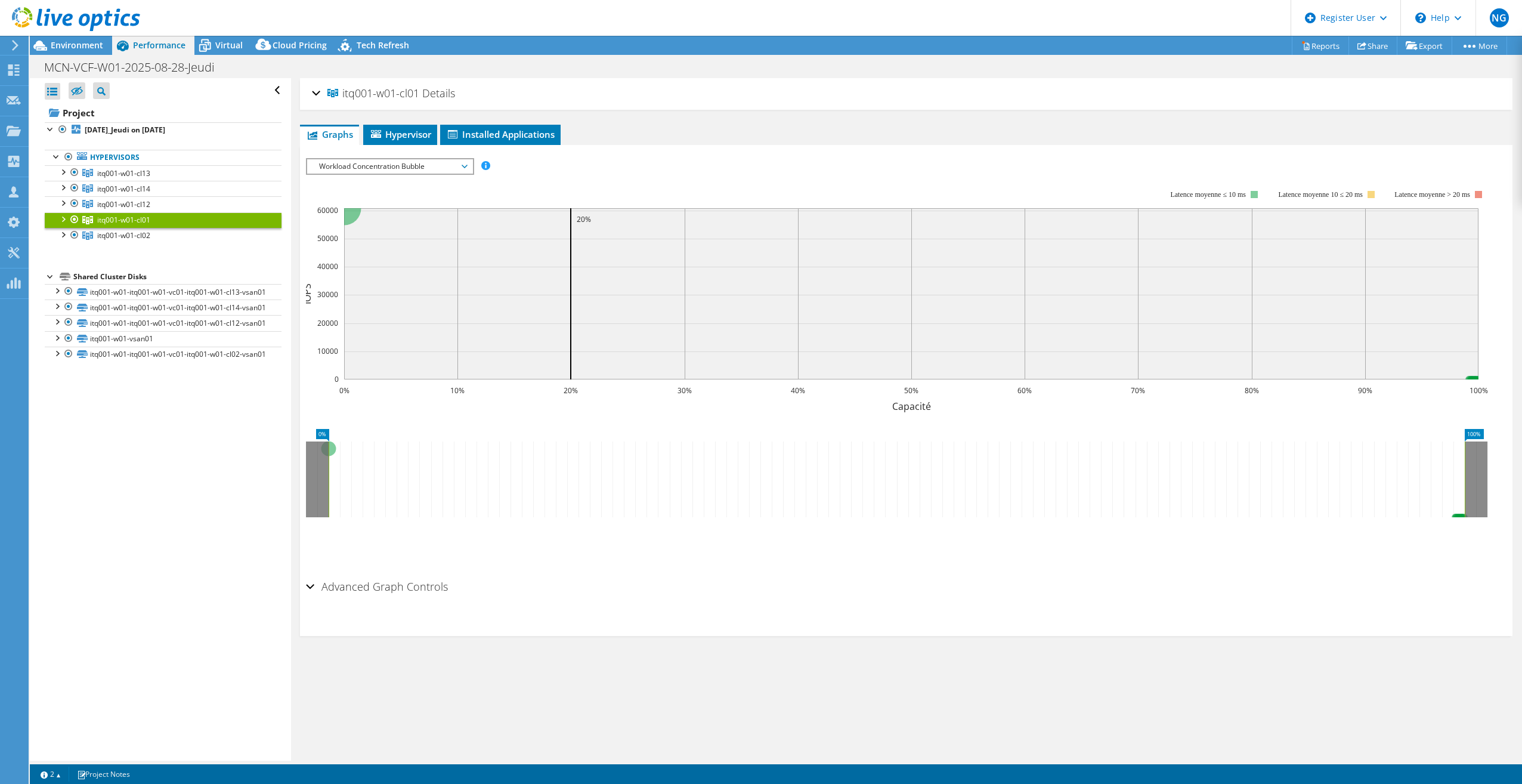
click at [390, 162] on span "Workload Concentration Bubble" at bounding box center [390, 166] width 154 height 14
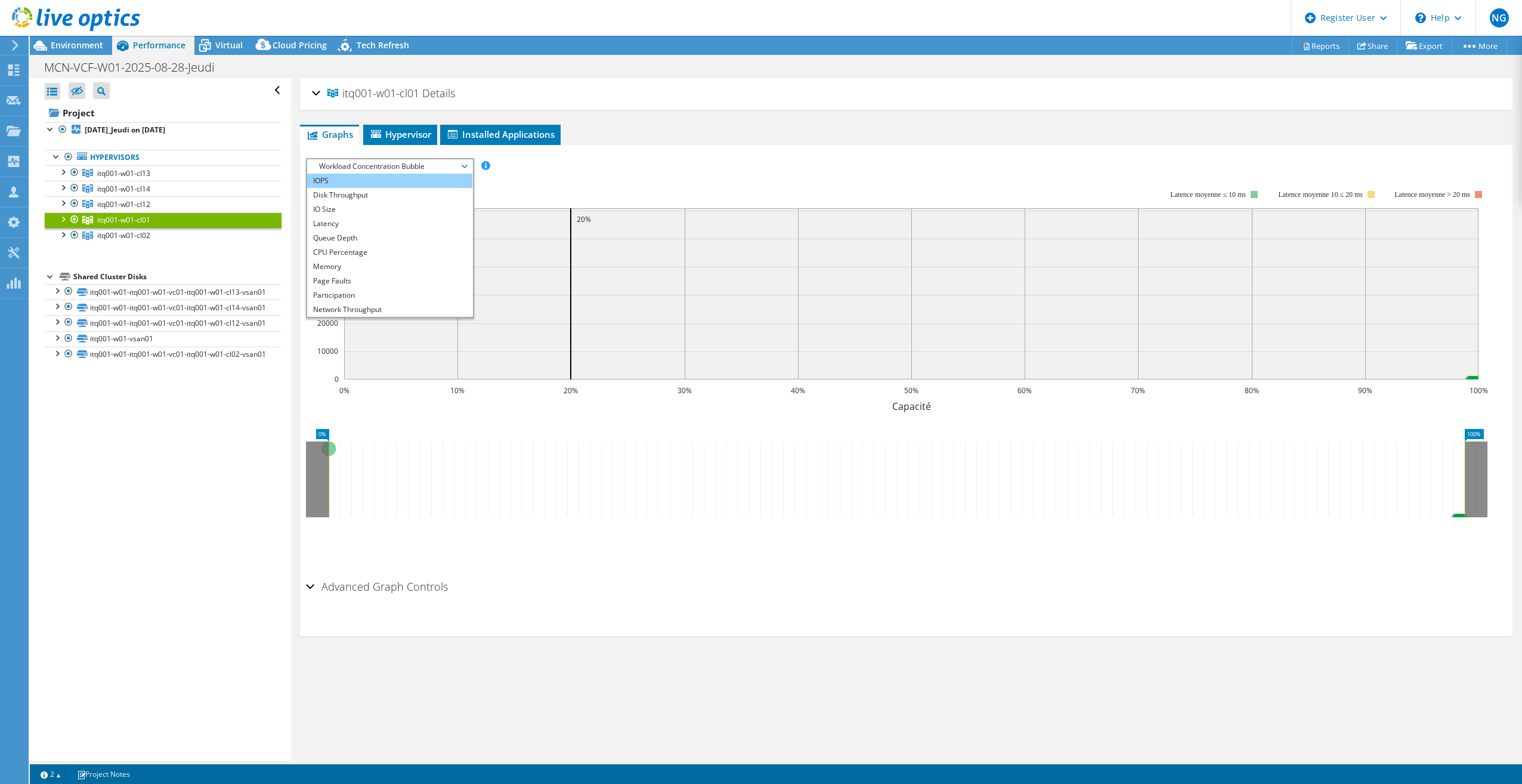
click at [355, 178] on li "IOPS" at bounding box center [390, 181] width 165 height 14
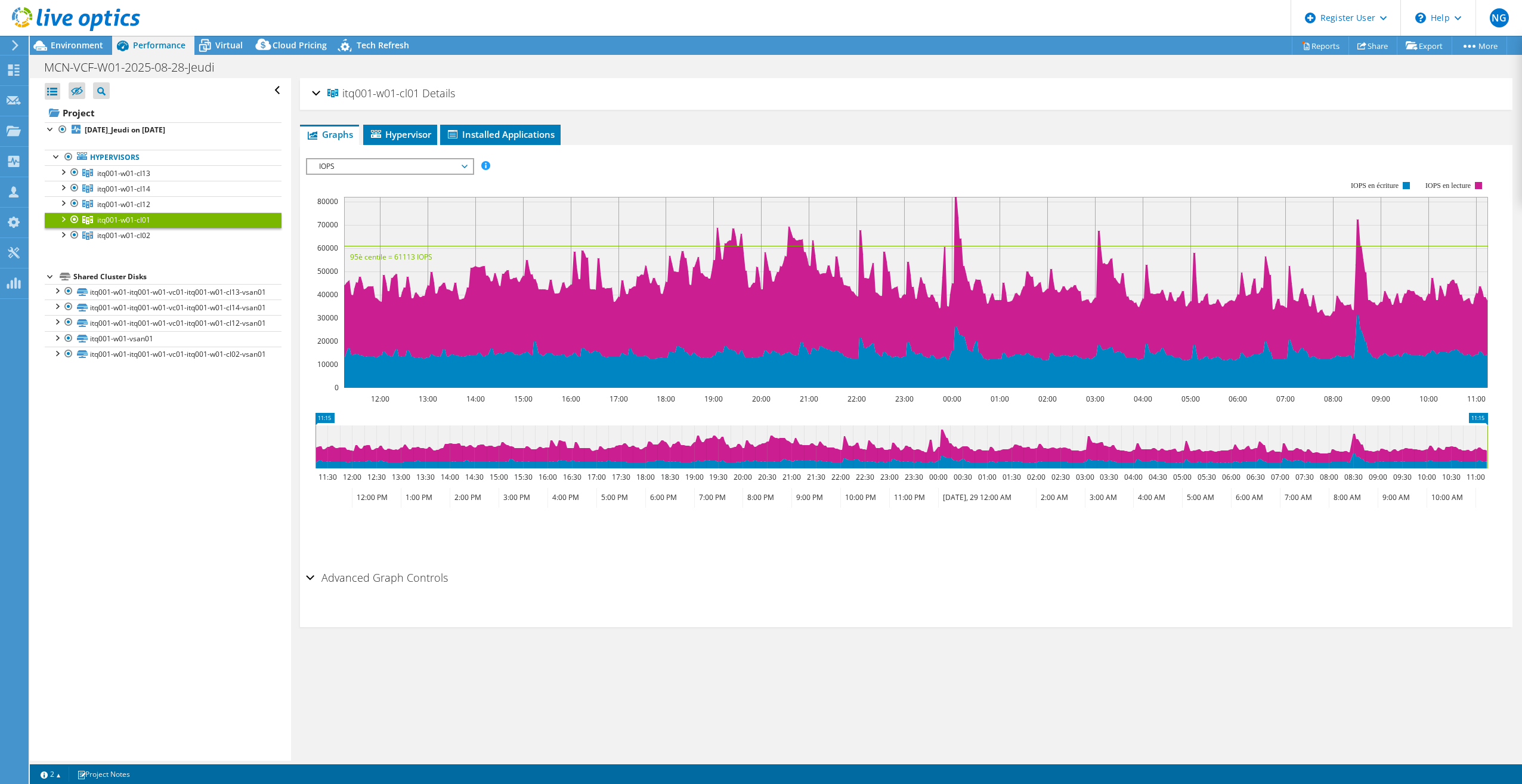
click at [351, 706] on div "itq001-w01-cl01 Details Hypervisors 13 Local Disks 13 Shared Cluster Disks 1 Us…" at bounding box center [906, 419] width 1230 height 682
click at [205, 578] on div "Open All Close All Hide Excluded Nodes Project Tree Filter" at bounding box center [160, 419] width 260 height 682
click at [93, 43] on span "Environment" at bounding box center [76, 44] width 52 height 11
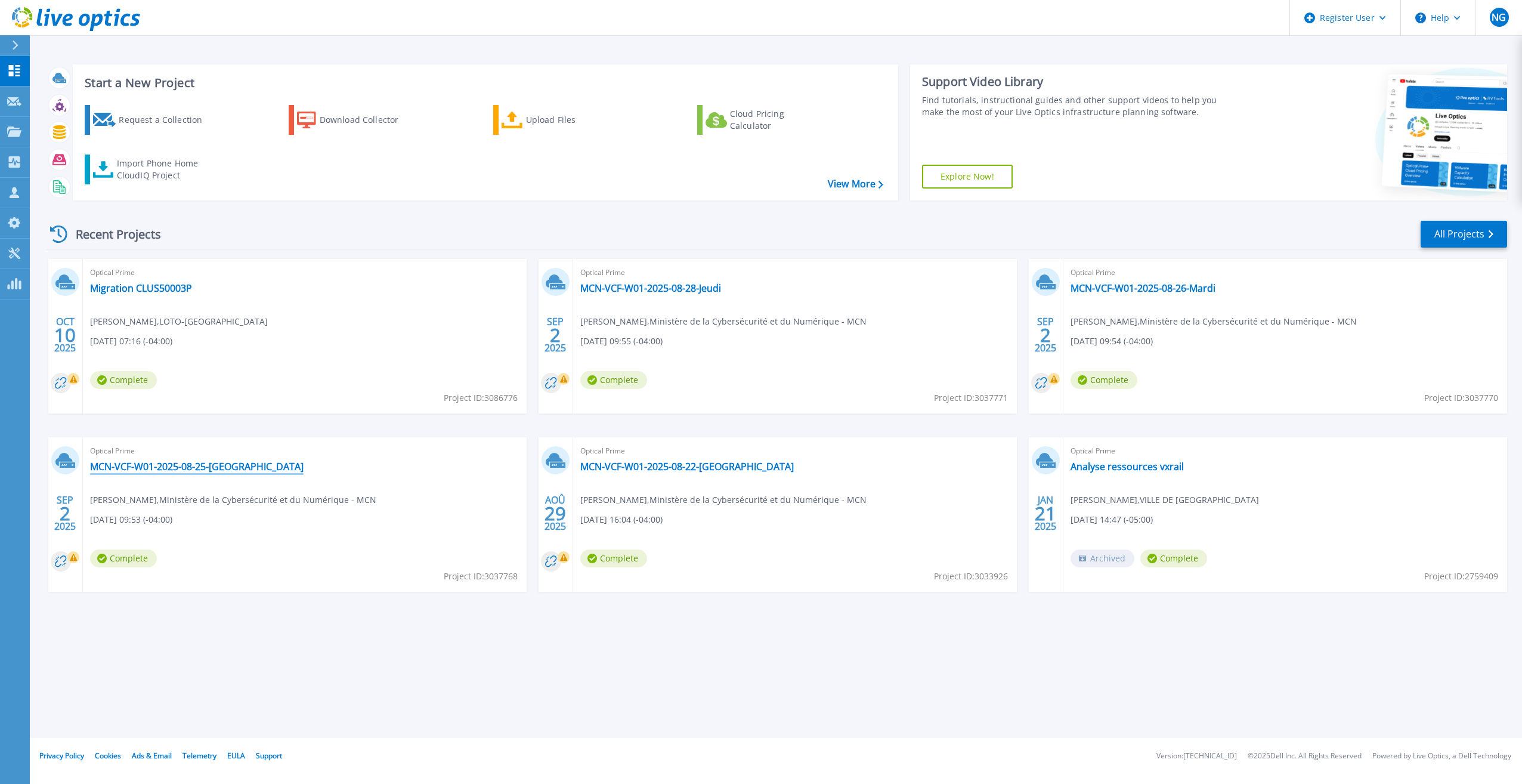
click at [216, 468] on link "MCN-VCF-W01-2025-08-25-[GEOGRAPHIC_DATA]" at bounding box center [197, 466] width 214 height 12
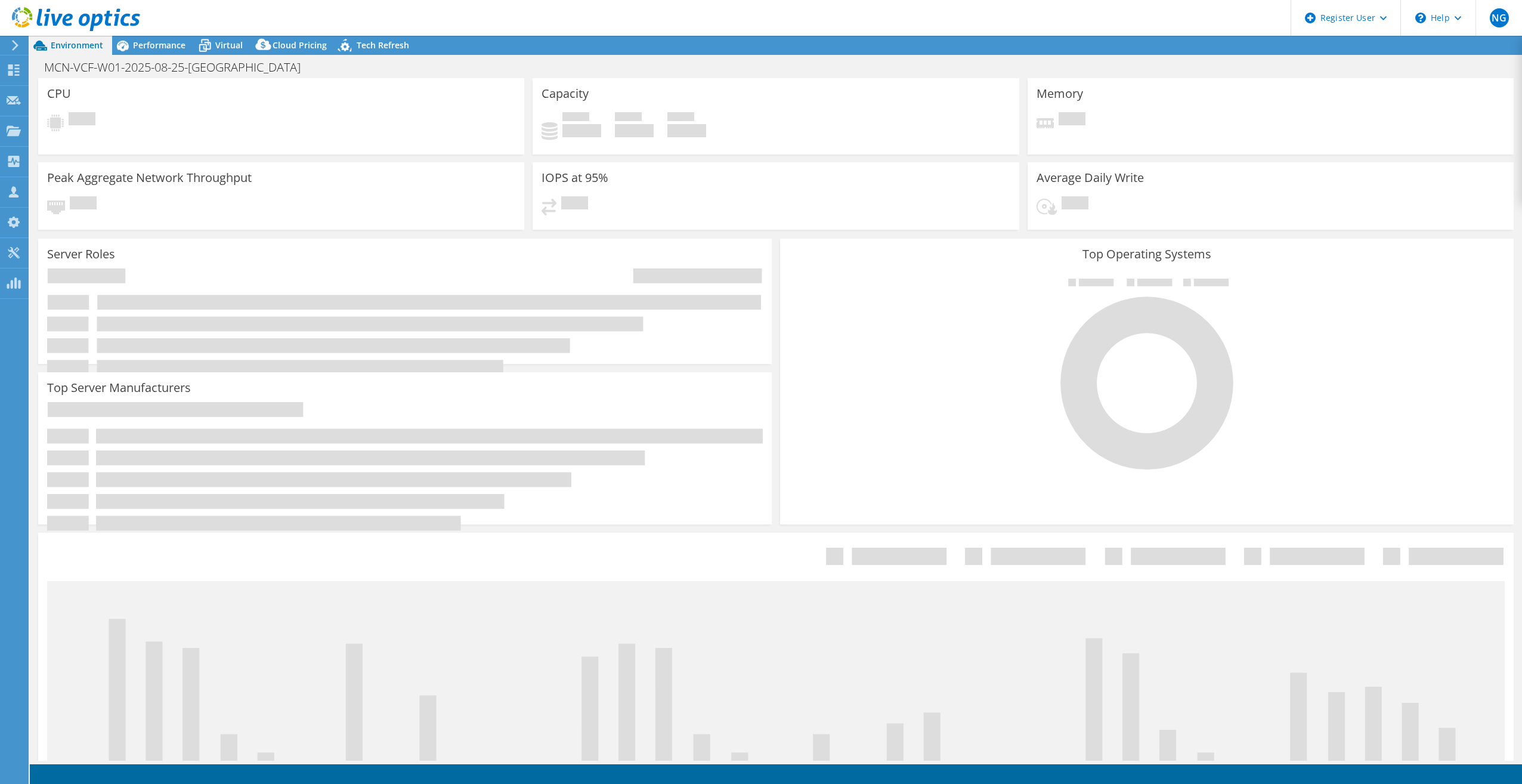
select select "[GEOGRAPHIC_DATA]"
select select "USD"
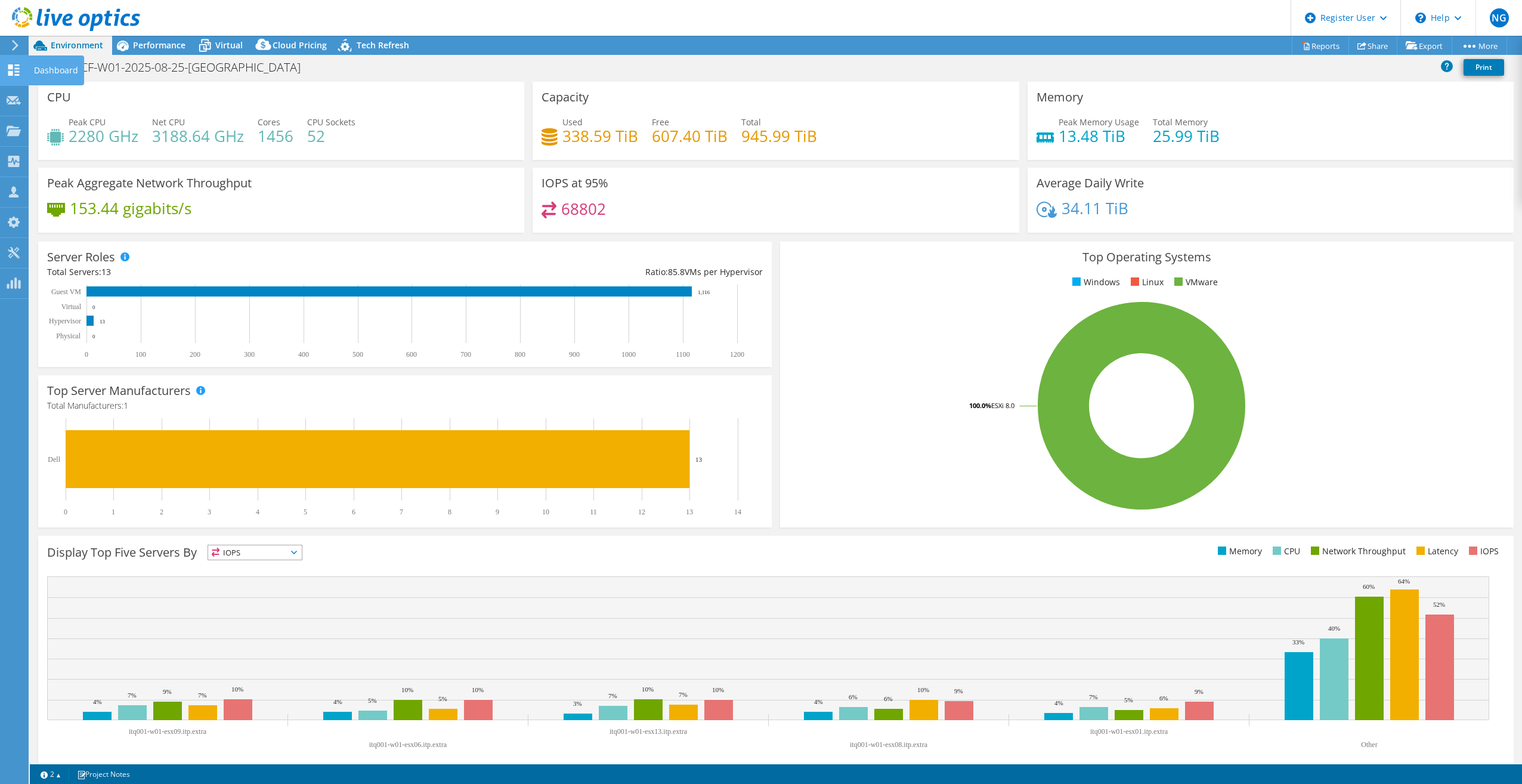
click at [16, 64] on use at bounding box center [14, 69] width 11 height 11
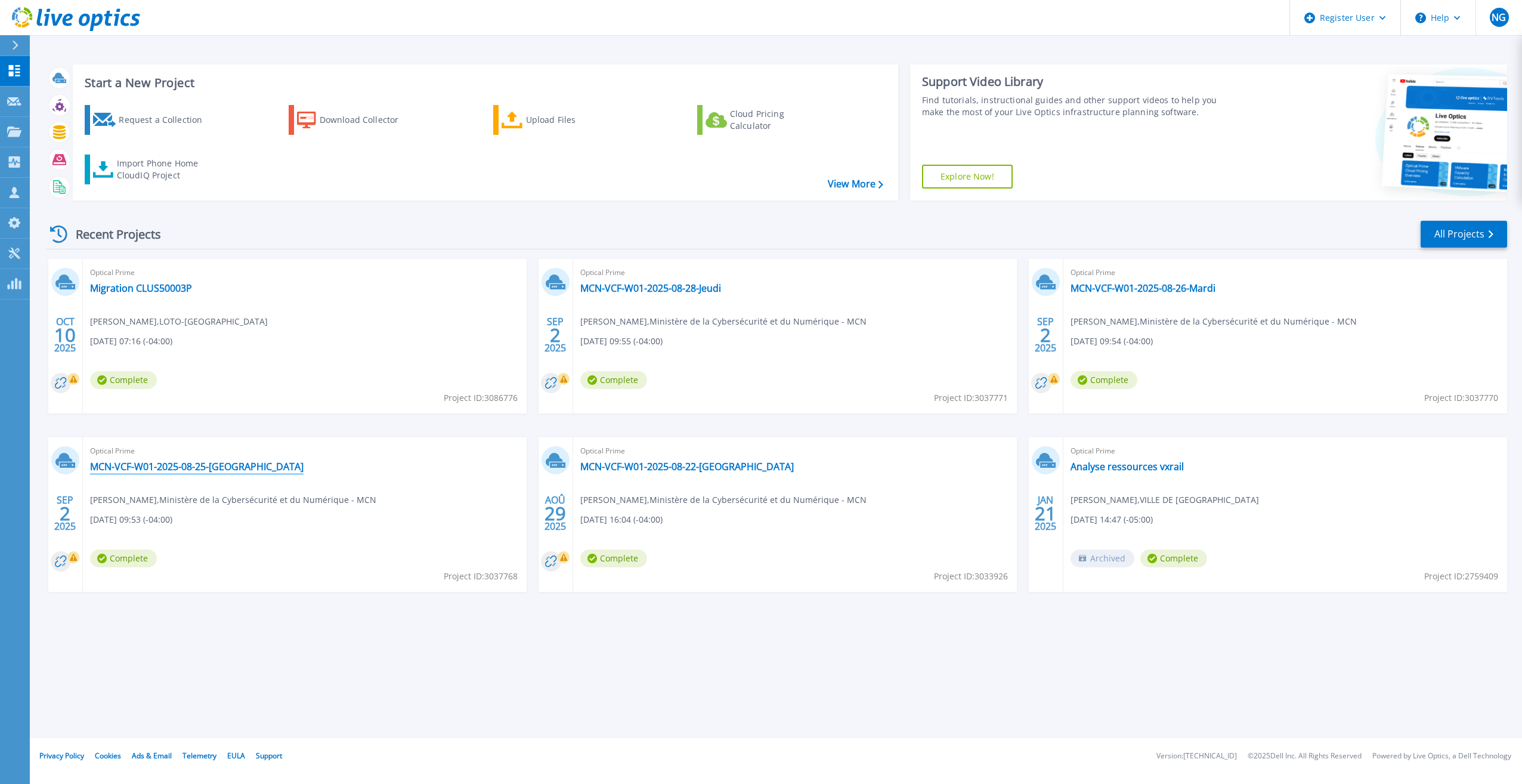
click at [181, 468] on link "MCN-VCF-W01-2025-08-25-[GEOGRAPHIC_DATA]" at bounding box center [197, 466] width 214 height 12
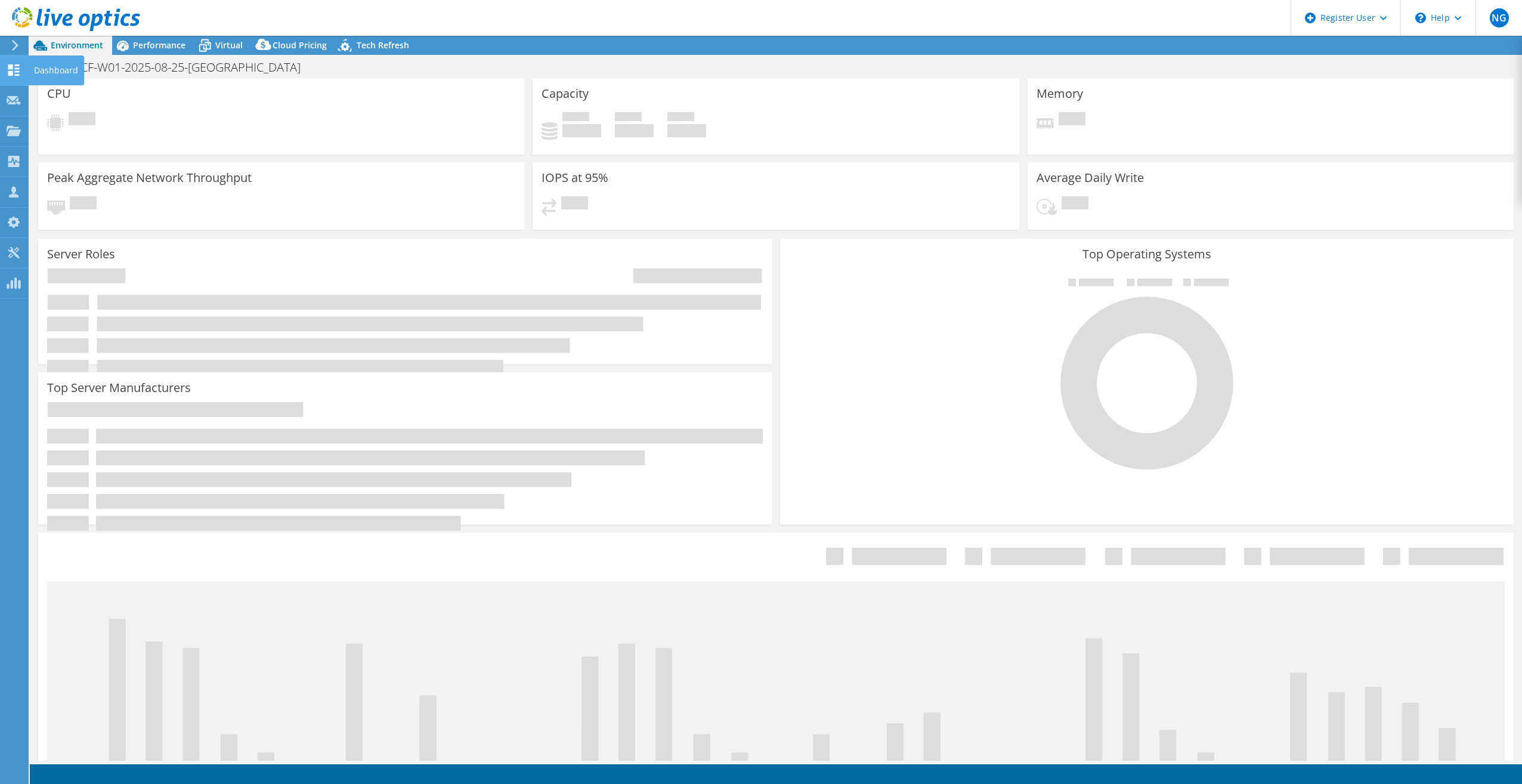
select select "[GEOGRAPHIC_DATA]"
select select "USD"
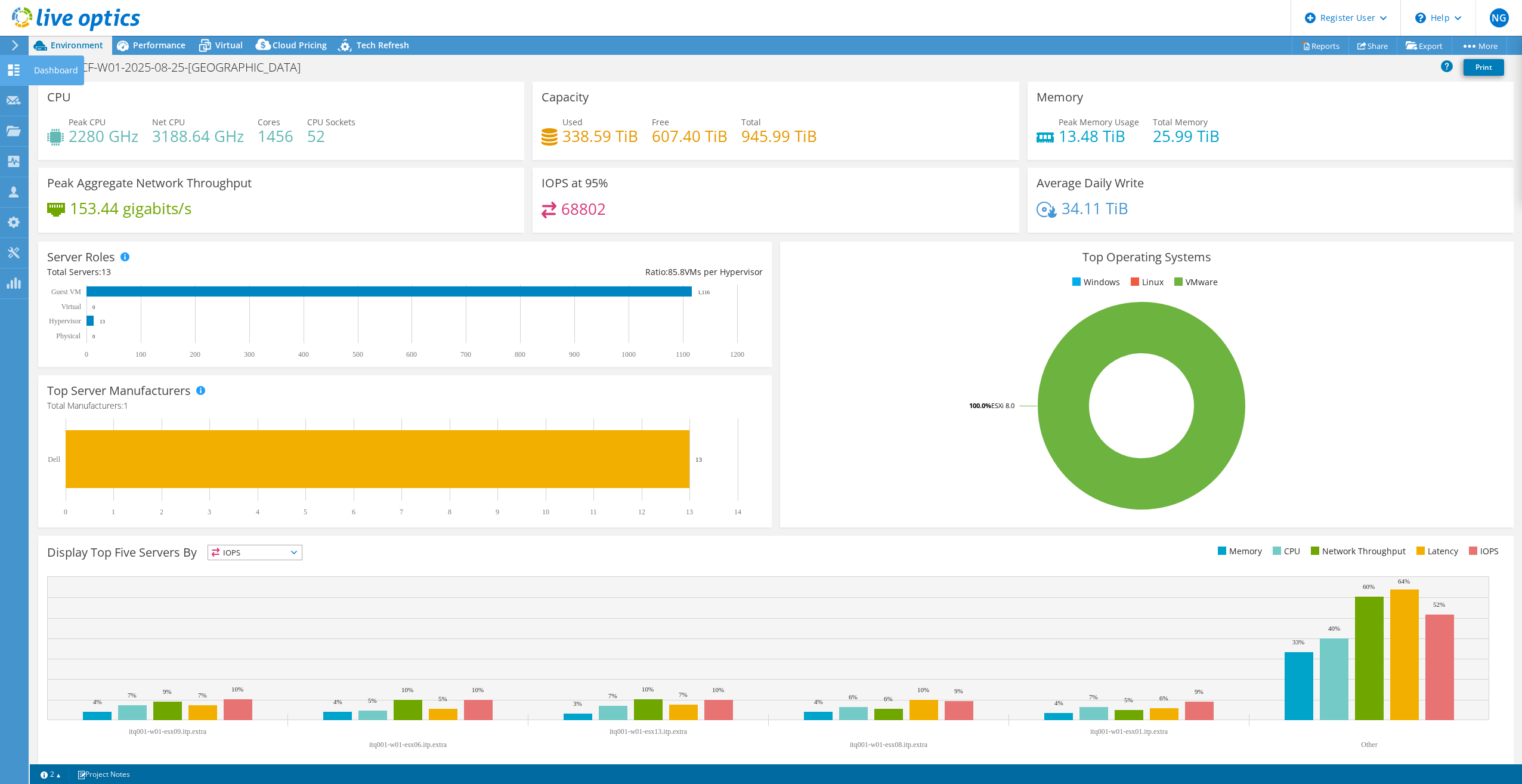
click at [12, 73] on use at bounding box center [14, 69] width 11 height 11
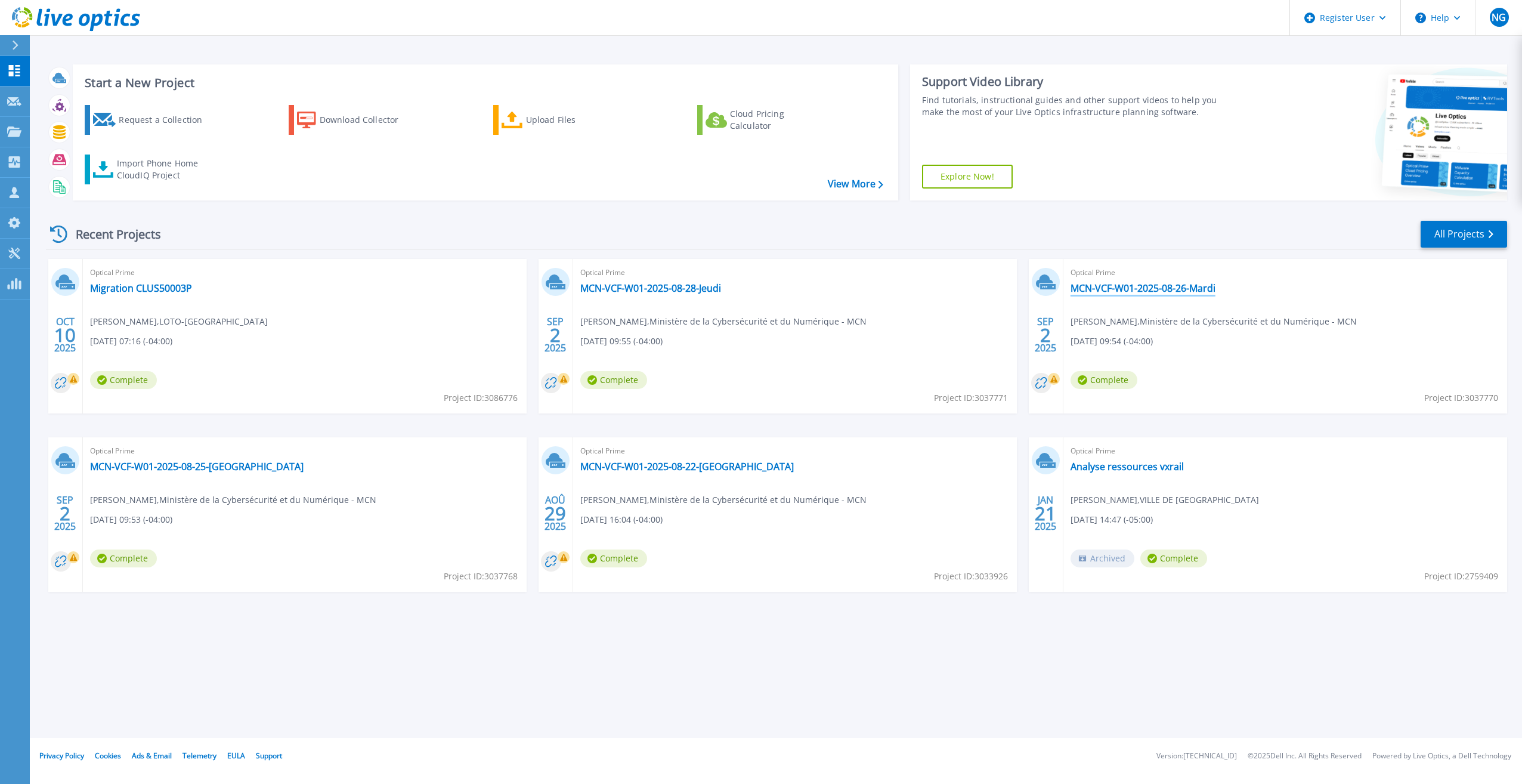
click at [1209, 288] on link "MCN-VCF-W01-2025-08-26-Mardi" at bounding box center [1143, 288] width 145 height 12
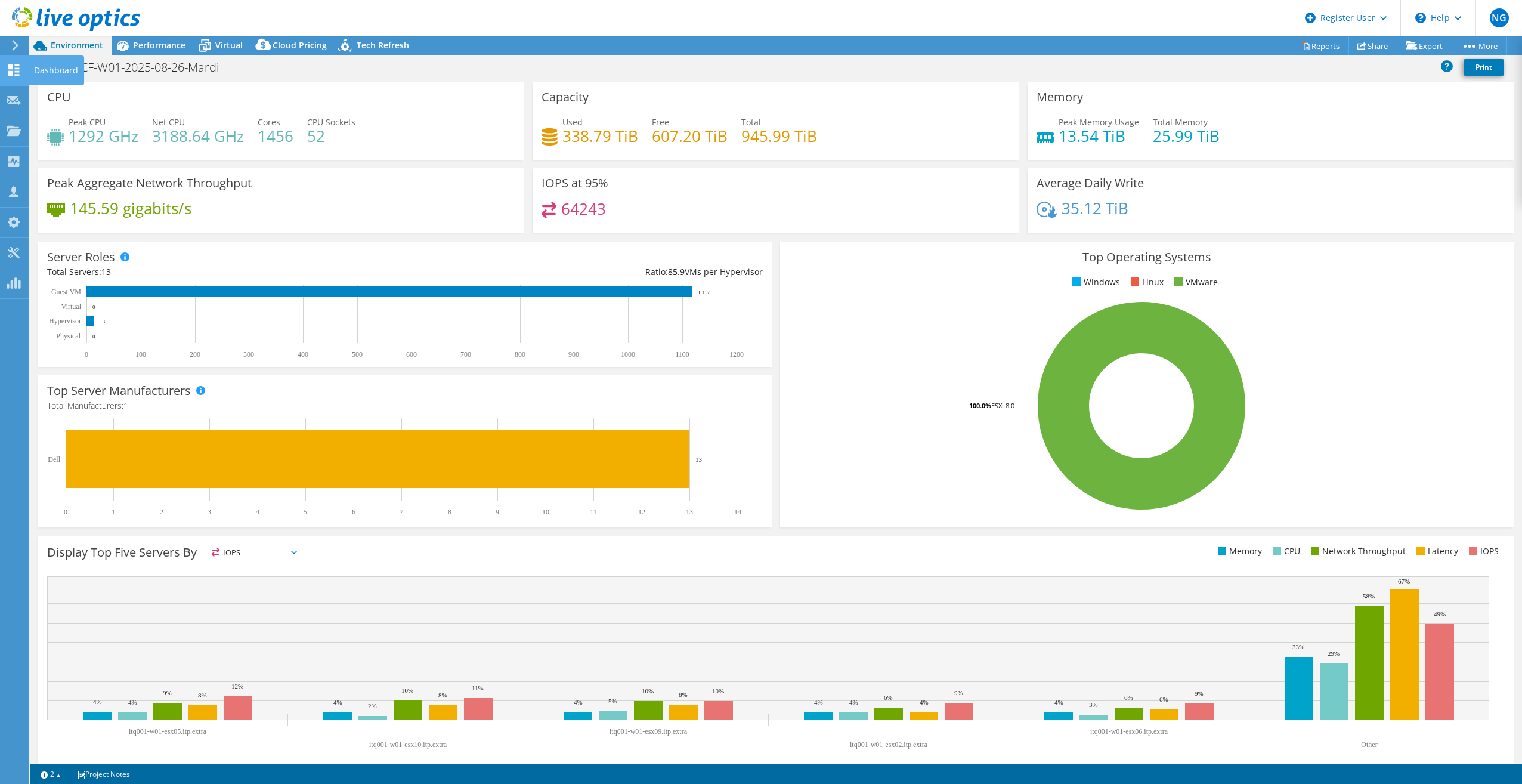
click at [13, 71] on icon at bounding box center [14, 69] width 14 height 11
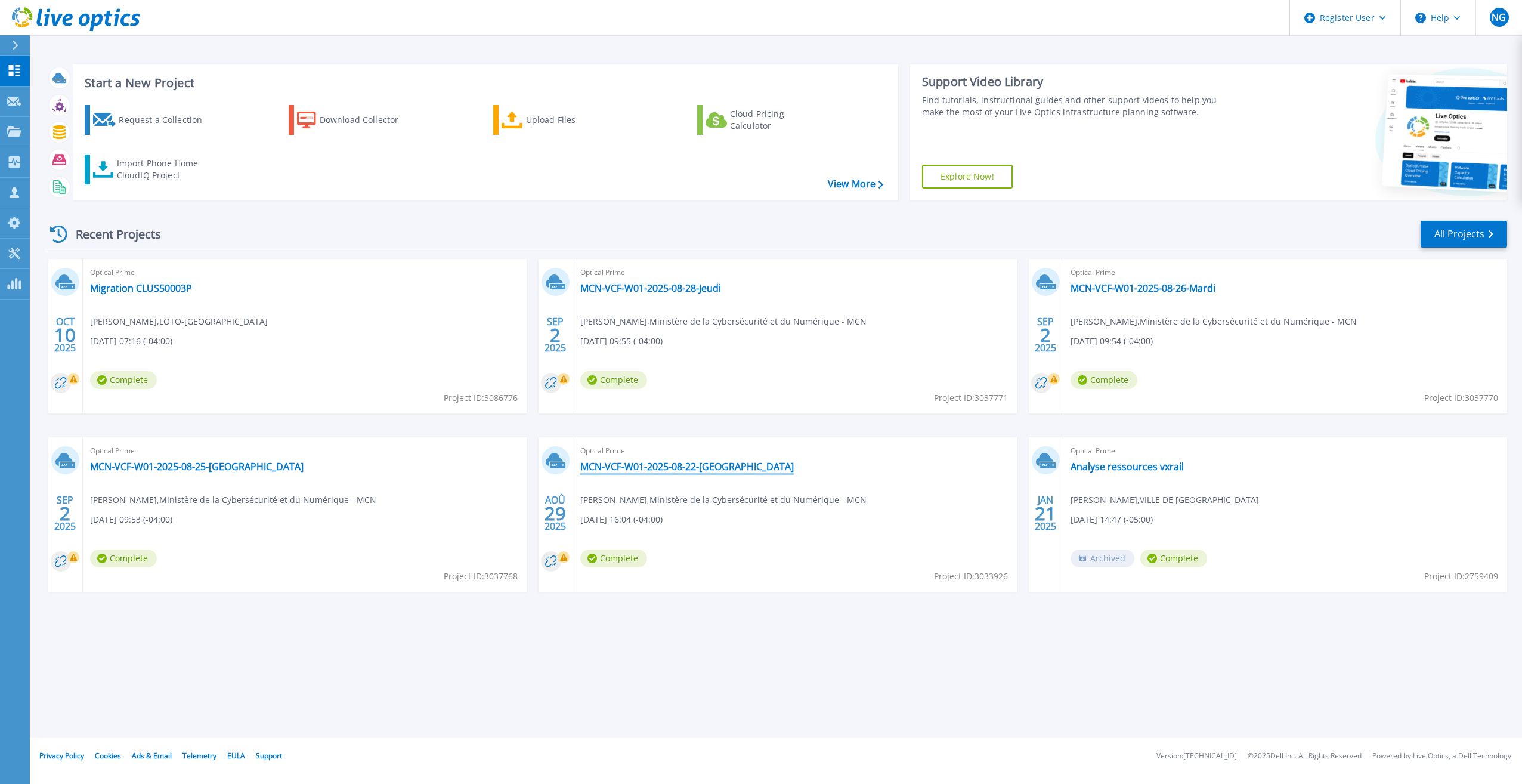
click at [719, 471] on link "MCN-VCF-W01-2025-08-22-Vendredi" at bounding box center [687, 466] width 214 height 12
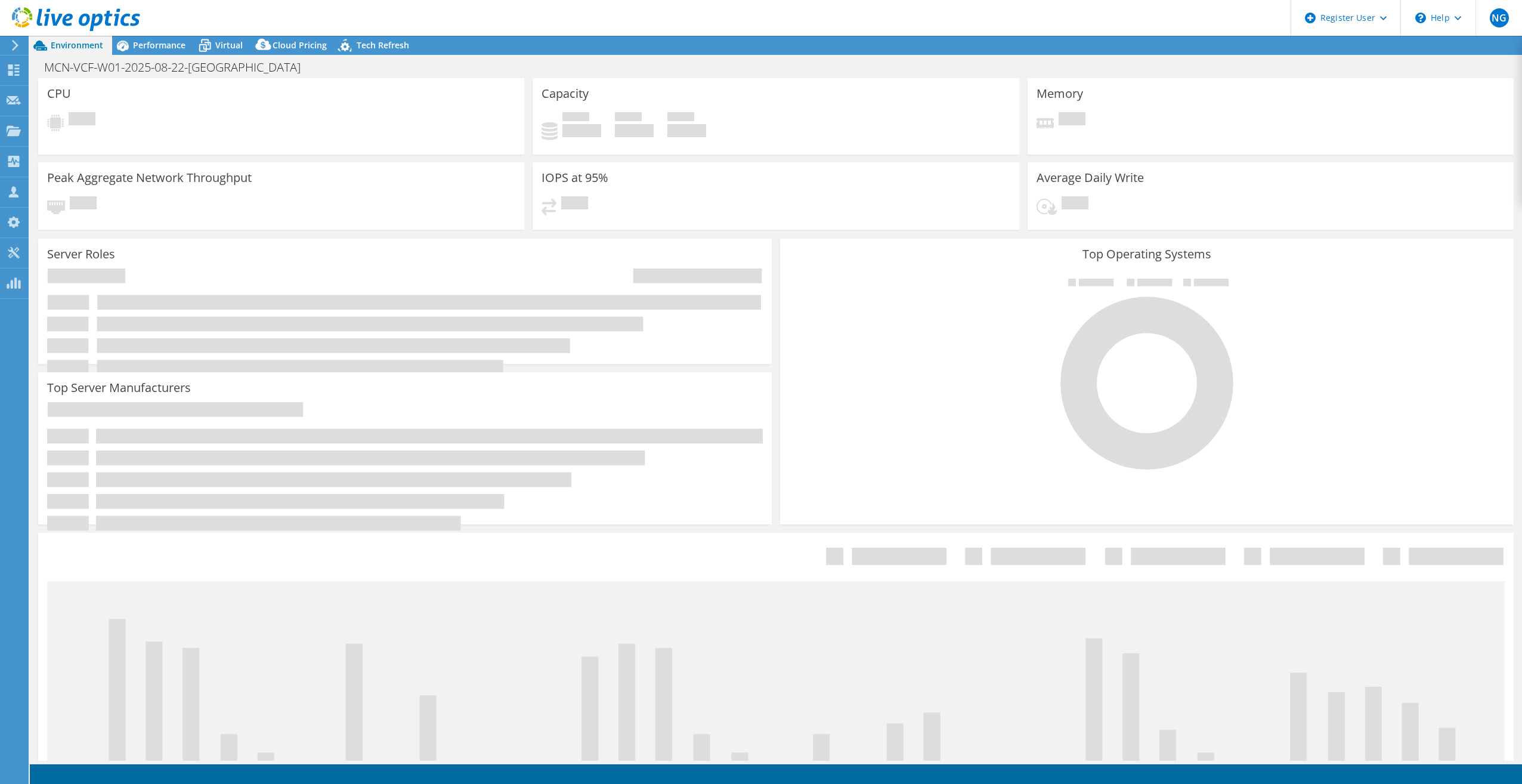
select select "USD"
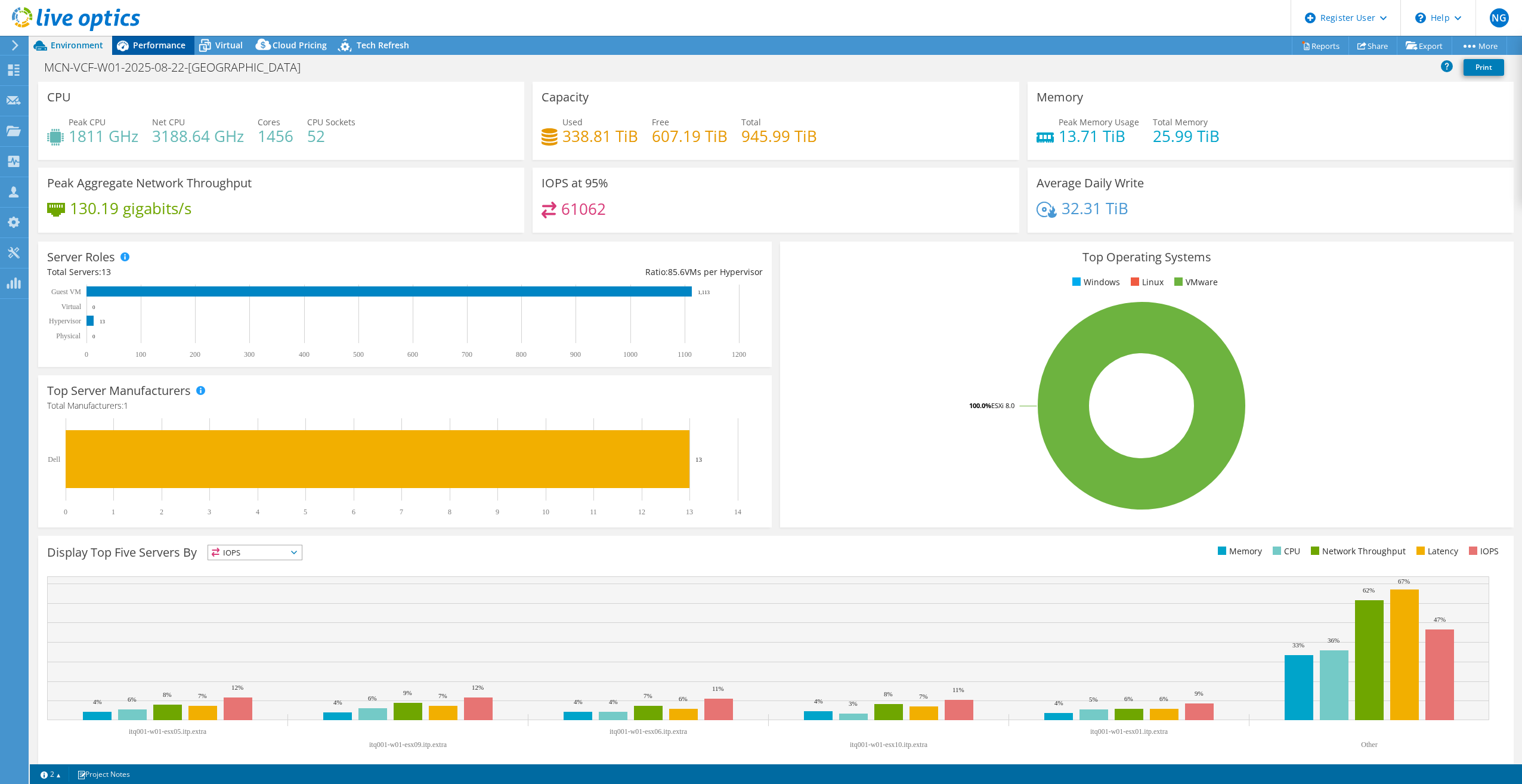
click at [156, 44] on span "Performance" at bounding box center [159, 44] width 52 height 11
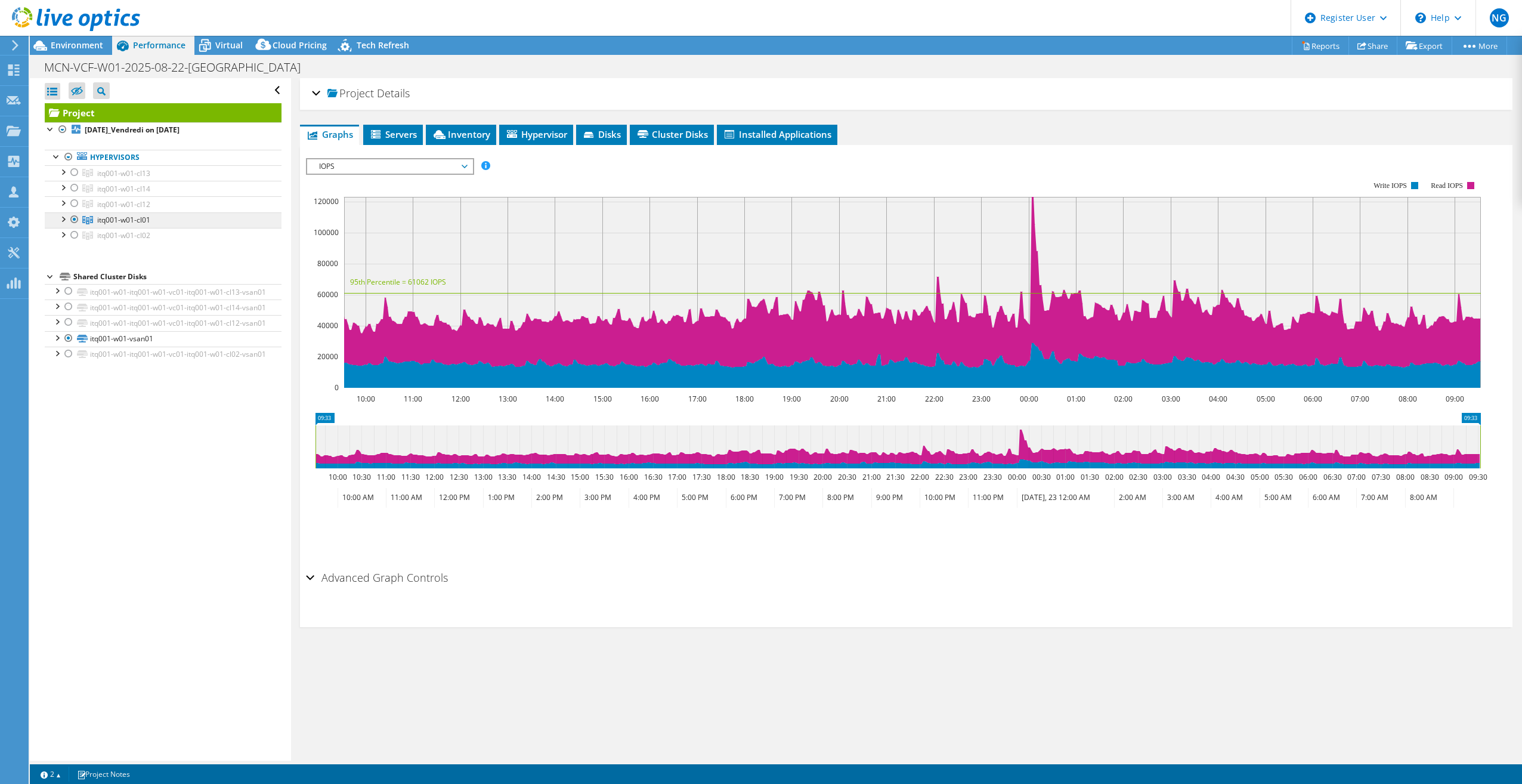
click at [121, 216] on span "itq001-w01-cl01" at bounding box center [123, 220] width 53 height 10
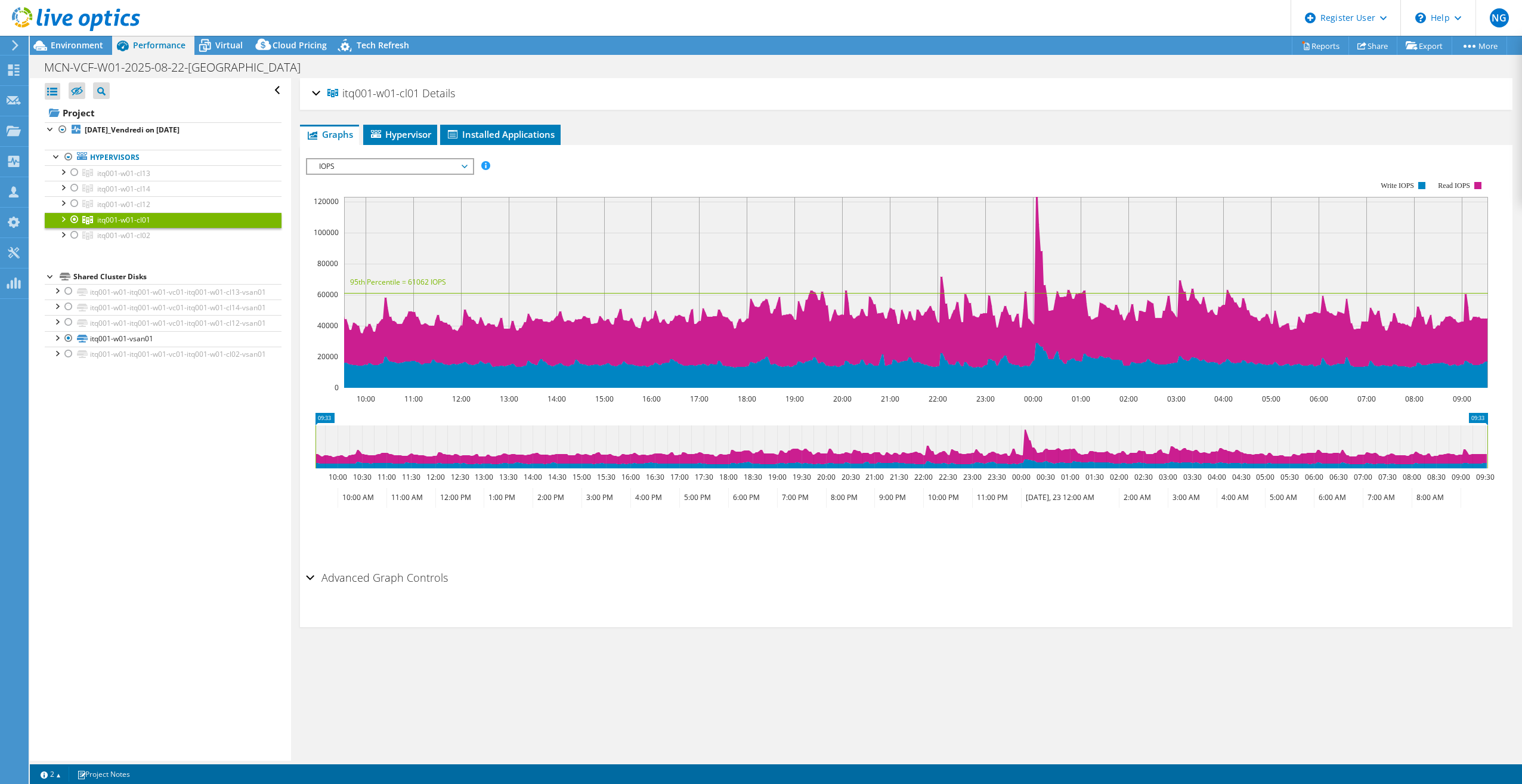
click at [361, 163] on span "IOPS" at bounding box center [390, 166] width 154 height 14
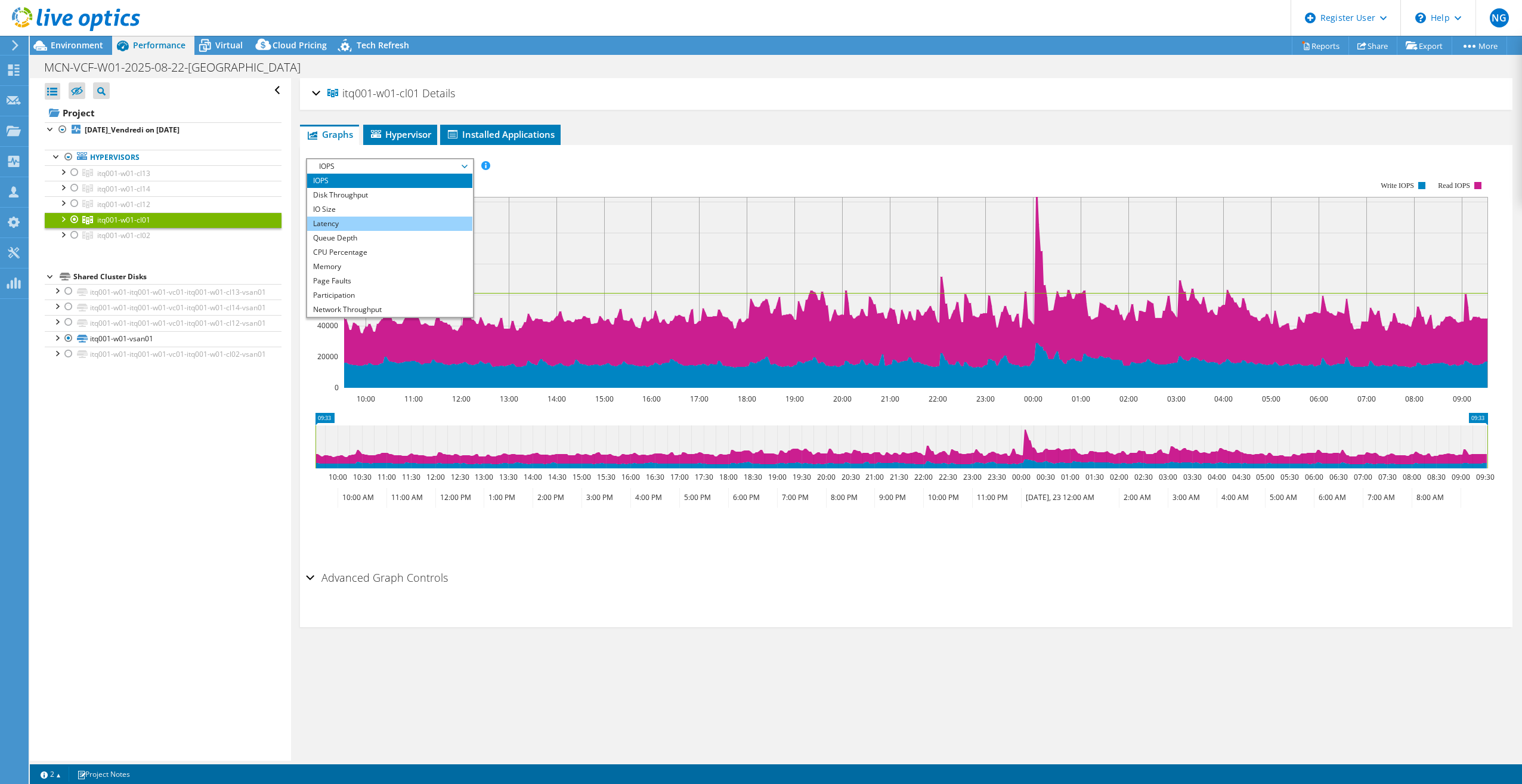
click at [348, 219] on li "Latency" at bounding box center [390, 223] width 165 height 14
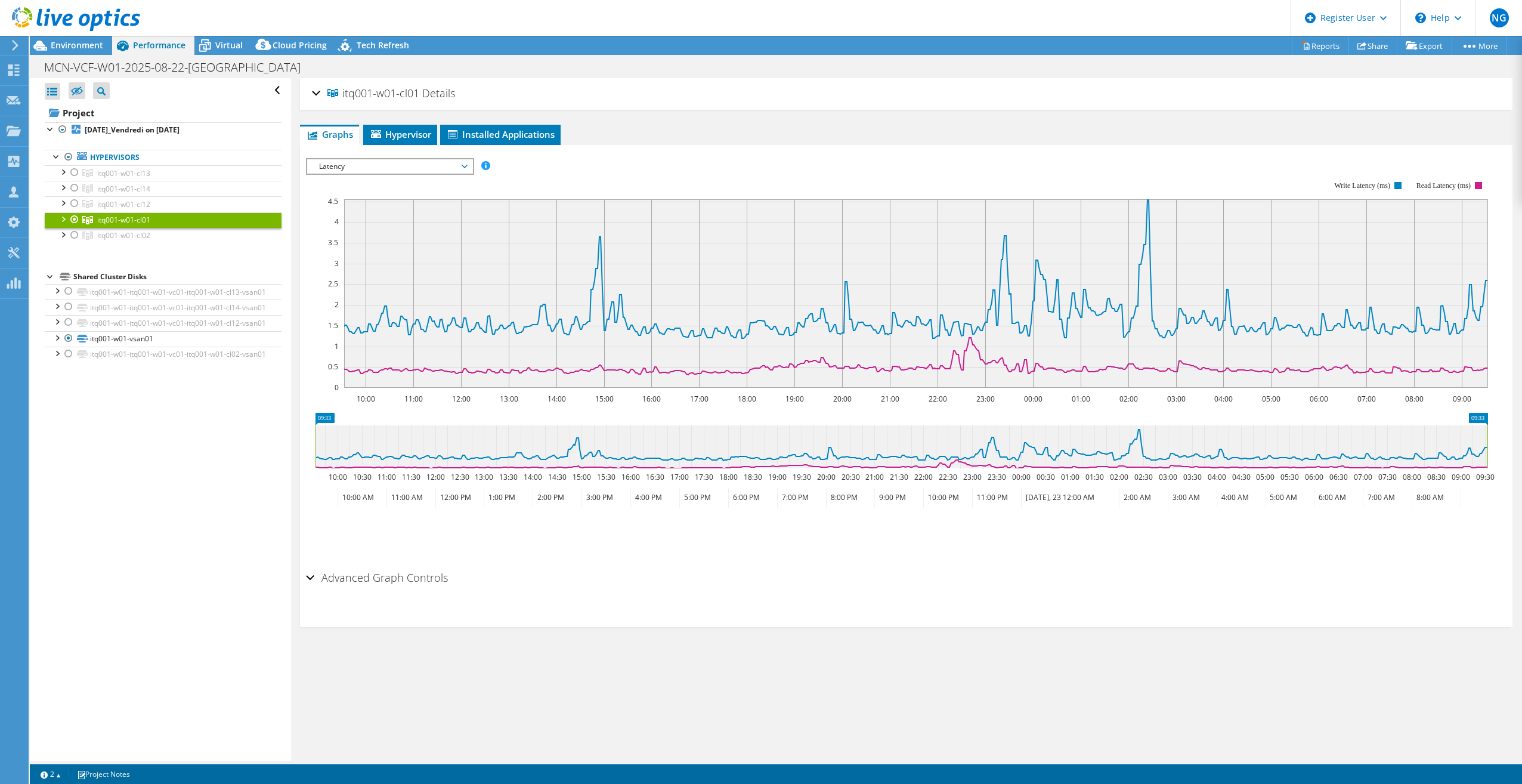
click at [16, 45] on use at bounding box center [16, 45] width 7 height 10
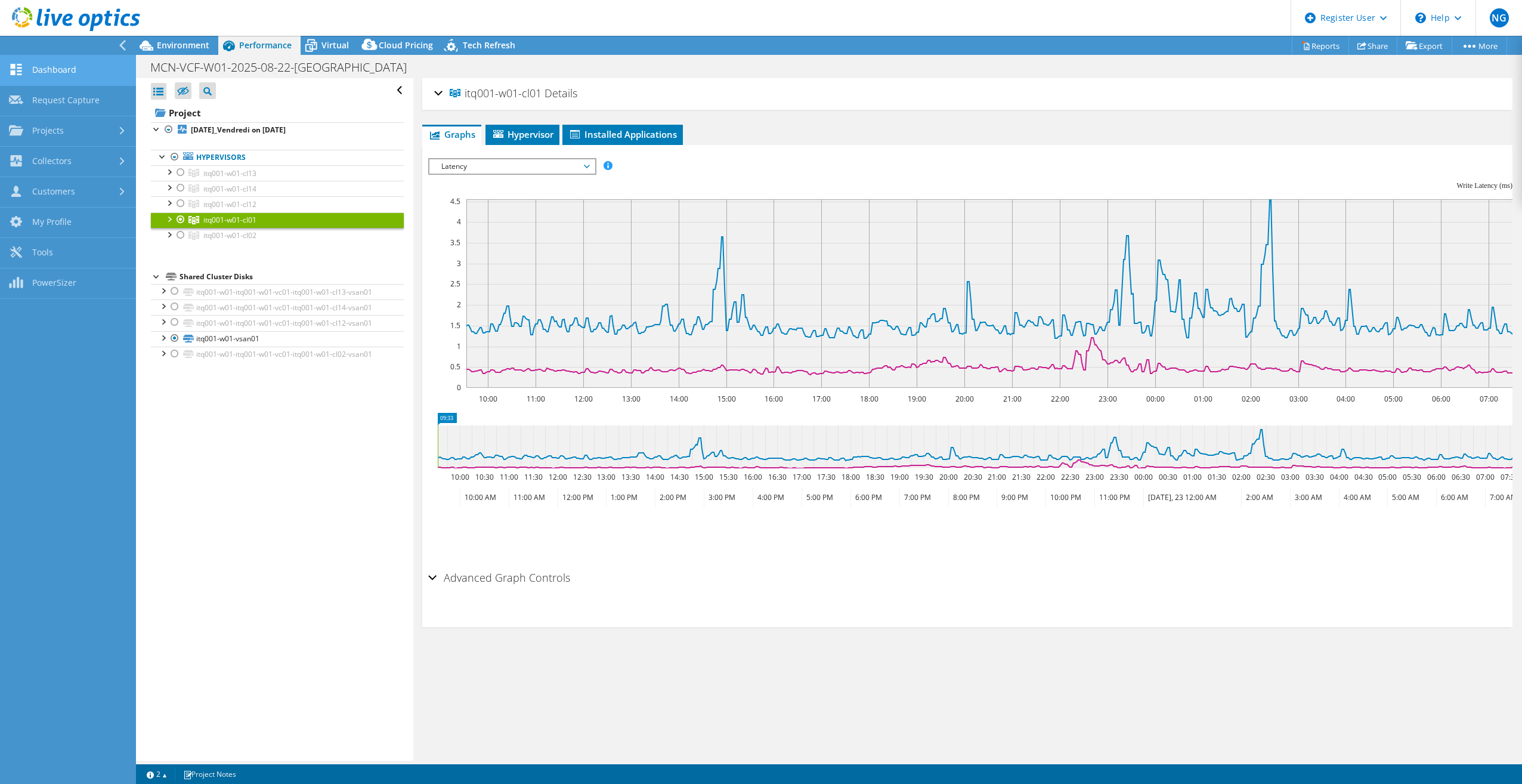
click at [48, 66] on link "Dashboard" at bounding box center [68, 70] width 136 height 30
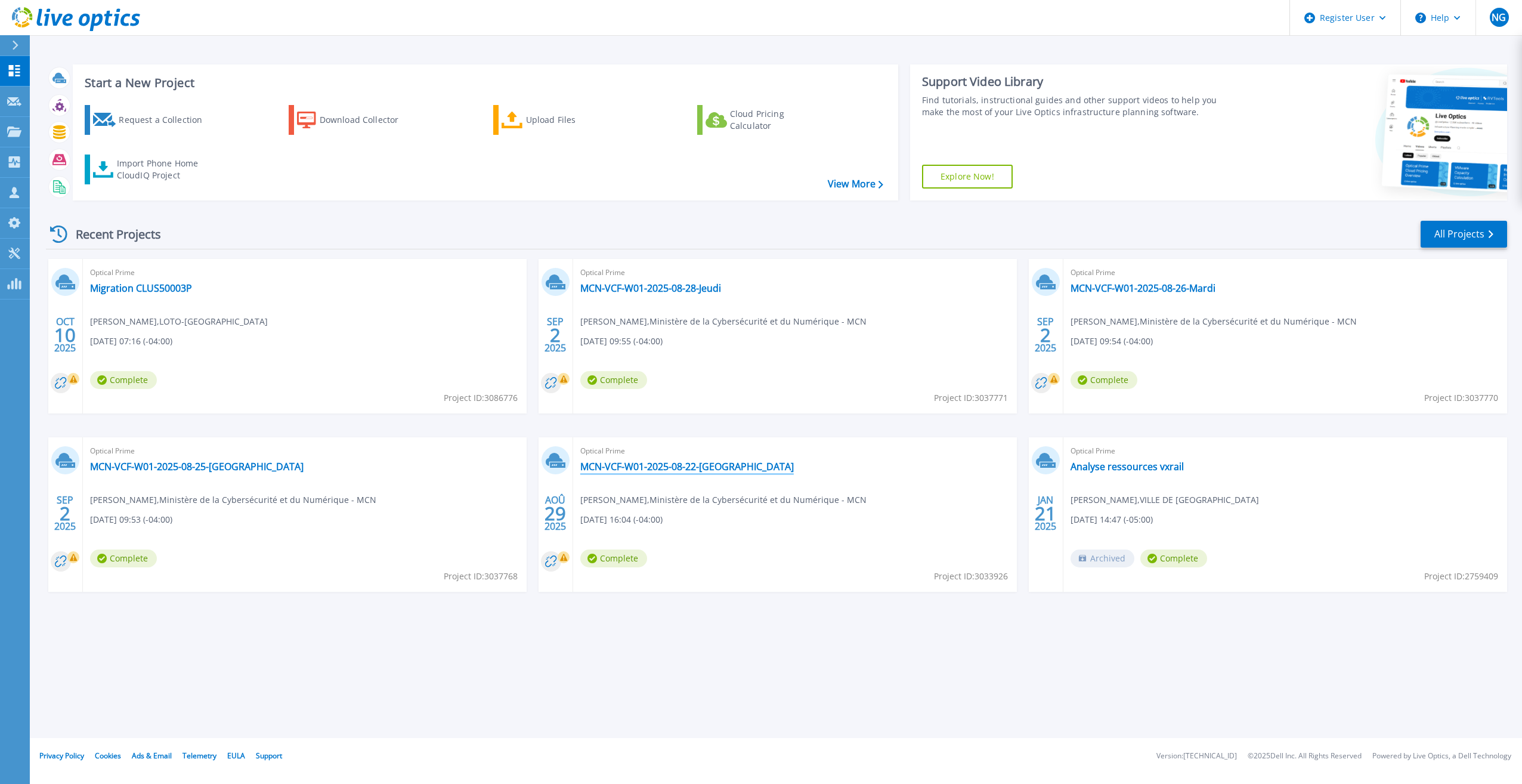
click at [716, 469] on link "MCN-VCF-W01-2025-08-22-[GEOGRAPHIC_DATA]" at bounding box center [687, 466] width 214 height 12
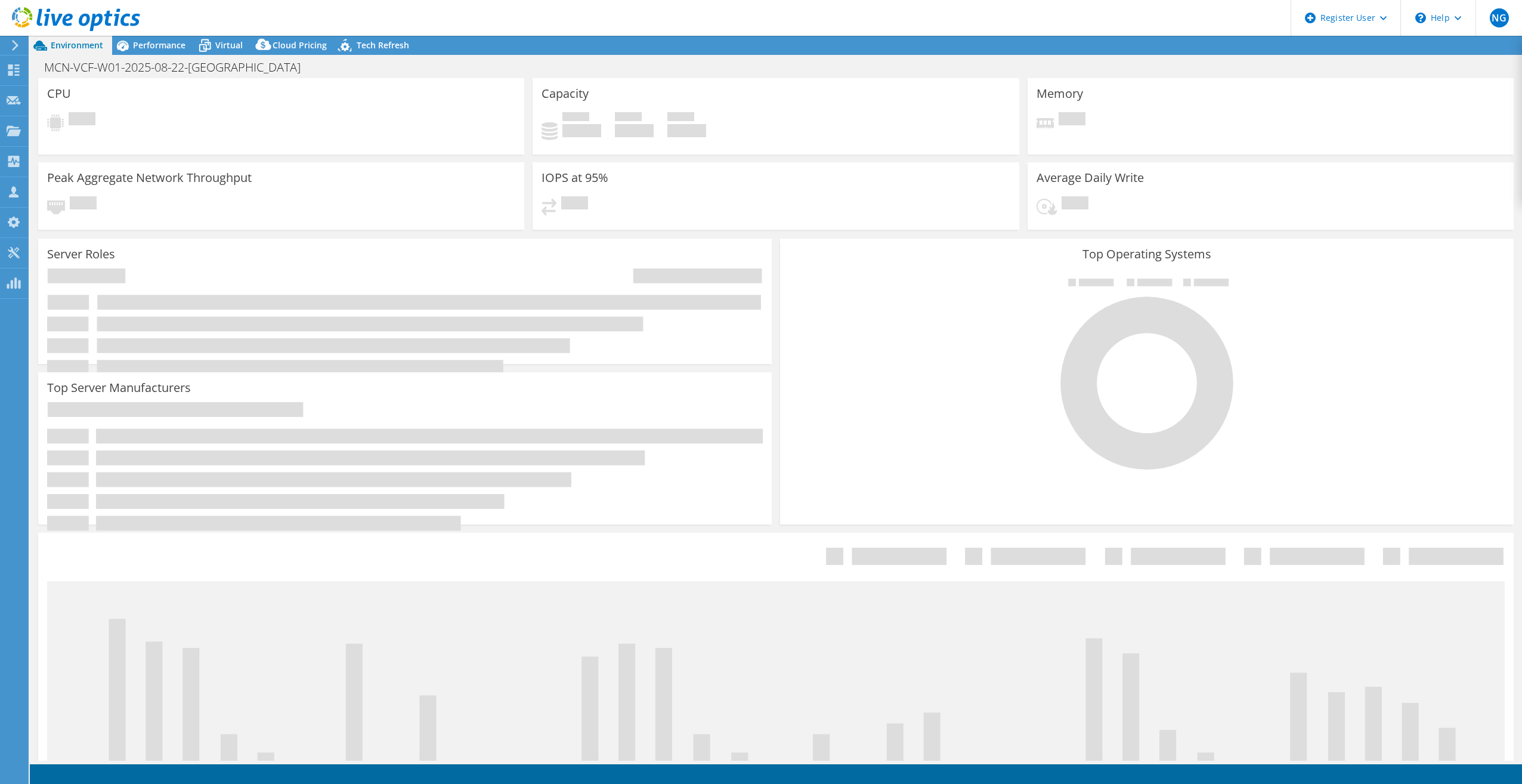
select select "USD"
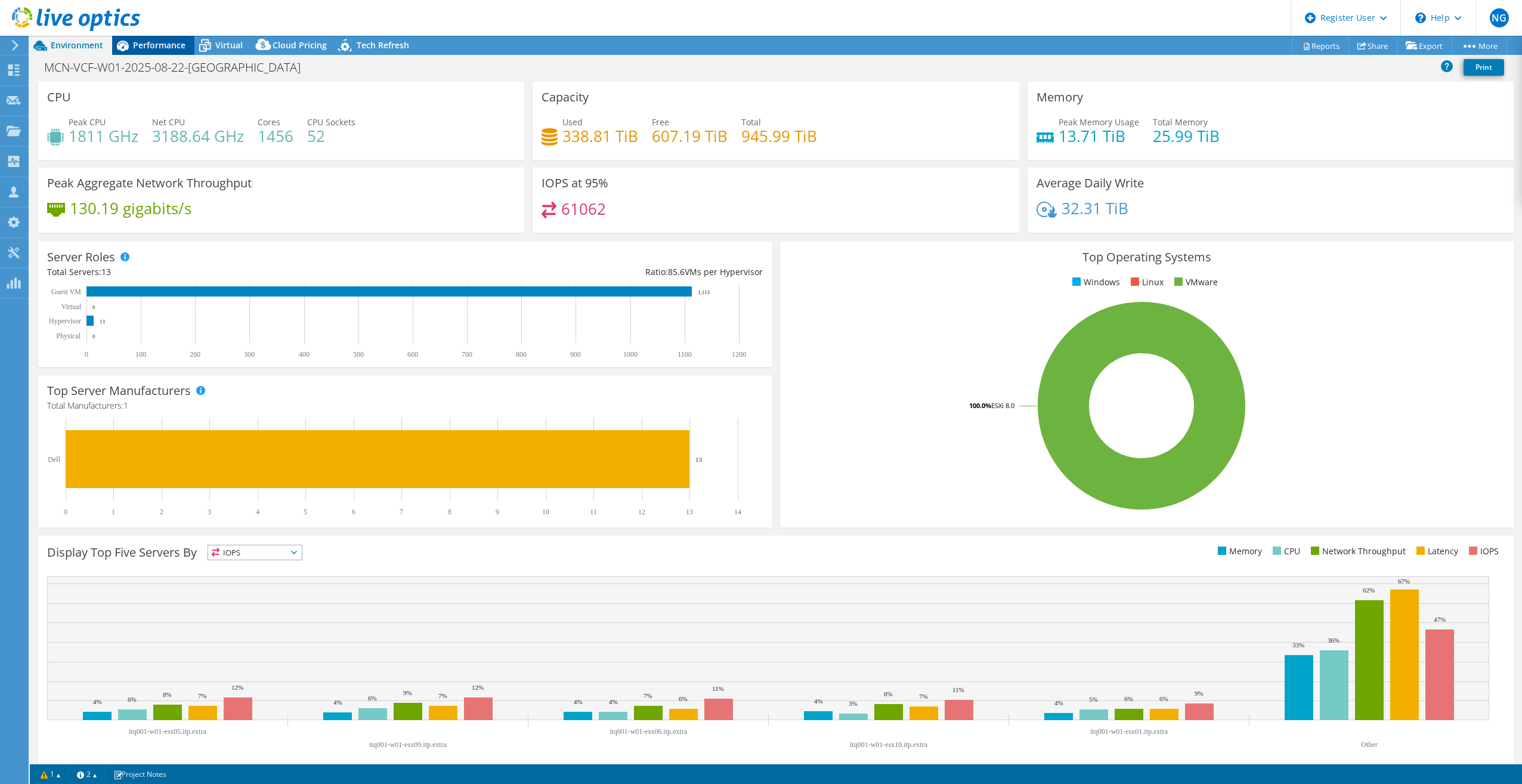
click at [147, 50] on span "Performance" at bounding box center [159, 44] width 52 height 11
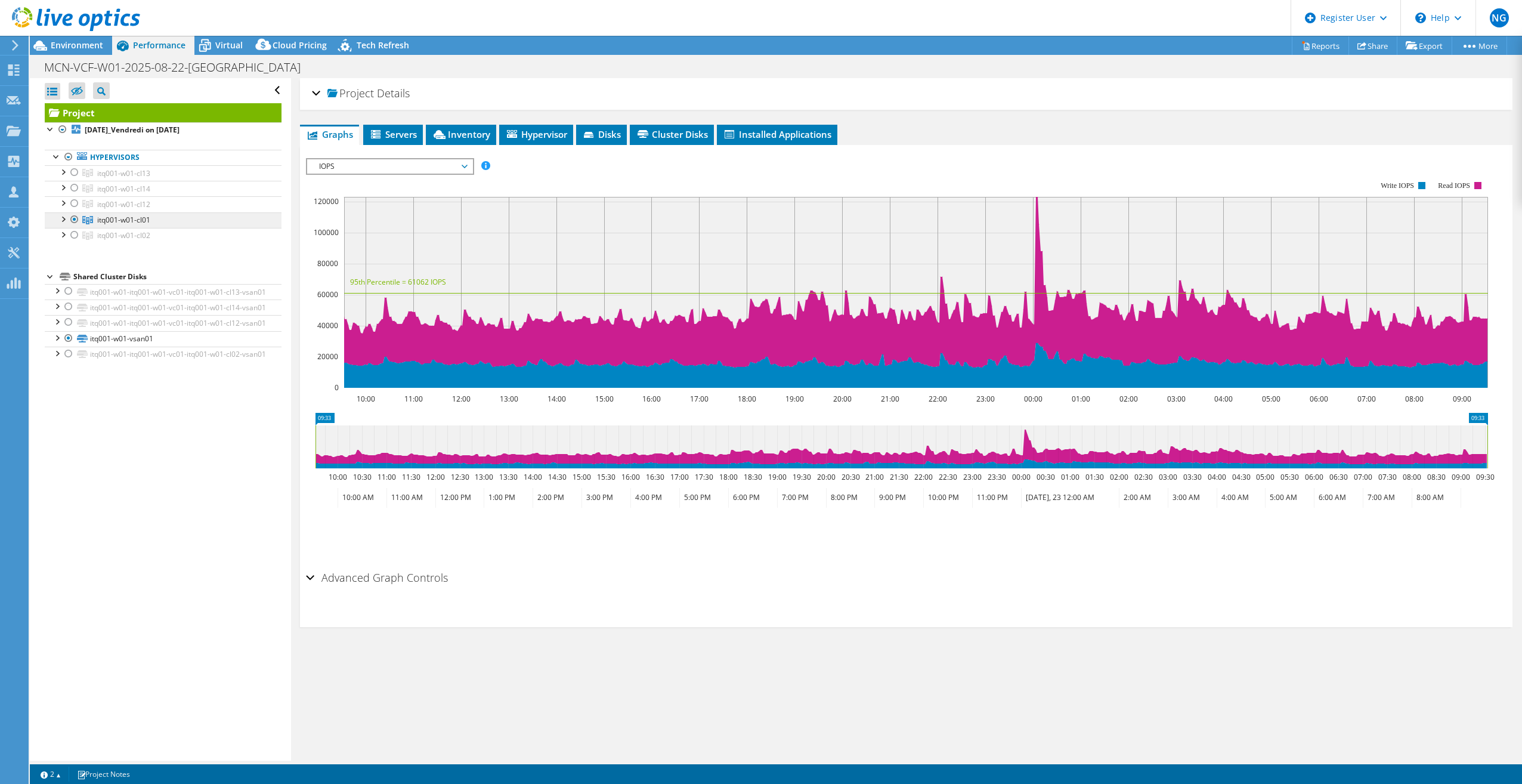
click at [138, 222] on span "itq001-w01-cl01" at bounding box center [123, 220] width 53 height 10
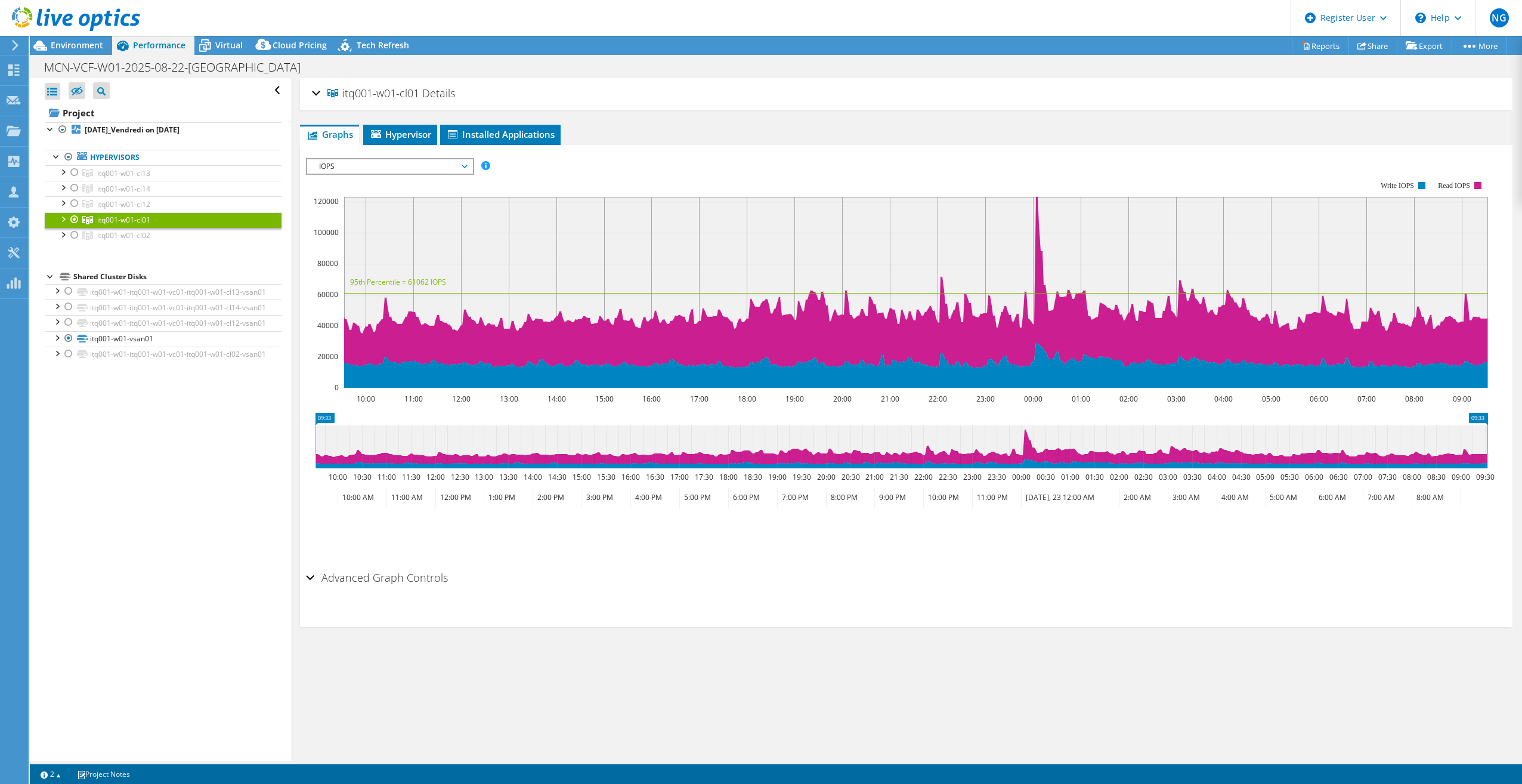
click at [358, 164] on span "IOPS" at bounding box center [390, 166] width 154 height 14
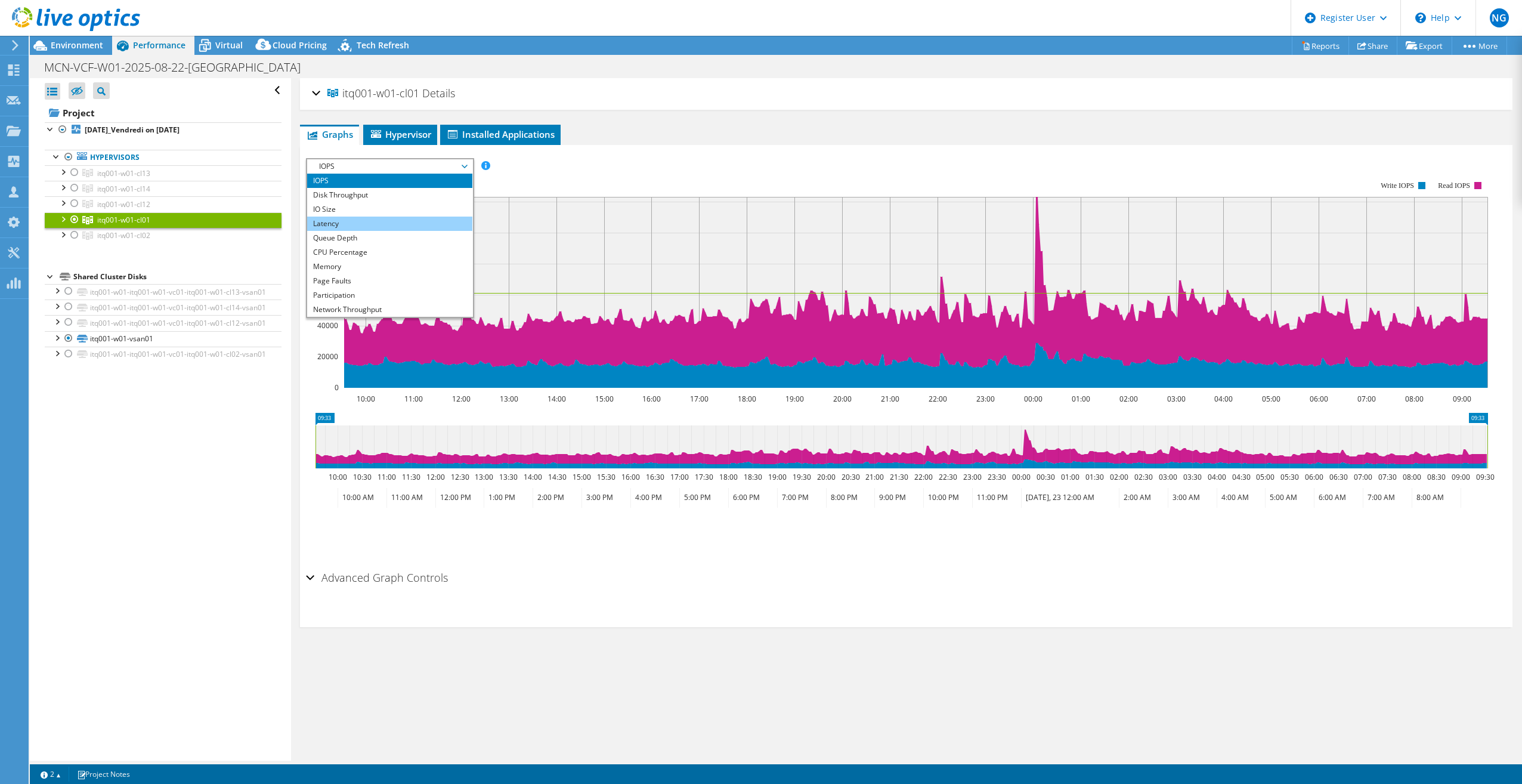
click at [359, 216] on li "Latency" at bounding box center [390, 223] width 165 height 14
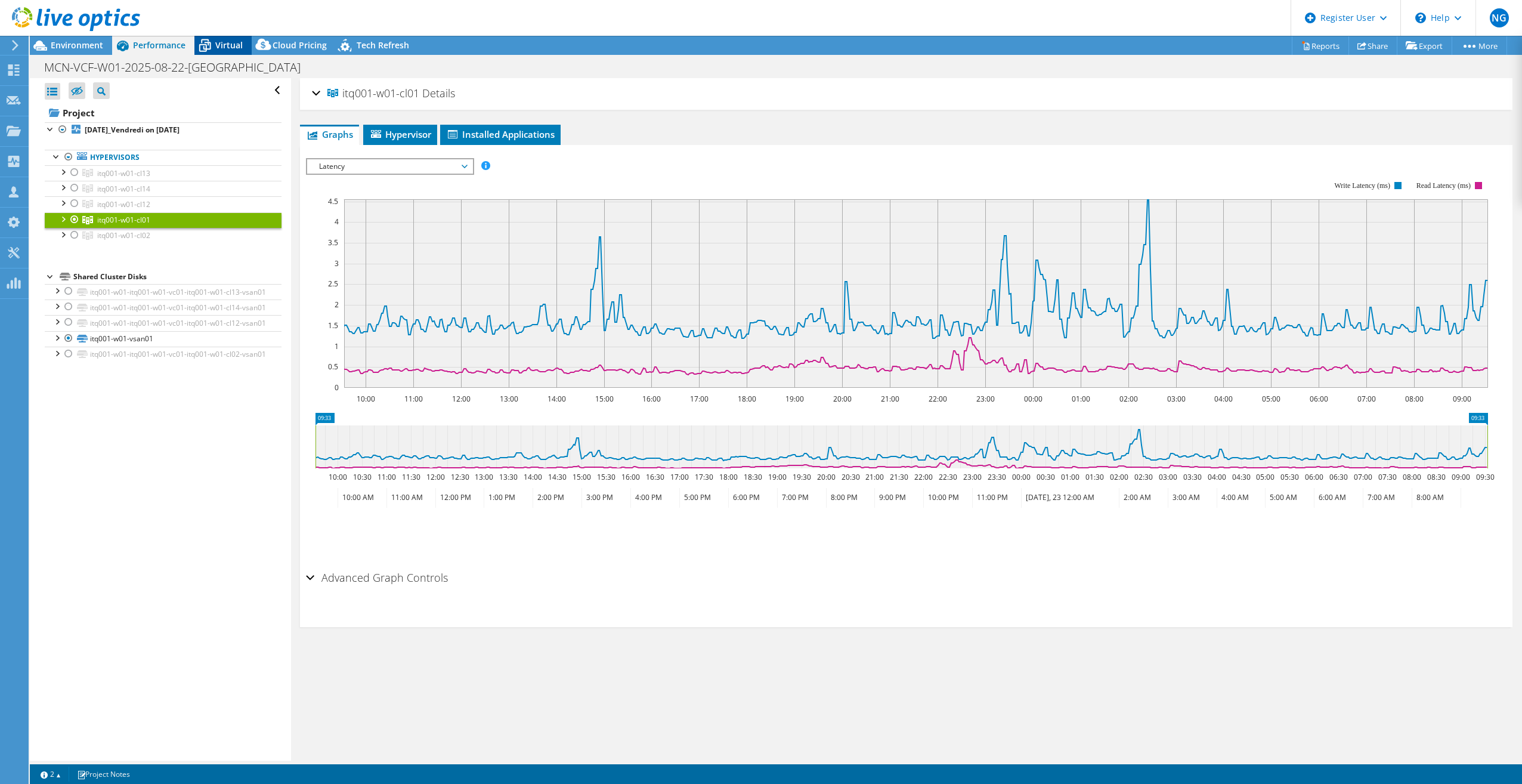
click at [237, 46] on span "Virtual" at bounding box center [229, 44] width 28 height 11
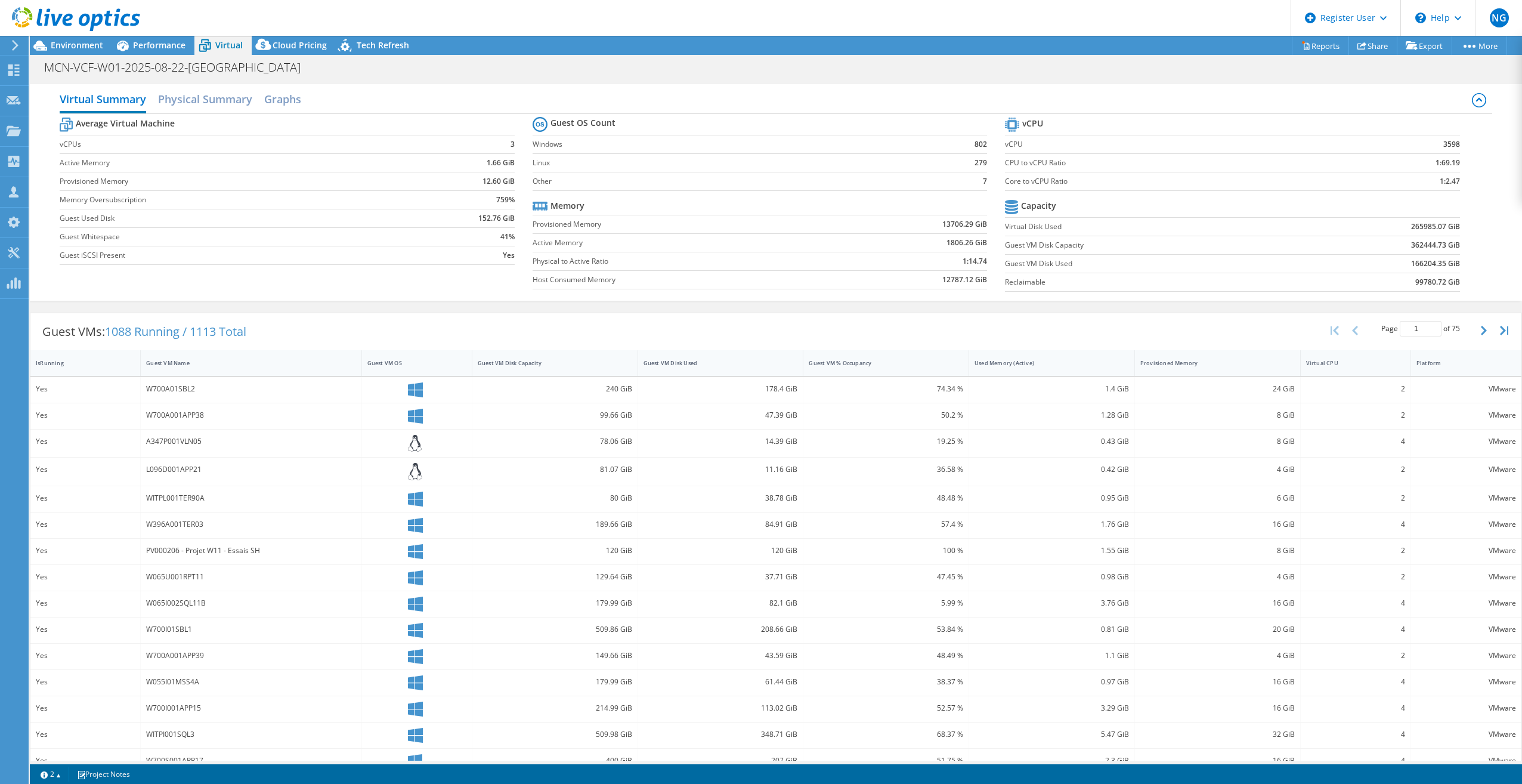
scroll to position [14, 0]
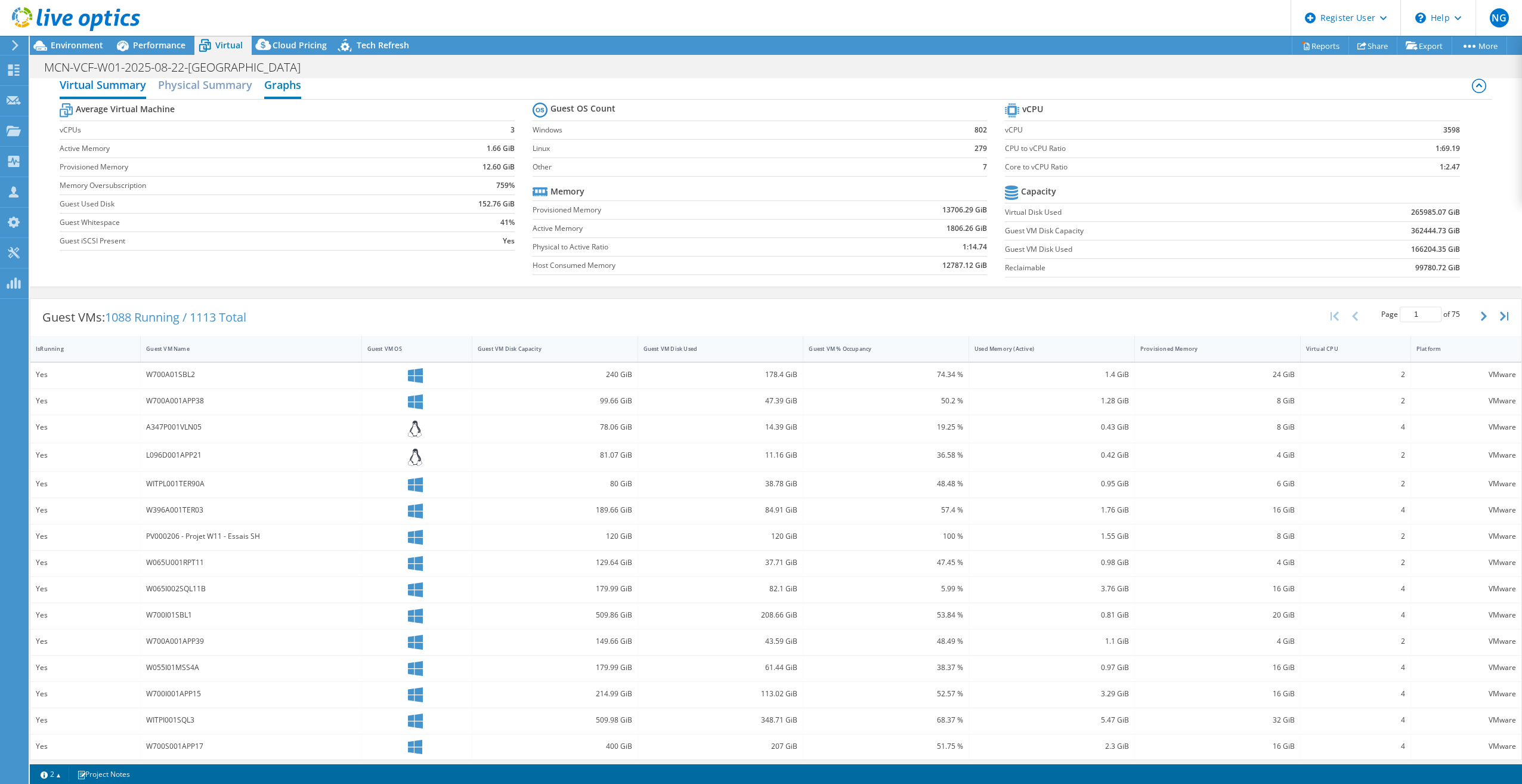
click at [296, 83] on h2 "Graphs" at bounding box center [282, 86] width 37 height 26
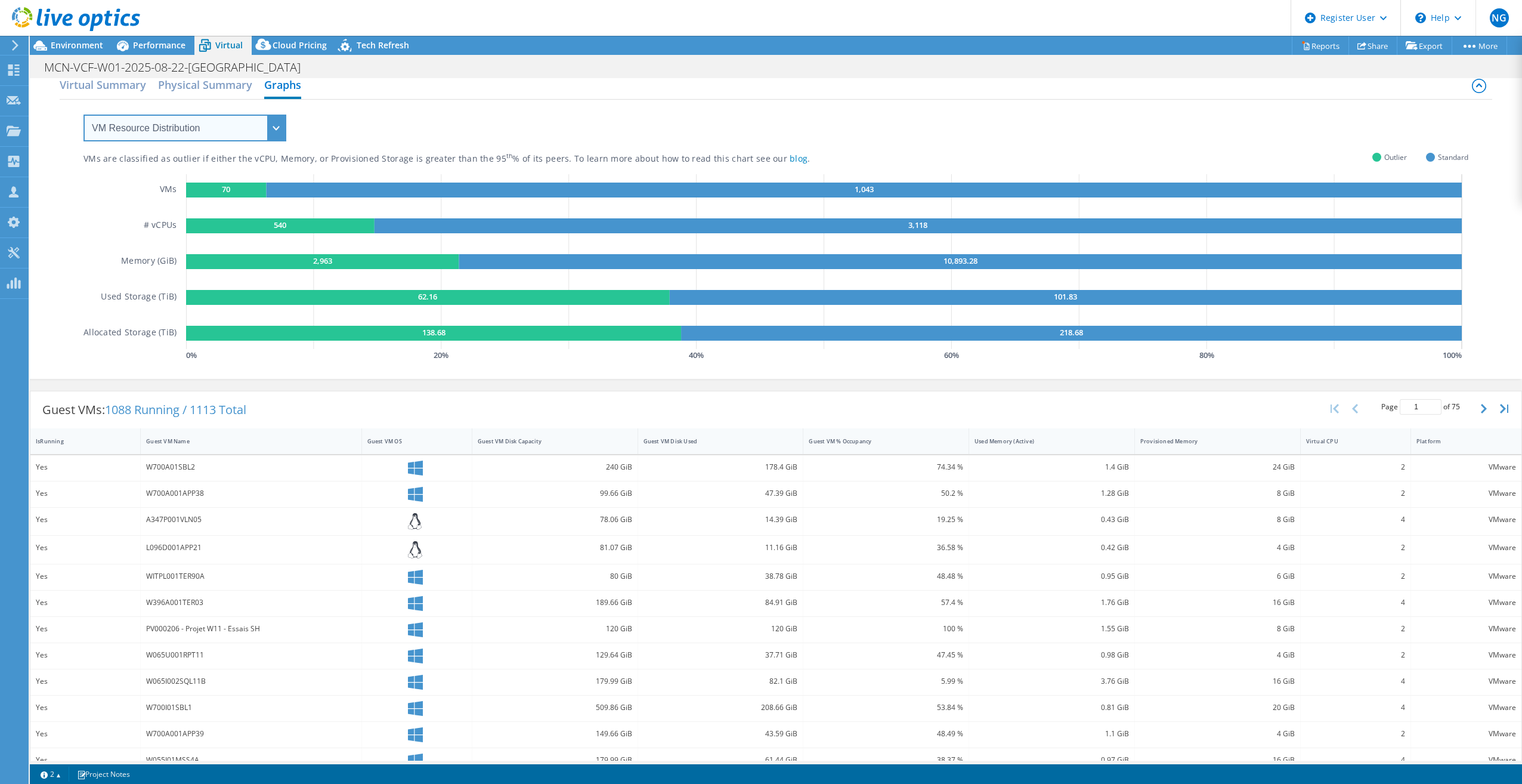
click at [234, 119] on select "VM Resource Distribution Provisioning Contrast Over Provisioning" at bounding box center [185, 128] width 203 height 27
select select "Over Provisioning"
click at [83, 115] on select "VM Resource Distribution Provisioning Contrast Over Provisioning" at bounding box center [185, 128] width 203 height 27
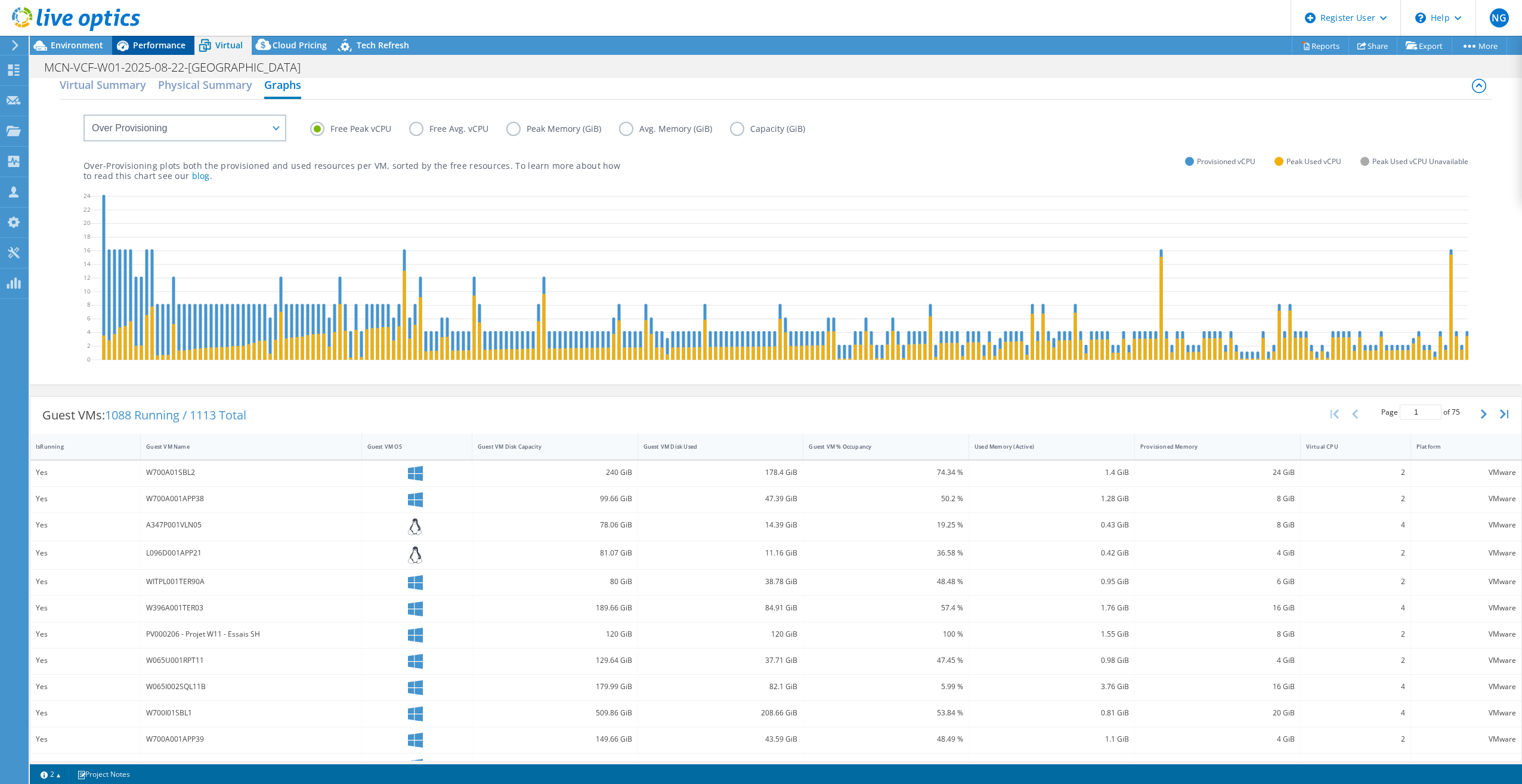
click at [164, 47] on span "Performance" at bounding box center [159, 44] width 52 height 11
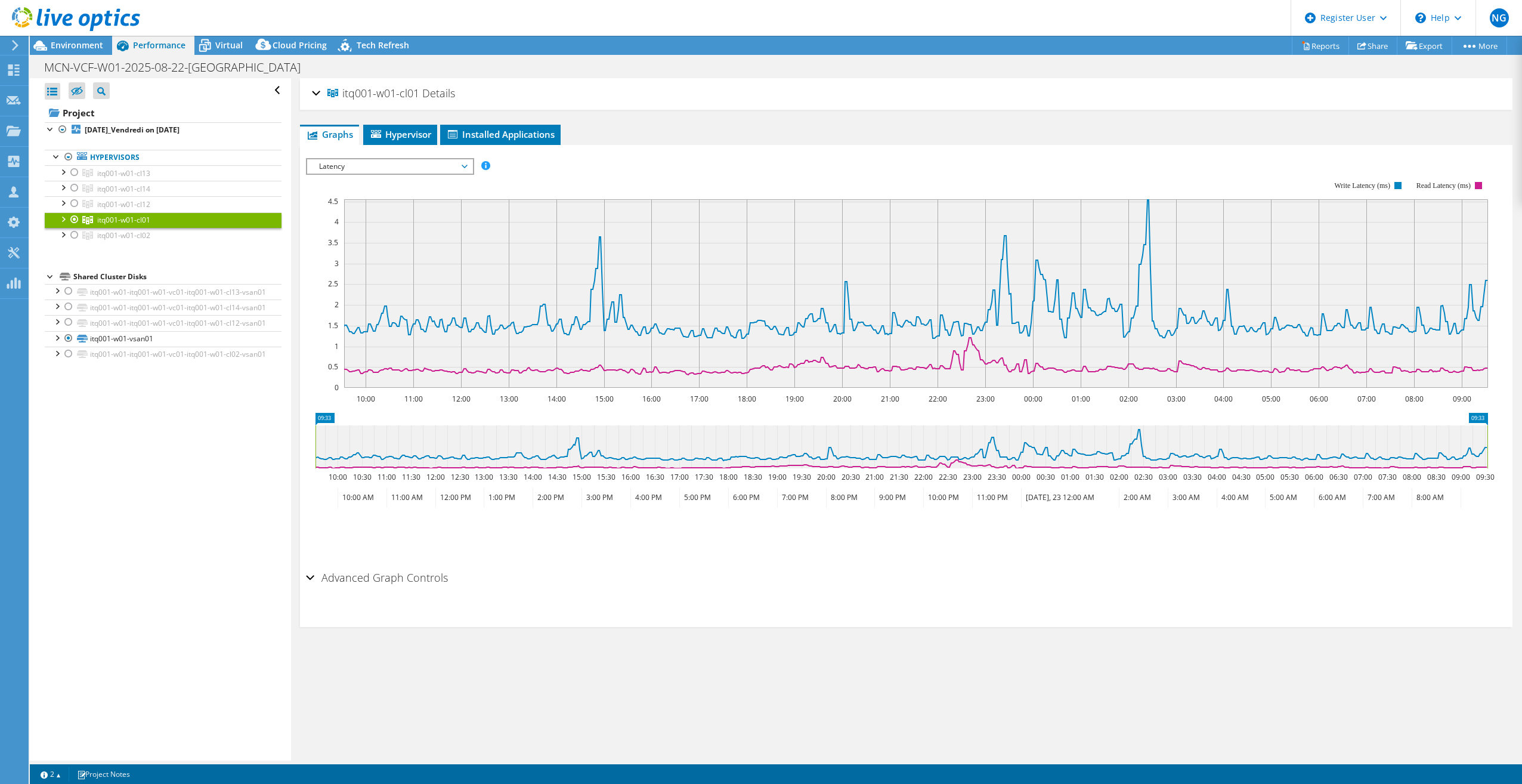
scroll to position [0, 0]
click at [68, 47] on span "Environment" at bounding box center [76, 44] width 52 height 11
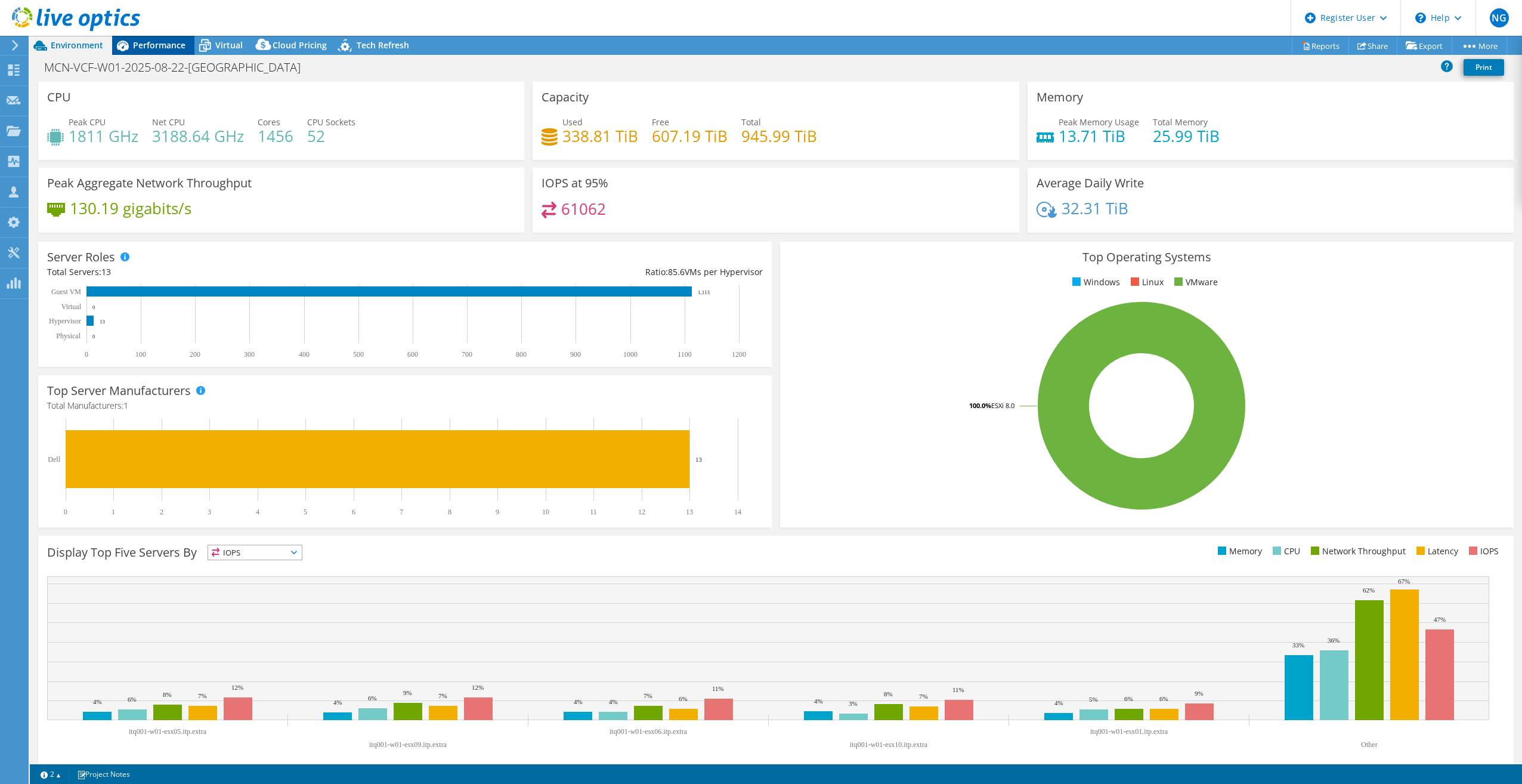
click at [160, 48] on span "Performance" at bounding box center [159, 44] width 52 height 11
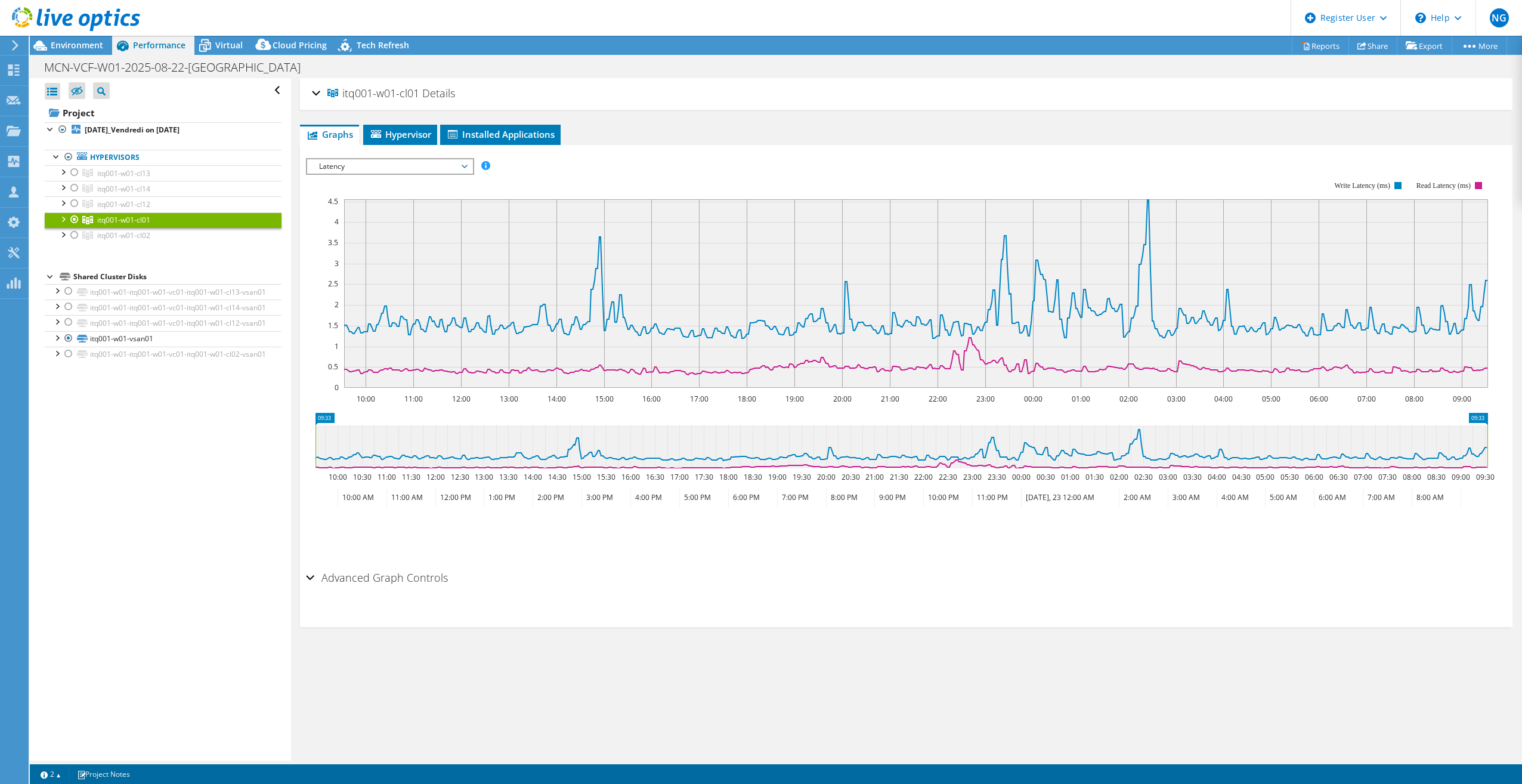
click at [199, 550] on div "Open All Close All Hide Excluded Nodes Project Tree Filter" at bounding box center [160, 419] width 260 height 682
click at [216, 46] on span "Virtual" at bounding box center [229, 44] width 28 height 11
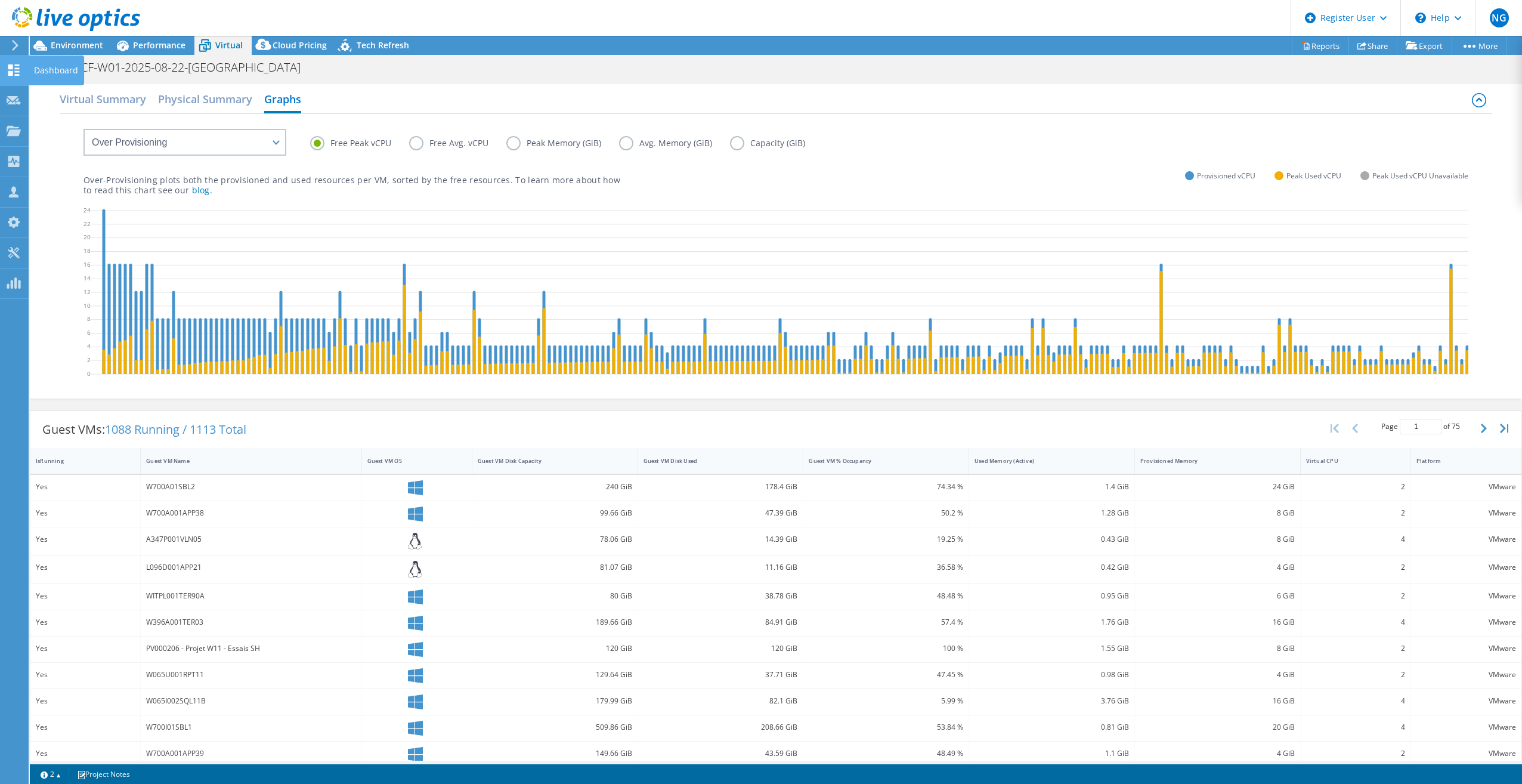
click at [32, 68] on div "Dashboard" at bounding box center [56, 70] width 56 height 30
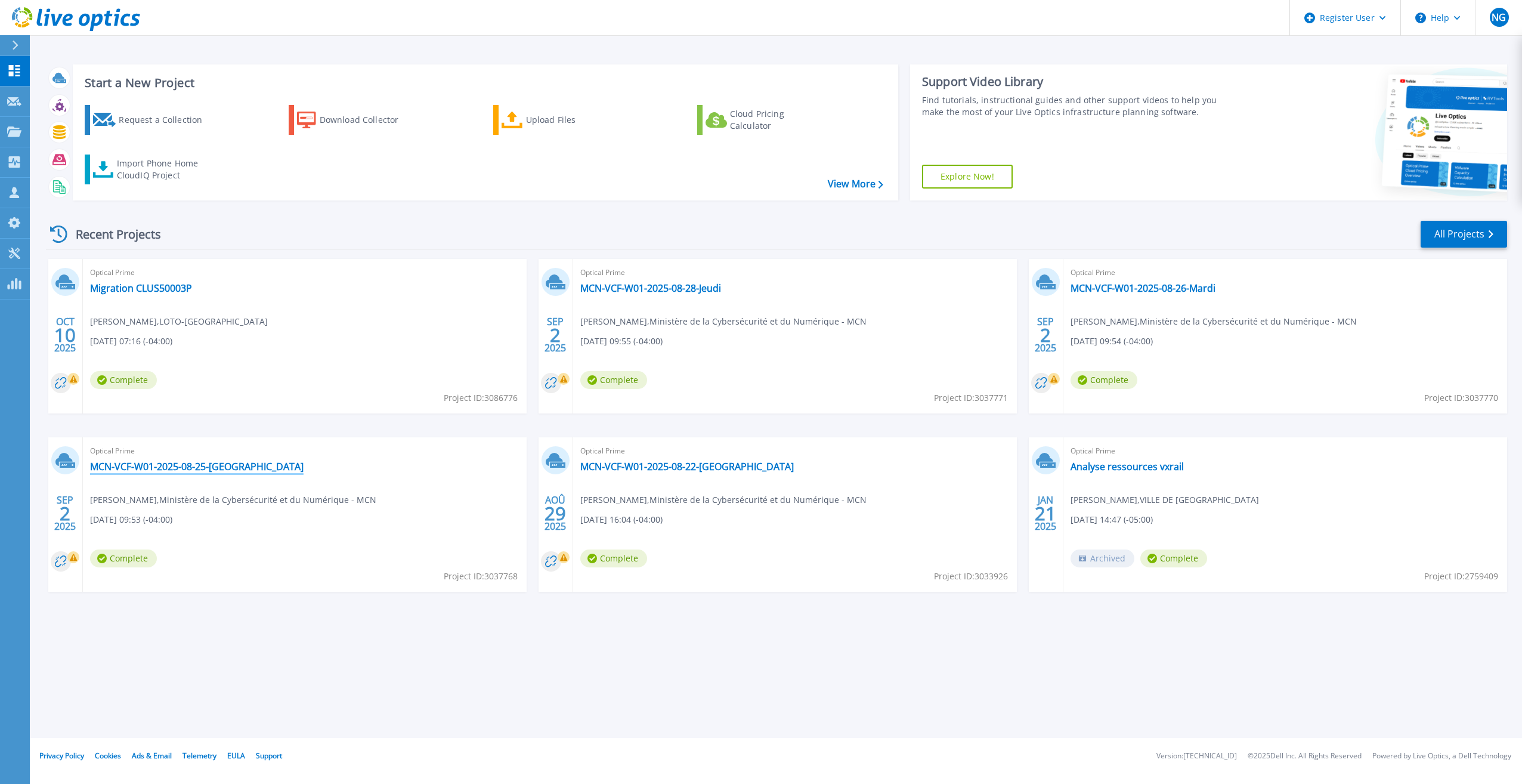
click at [172, 464] on link "MCN-VCF-W01-2025-08-25-[GEOGRAPHIC_DATA]" at bounding box center [197, 466] width 214 height 12
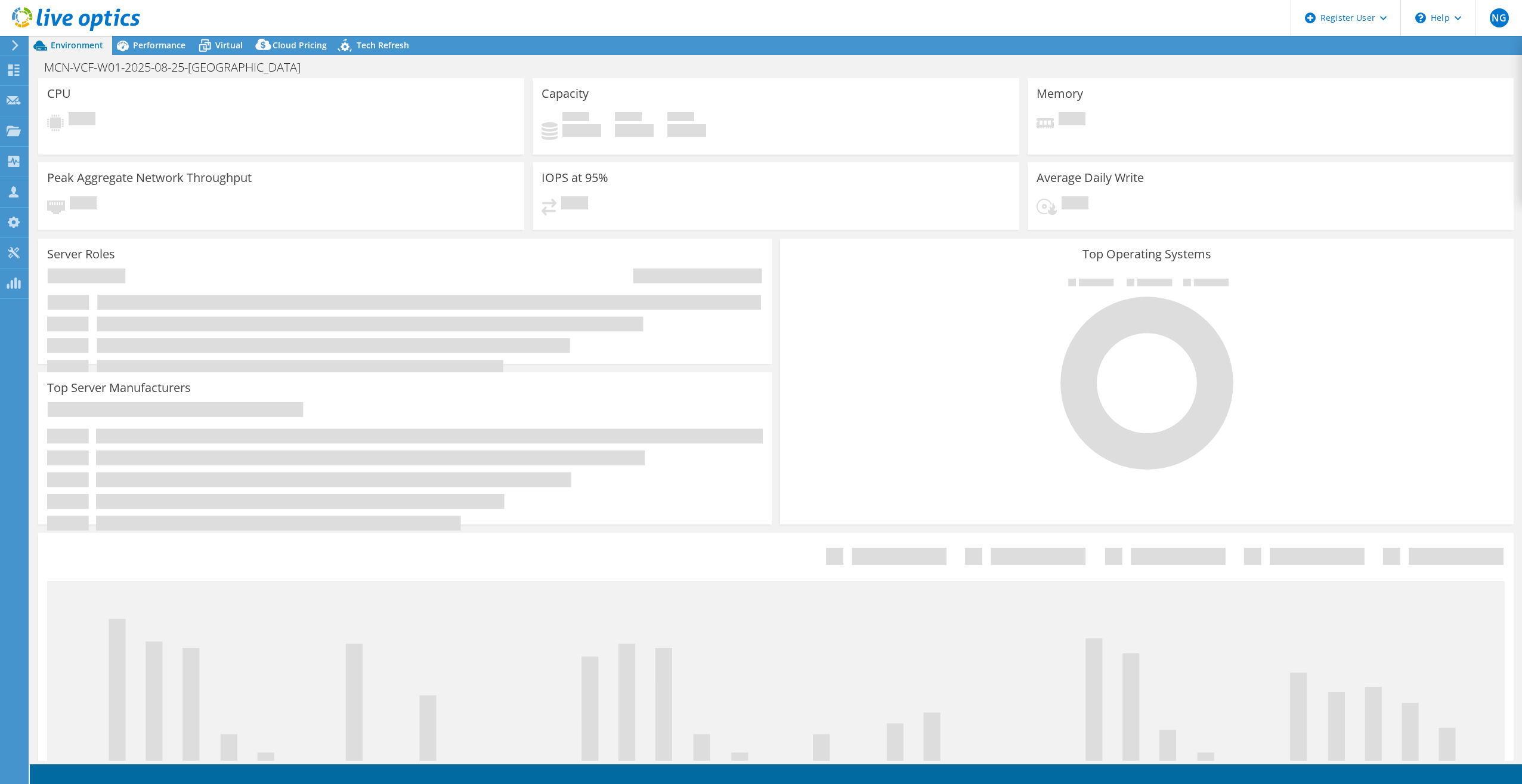
select select "[GEOGRAPHIC_DATA]"
select select "USD"
radio input "true"
radio input "false"
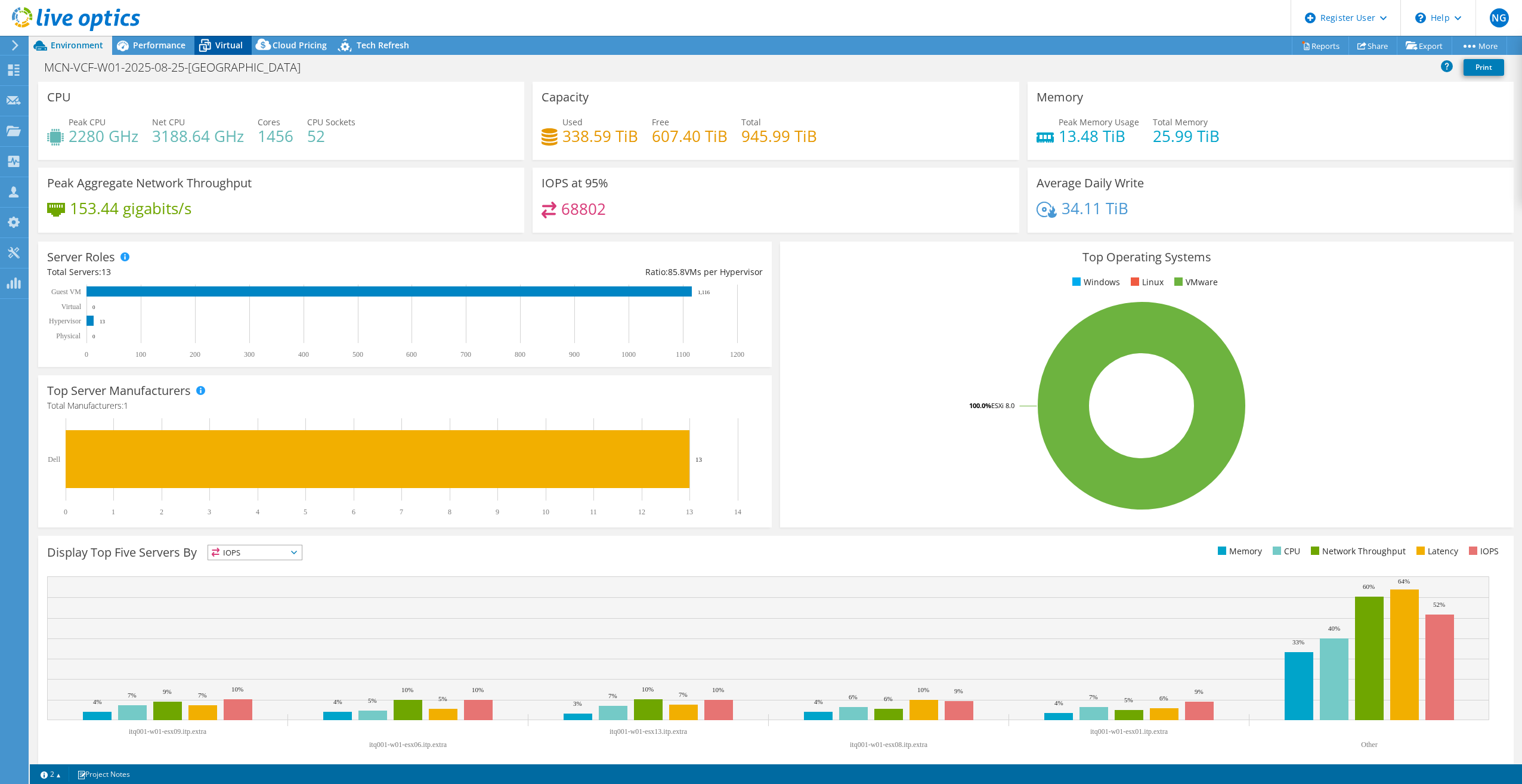
click at [232, 47] on span "Virtual" at bounding box center [229, 44] width 28 height 11
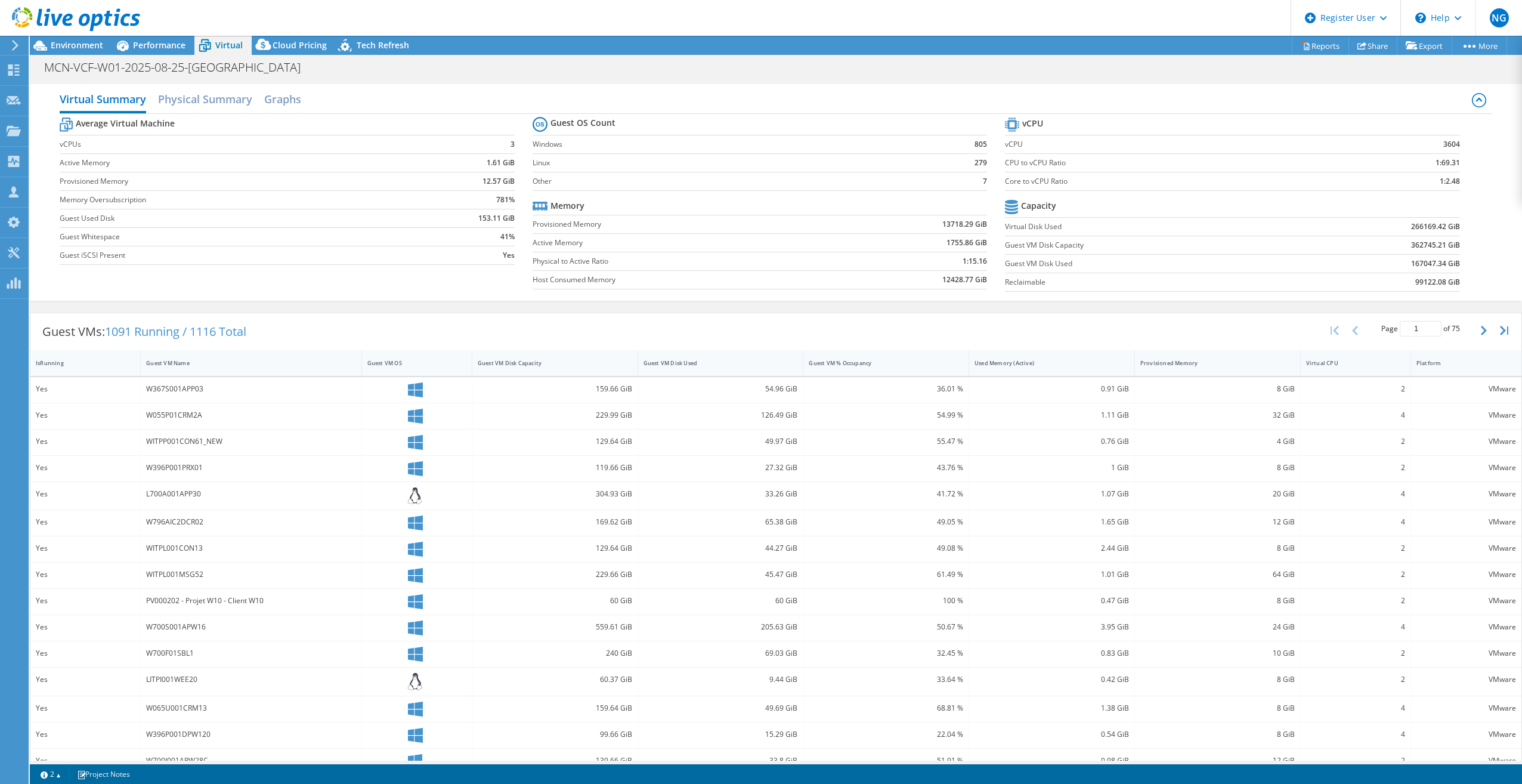
scroll to position [14, 0]
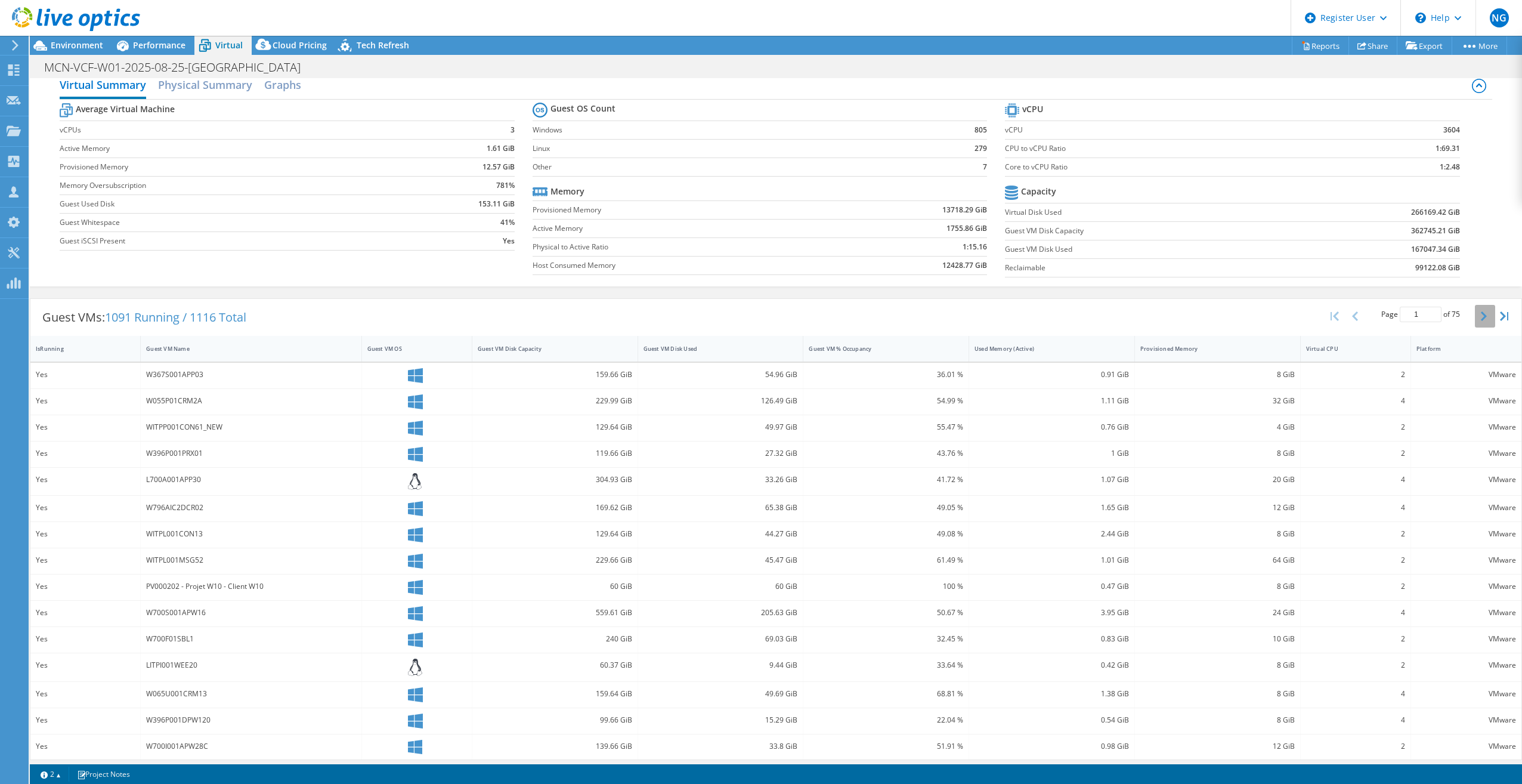
click at [1481, 315] on icon "button" at bounding box center [1484, 316] width 6 height 10
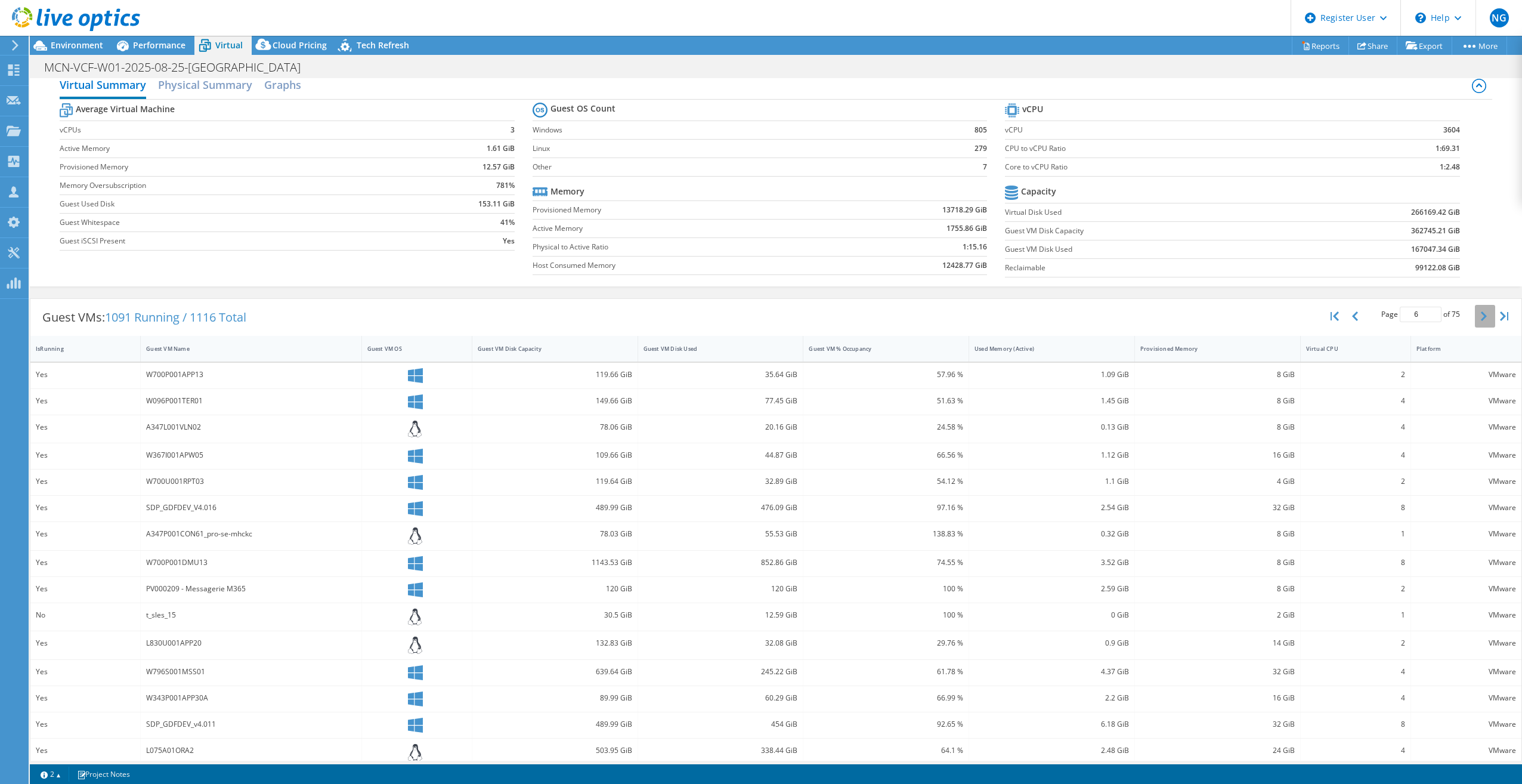
click at [1481, 315] on icon "button" at bounding box center [1484, 316] width 6 height 10
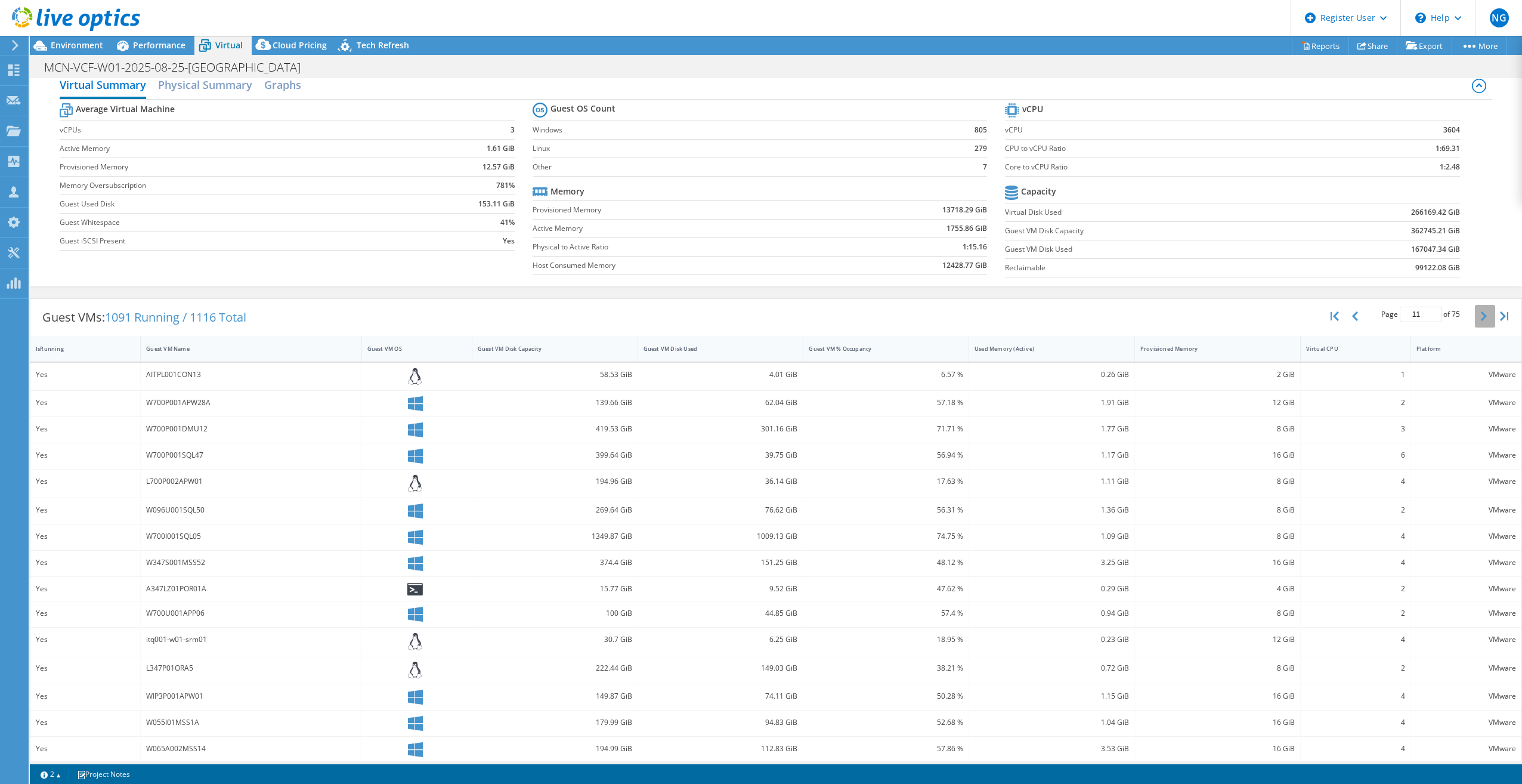
click at [1481, 315] on icon "button" at bounding box center [1484, 316] width 6 height 10
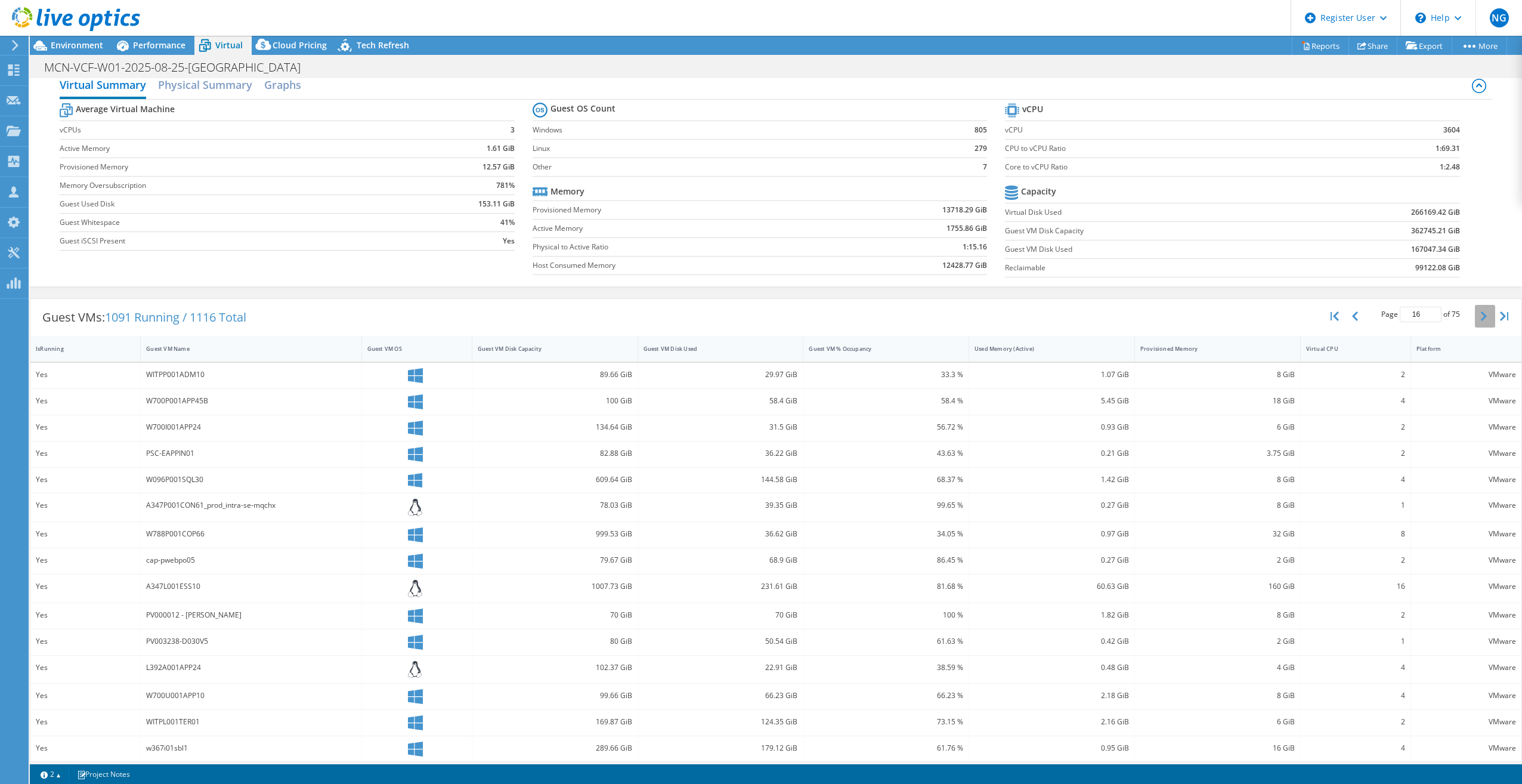
click at [1481, 313] on icon "button" at bounding box center [1484, 316] width 6 height 10
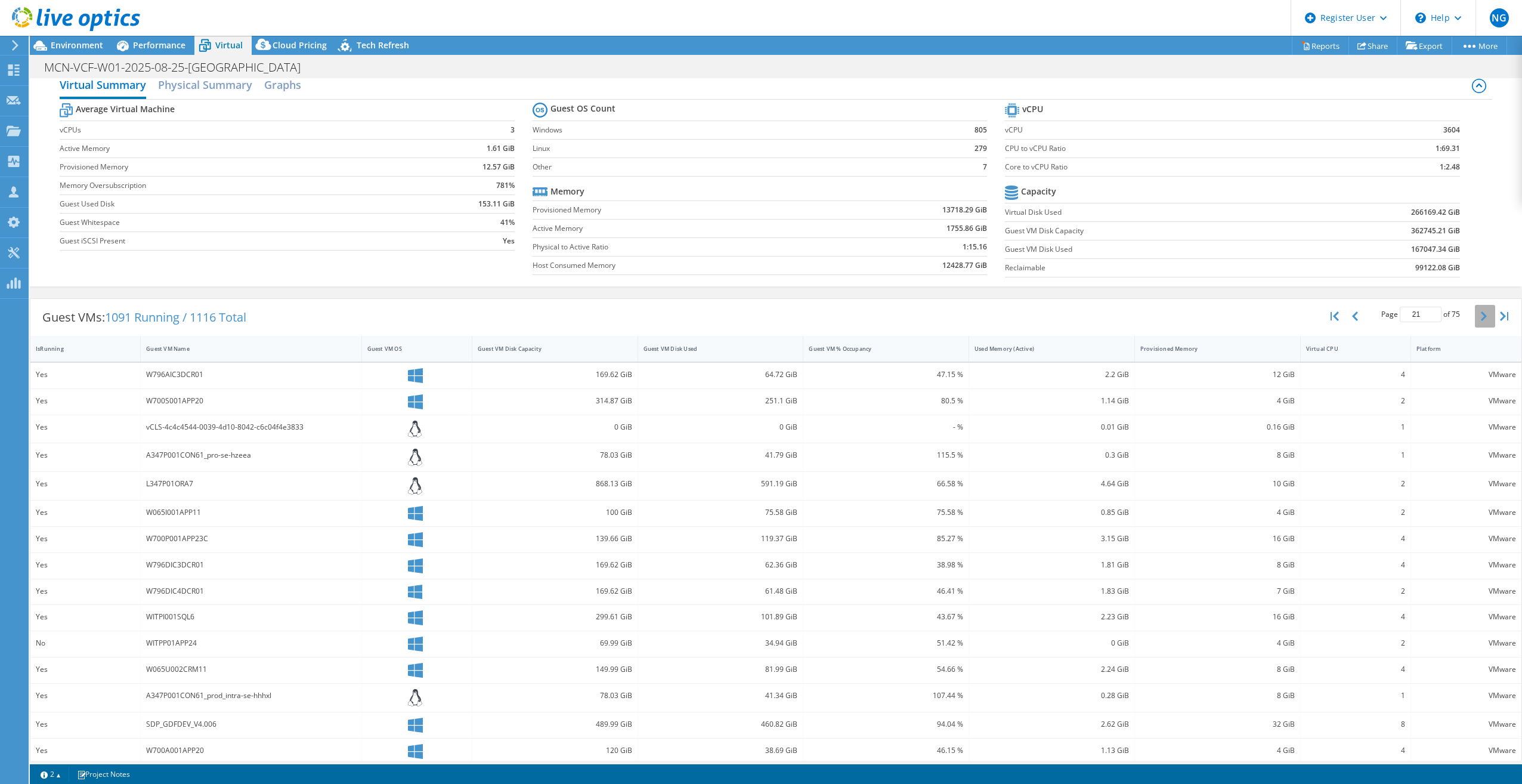
click at [1481, 313] on icon "button" at bounding box center [1484, 316] width 6 height 10
click at [1481, 313] on icon "button" at bounding box center [1484, 316] width 6 height 10
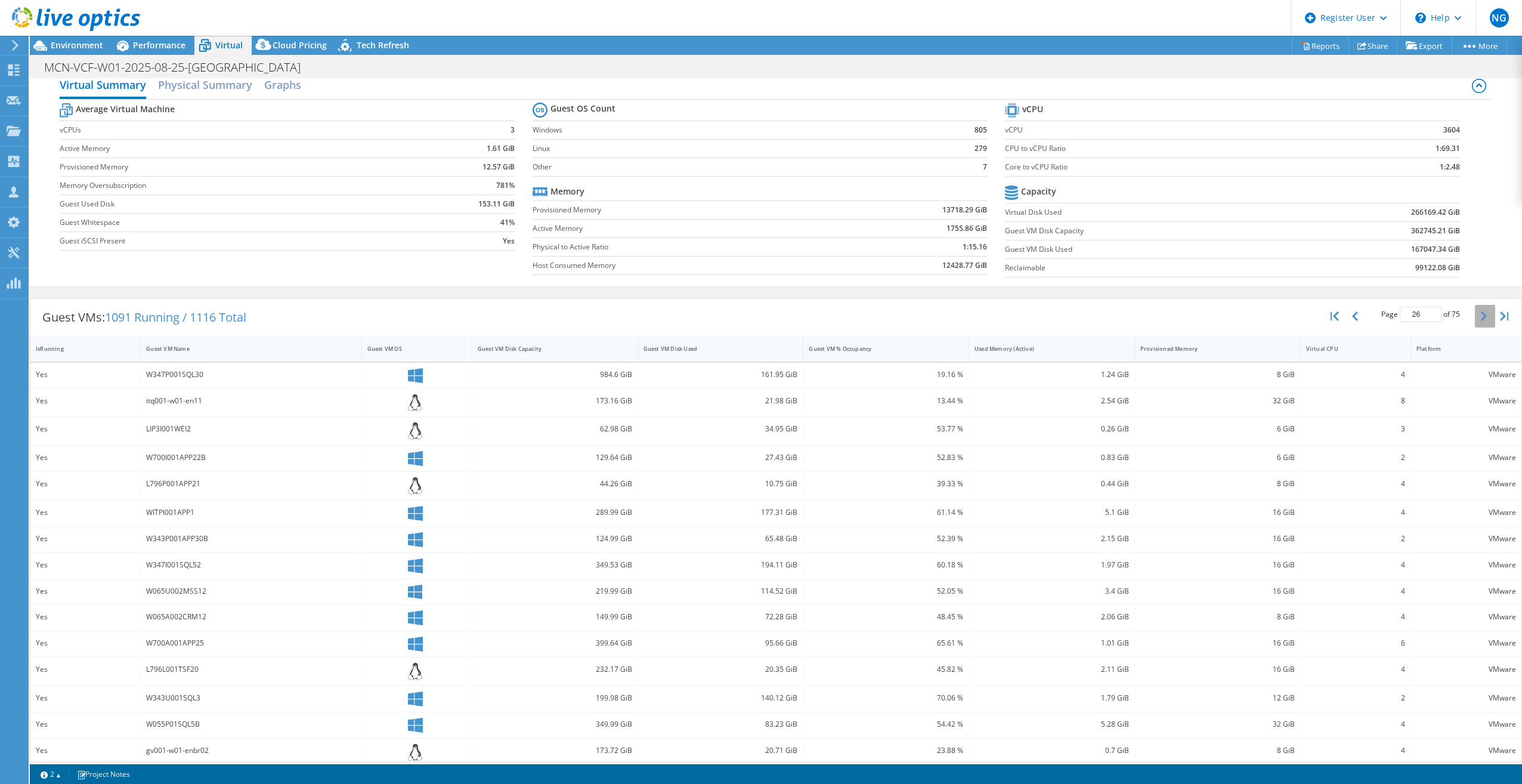
click at [1481, 313] on icon "button" at bounding box center [1484, 316] width 6 height 10
click at [1481, 316] on icon "button" at bounding box center [1484, 320] width 6 height 10
click at [1481, 313] on icon "button" at bounding box center [1484, 316] width 6 height 10
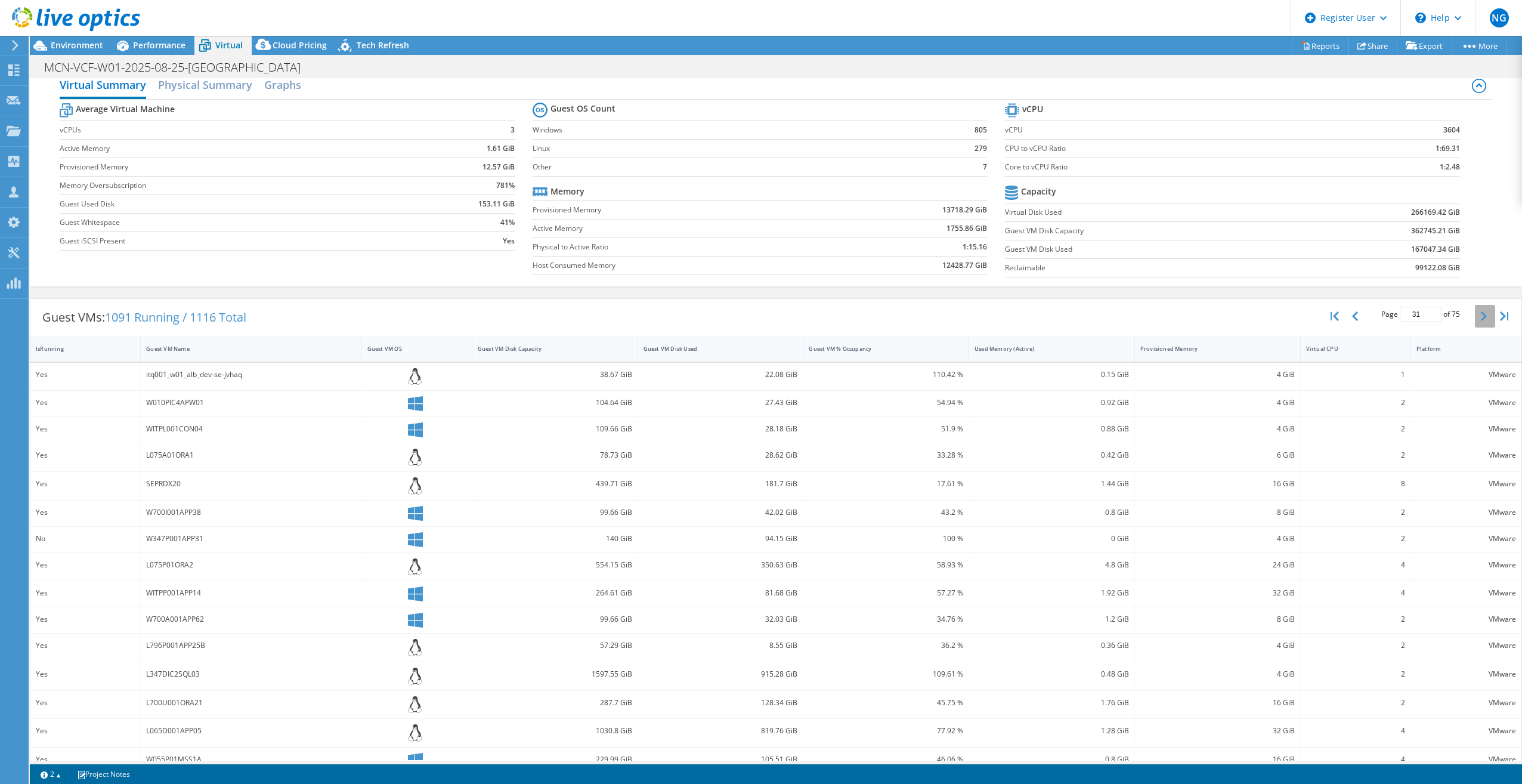
click at [1481, 313] on icon "button" at bounding box center [1484, 316] width 6 height 10
click at [273, 268] on div "Average Virtual Machine vCPUs 3 Active Memory 1.61 GiB Provisioned Memory 12.57…" at bounding box center [776, 192] width 1433 height 184
click at [1481, 314] on icon "button" at bounding box center [1484, 316] width 6 height 10
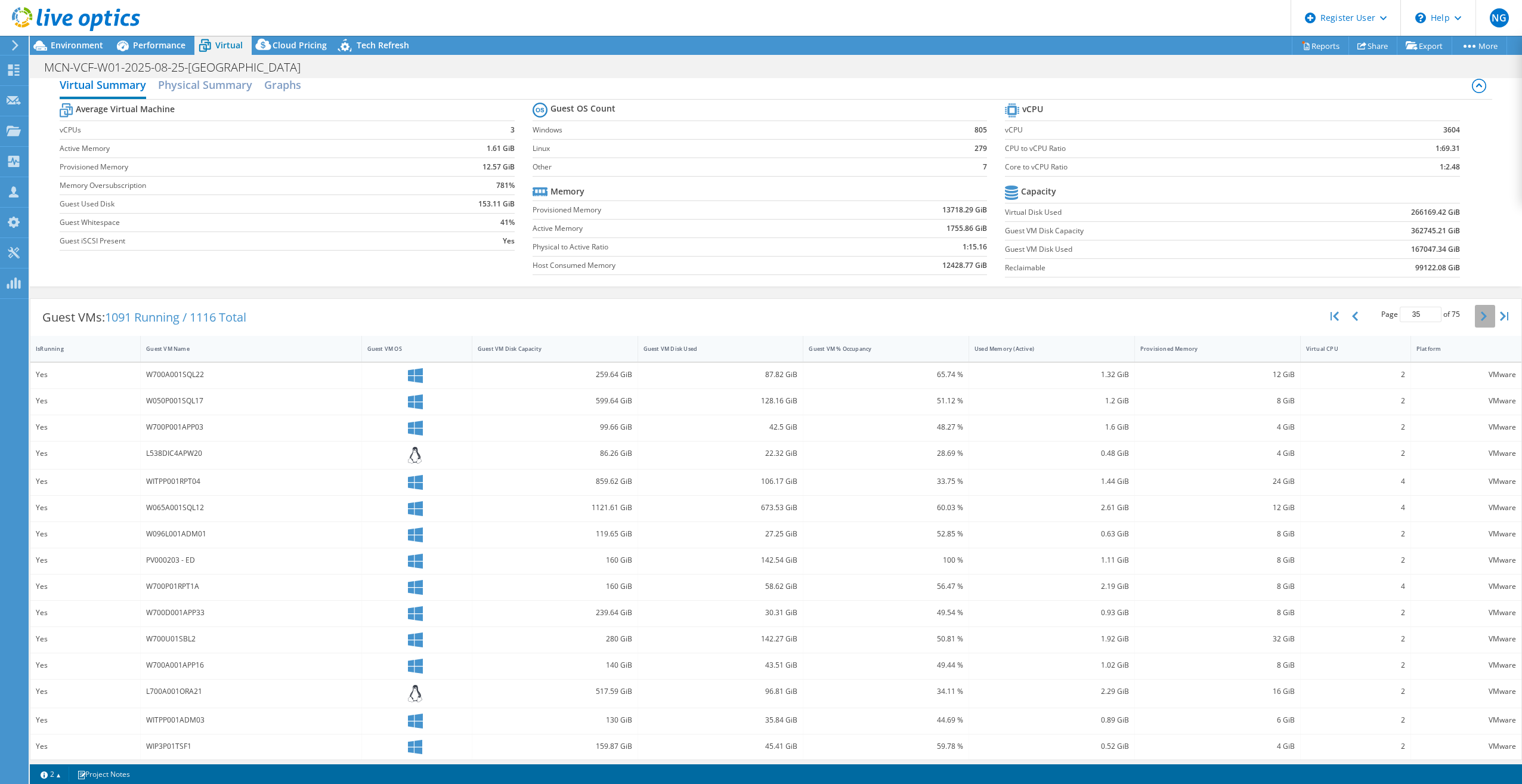
click at [1481, 314] on icon "button" at bounding box center [1484, 316] width 6 height 10
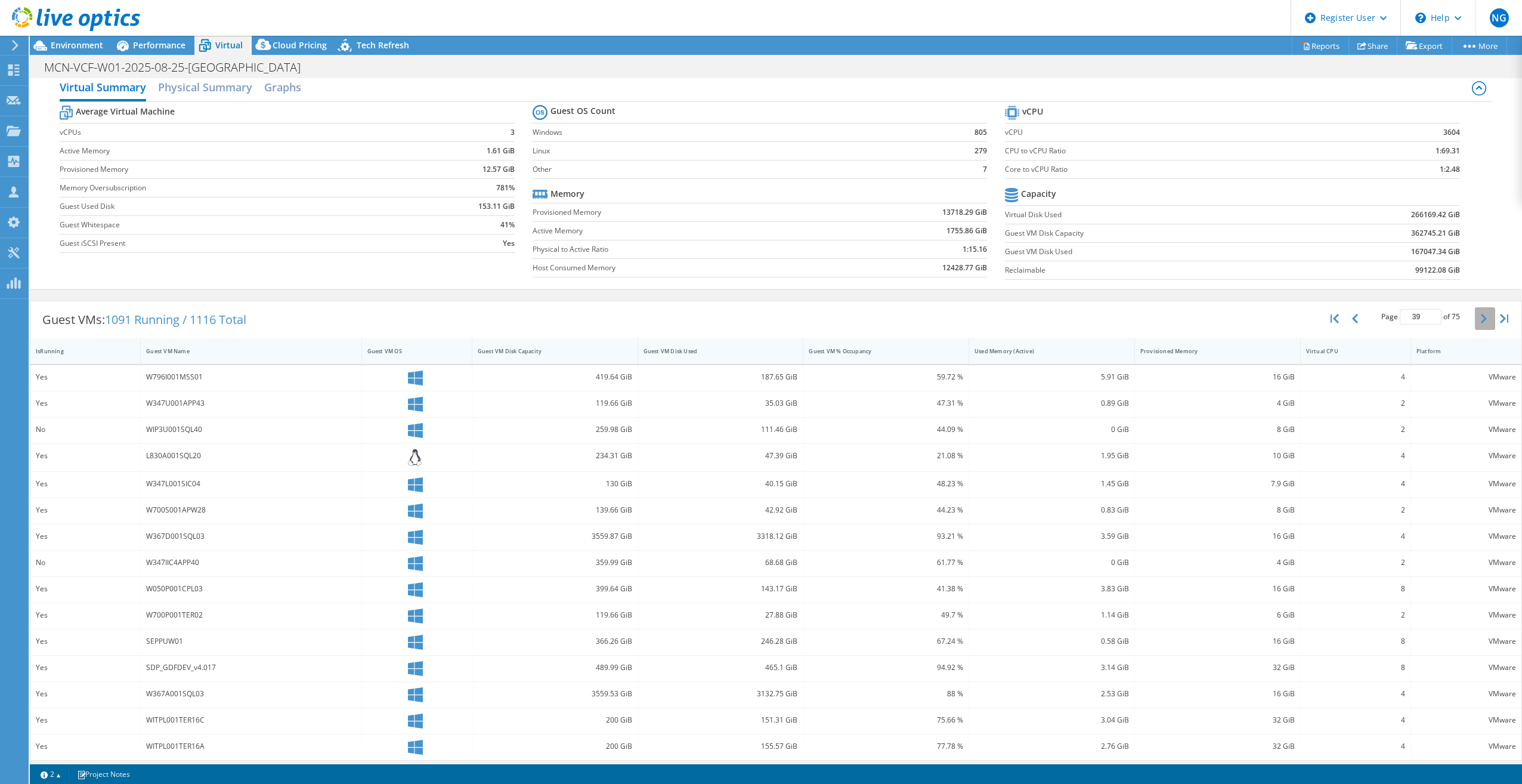
click at [1481, 314] on icon "button" at bounding box center [1484, 318] width 6 height 10
click at [1481, 314] on icon "button" at bounding box center [1484, 316] width 6 height 10
type input "42"
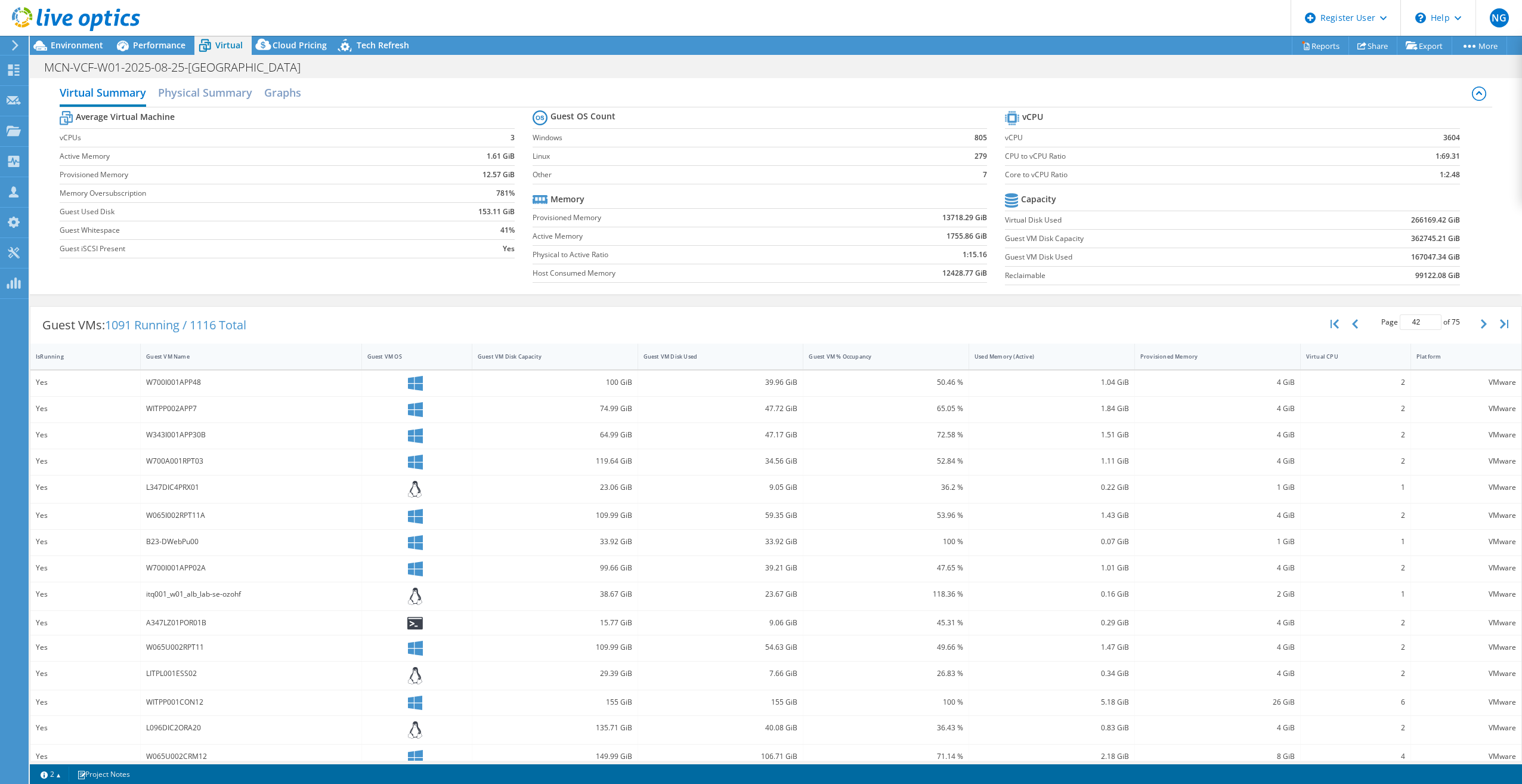
scroll to position [0, 0]
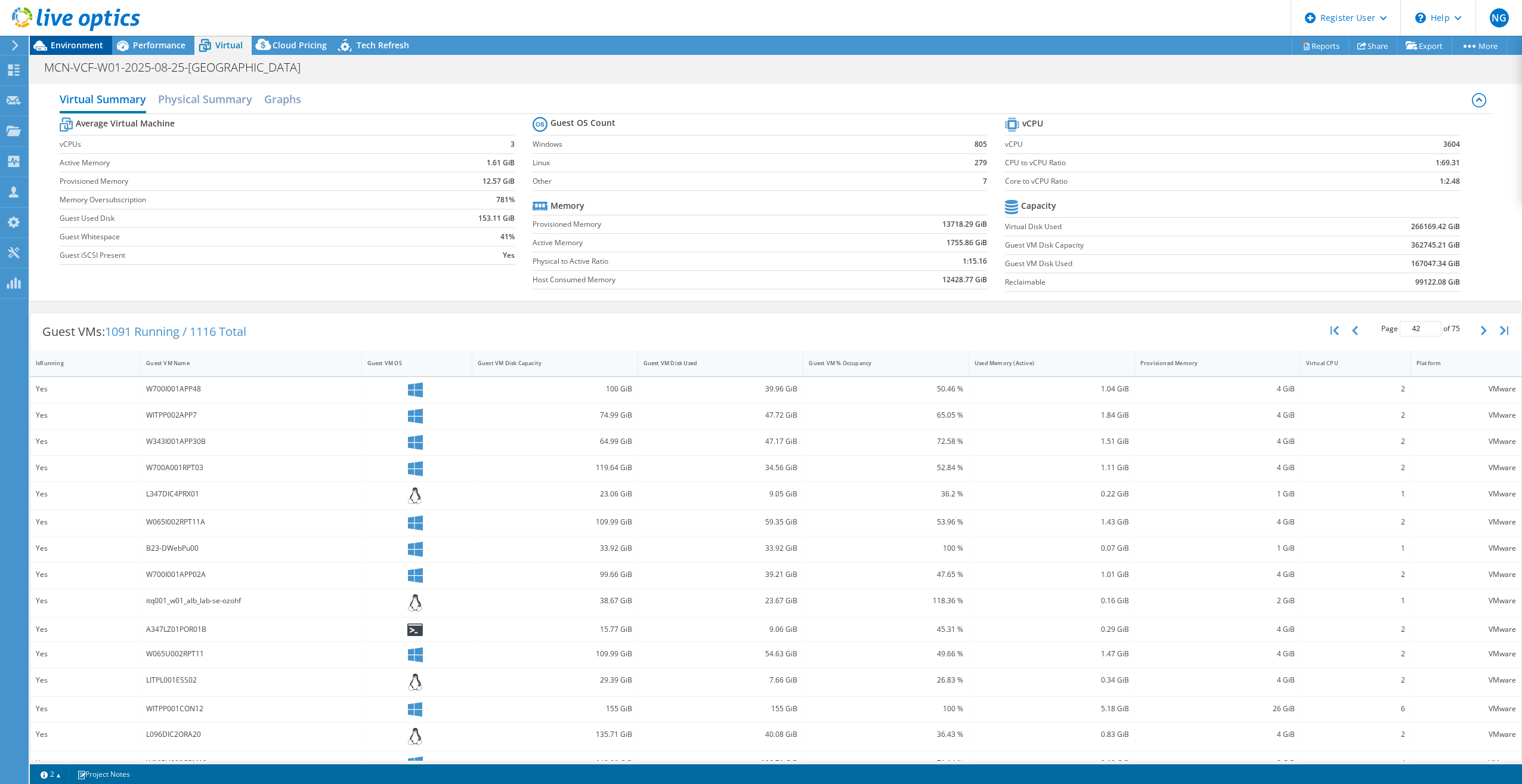
click at [72, 45] on span "Environment" at bounding box center [76, 44] width 52 height 11
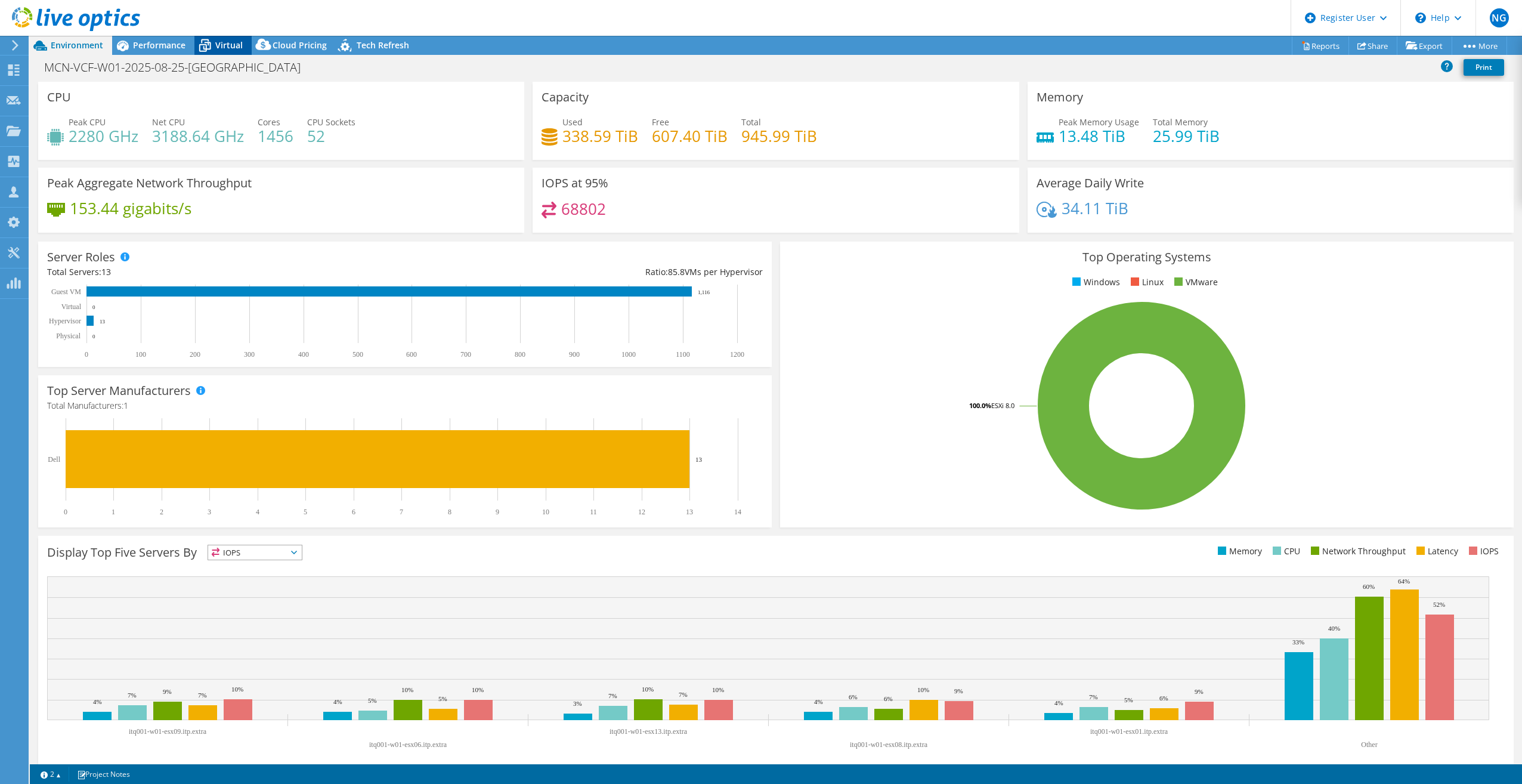
click at [227, 45] on span "Virtual" at bounding box center [229, 44] width 28 height 11
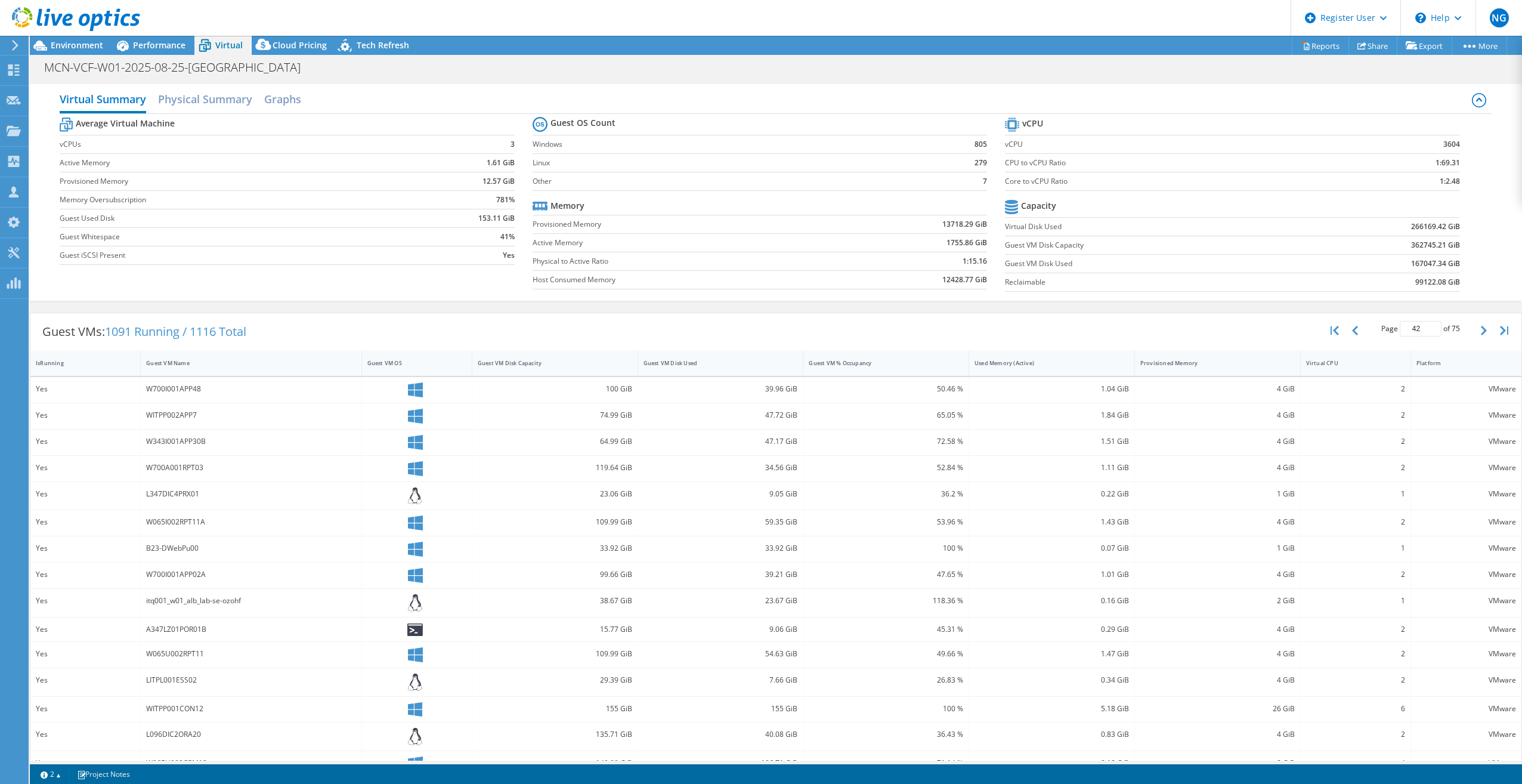
click at [131, 175] on label "Provisioned Memory" at bounding box center [233, 181] width 346 height 12
click at [181, 97] on h2 "Physical Summary" at bounding box center [205, 100] width 95 height 26
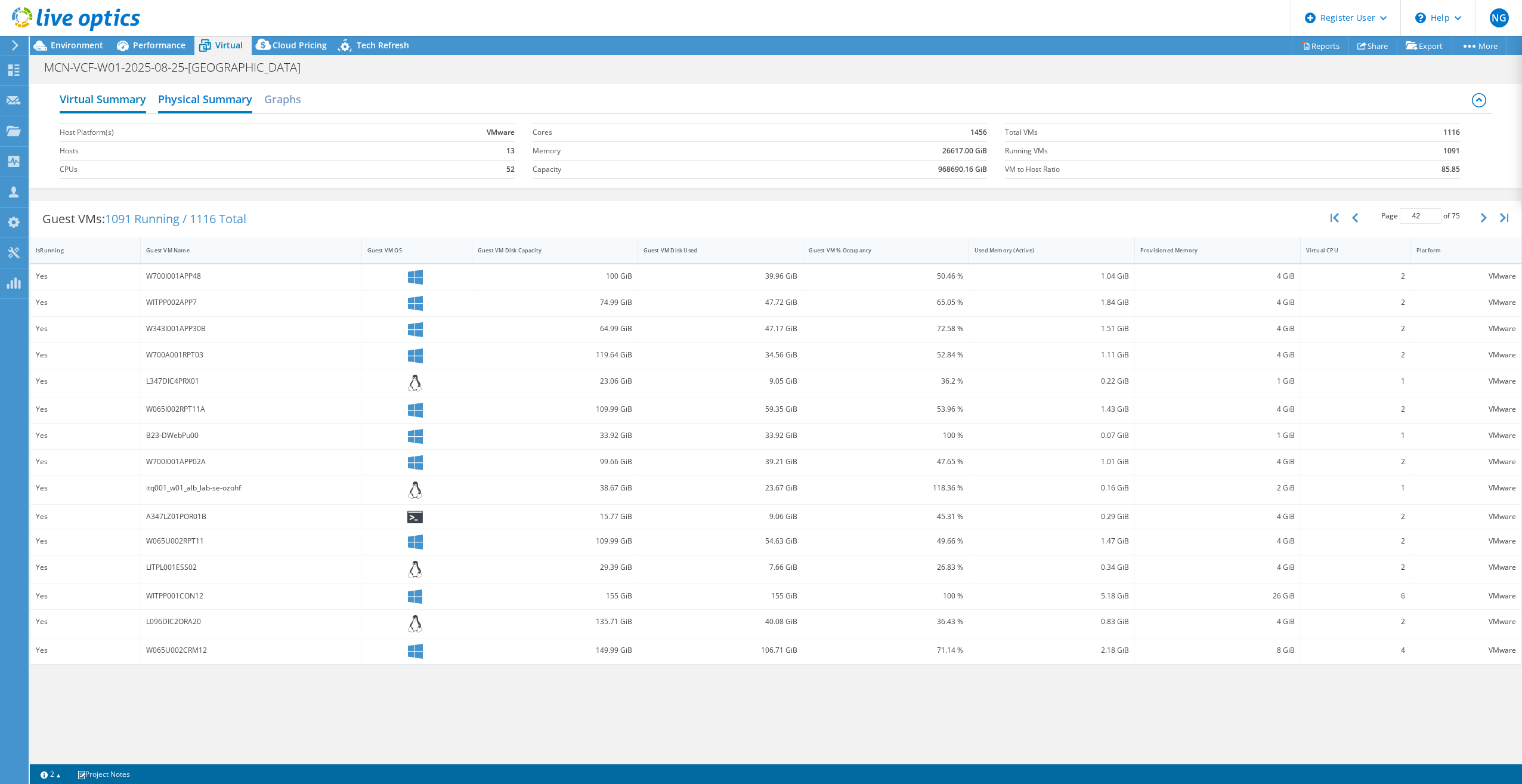
click at [130, 96] on h2 "Virtual Summary" at bounding box center [103, 100] width 87 height 26
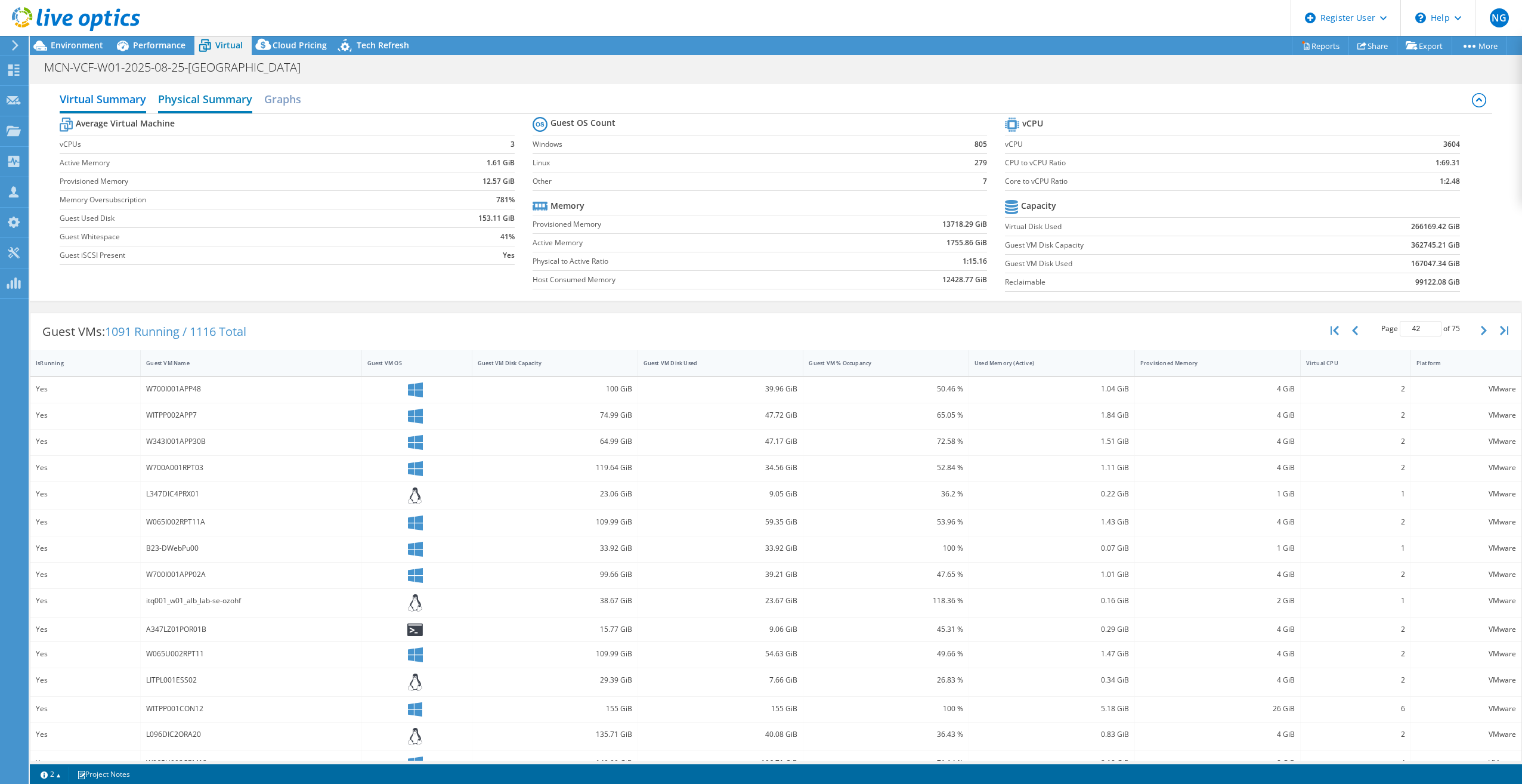
click at [183, 98] on h2 "Physical Summary" at bounding box center [205, 100] width 95 height 26
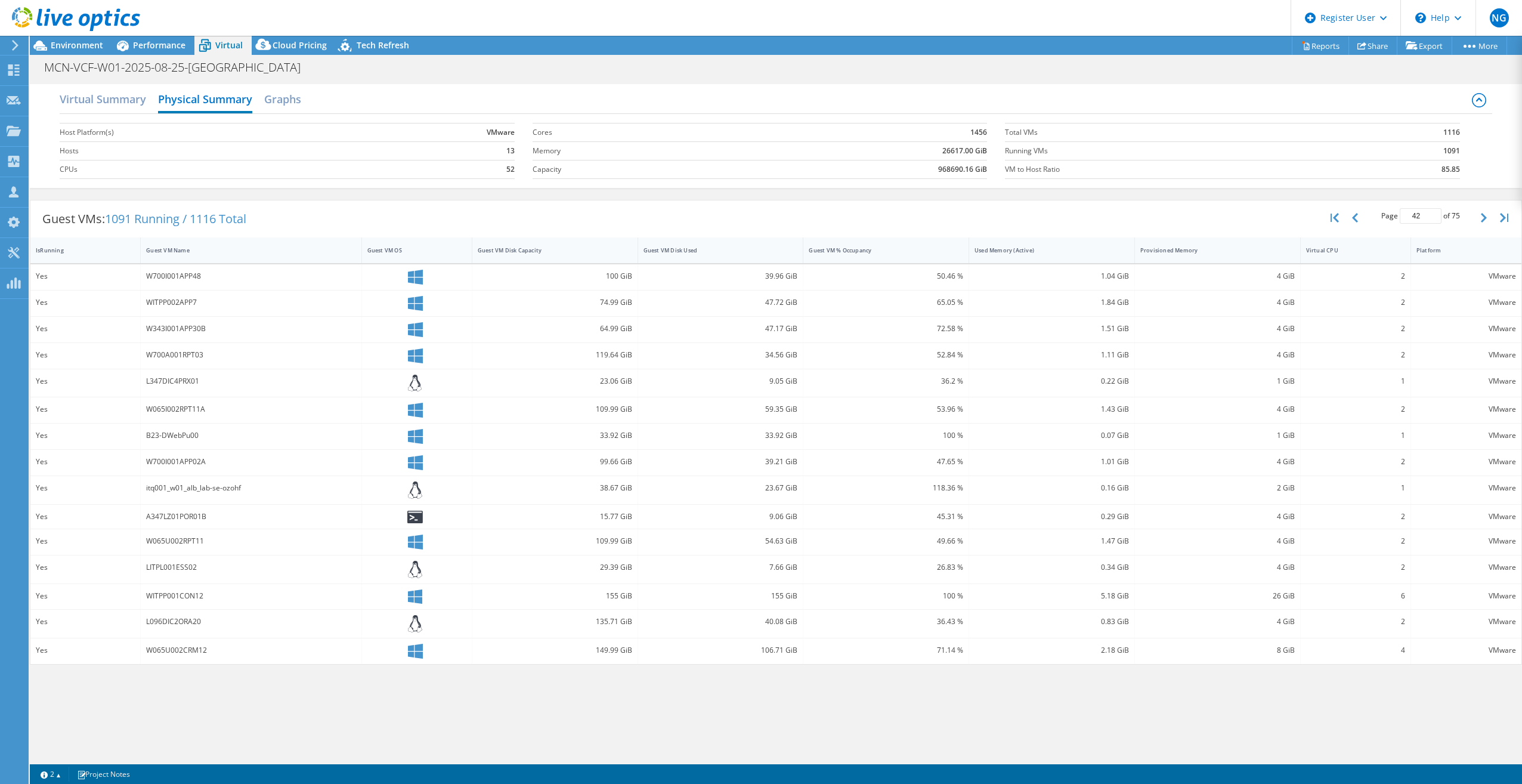
click at [1288, 117] on tr at bounding box center [1232, 121] width 455 height 7
click at [136, 96] on h2 "Virtual Summary" at bounding box center [103, 100] width 87 height 26
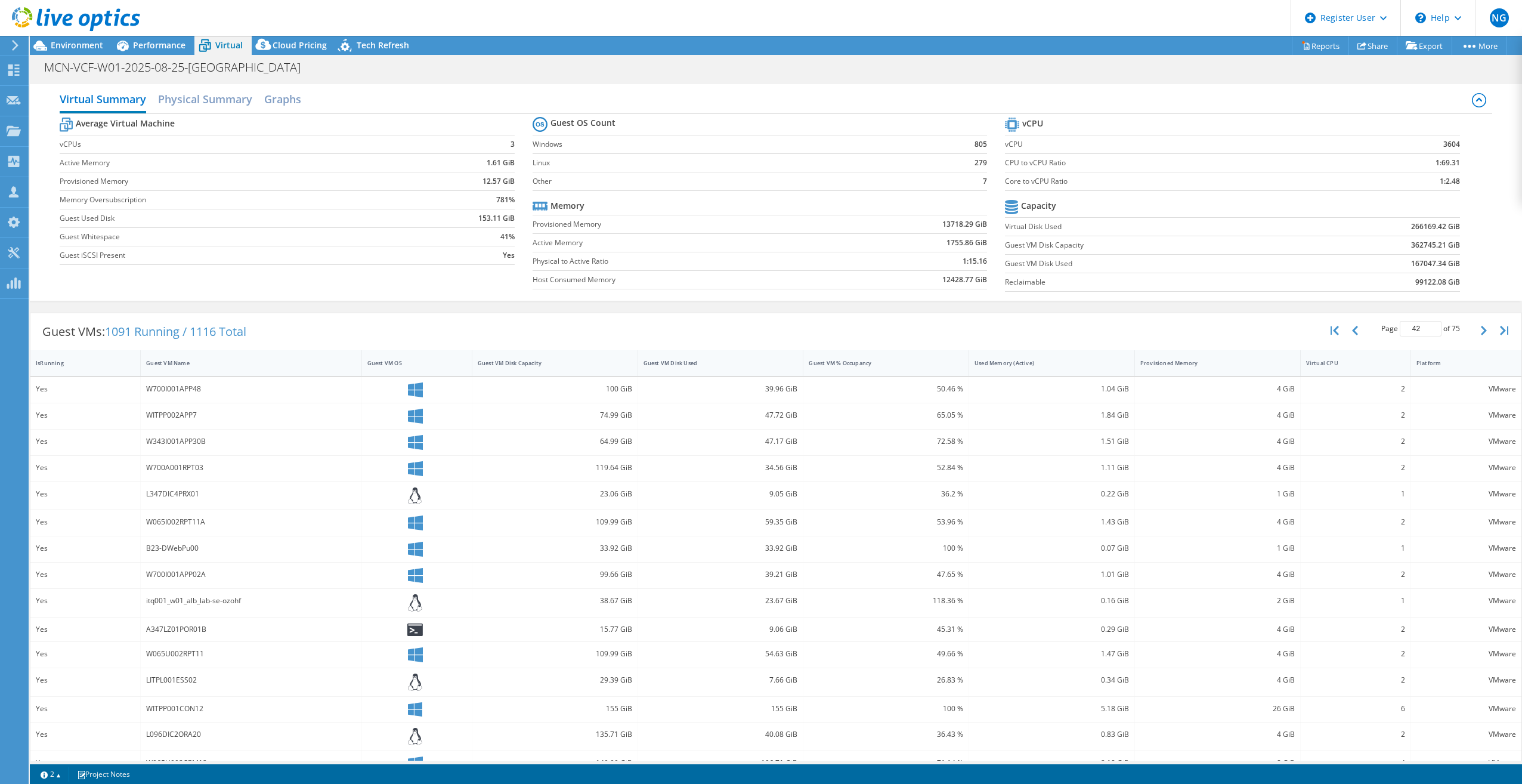
click at [1278, 210] on tr "Capacity" at bounding box center [1232, 208] width 455 height 21
drag, startPoint x: 1257, startPoint y: 219, endPoint x: 1210, endPoint y: 199, distance: 51.1
click at [1257, 218] on td "Virtual Disk Used" at bounding box center [1149, 226] width 288 height 18
drag, startPoint x: 1050, startPoint y: 179, endPoint x: 998, endPoint y: 180, distance: 52.0
click at [1005, 180] on label "Core to vCPU Ratio" at bounding box center [1172, 181] width 335 height 12
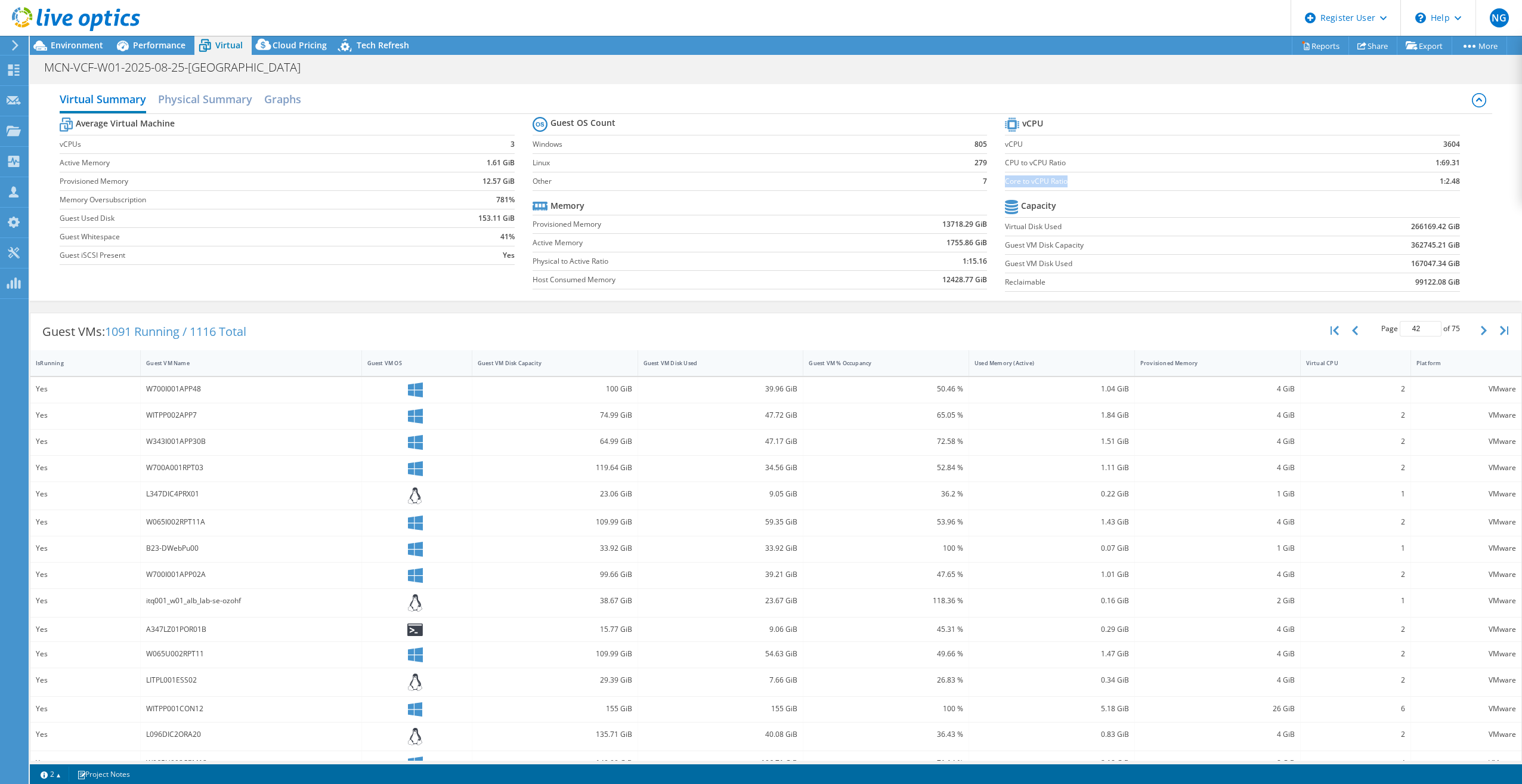
copy label "Core to vCPU Ratio"
click at [1261, 241] on label "Guest VM Disk Capacity" at bounding box center [1149, 245] width 288 height 12
click at [51, 277] on div "PowerSizer" at bounding box center [56, 283] width 56 height 30
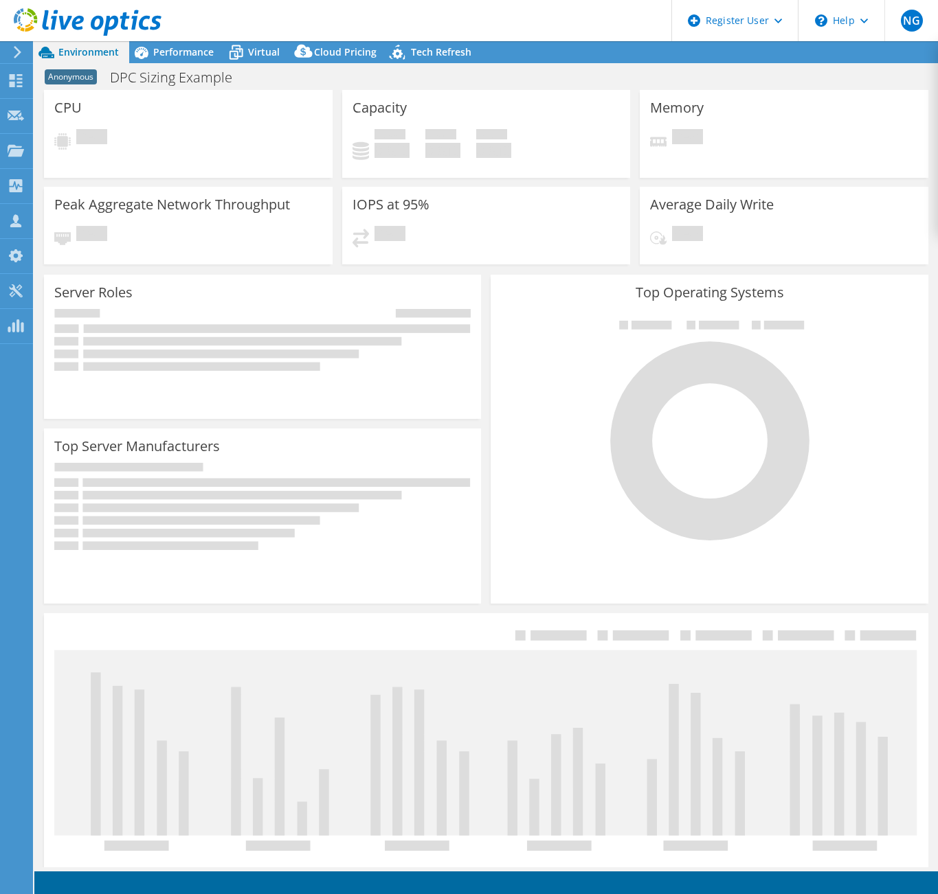
select select "USEast"
select select "USD"
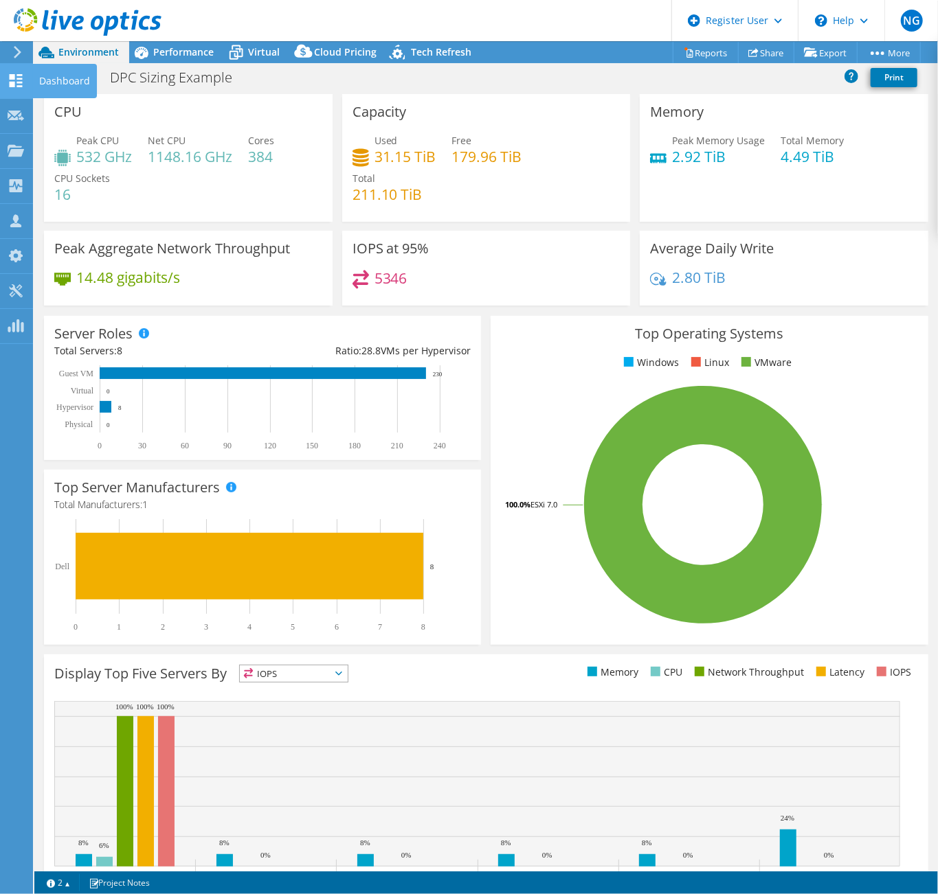
click at [18, 82] on use at bounding box center [16, 80] width 13 height 13
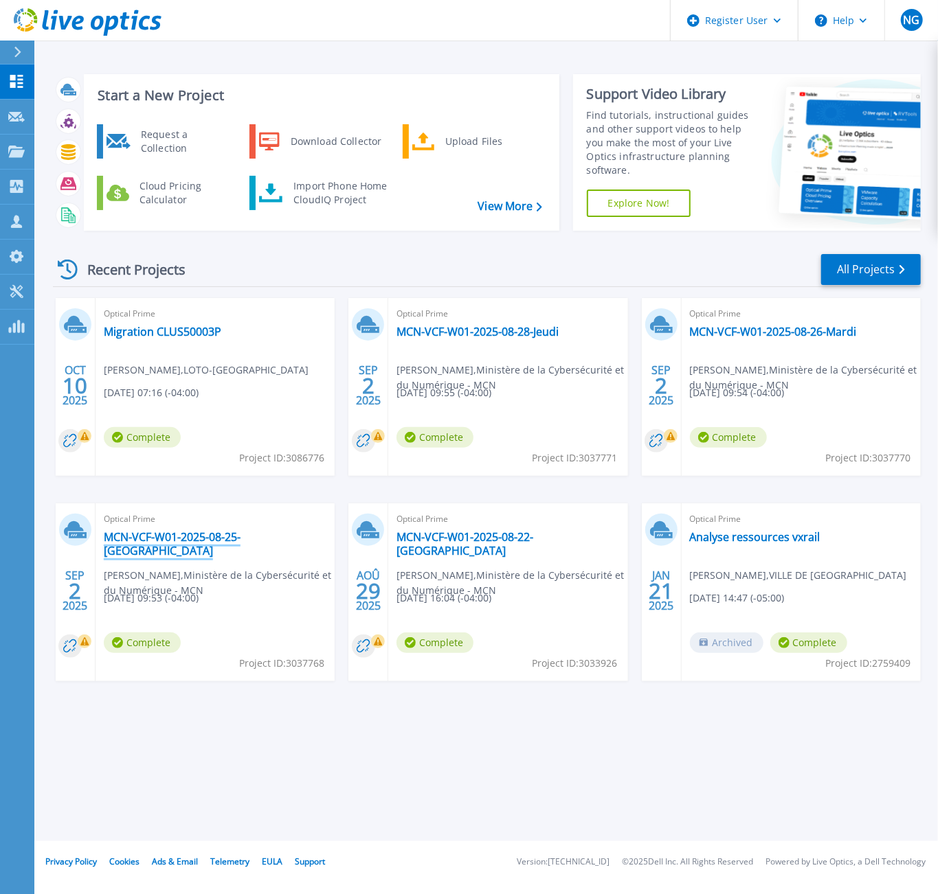
click at [195, 530] on link "MCN-VCF-W01-2025-08-25-[GEOGRAPHIC_DATA]" at bounding box center [215, 543] width 223 height 27
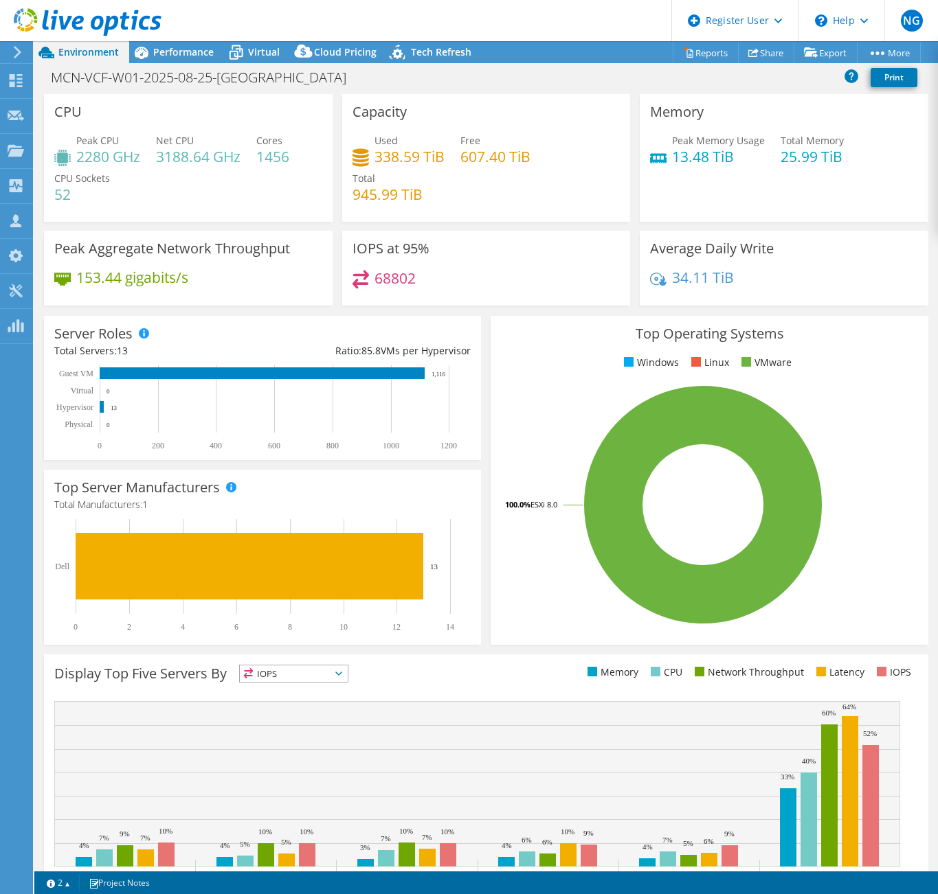
select select "[GEOGRAPHIC_DATA]"
select select "USD"
